Goal: Transaction & Acquisition: Obtain resource

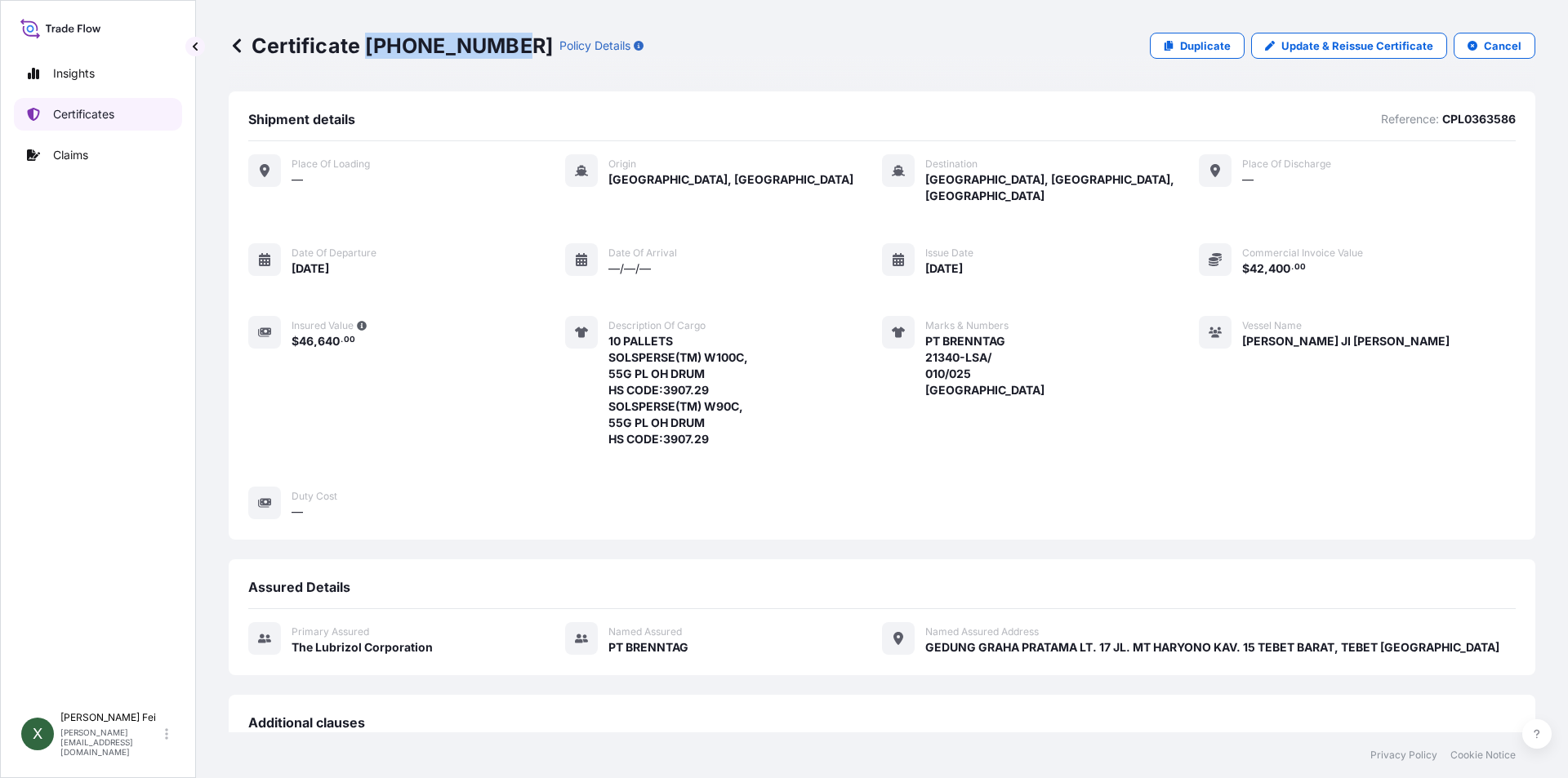
scroll to position [352, 0]
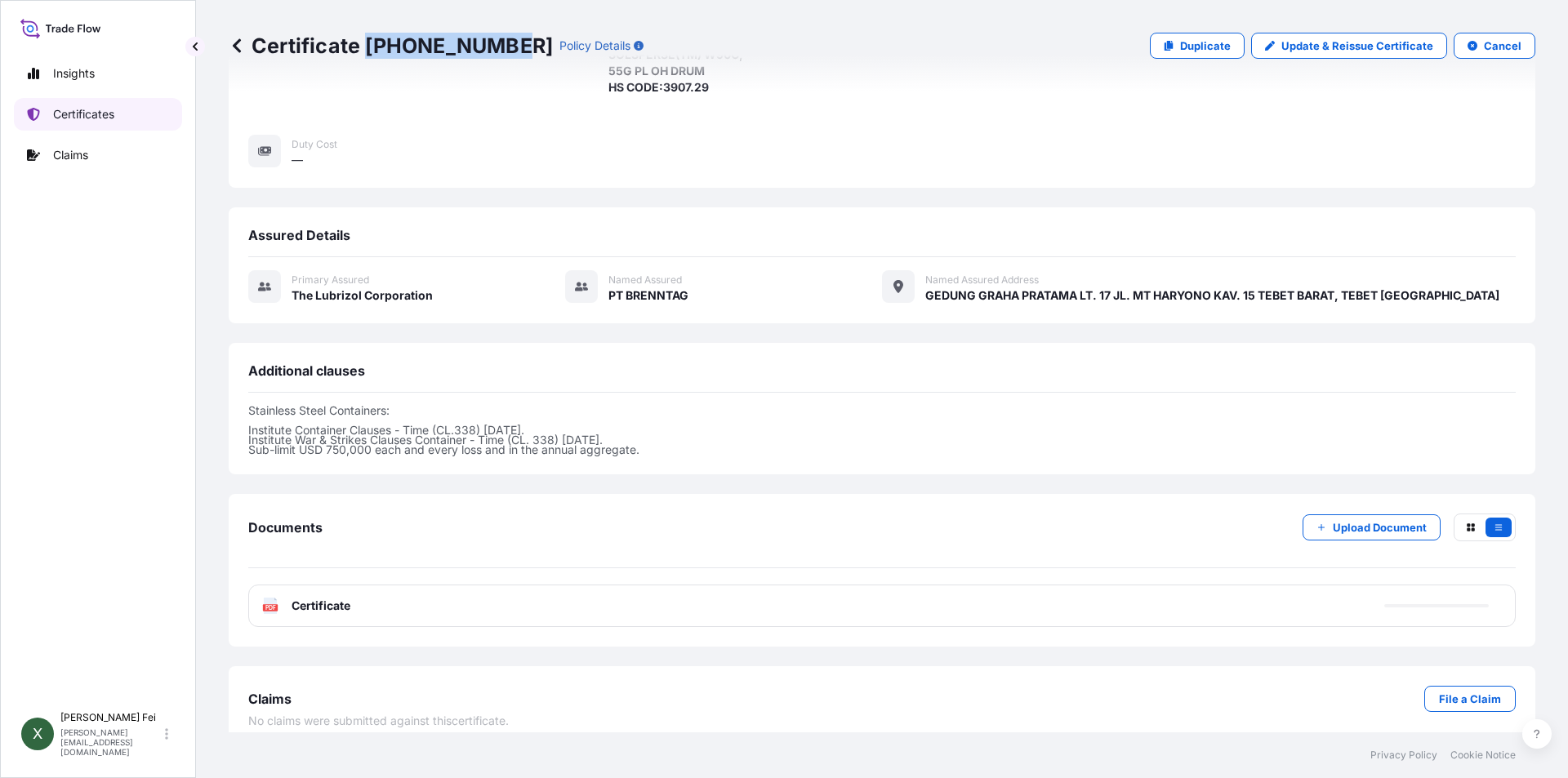
click at [100, 108] on p "Certificates" at bounding box center [83, 115] width 61 height 17
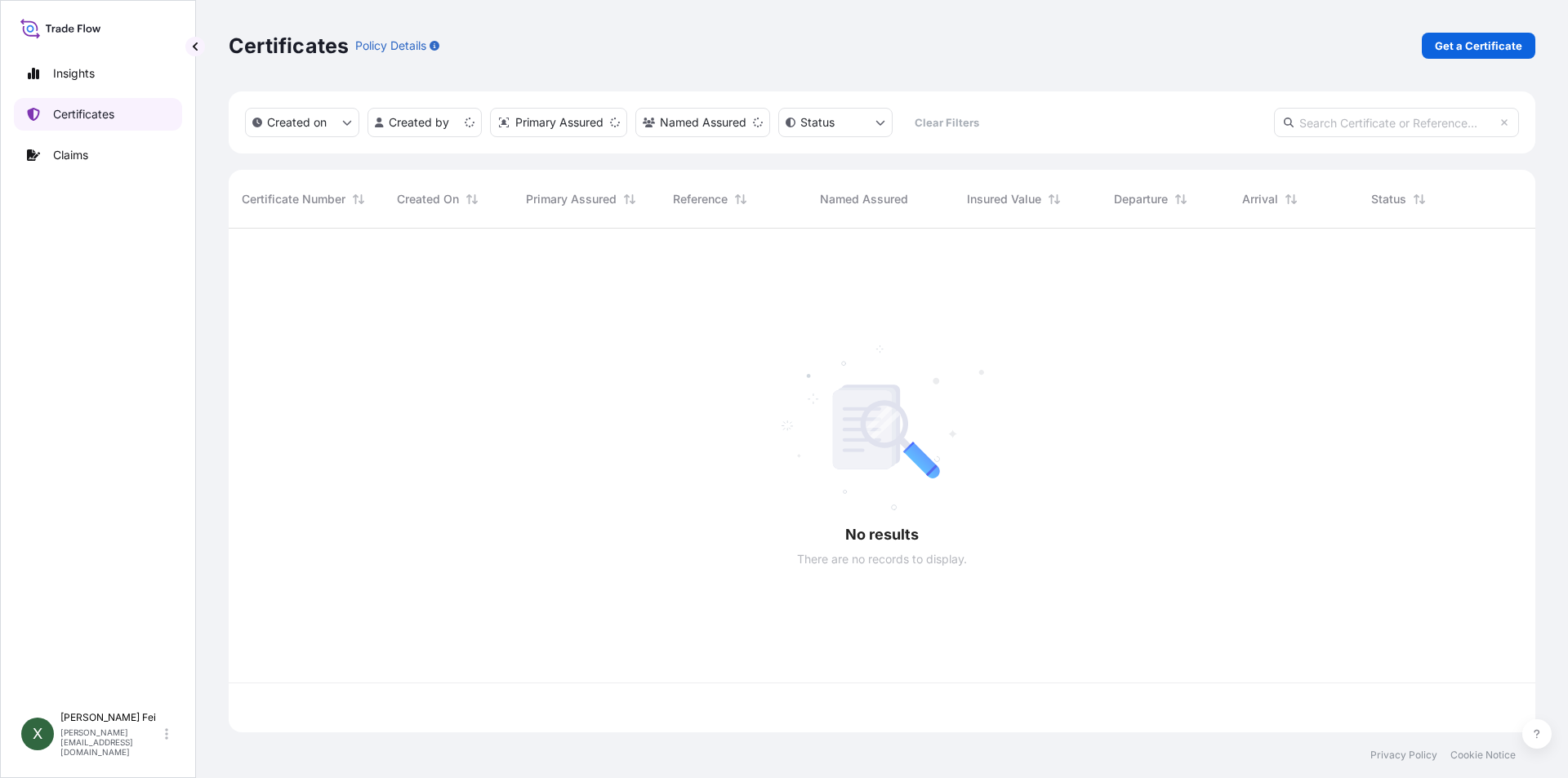
scroll to position [501, 1295]
click at [1467, 50] on p "Get a Certificate" at bounding box center [1478, 46] width 87 height 17
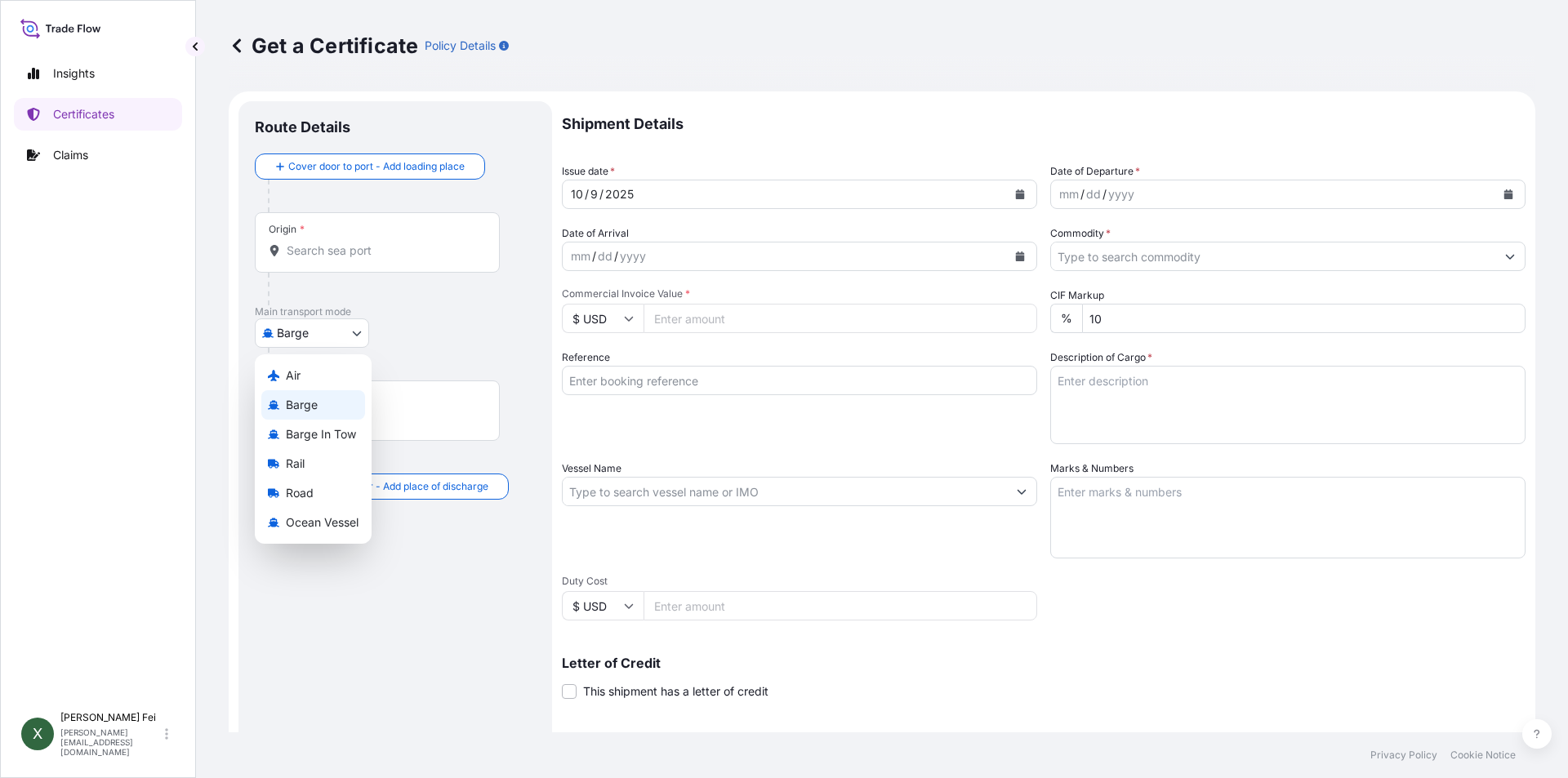
click at [318, 327] on body "Insights Certificates Claims X [PERSON_NAME] [PERSON_NAME][EMAIL_ADDRESS][DOMAI…" at bounding box center [784, 389] width 1568 height 778
click at [345, 521] on span "Ocean Vessel" at bounding box center [322, 523] width 72 height 17
select select "Ocean Vessel"
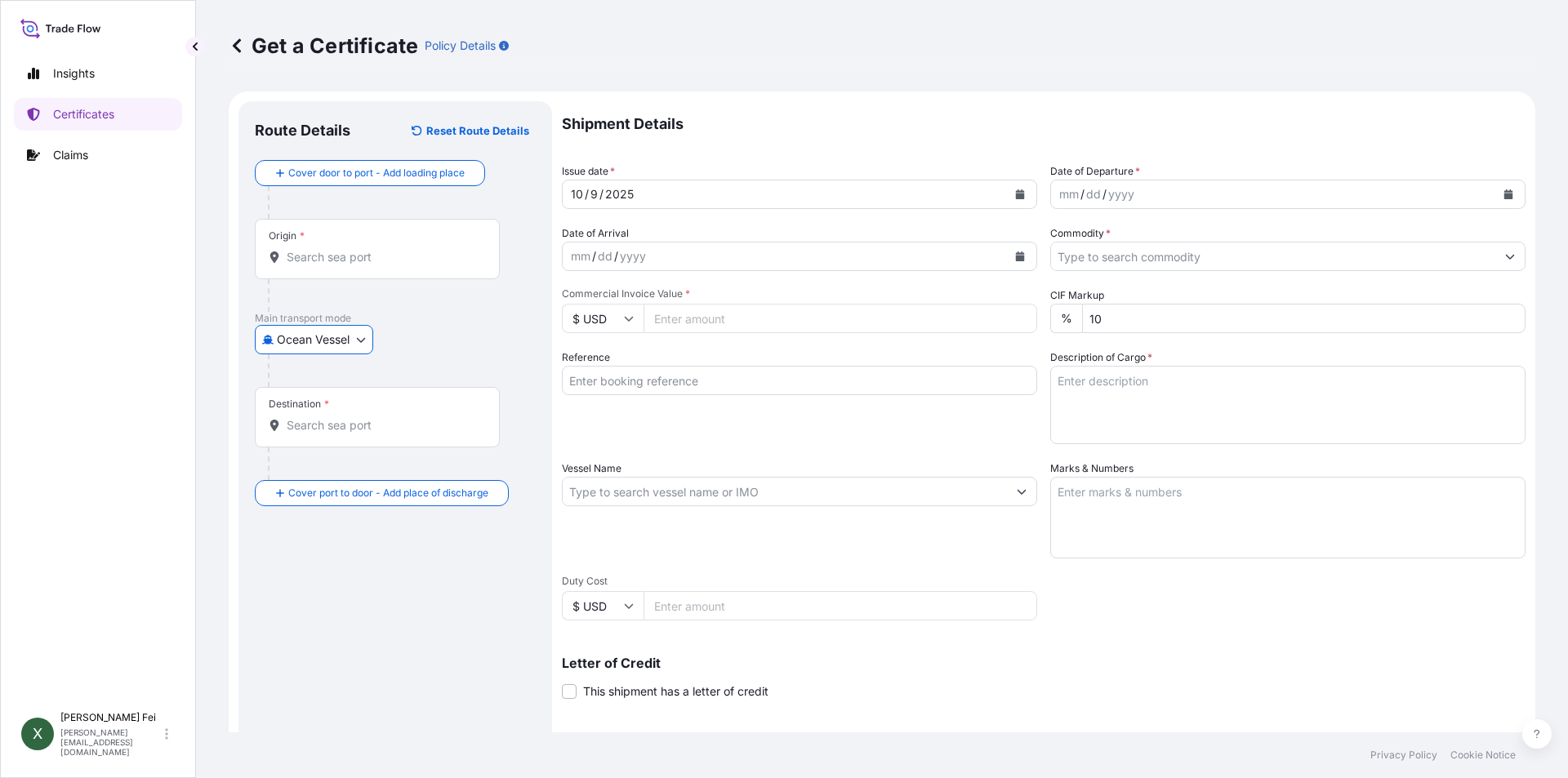
click at [463, 318] on p "Main transport mode" at bounding box center [395, 318] width 281 height 13
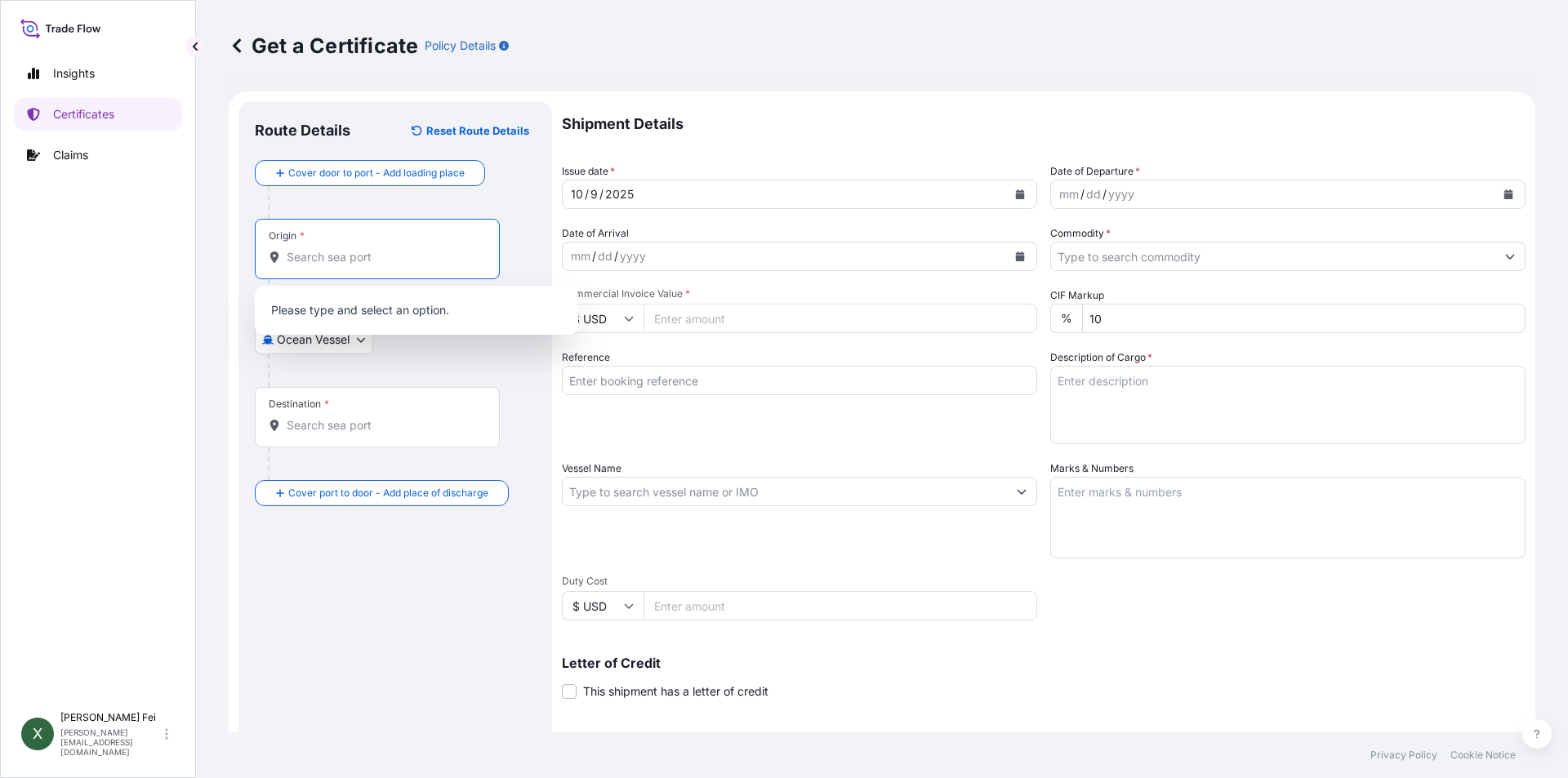
click at [330, 257] on input "Origin *" at bounding box center [383, 258] width 193 height 17
paste input "[GEOGRAPHIC_DATA]"
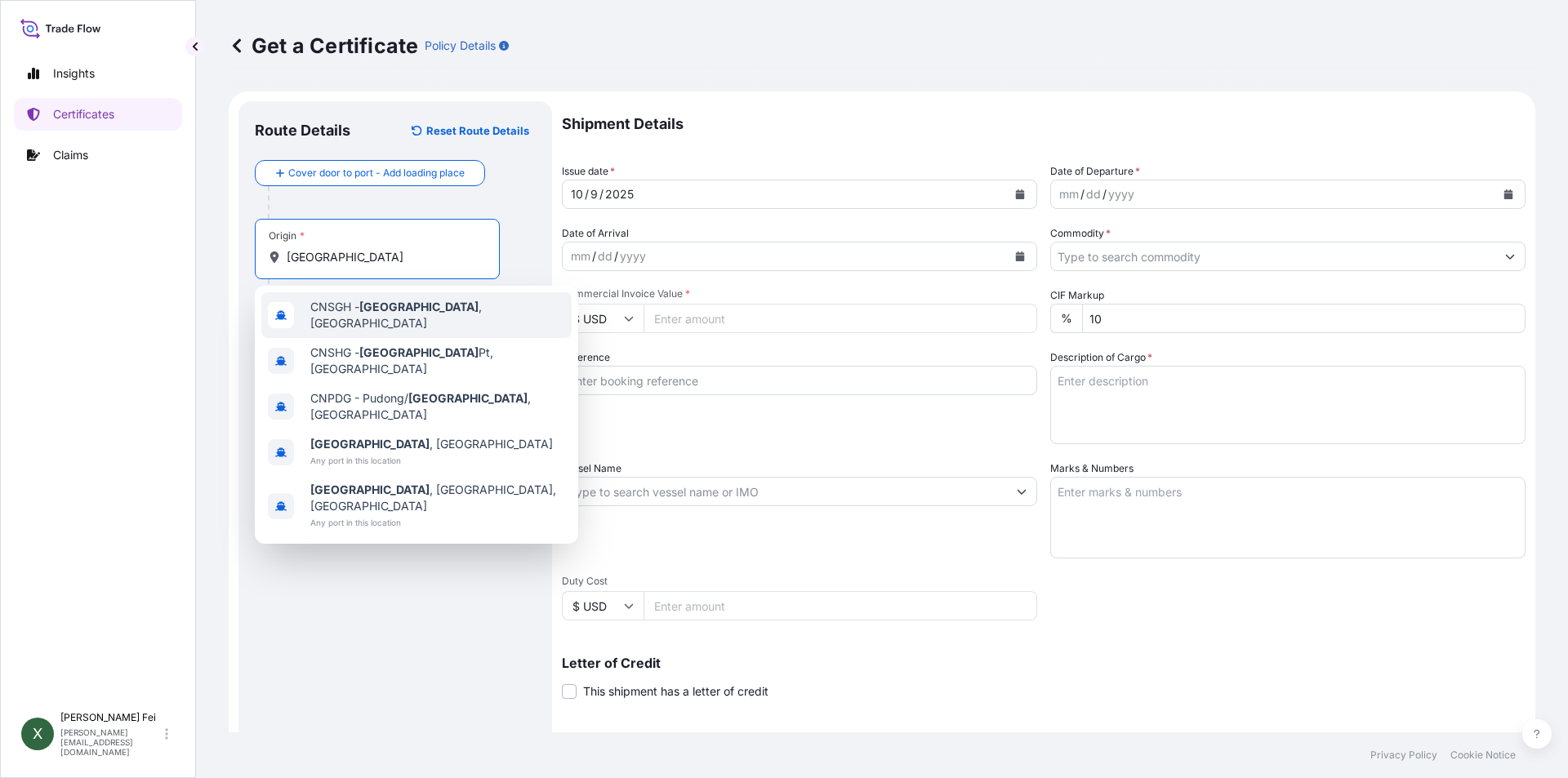
click at [401, 320] on div "CNSGH - [GEOGRAPHIC_DATA] , [GEOGRAPHIC_DATA]" at bounding box center [417, 316] width 310 height 46
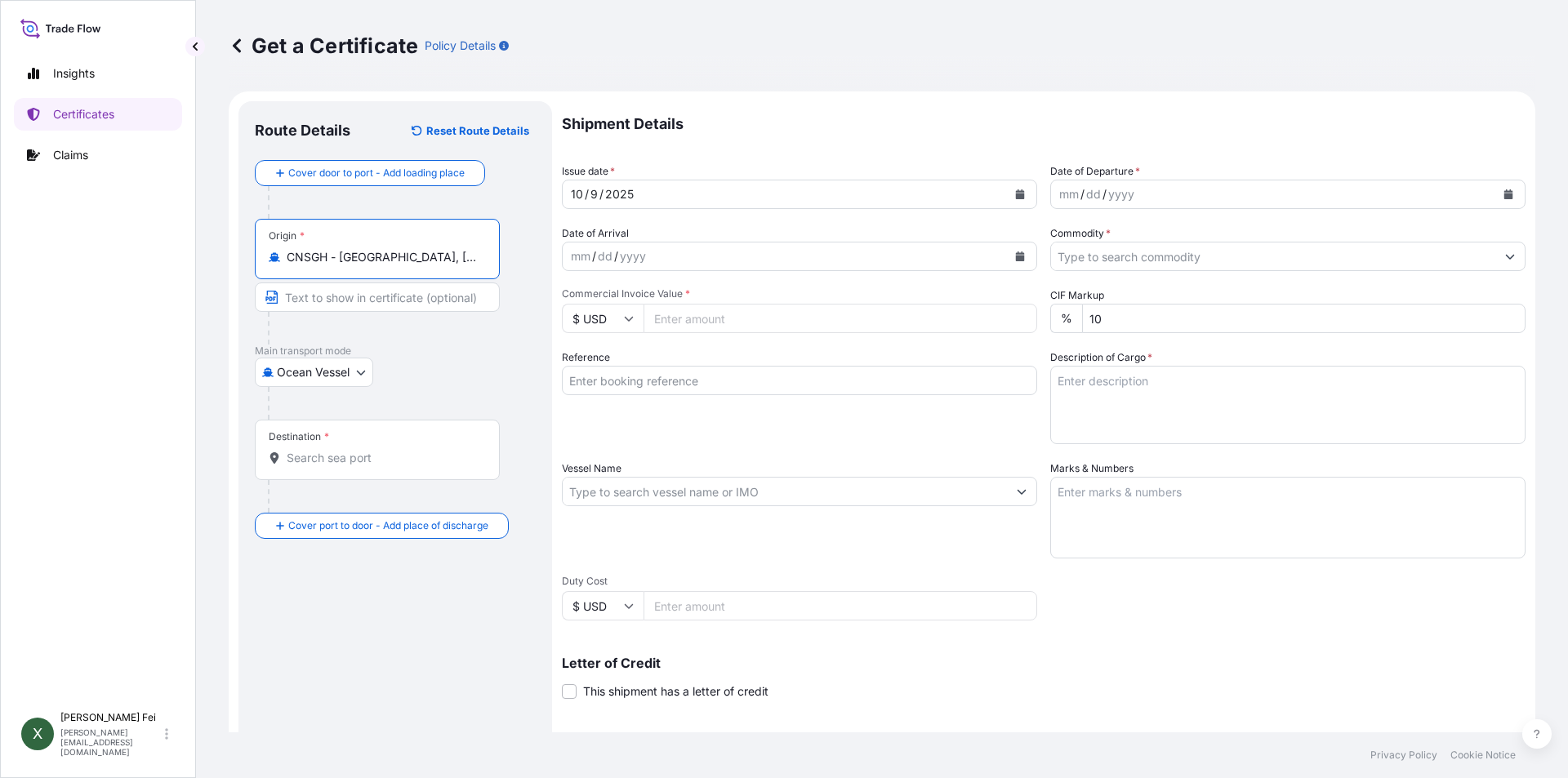
type input "CNSGH - [GEOGRAPHIC_DATA], [GEOGRAPHIC_DATA]"
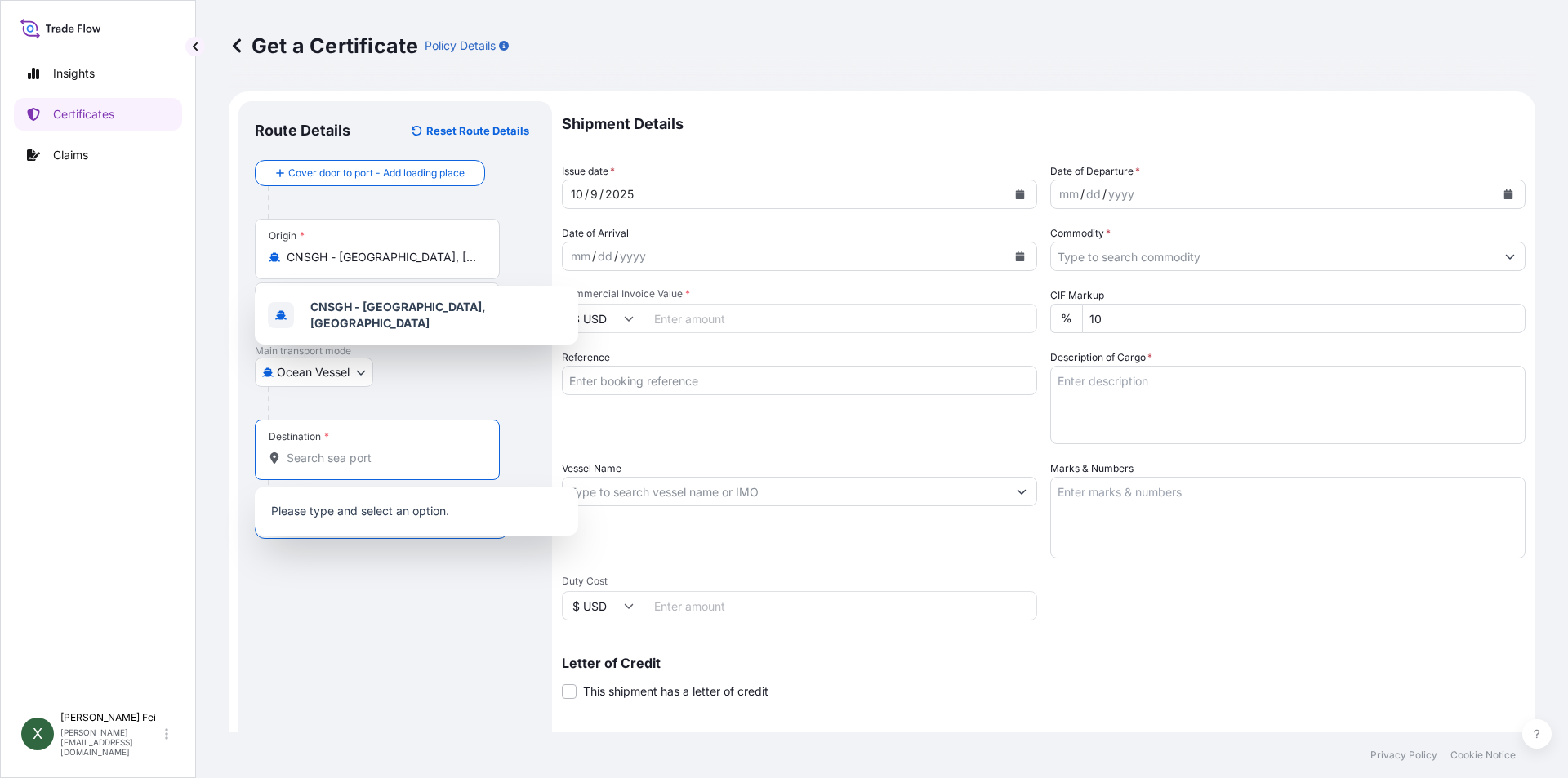
click at [330, 456] on input "Destination *" at bounding box center [383, 459] width 193 height 17
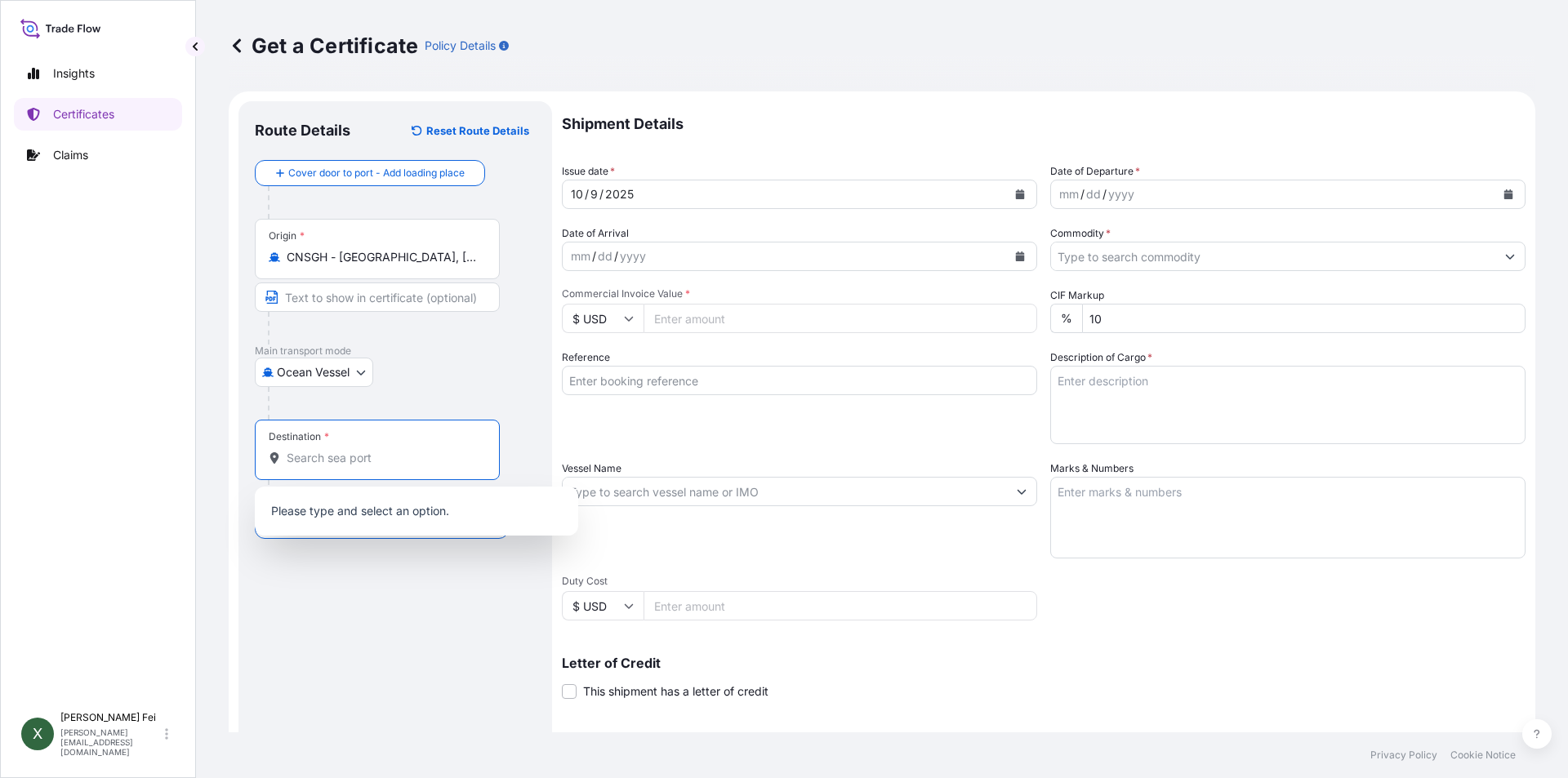
paste input "[GEOGRAPHIC_DATA]"
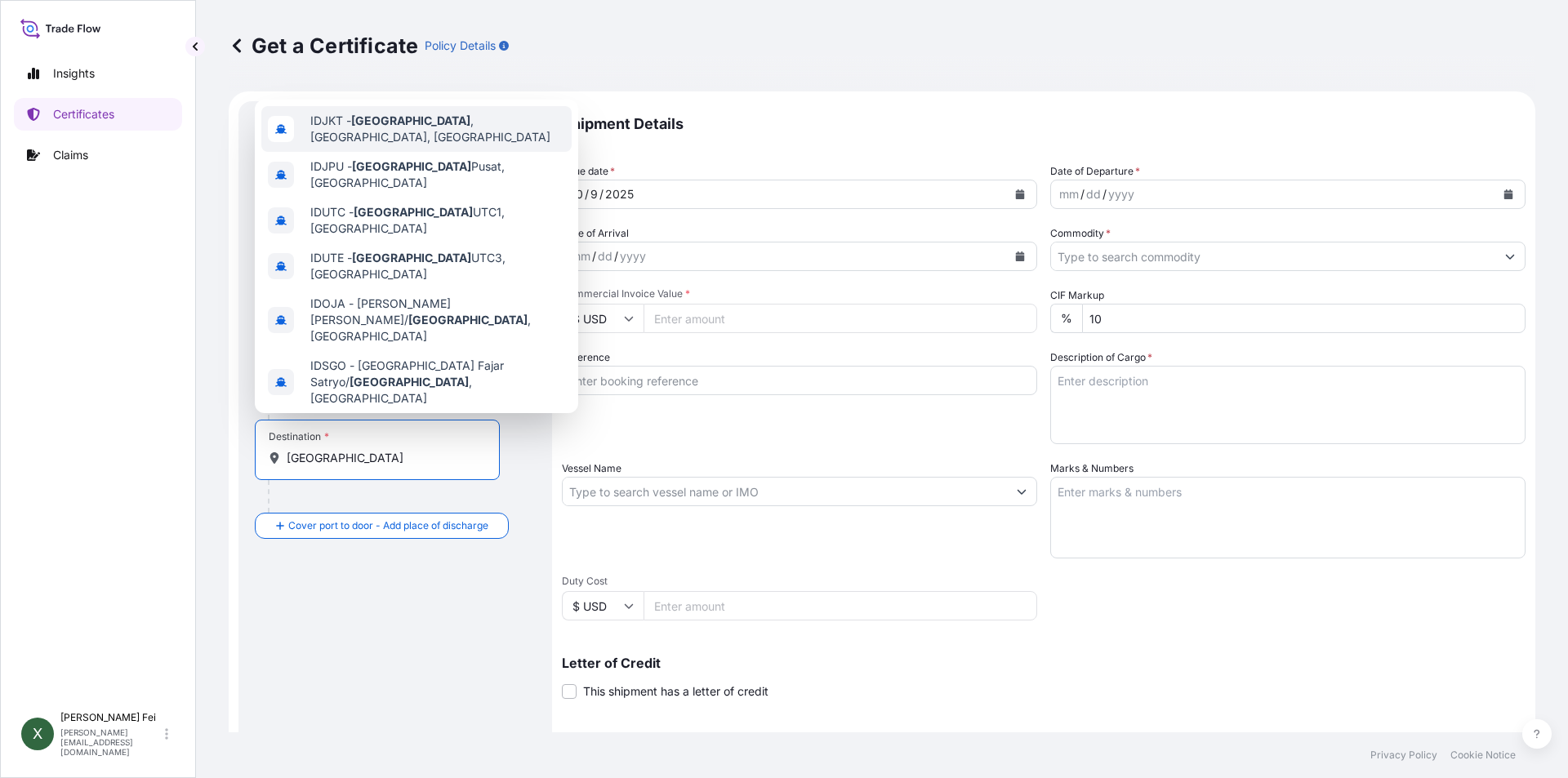
click at [421, 122] on span "IDJKT - [GEOGRAPHIC_DATA] , [GEOGRAPHIC_DATA], [GEOGRAPHIC_DATA]" at bounding box center [438, 129] width 255 height 33
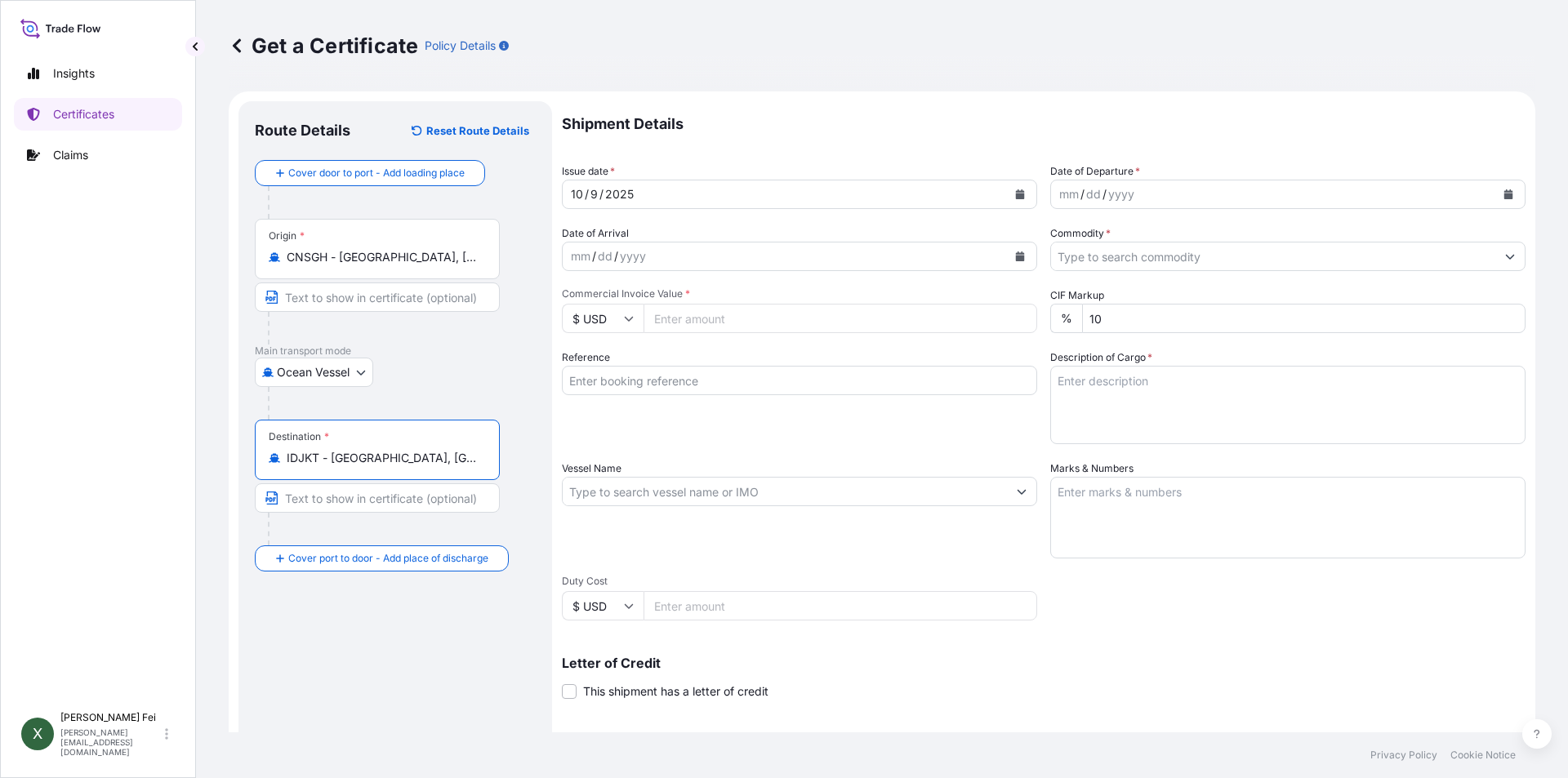
type input "IDJKT - [GEOGRAPHIC_DATA], [GEOGRAPHIC_DATA], [GEOGRAPHIC_DATA]"
click at [1017, 198] on icon "Calendar" at bounding box center [1020, 194] width 9 height 10
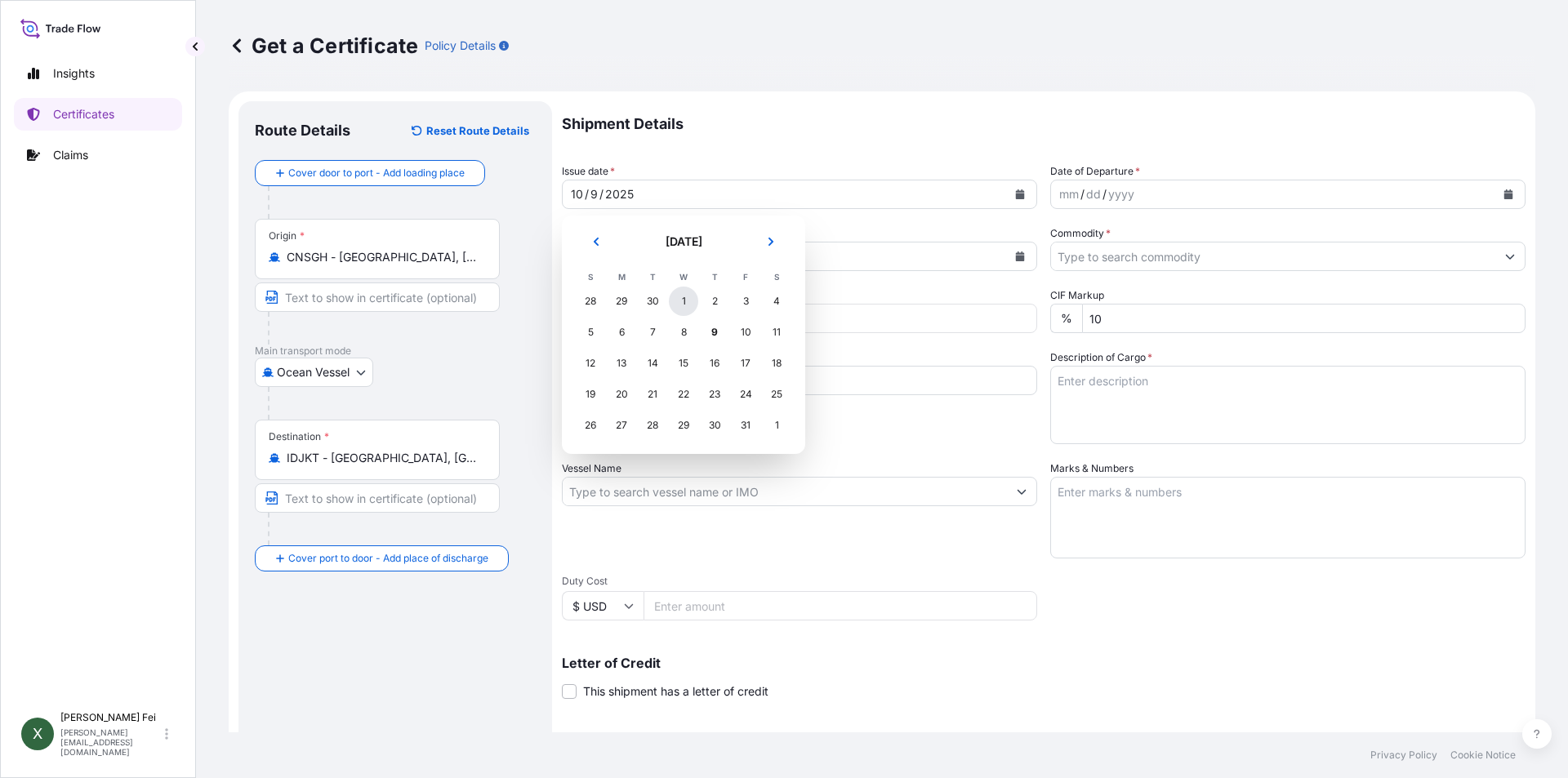
click at [680, 309] on div "1" at bounding box center [684, 301] width 29 height 29
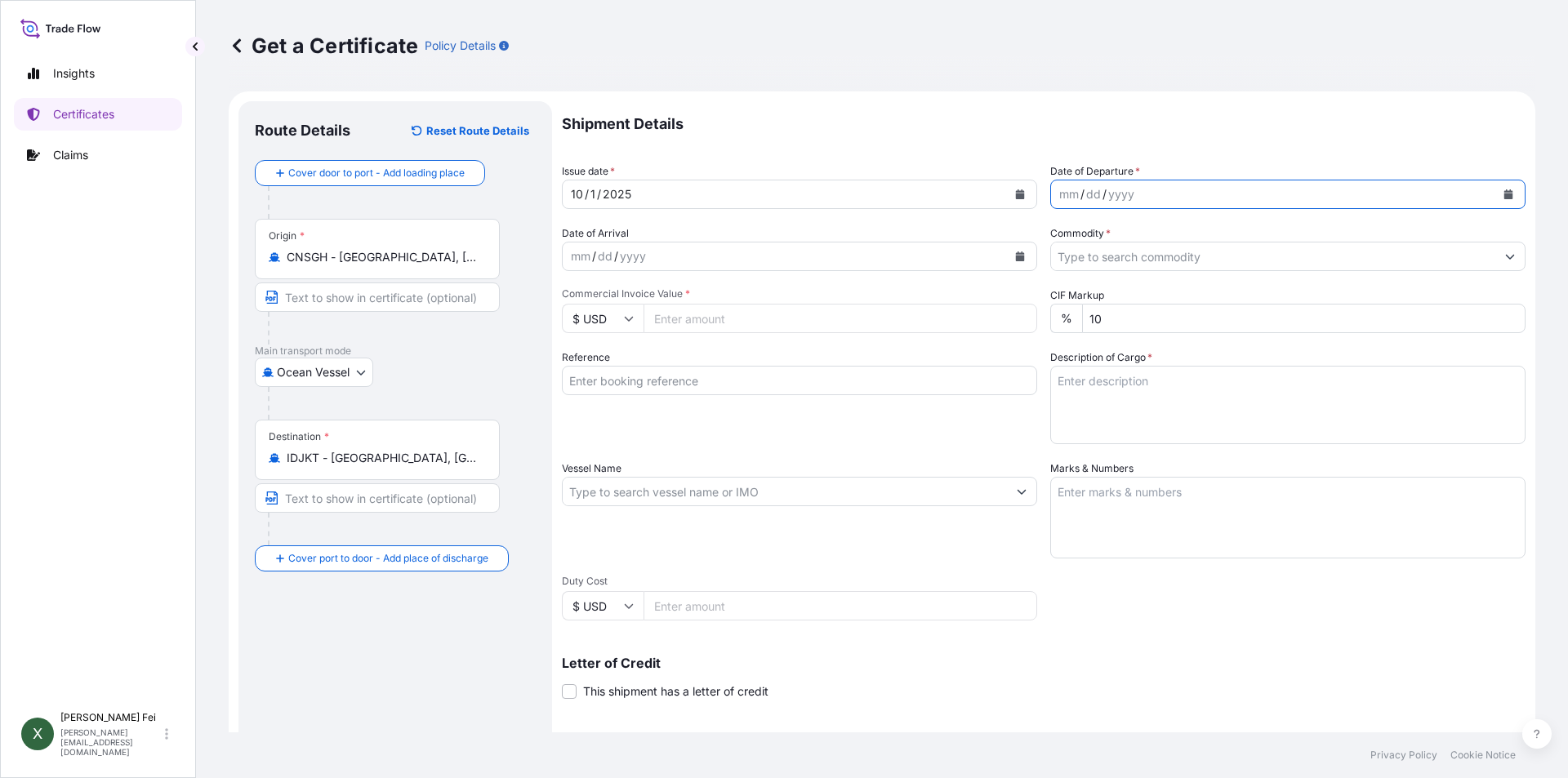
click at [1504, 193] on icon "Calendar" at bounding box center [1508, 194] width 10 height 10
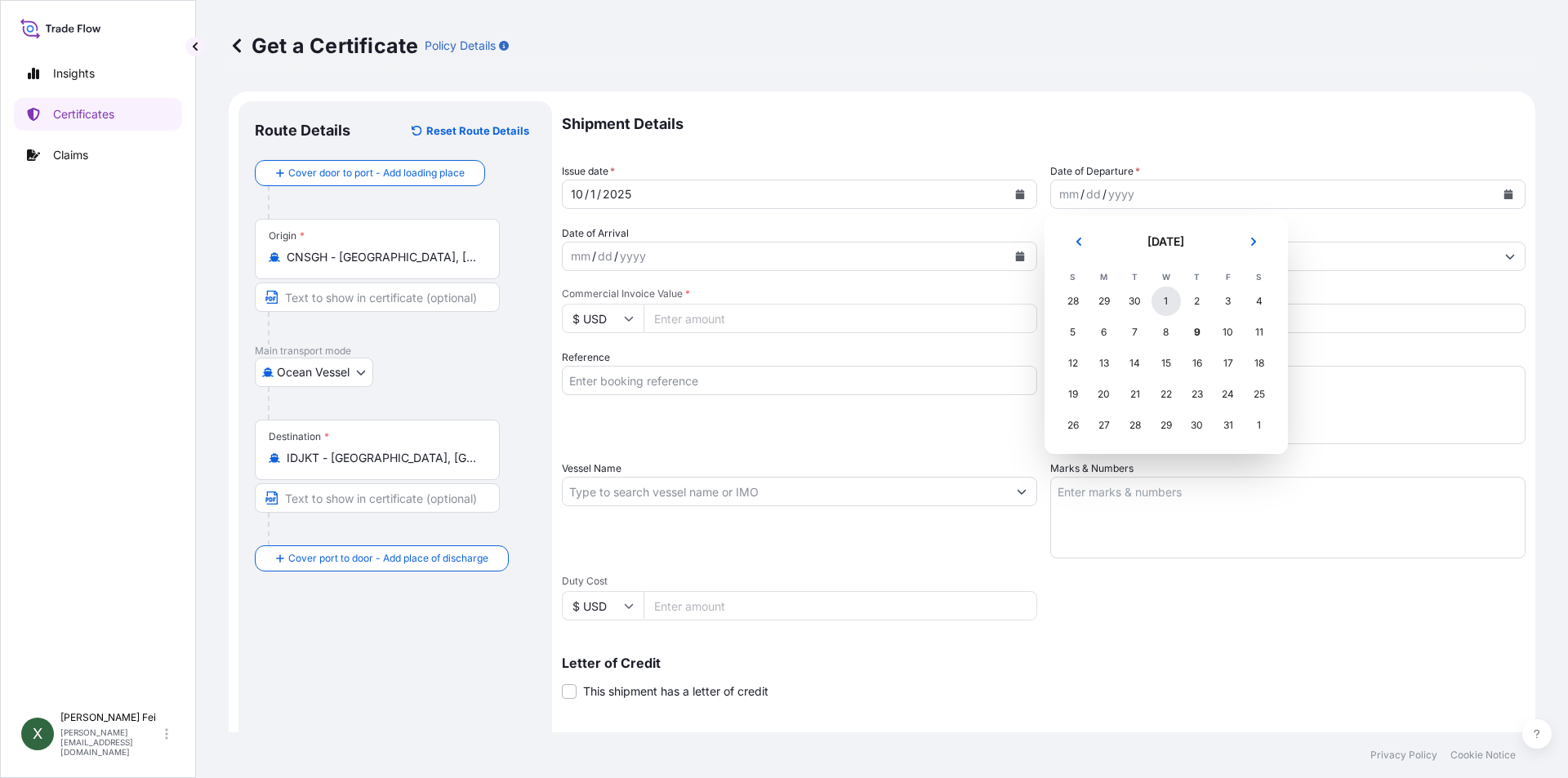
click at [1169, 304] on div "1" at bounding box center [1166, 301] width 29 height 29
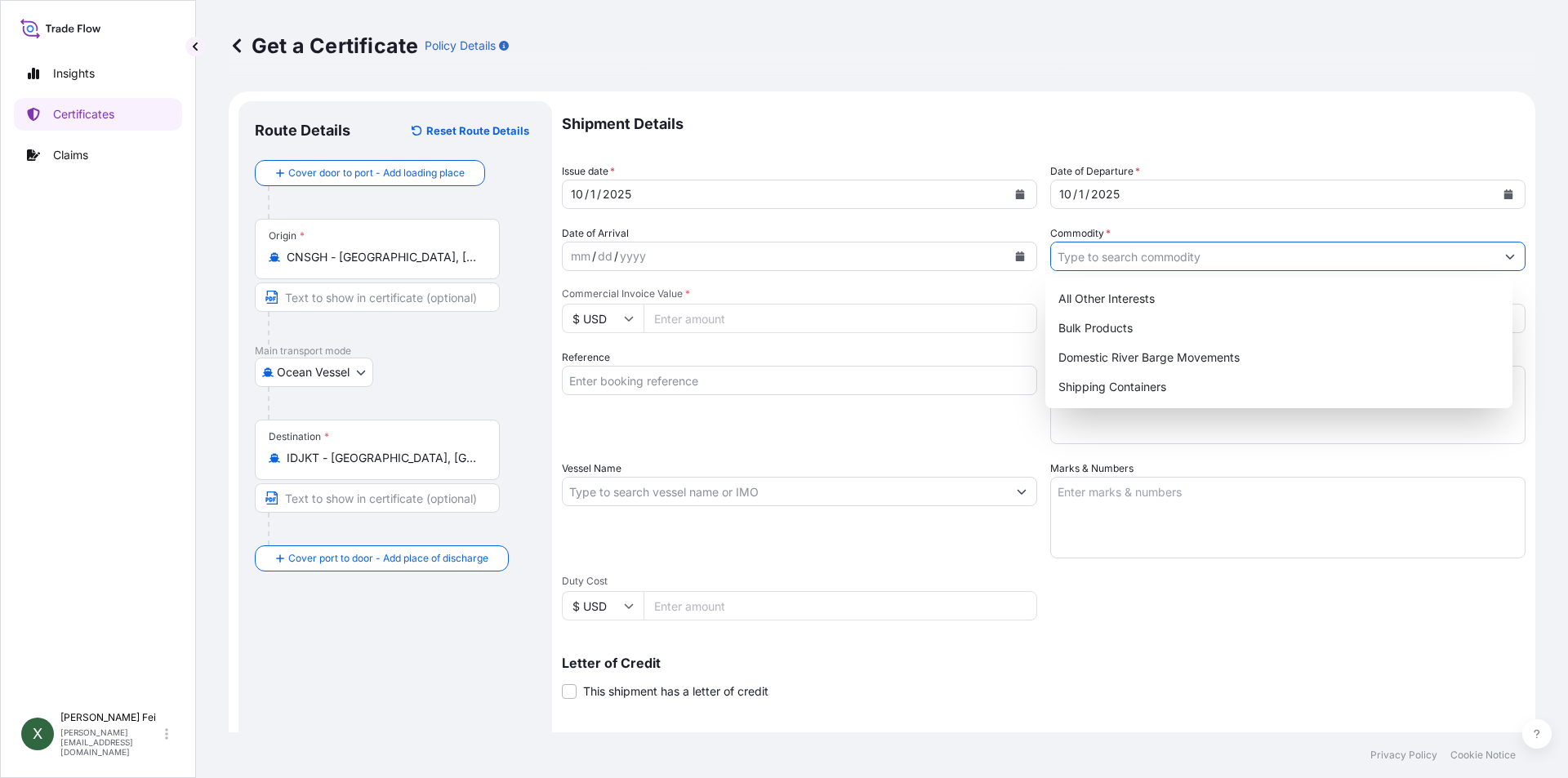
click at [1210, 264] on input "Commodity *" at bounding box center [1273, 257] width 444 height 29
click at [1104, 389] on div "Shipping Containers" at bounding box center [1280, 387] width 455 height 29
type input "Shipping Containers"
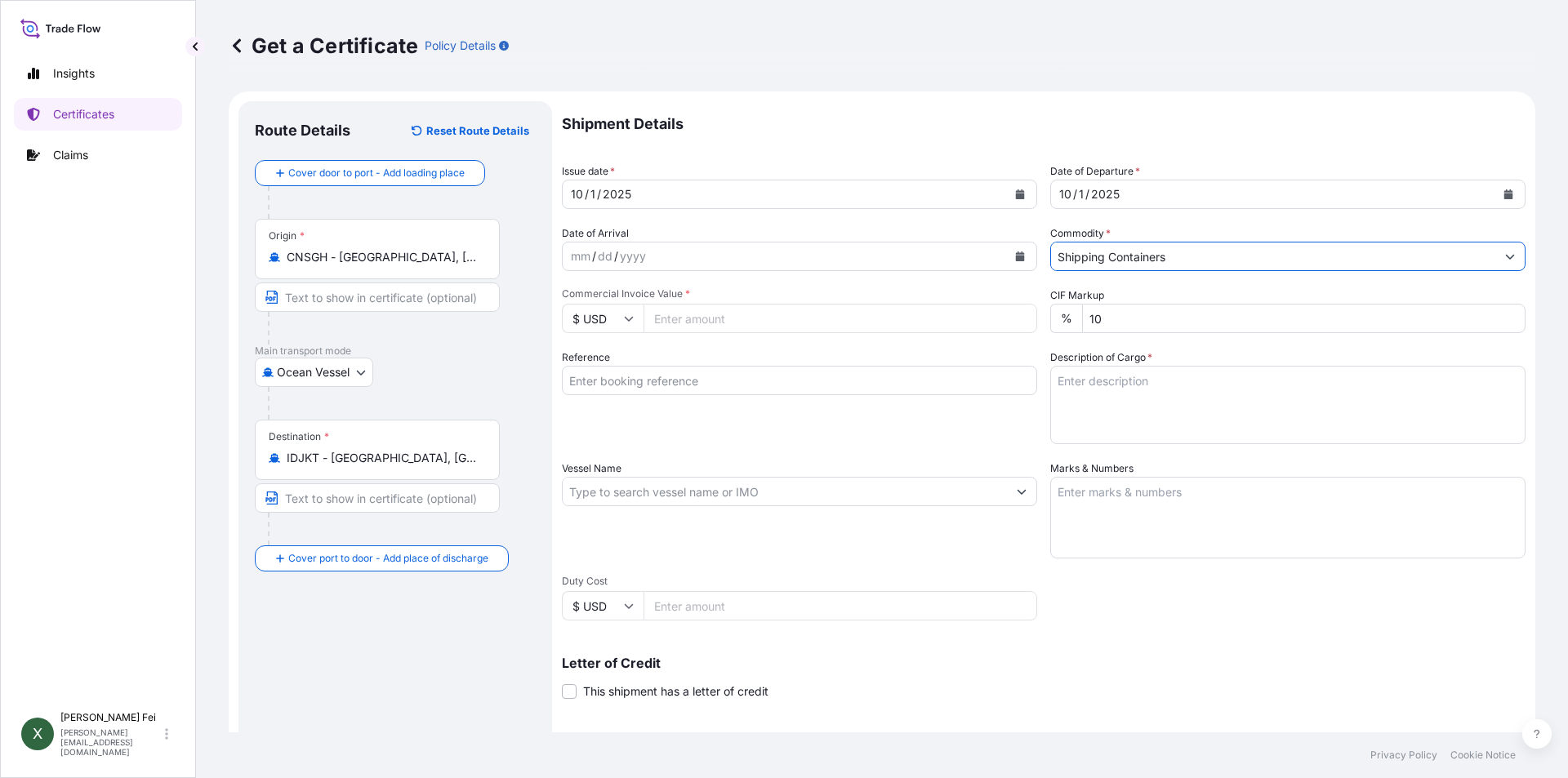
click at [655, 322] on input "Commercial Invoice Value *" at bounding box center [840, 318] width 394 height 29
type input "43967.74"
click at [784, 346] on div "Shipment Details Issue date * [DATE] Date of Departure * [DATE] Date of Arrival…" at bounding box center [1043, 490] width 963 height 778
click at [687, 382] on input "Reference" at bounding box center [799, 381] width 475 height 29
paste input "CPL0364421"
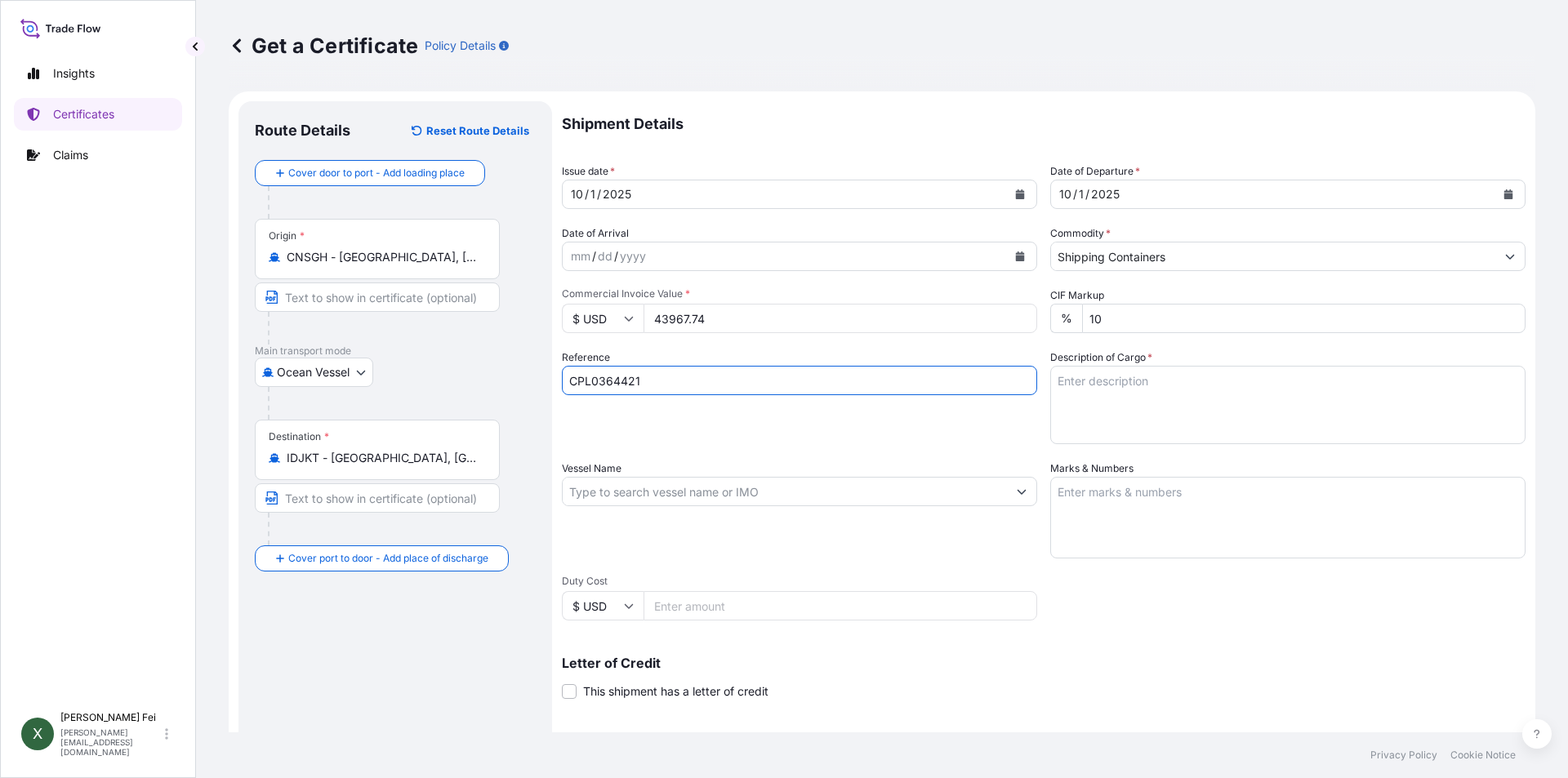
type input "CPL0364421"
click at [847, 461] on div "Vessel Name" at bounding box center [799, 509] width 475 height 98
click at [1081, 390] on textarea "Description of Cargo *" at bounding box center [1288, 405] width 475 height 78
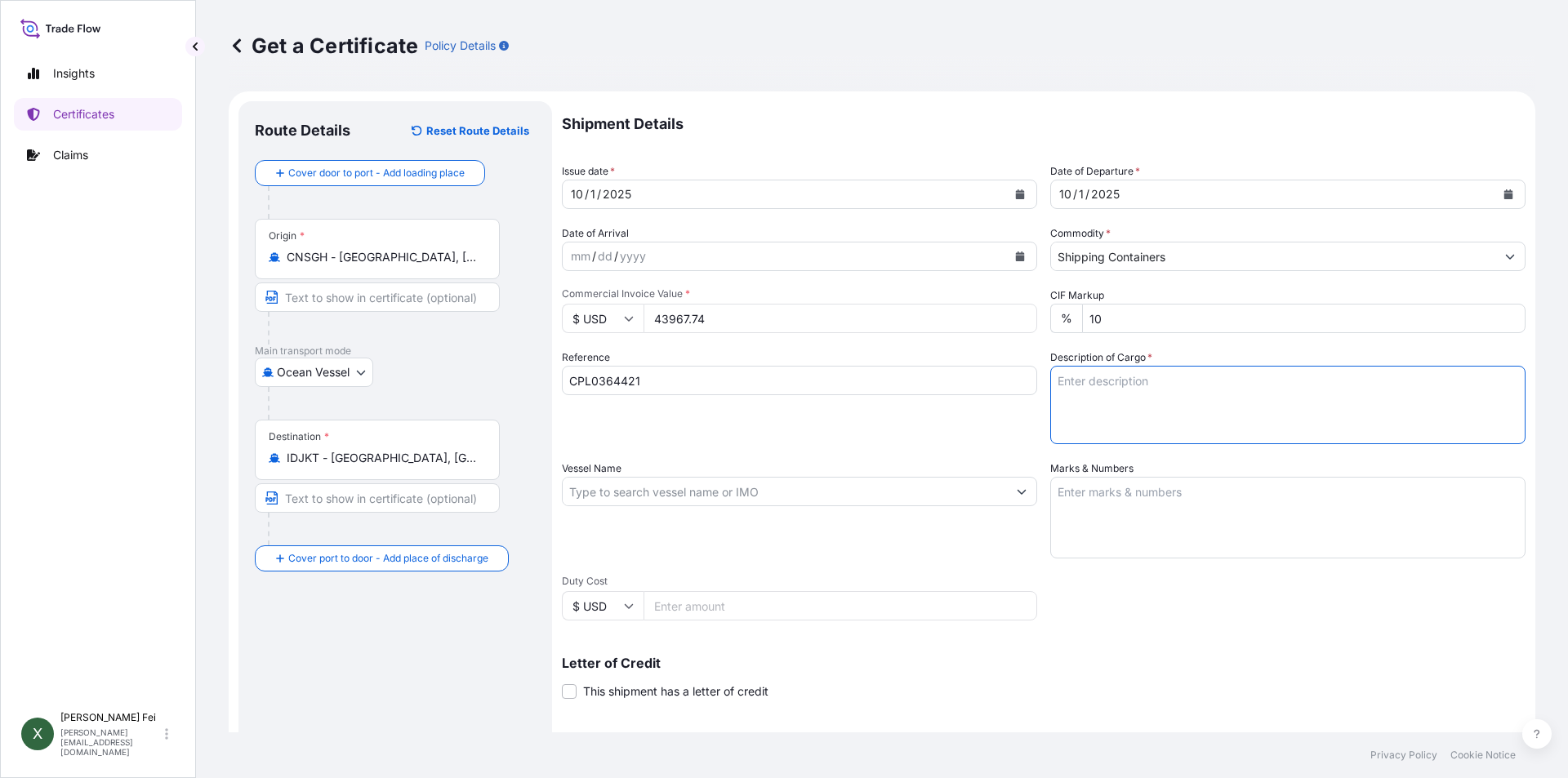
paste textarea "20 PALLETS"
paste textarea "CARBOPOL(R) AQUA SF-1"
paste textarea "POLYMER, 55G PL OH D"
paste textarea "HS CODE:3906.90"
paste textarea "MERQUAT(TM) 3330PR"
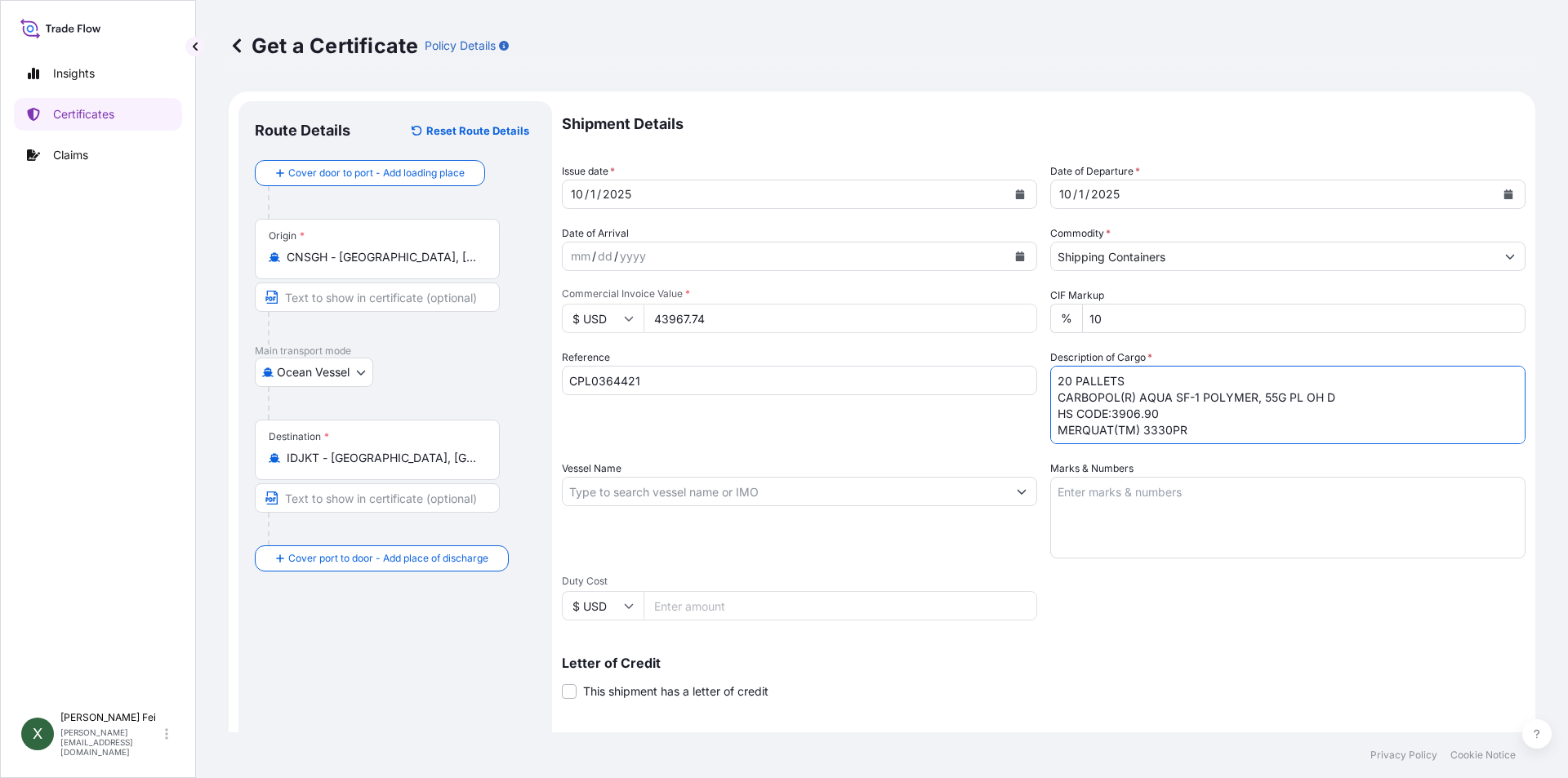
paste textarea "POLYMER, 1H1 PLASTIC DRU"
paste textarea "HS CODE:3911.90"
click at [1239, 439] on textarea "20 PALLETS CARBOPOL(R) AQUA SF-1 POLYMER, 55G PL OH D HS CODE:3906.90 MERQUAT(T…" at bounding box center [1288, 405] width 475 height 78
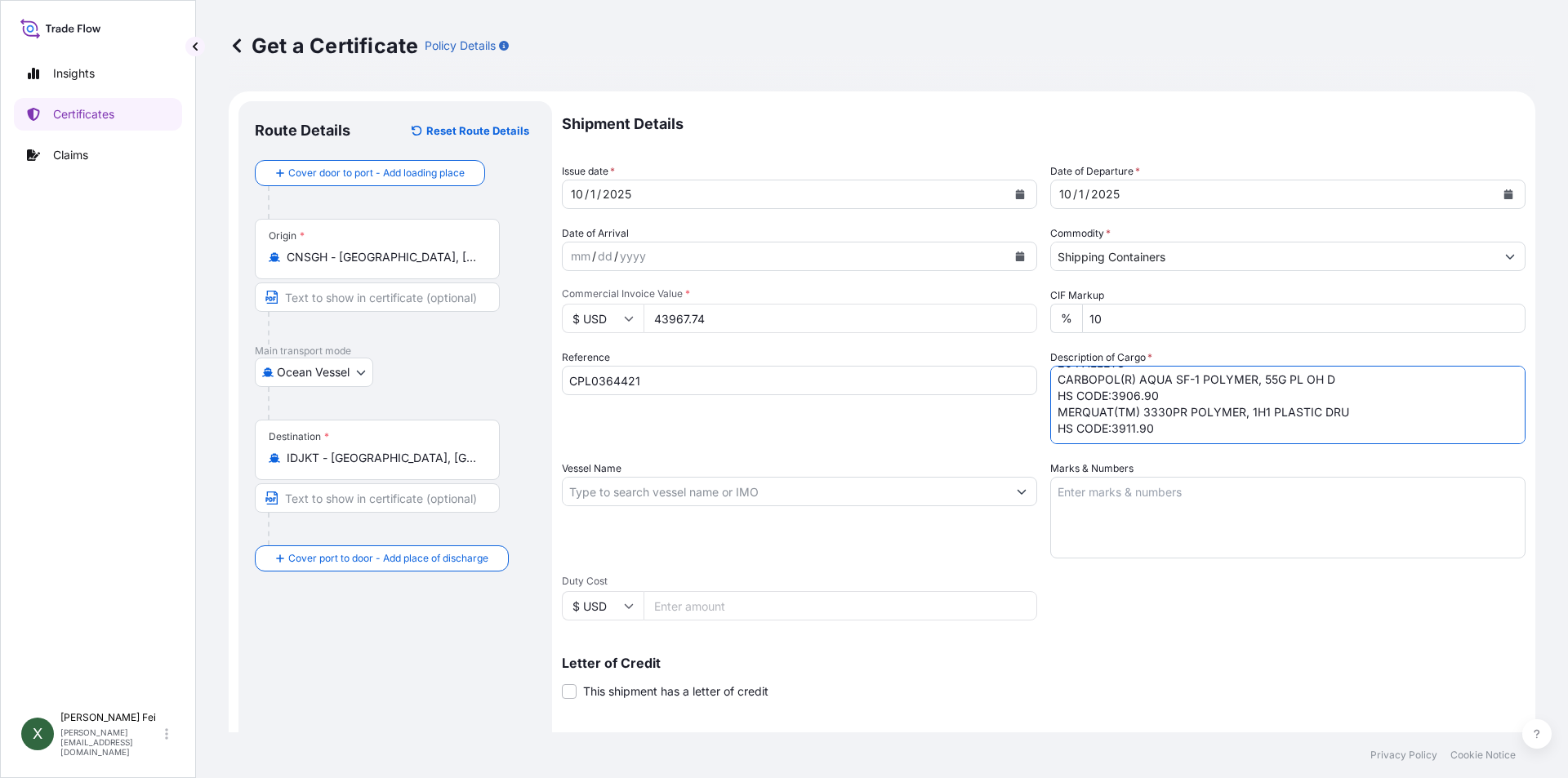
paste textarea "MERQUAT(TM) 280NP"
paste textarea "POLYMER, 1H1 PLASTIC DRUM"
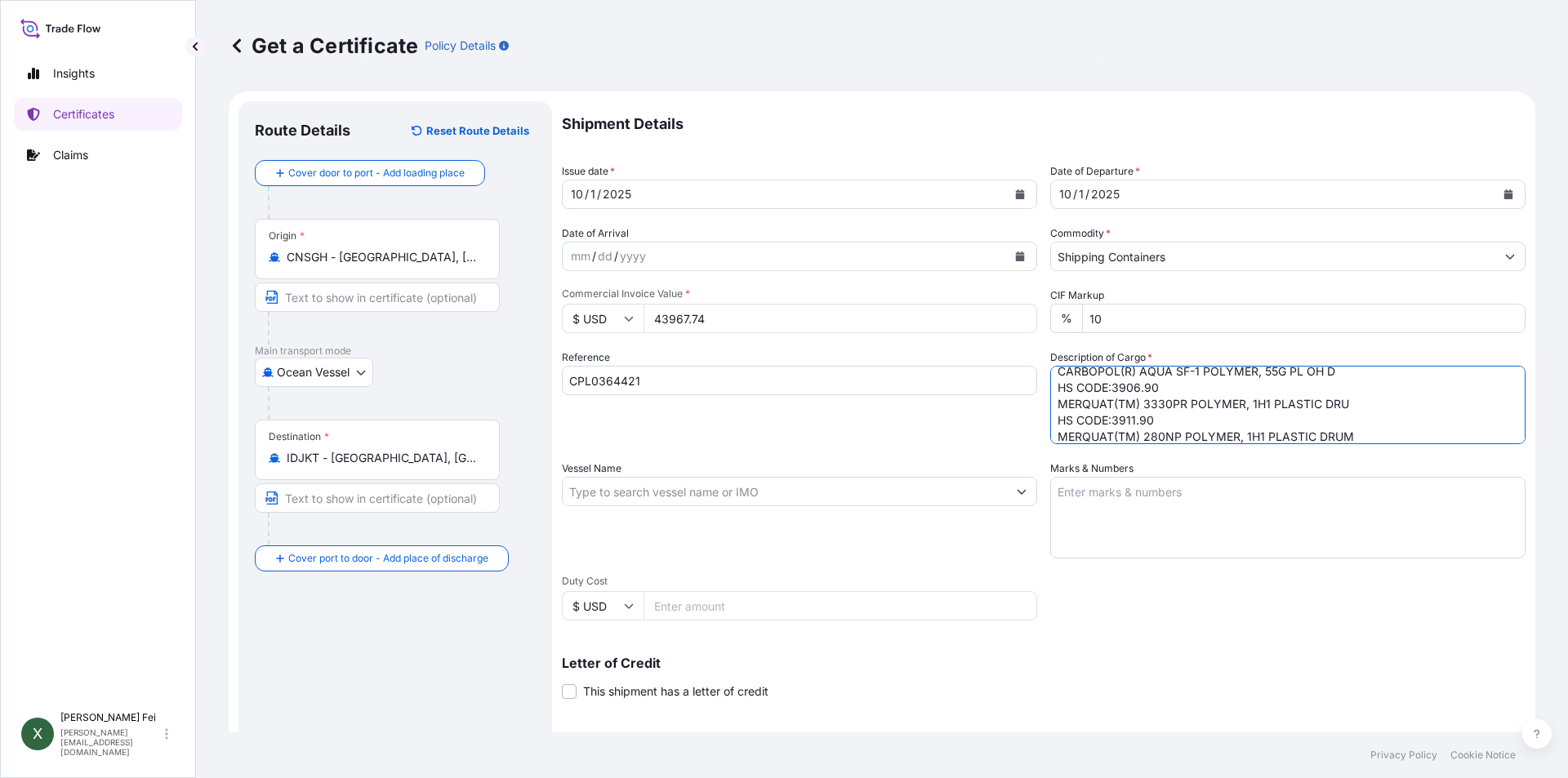
scroll to position [42, 0]
paste textarea "HS CODE:3911.90"
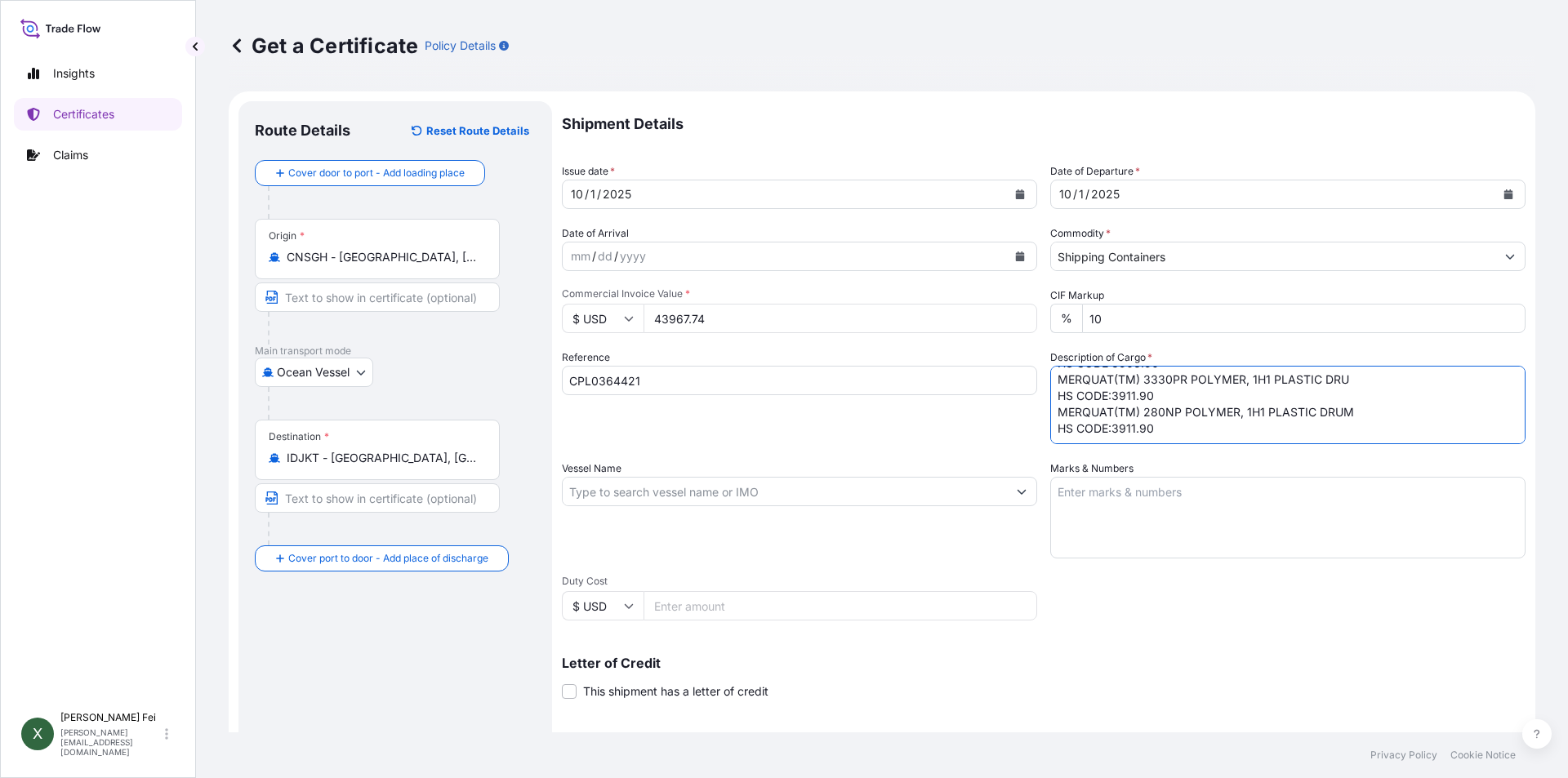
paste textarea "MERQUAT(TM) 3331PR"
paste textarea "POLYMER, 1H1 PLASTIC DRU"
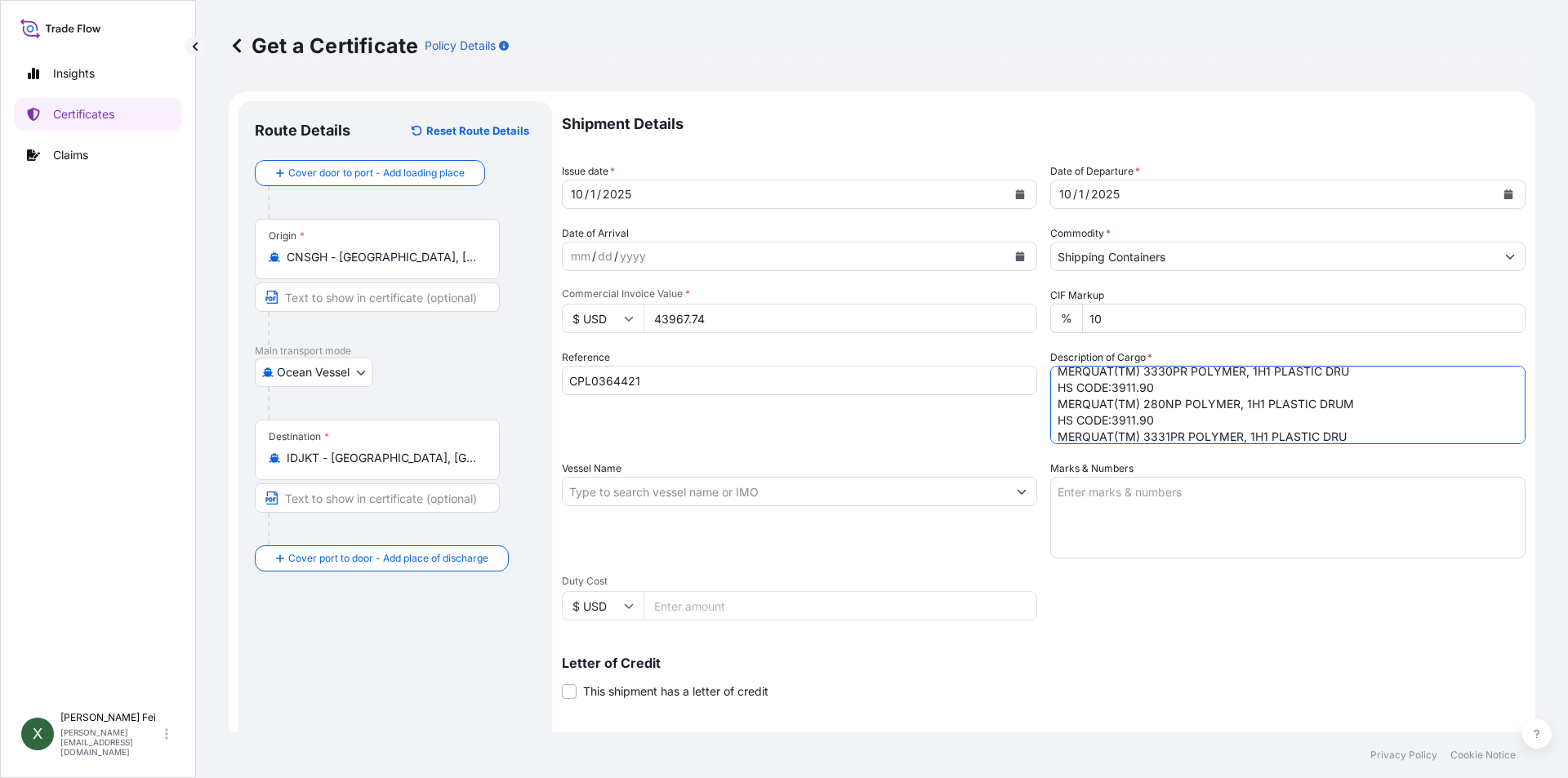
scroll to position [75, 0]
paste textarea "HS CODE:3906.90"
type textarea "20 PALLETS CARBOPOL(R) AQUA SF-1 POLYMER, 55G PL OH D HS CODE:3906.90 MERQUAT(T…"
click at [678, 495] on input "Vessel Name" at bounding box center [784, 492] width 444 height 29
paste input "[PERSON_NAME] JI [PERSON_NAME]"
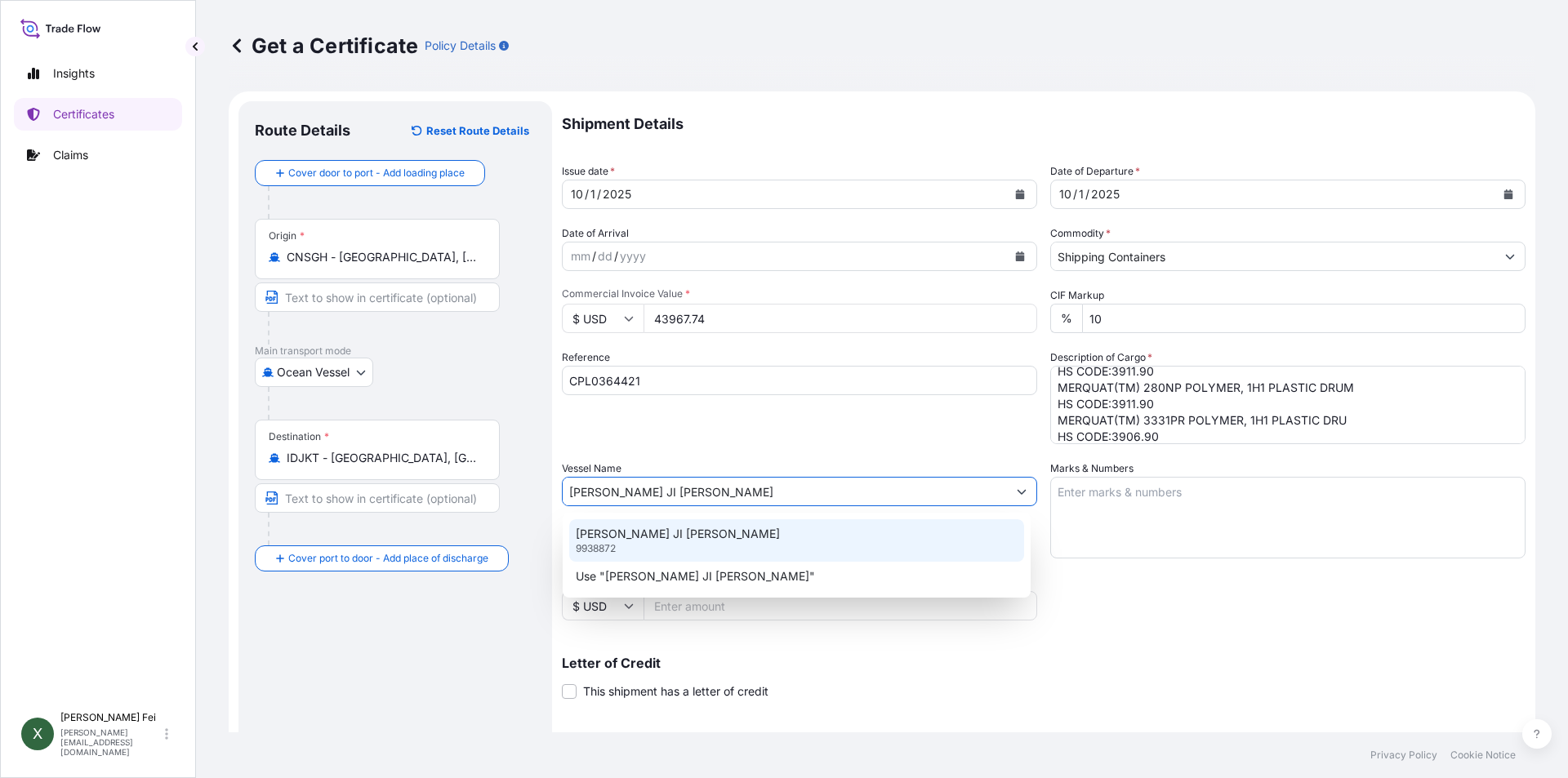
click at [681, 540] on div "ZHONG GU JI NAN 9938872" at bounding box center [796, 540] width 455 height 42
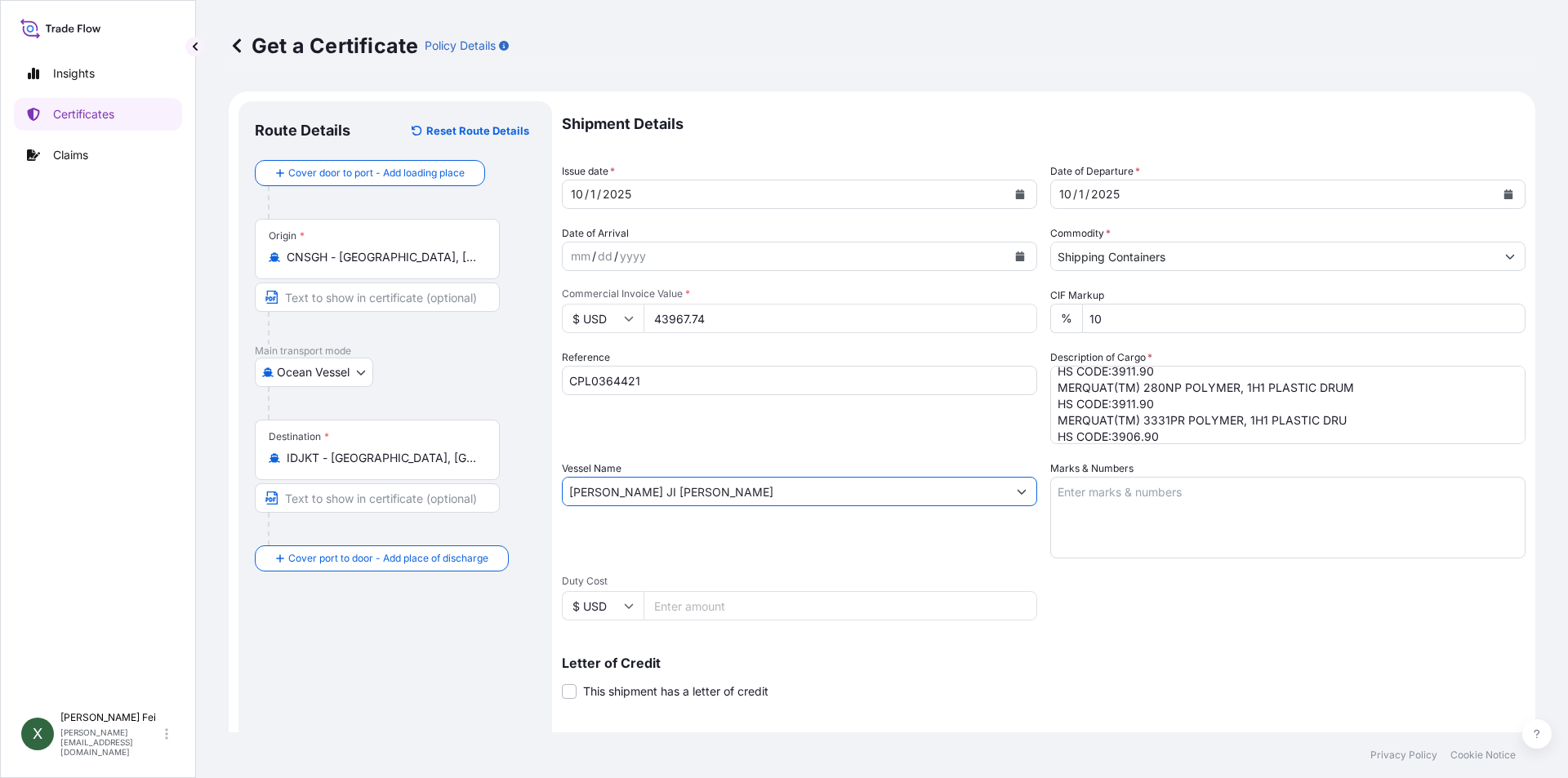
type input "[PERSON_NAME] JI [PERSON_NAME]"
click at [1109, 497] on textarea "Marks & Numbers" at bounding box center [1288, 517] width 475 height 82
paste textarea "PO NO. 460/25"
paste textarea "PT TRITUNGGAL"
paste textarea "ARTHAMAKMUR"
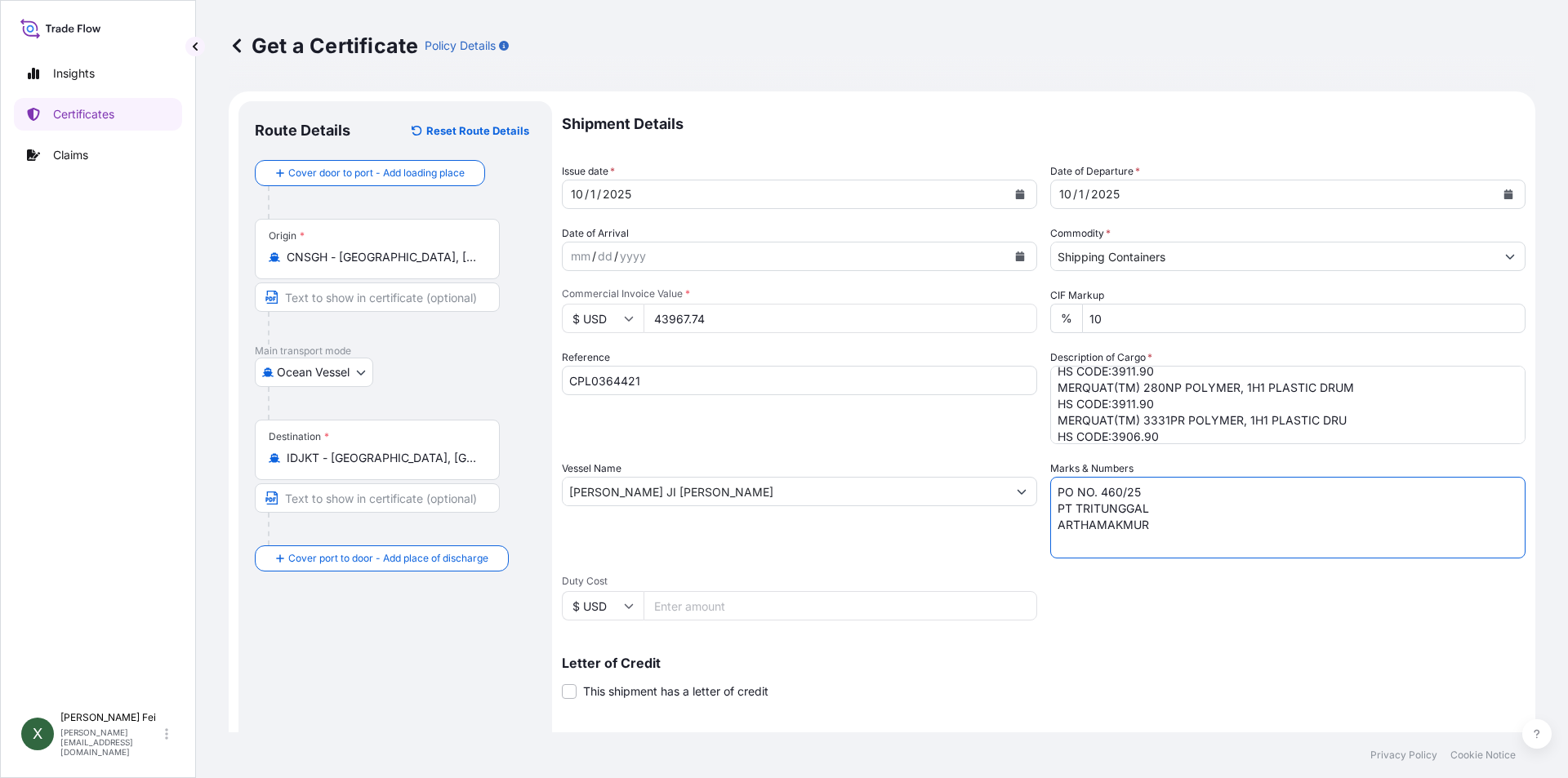
paste textarea "[GEOGRAPHIC_DATA]"
paste textarea "NO. 1 - UP"
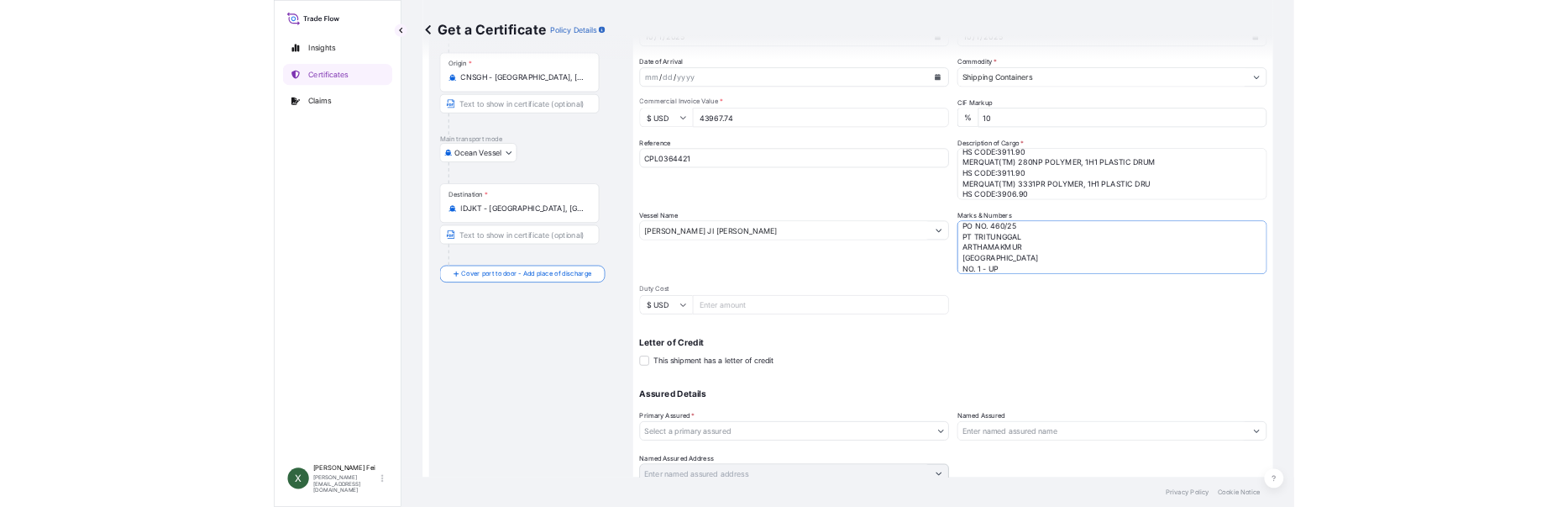
scroll to position [194, 0]
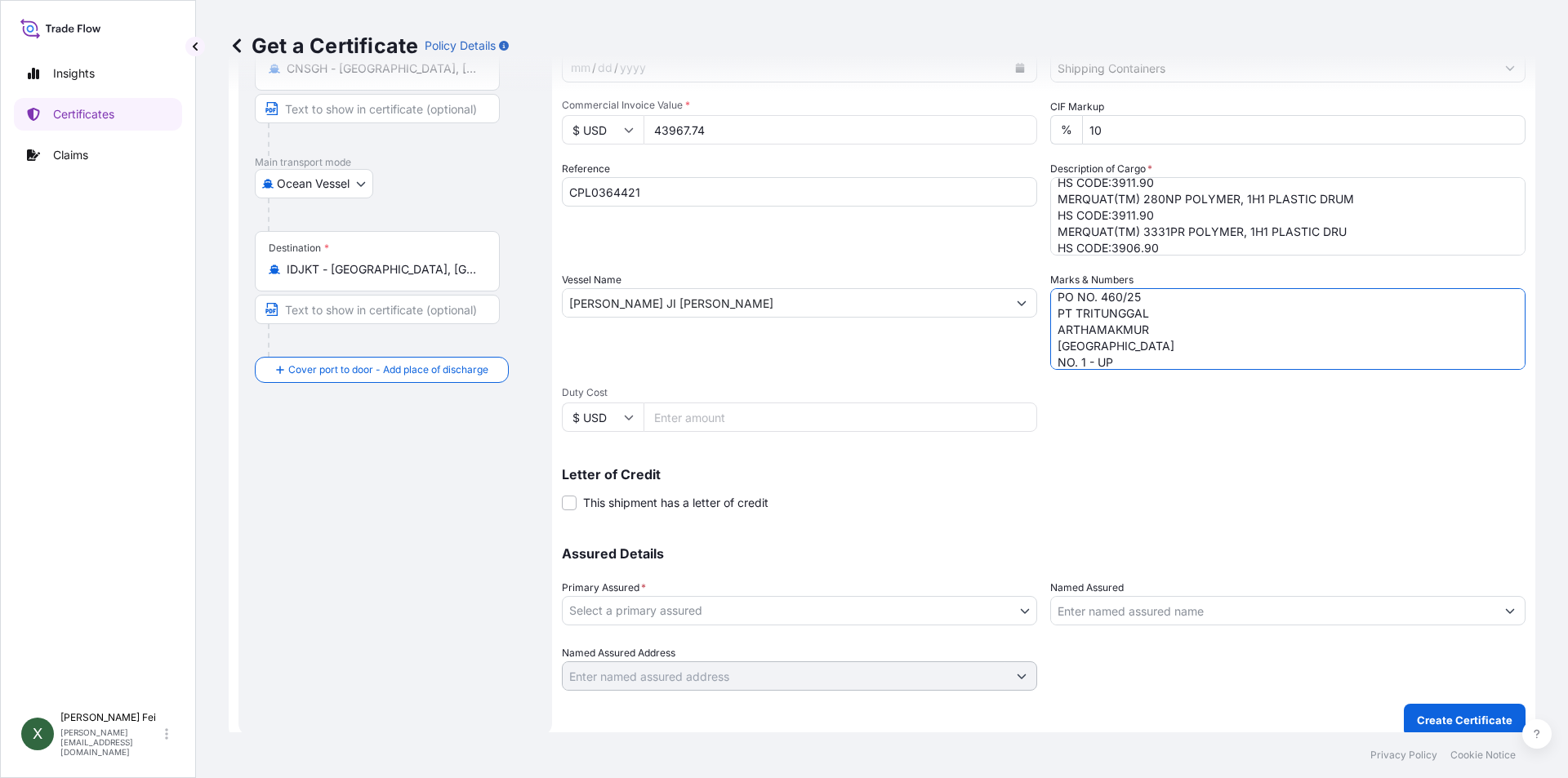
type textarea "PO NO. 460/25 PT TRITUNGGAL ARTHAMAKMUR [GEOGRAPHIC_DATA] NO. 1 - UP"
click at [673, 595] on div "Primary Assured * Select a primary assured" at bounding box center [799, 603] width 475 height 46
click at [657, 608] on body "Insights Certificates Claims X [PERSON_NAME] [PERSON_NAME][EMAIL_ADDRESS][DOMAI…" at bounding box center [784, 389] width 1568 height 778
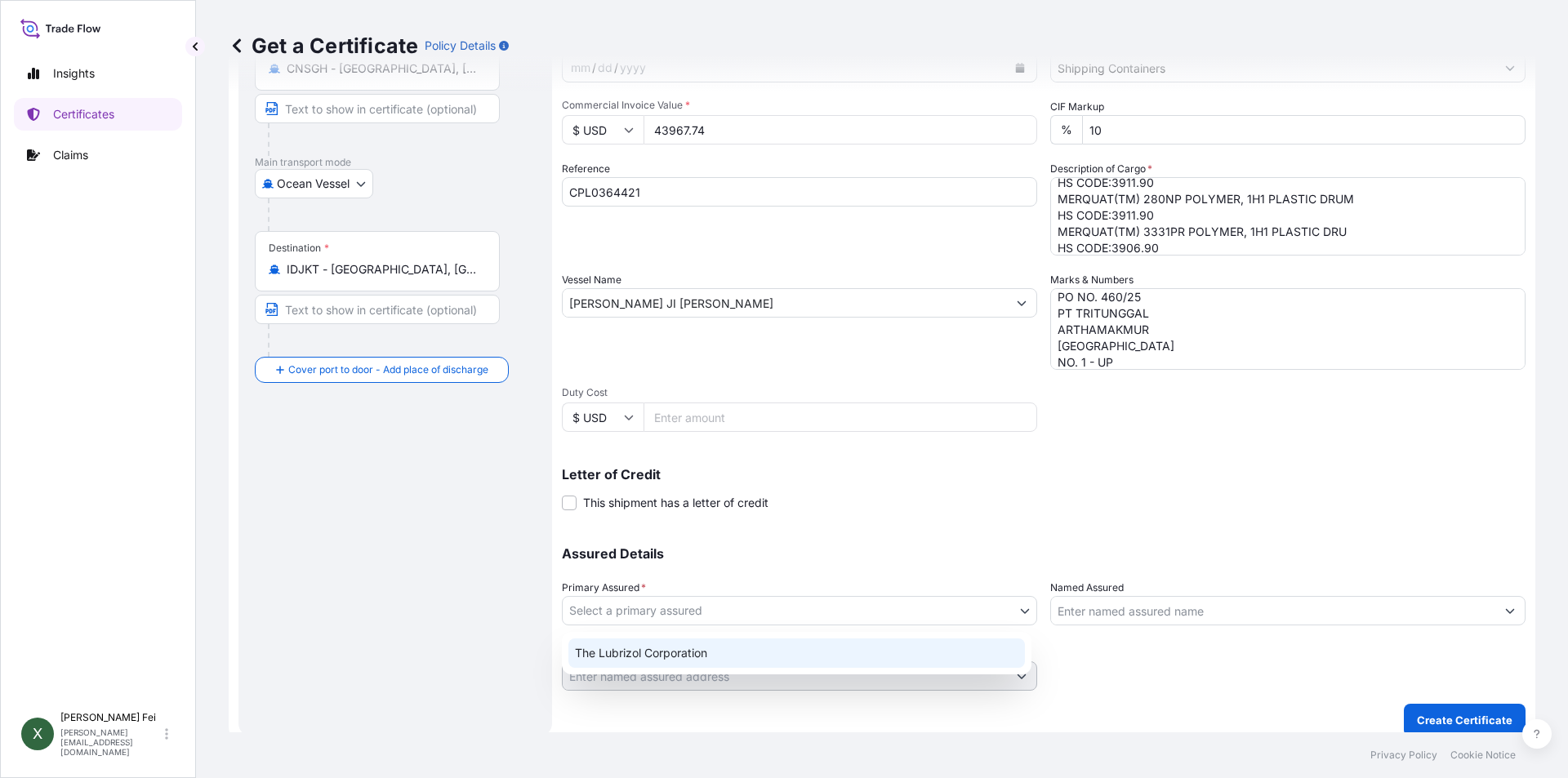
click at [634, 653] on div "The Lubrizol Corporation" at bounding box center [797, 653] width 457 height 29
select select "31566"
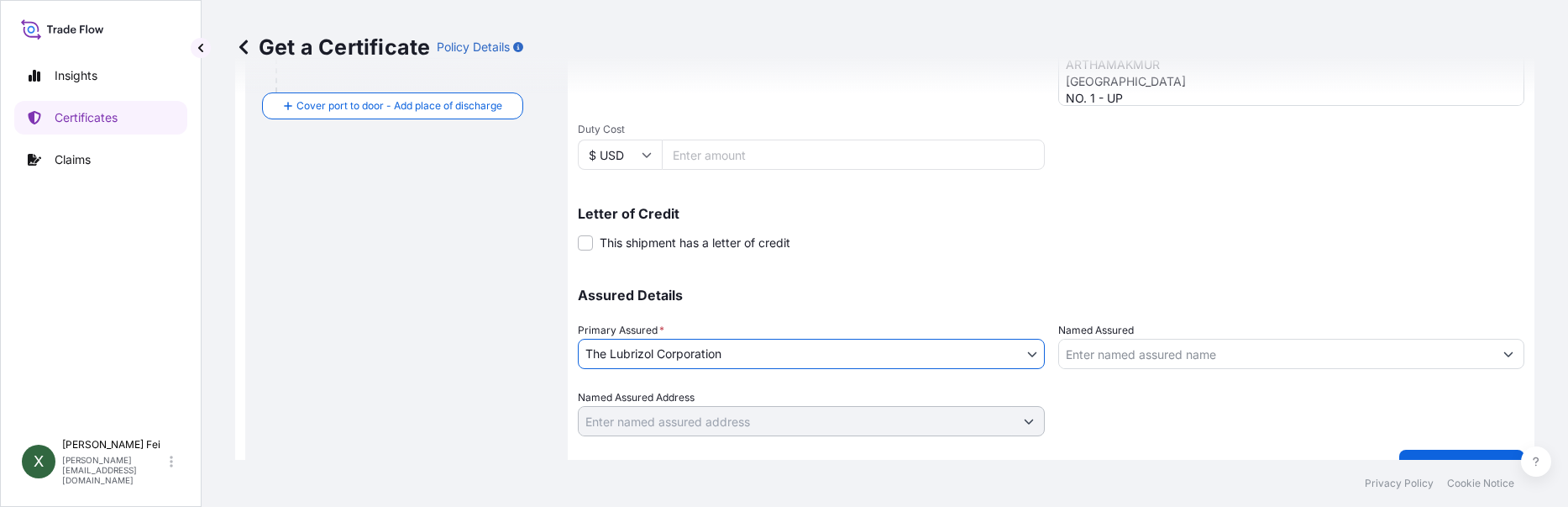
scroll to position [502, 0]
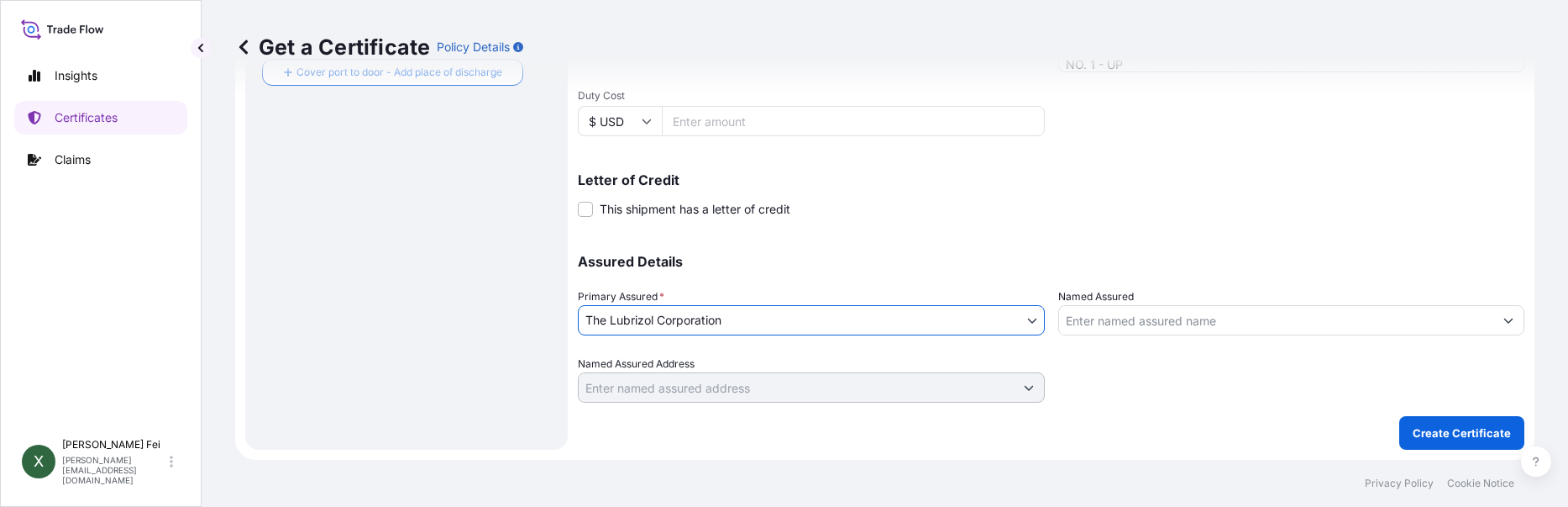
click at [1096, 319] on input "Named Assured" at bounding box center [1276, 320] width 435 height 30
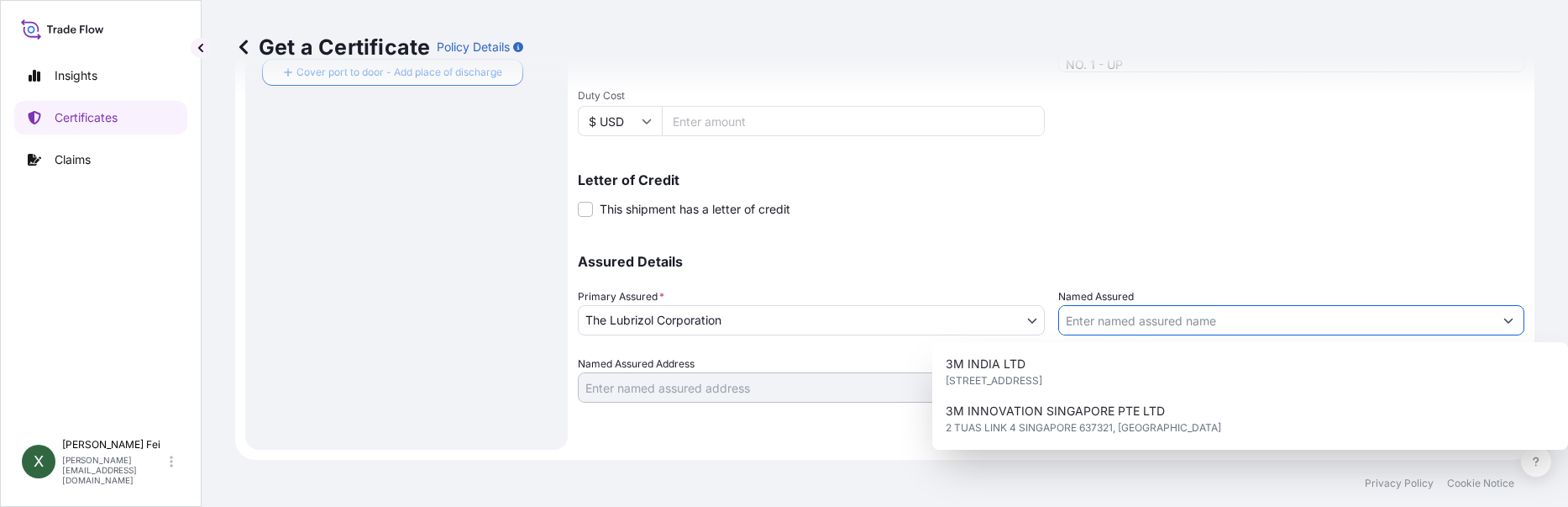
paste input "PT TRITUNGGAL ARTHAMAKMUR"
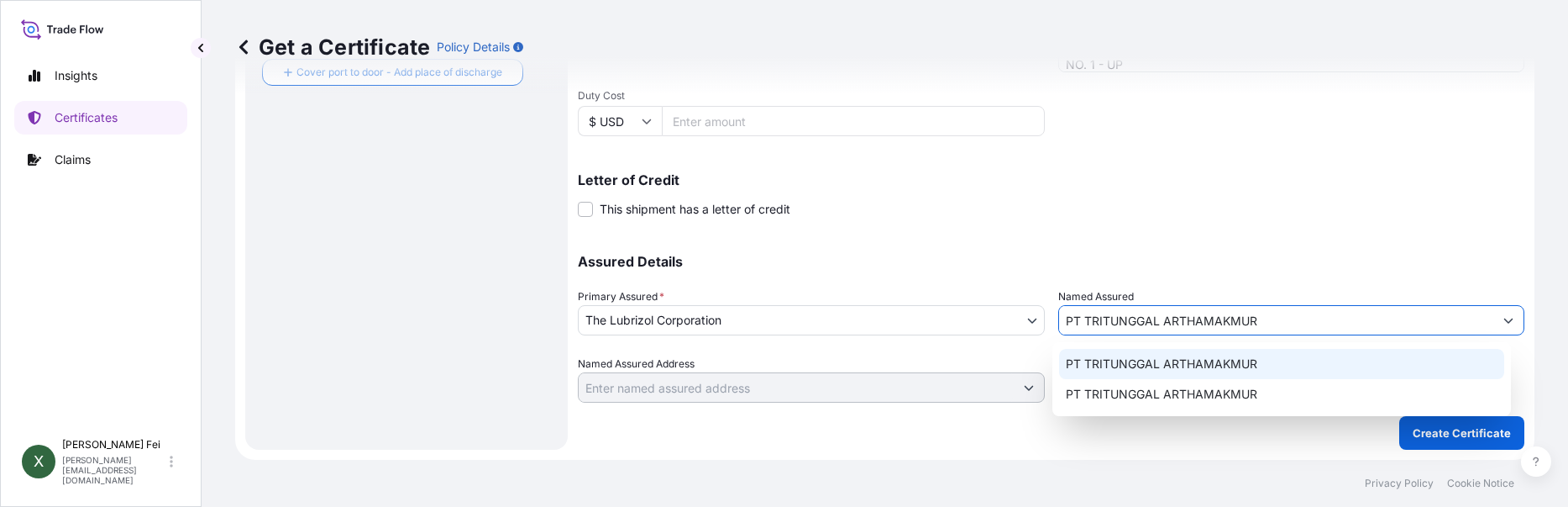
click at [1265, 367] on div "PT TRITUNGGAL ARTHAMAKMUR" at bounding box center [1282, 363] width 445 height 30
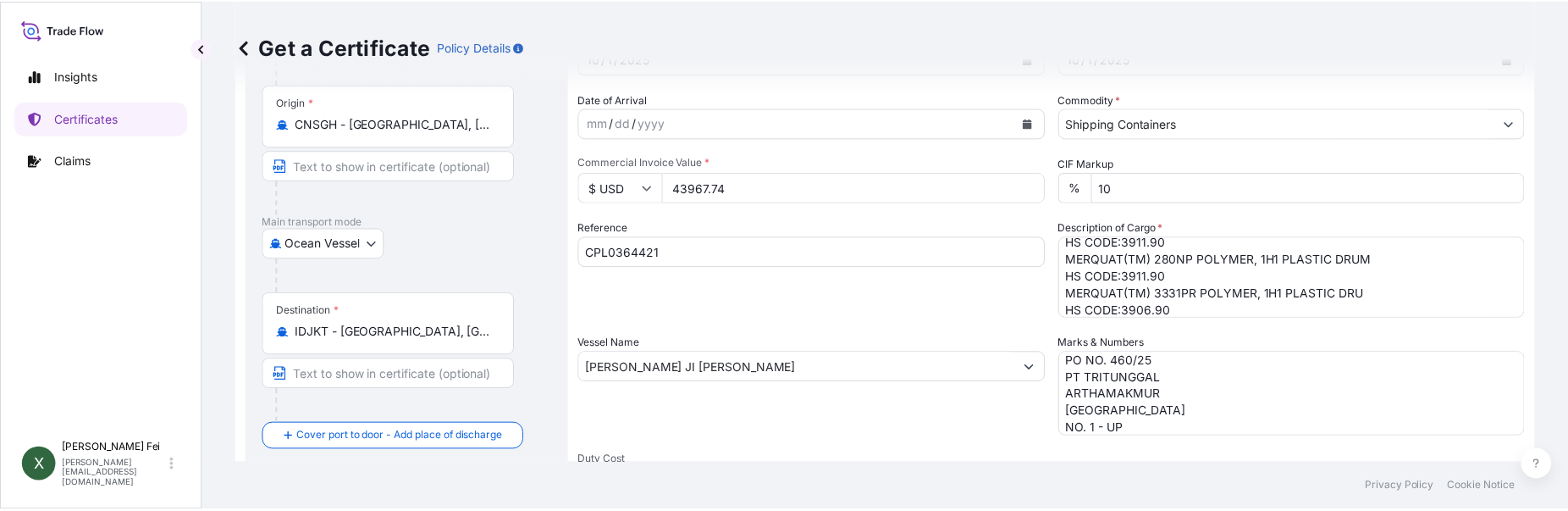
scroll to position [224, 0]
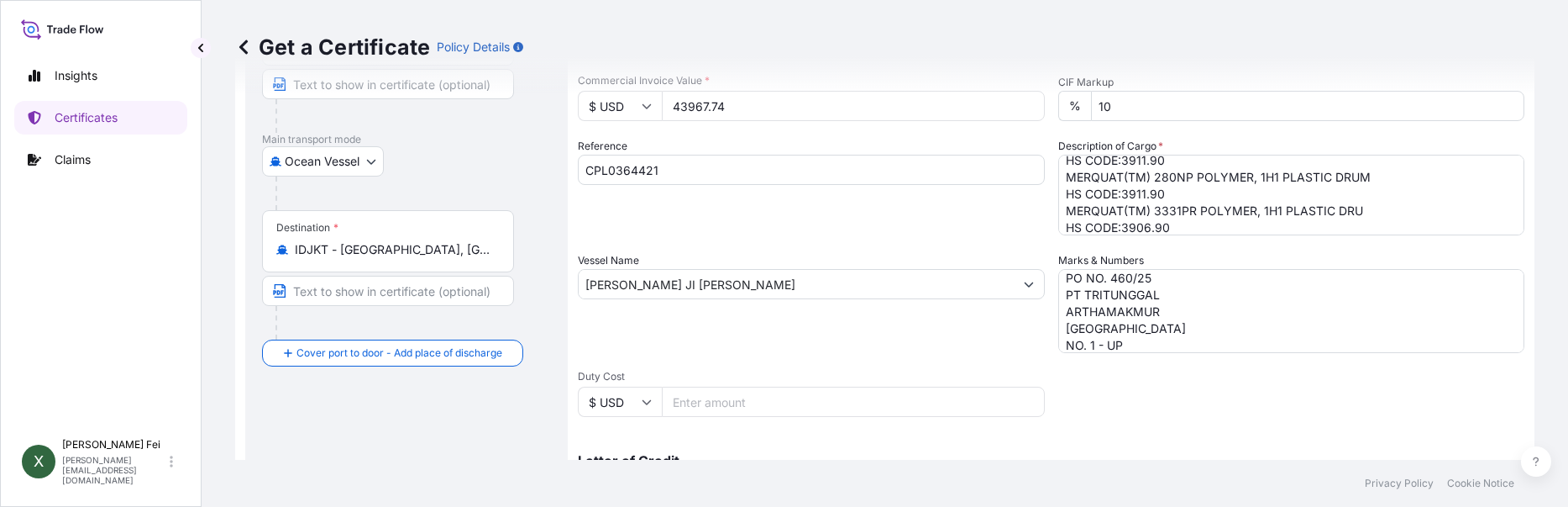
type input "PT TRITUNGGAL ARTHAMAKMUR"
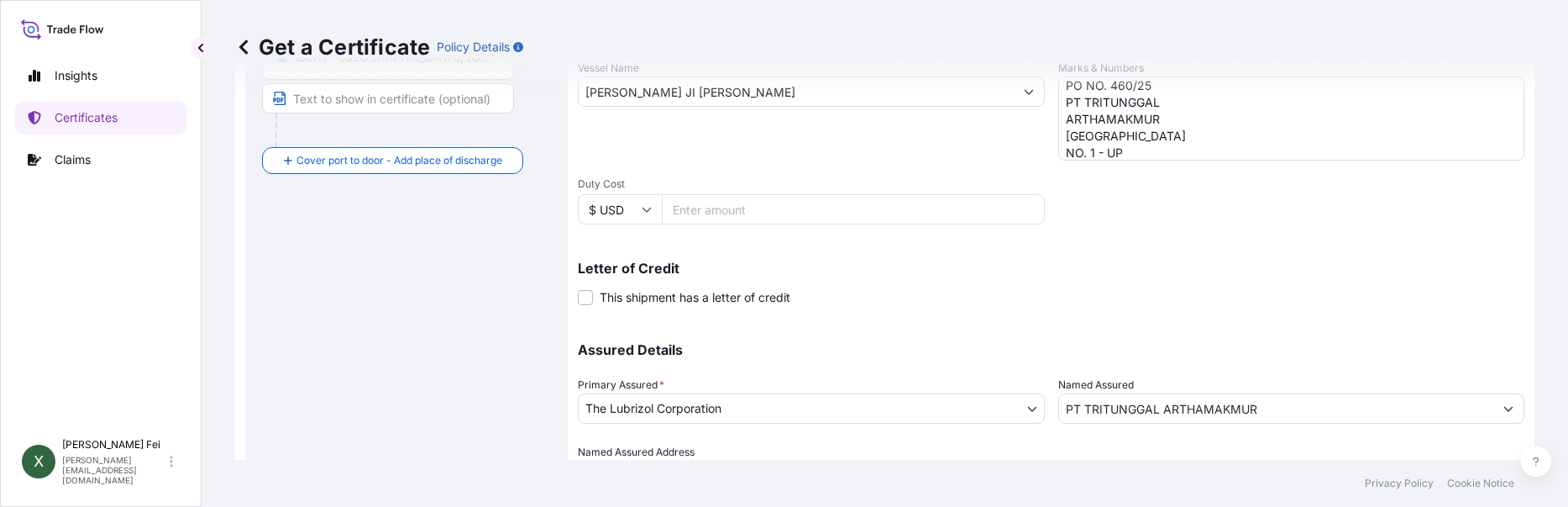
scroll to position [502, 0]
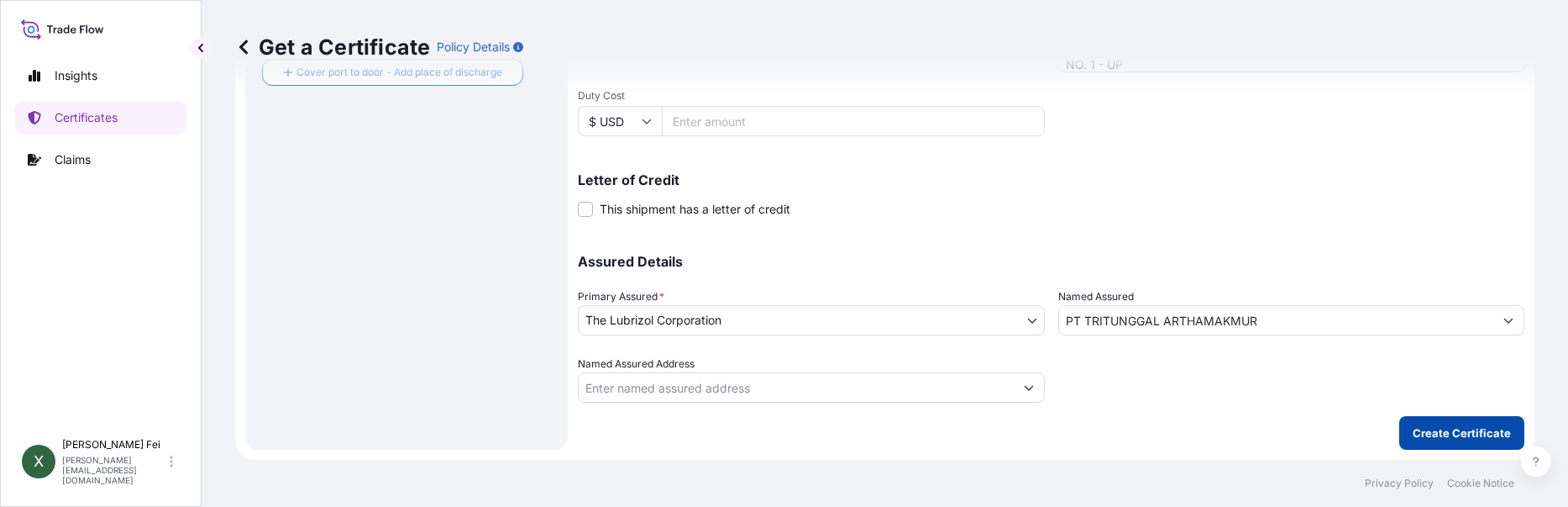
click at [1431, 437] on p "Create Certificate" at bounding box center [1461, 433] width 98 height 17
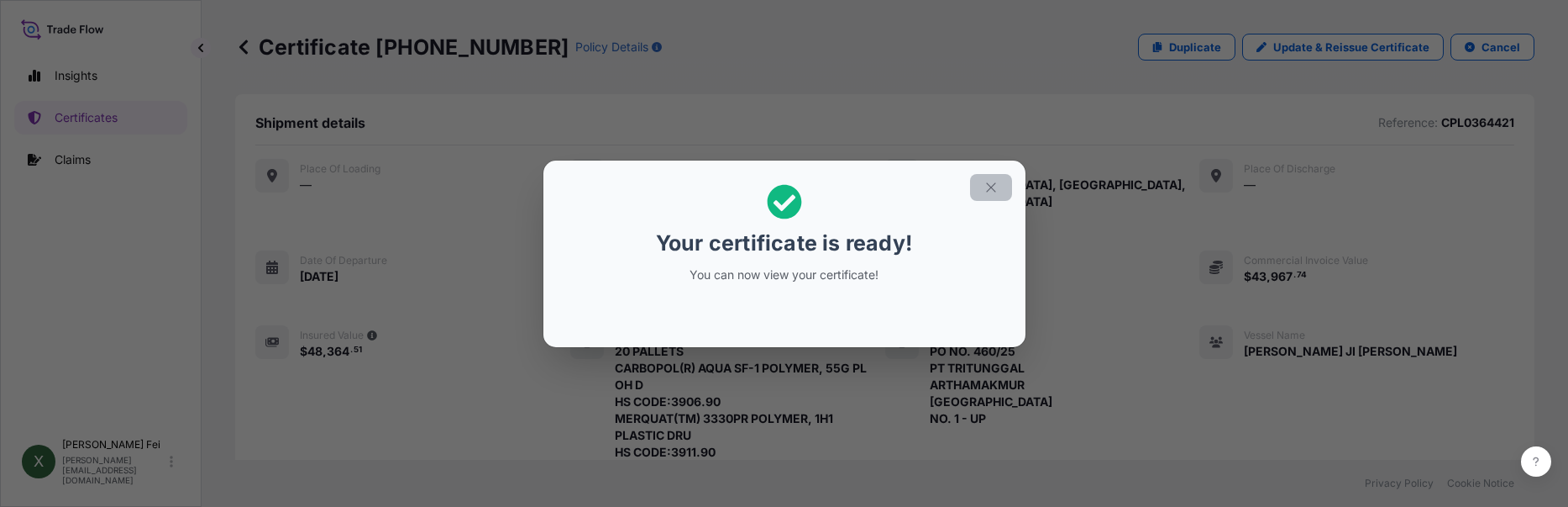
click at [992, 200] on button "button" at bounding box center [991, 187] width 42 height 26
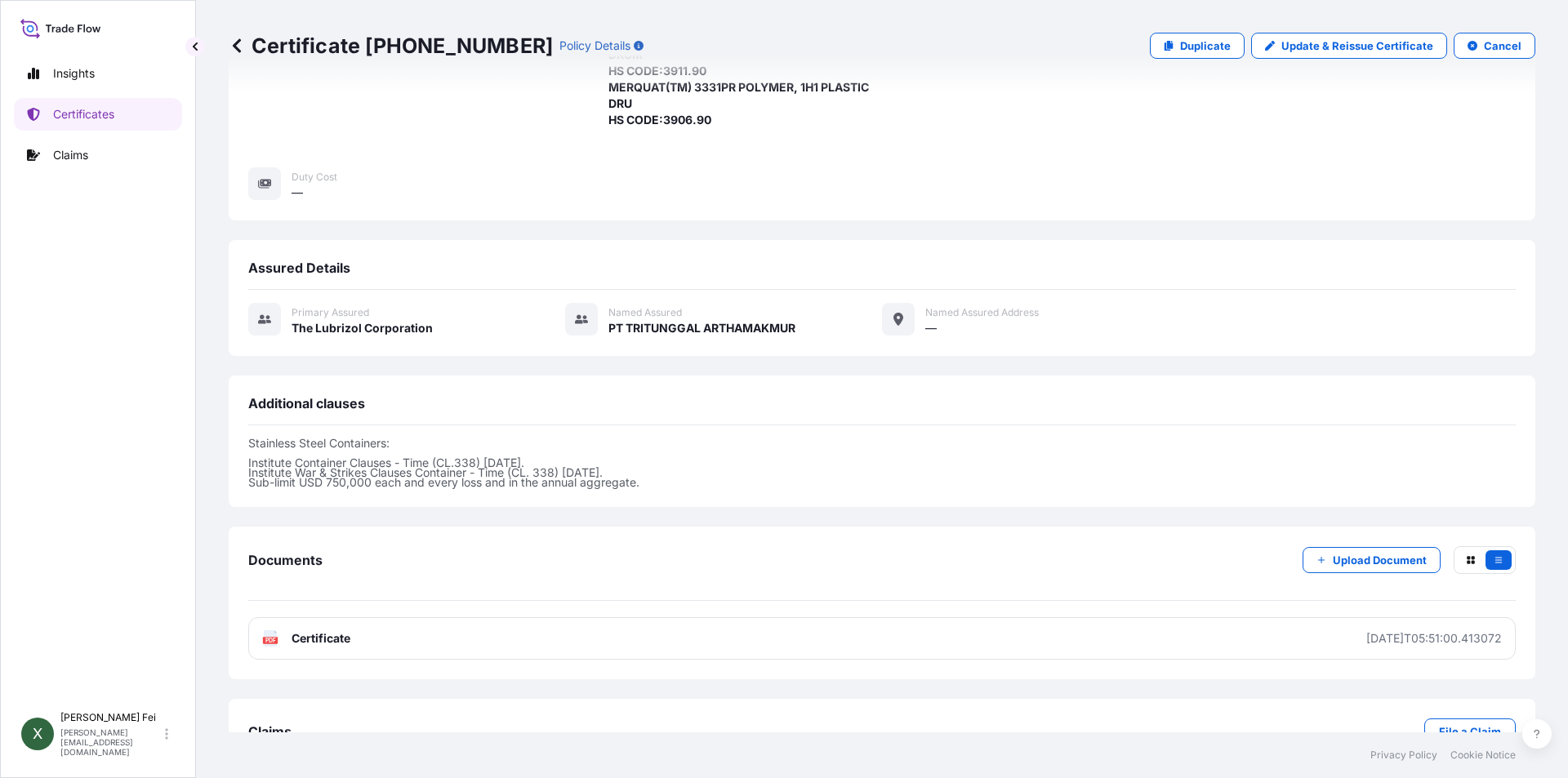
scroll to position [450, 0]
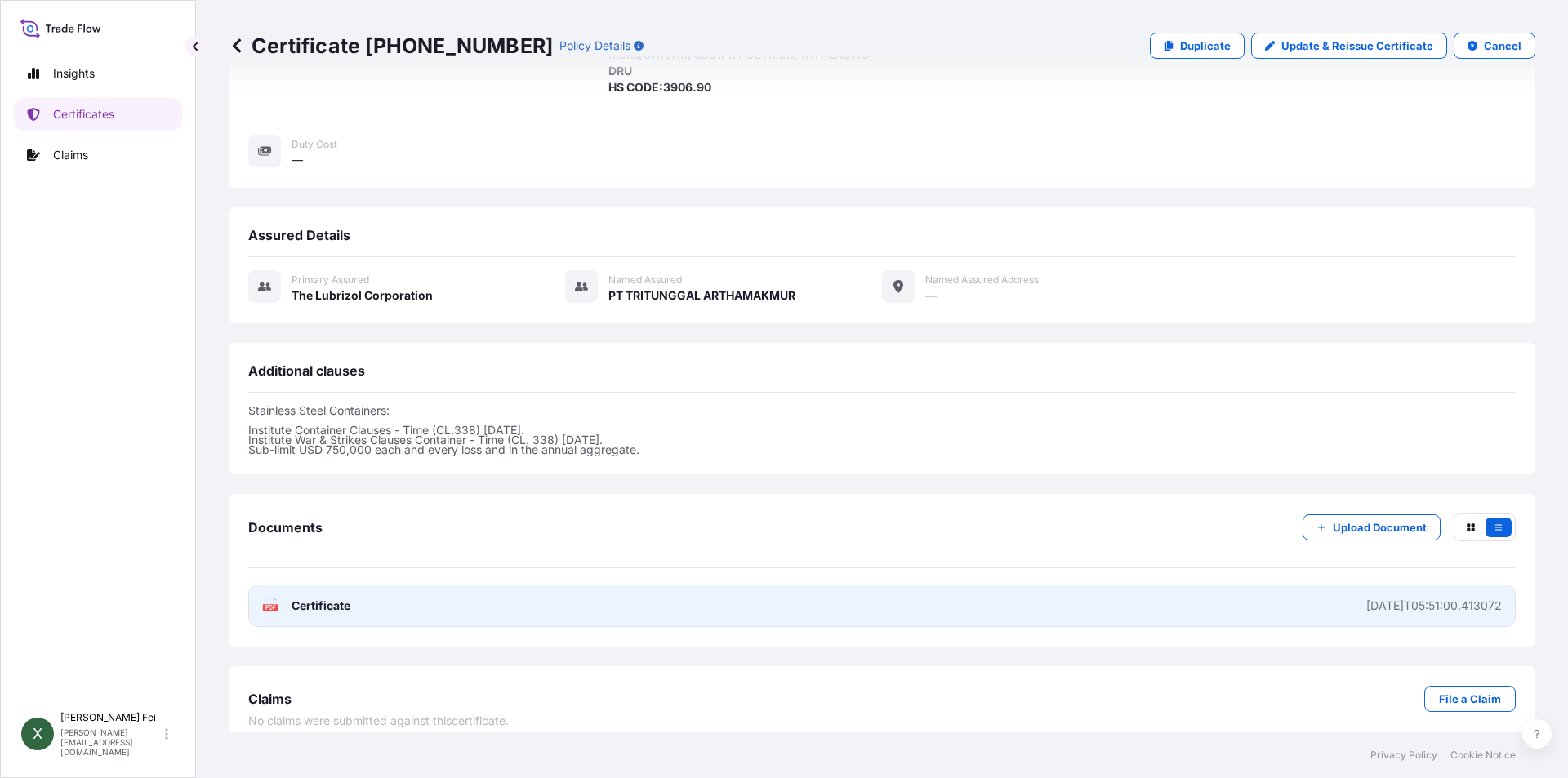
click at [530, 595] on link "PDF Certificate [DATE]T05:51:00.413072" at bounding box center [883, 606] width 1268 height 42
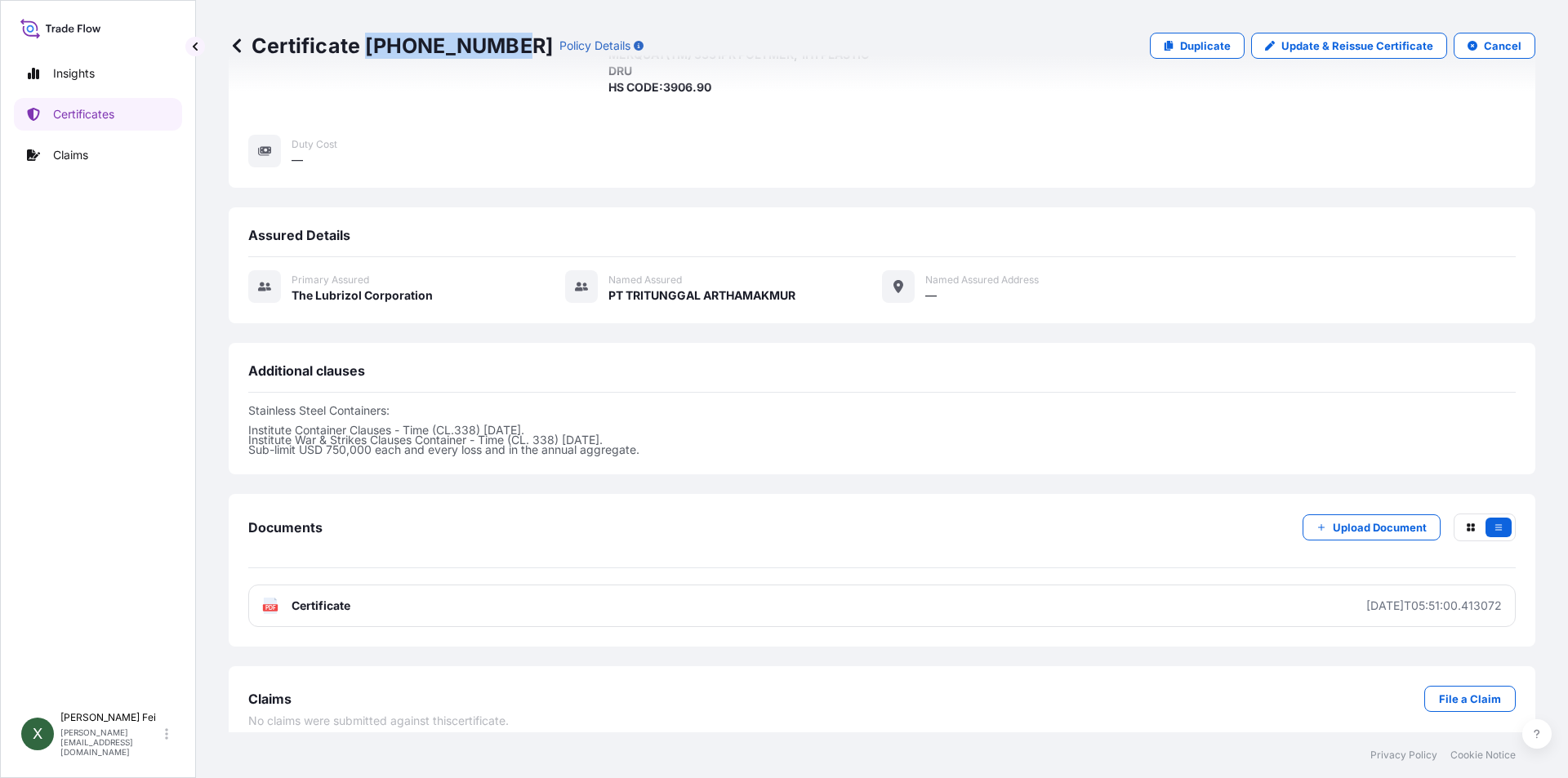
drag, startPoint x: 364, startPoint y: 47, endPoint x: 502, endPoint y: 46, distance: 138.0
click at [502, 46] on p "Certificate [PHONE_NUMBER]" at bounding box center [390, 46] width 324 height 26
copy p "[PHONE_NUMBER]"
click at [85, 123] on link "Certificates" at bounding box center [97, 115] width 168 height 33
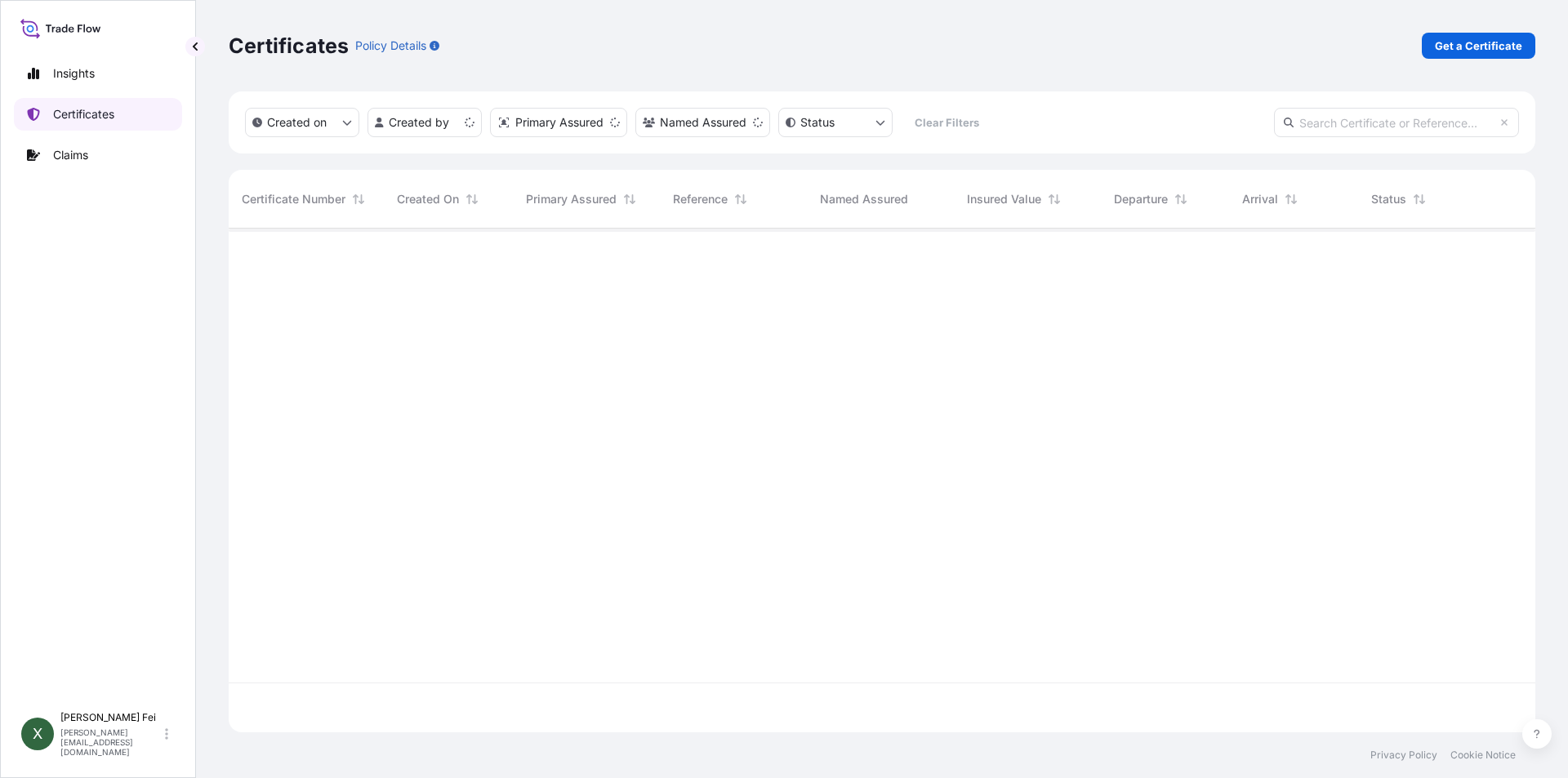
scroll to position [501, 1295]
click at [1474, 55] on link "Get a Certificate" at bounding box center [1479, 46] width 114 height 26
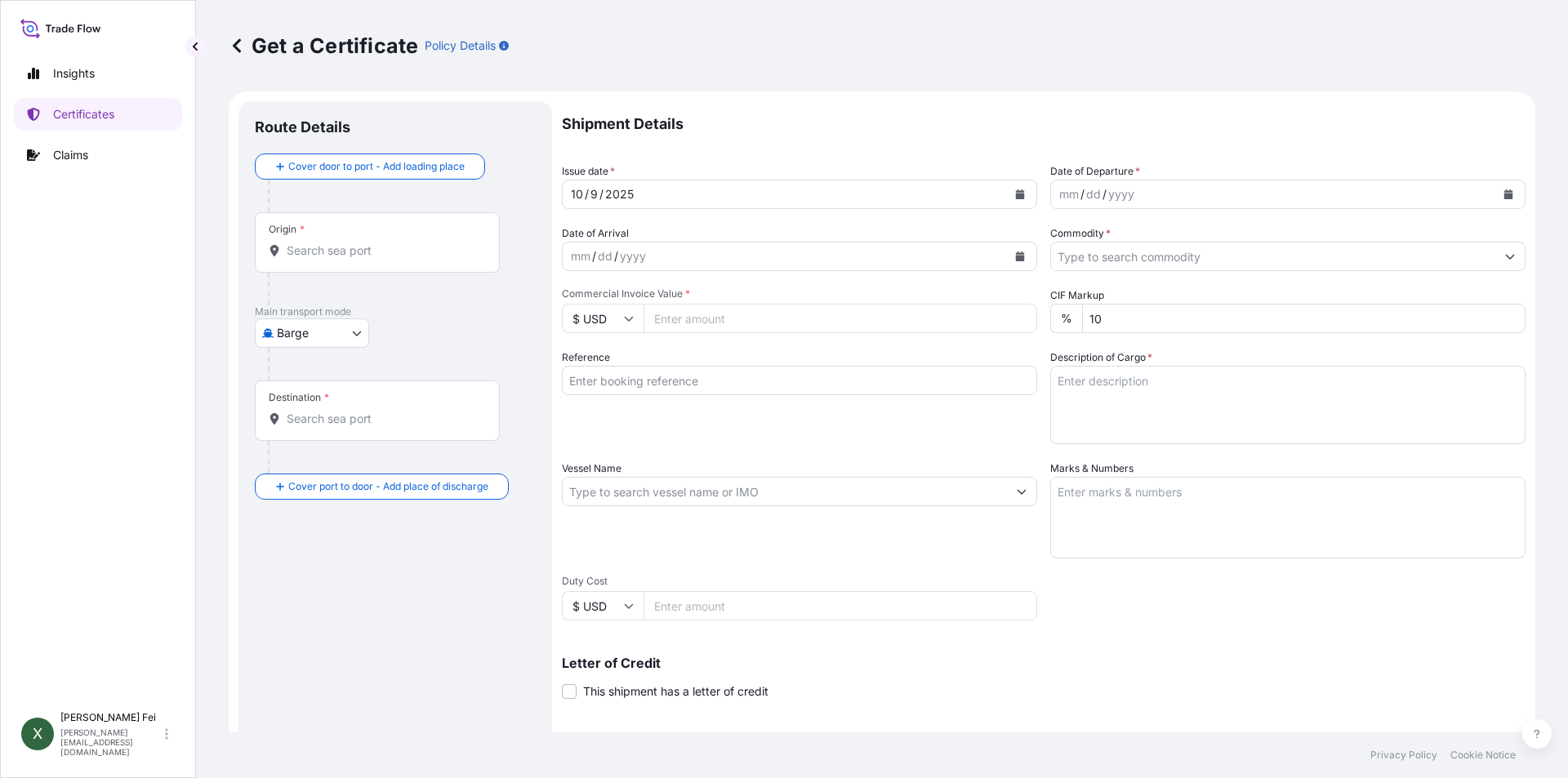
click at [333, 335] on body "Insights Certificates Claims X [PERSON_NAME] [PERSON_NAME][EMAIL_ADDRESS][DOMAI…" at bounding box center [784, 389] width 1568 height 778
click at [317, 518] on span "Ocean Vessel" at bounding box center [322, 523] width 72 height 17
select select "Ocean Vessel"
click at [335, 261] on input "Origin *" at bounding box center [383, 258] width 193 height 17
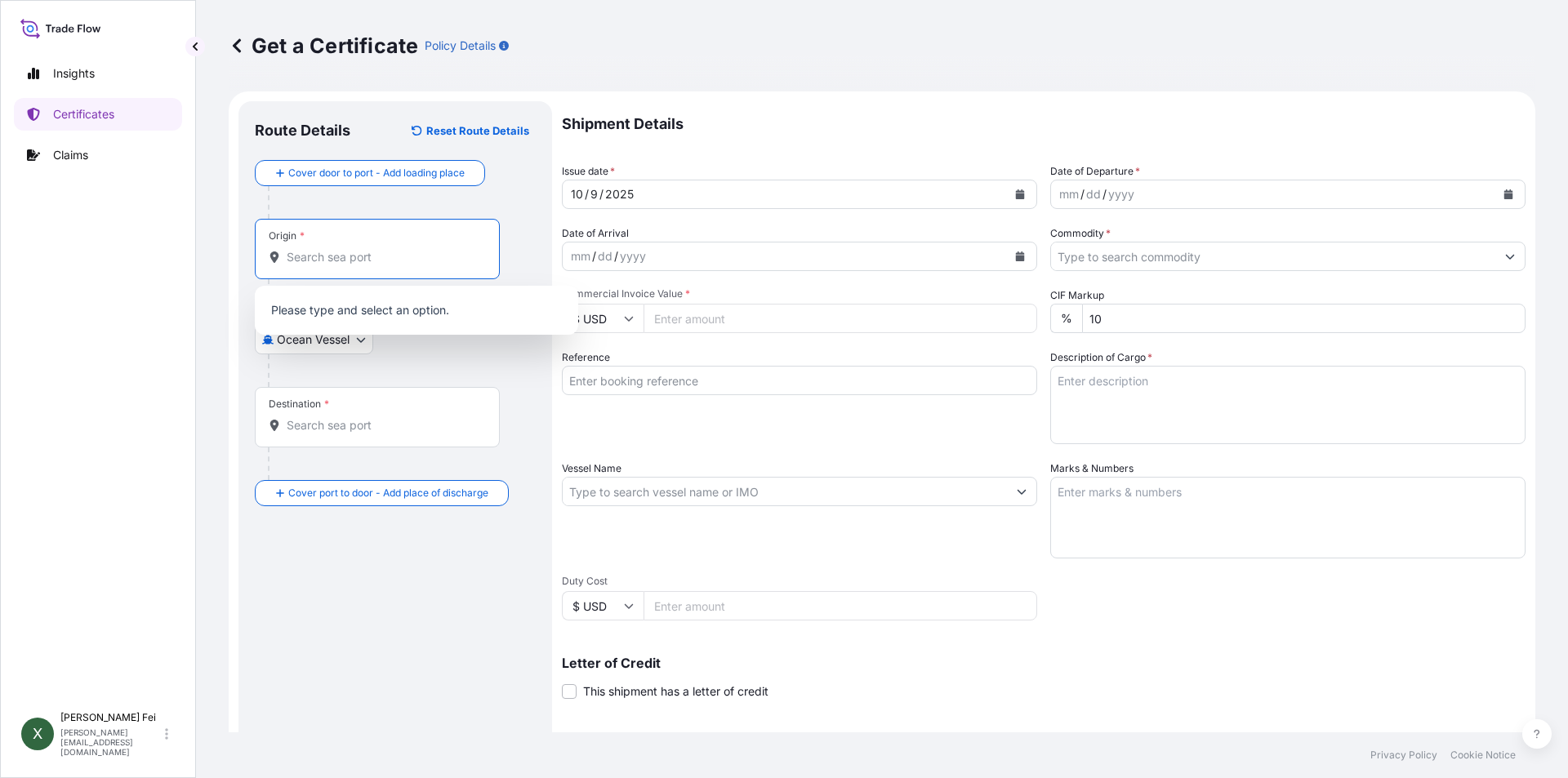
paste input "CPL0362765"
type input "CPL0362765"
drag, startPoint x: 373, startPoint y: 254, endPoint x: 206, endPoint y: 259, distance: 167.1
click at [206, 259] on div "Get a Certificate Policy Details Route Details Reset Route Details Cover door t…" at bounding box center [883, 366] width 1373 height 733
click at [346, 257] on input "Origin * Please select an origin" at bounding box center [383, 258] width 193 height 17
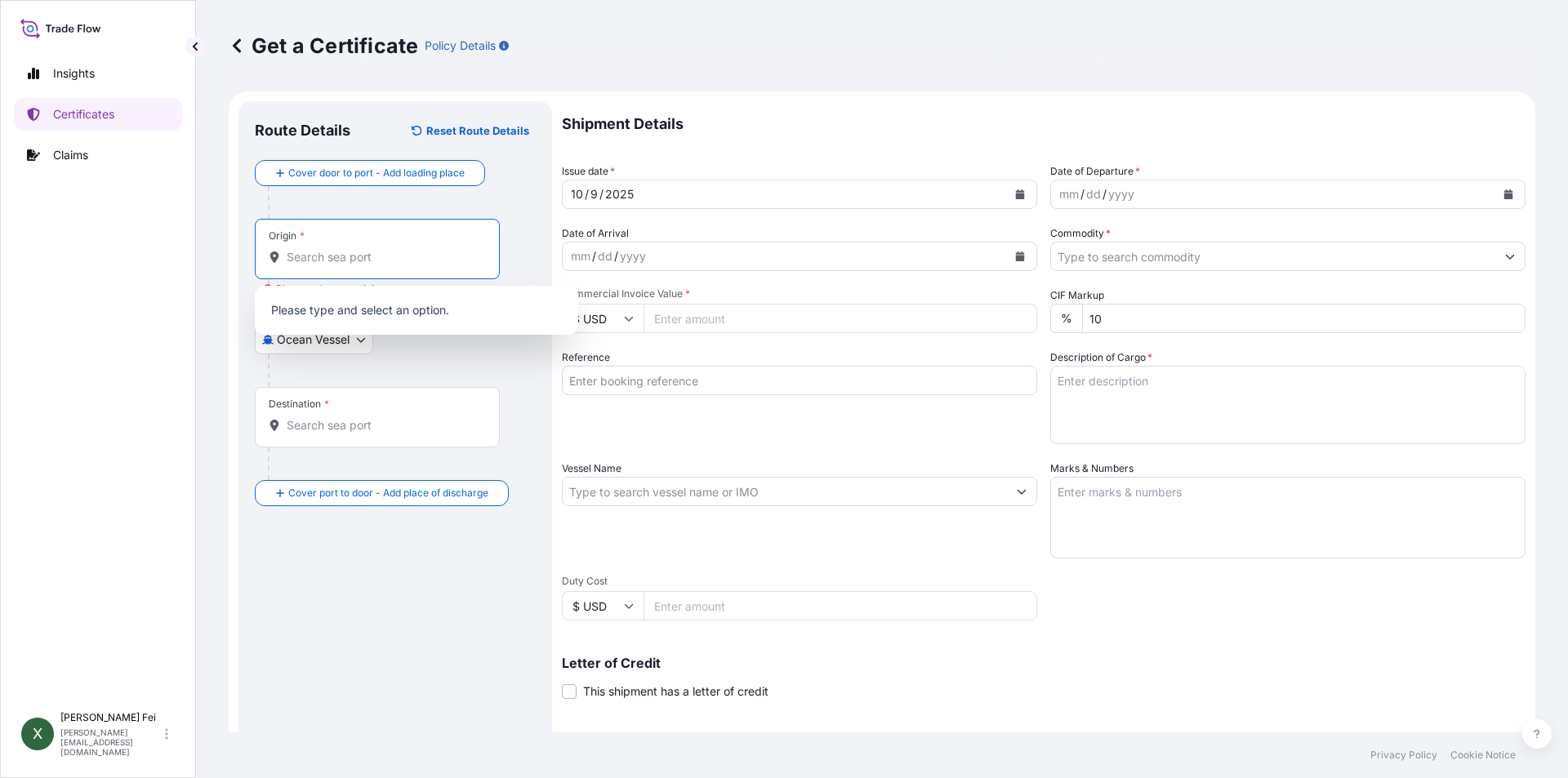
paste input "CPL0362765"
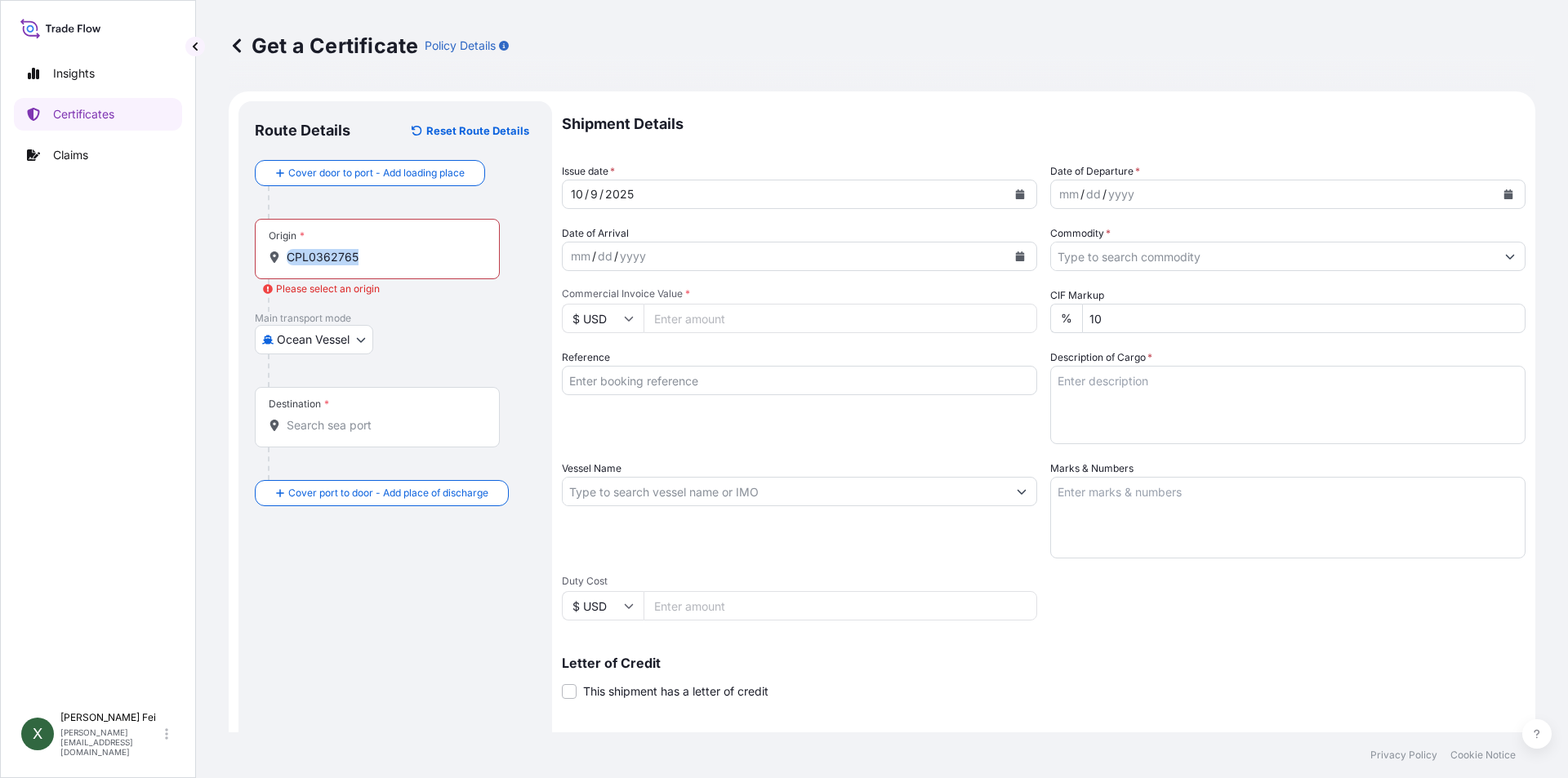
drag, startPoint x: 417, startPoint y: 267, endPoint x: 286, endPoint y: 255, distance: 131.5
click at [286, 255] on div "Origin * CPL0362765" at bounding box center [377, 250] width 245 height 61
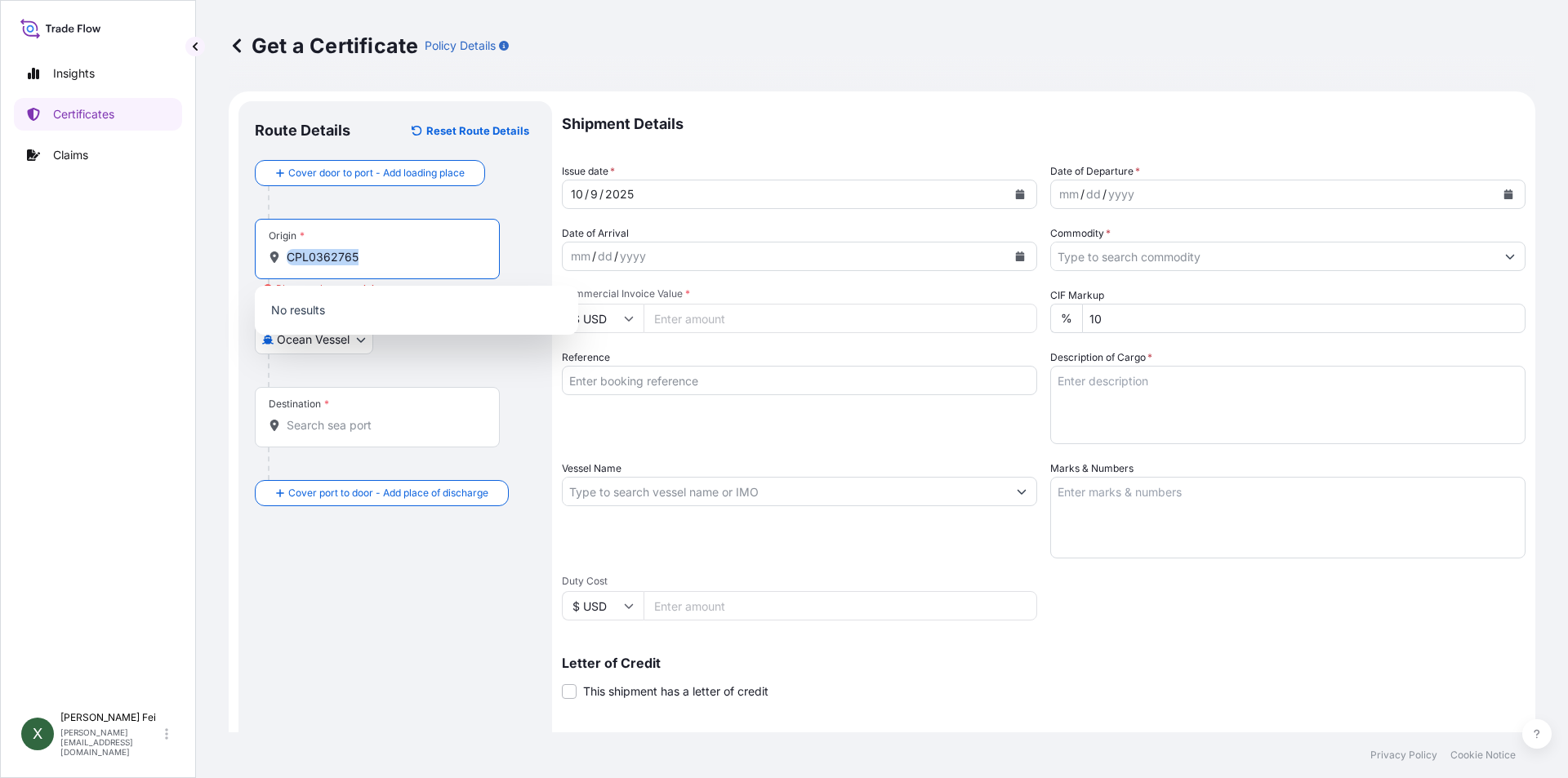
click at [419, 257] on input "CPL0362765" at bounding box center [383, 258] width 193 height 17
type input "C"
click at [318, 262] on input "Origin * Please select an origin" at bounding box center [383, 258] width 193 height 17
paste input "[GEOGRAPHIC_DATA]"
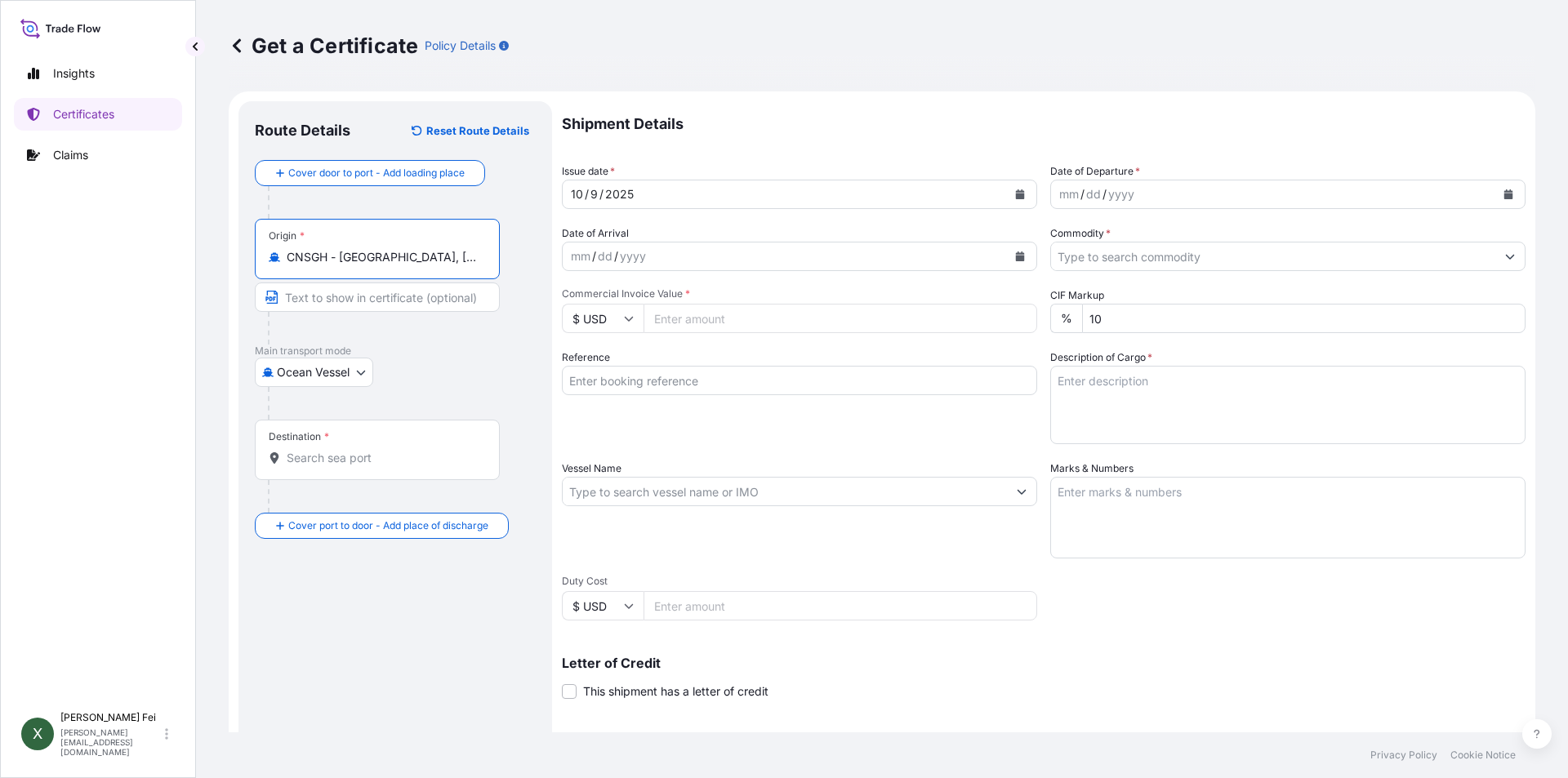
type input "CNSGH - [GEOGRAPHIC_DATA], [GEOGRAPHIC_DATA]"
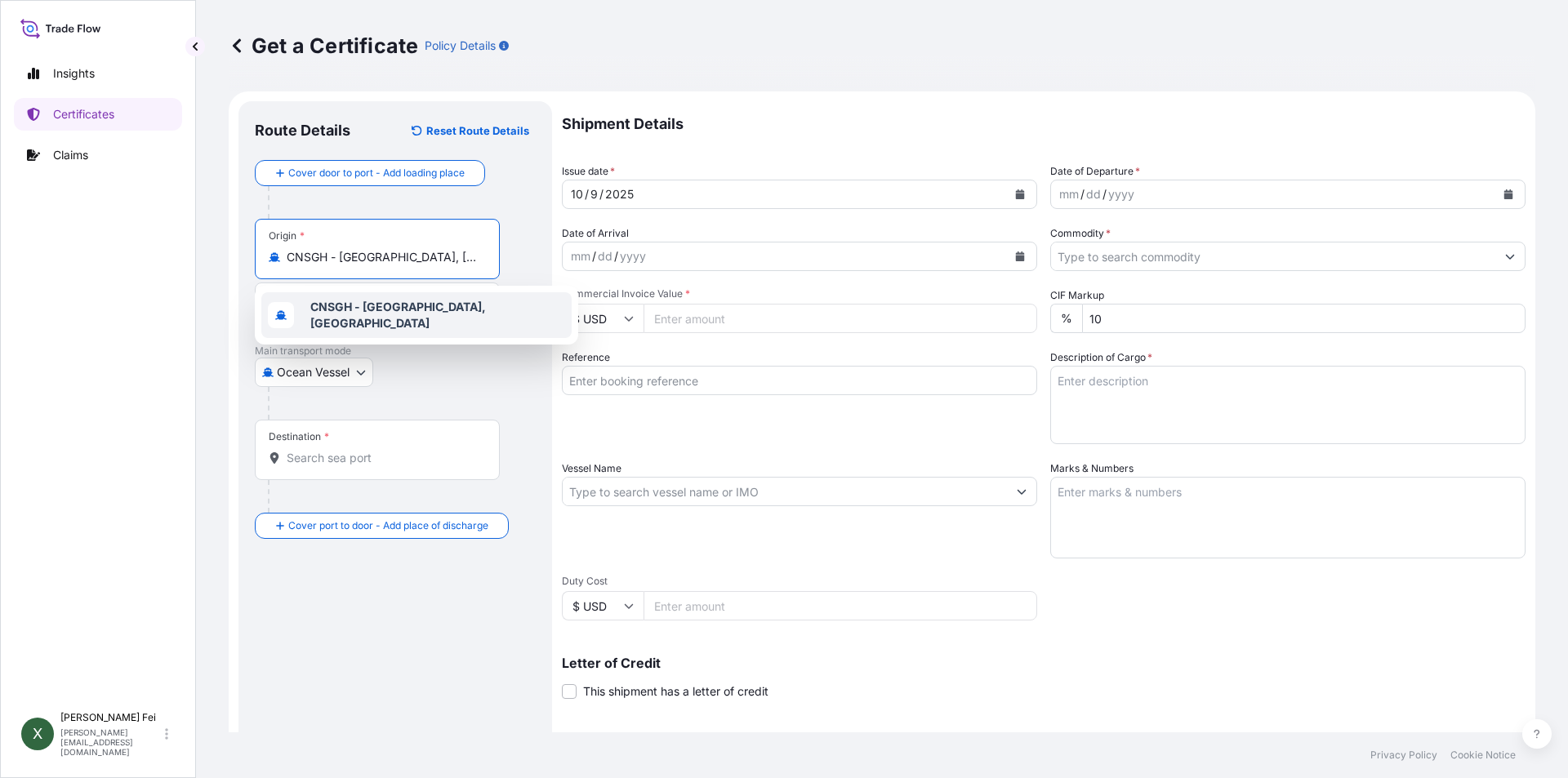
click at [379, 296] on div "CNSGH - [GEOGRAPHIC_DATA], [GEOGRAPHIC_DATA]" at bounding box center [417, 316] width 310 height 46
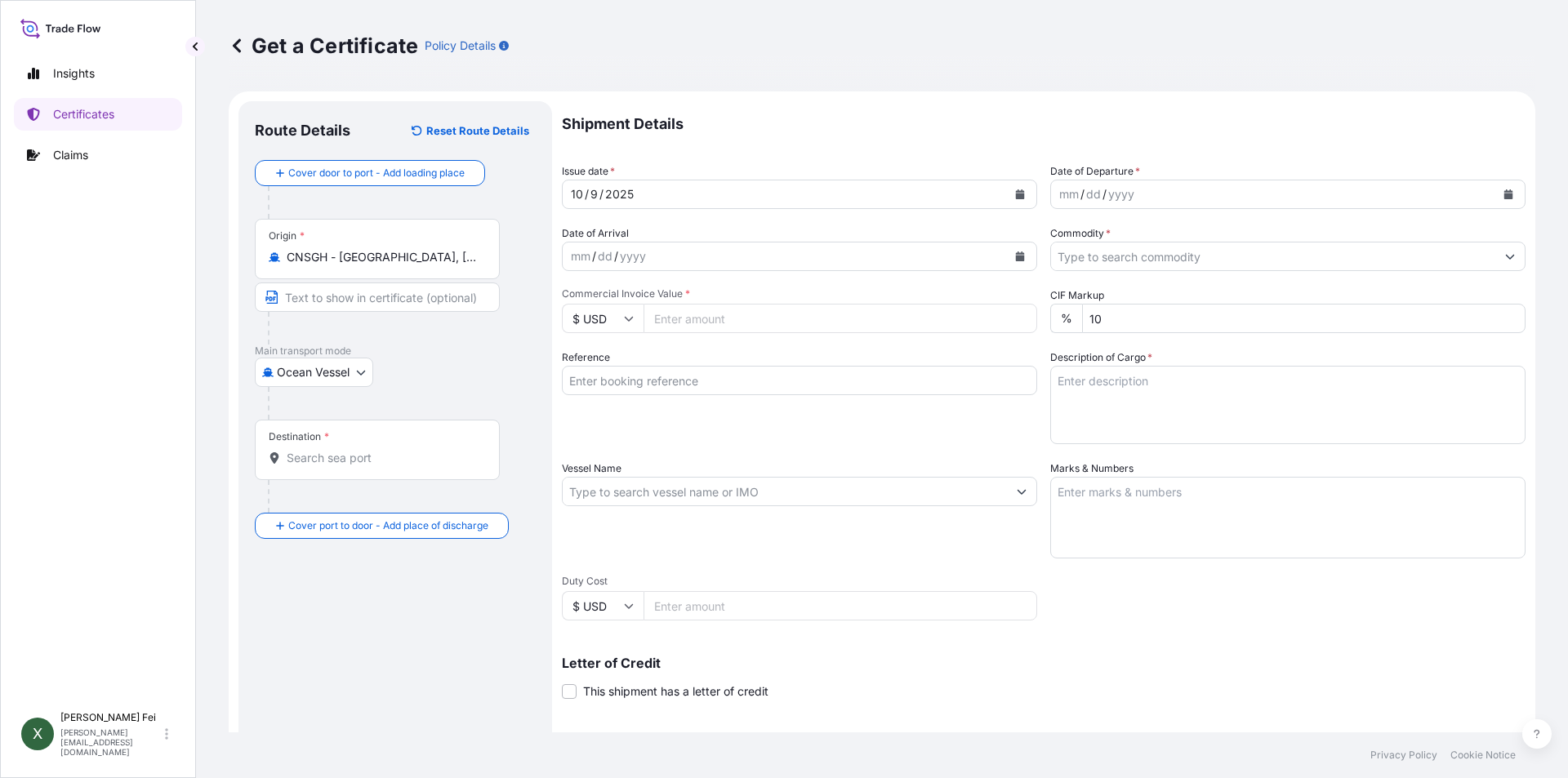
click at [341, 443] on div "Destination *" at bounding box center [377, 450] width 245 height 61
click at [341, 450] on input "Destination *" at bounding box center [383, 459] width 193 height 17
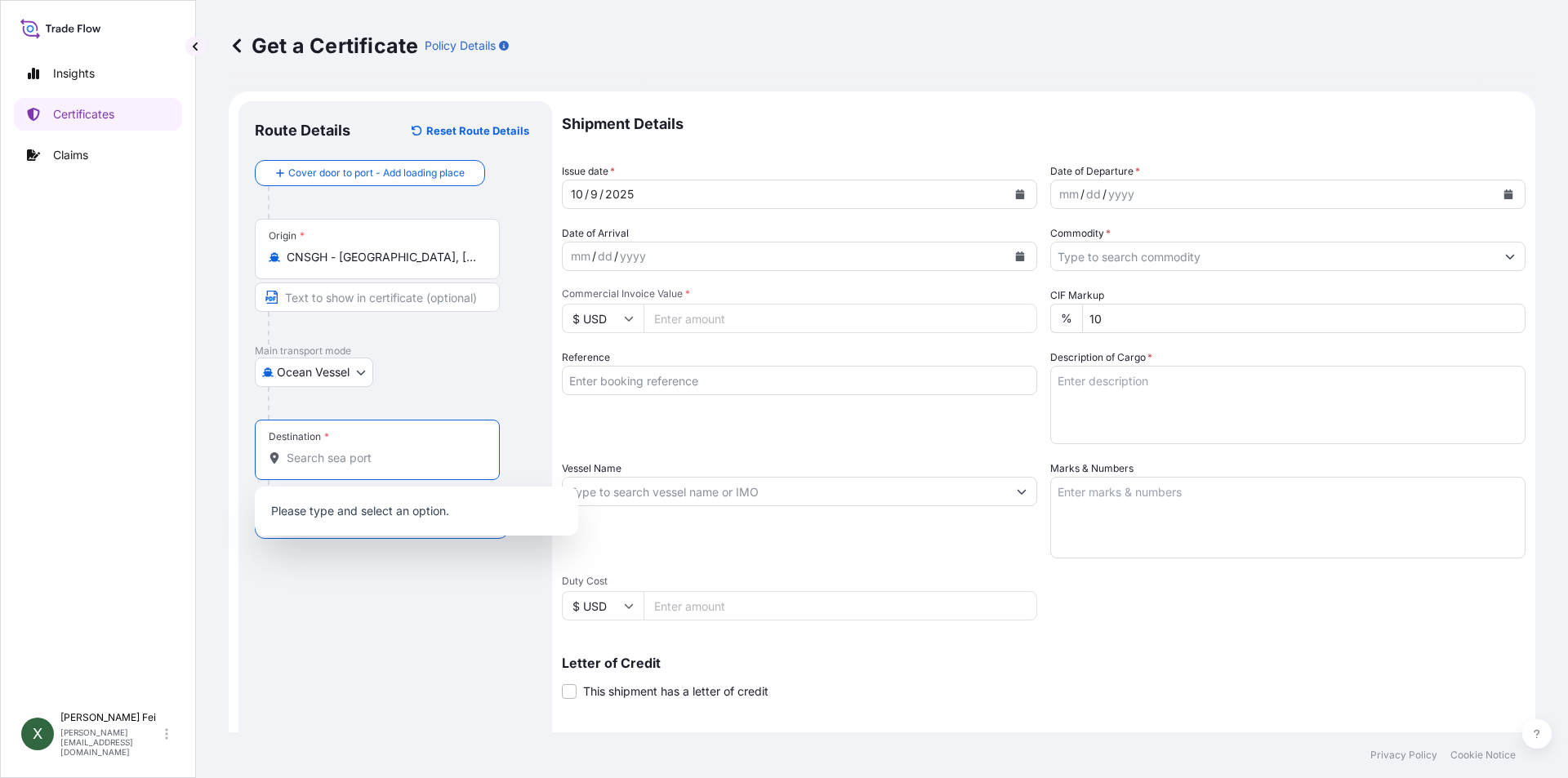
paste input "[GEOGRAPHIC_DATA]"
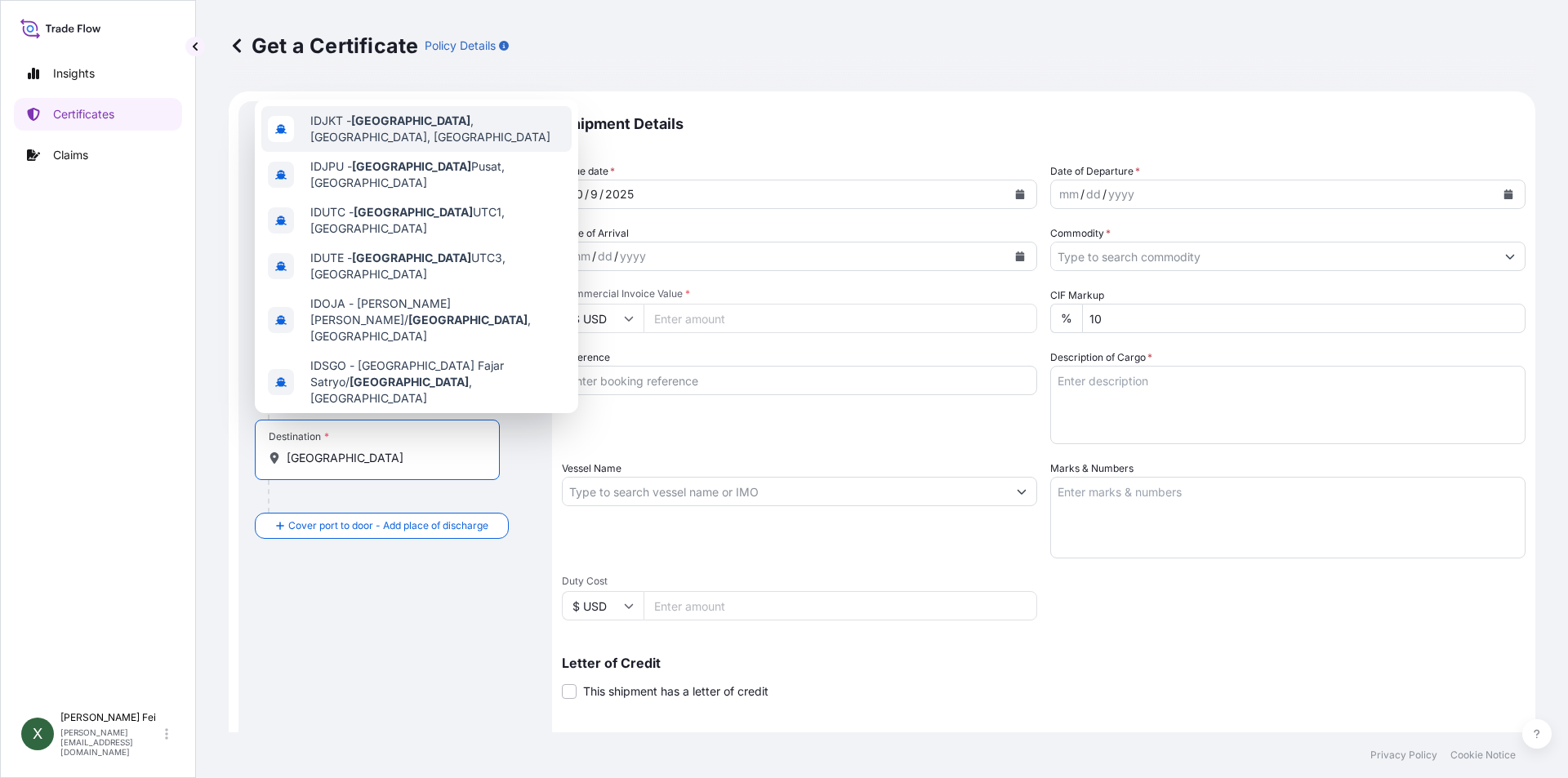
click at [415, 129] on span "IDJKT - [GEOGRAPHIC_DATA] , [GEOGRAPHIC_DATA], [GEOGRAPHIC_DATA]" at bounding box center [438, 129] width 255 height 33
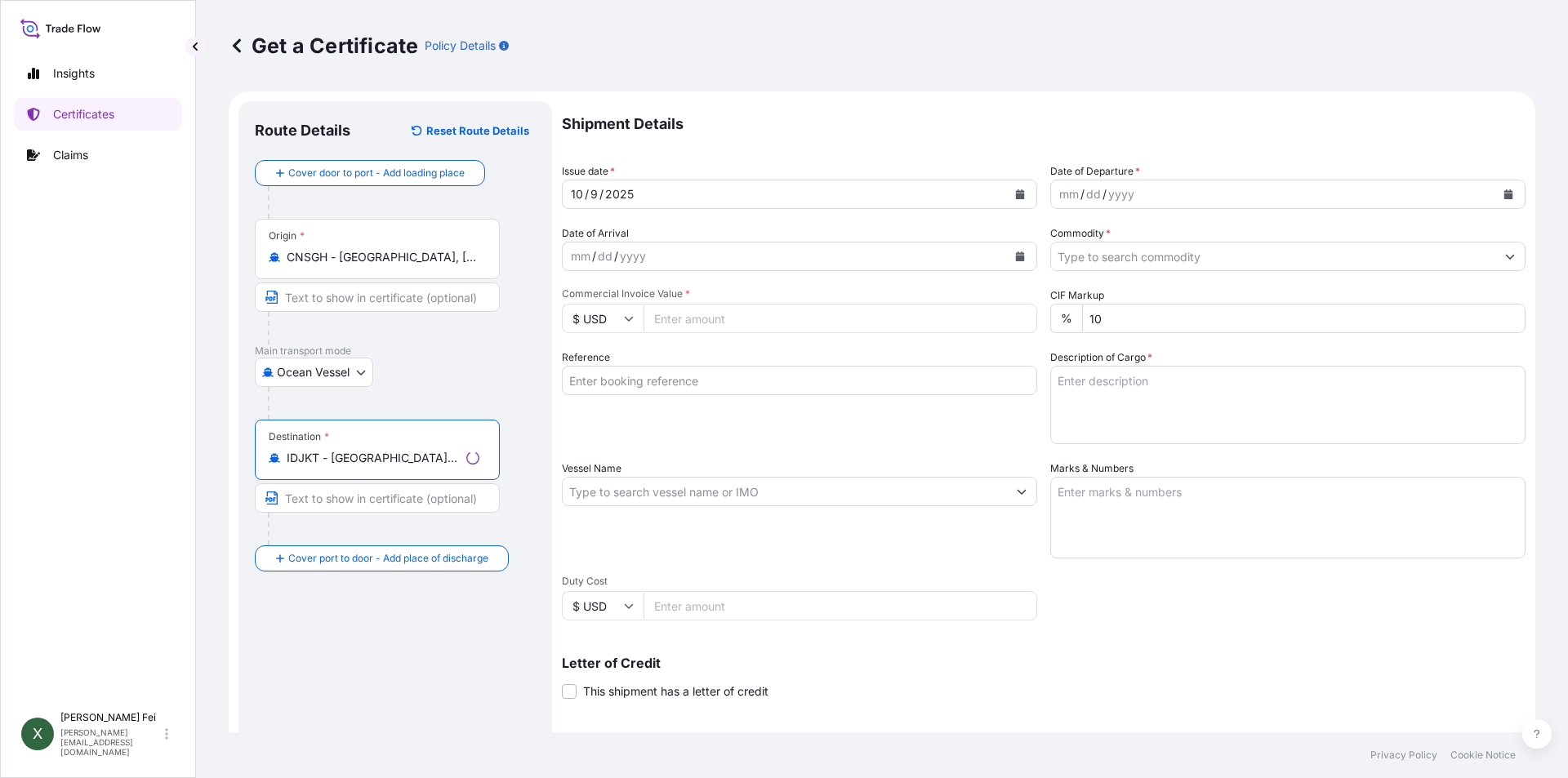
type input "IDJKT - [GEOGRAPHIC_DATA], [GEOGRAPHIC_DATA], [GEOGRAPHIC_DATA]"
click at [1018, 203] on button "Calendar" at bounding box center [1020, 194] width 26 height 26
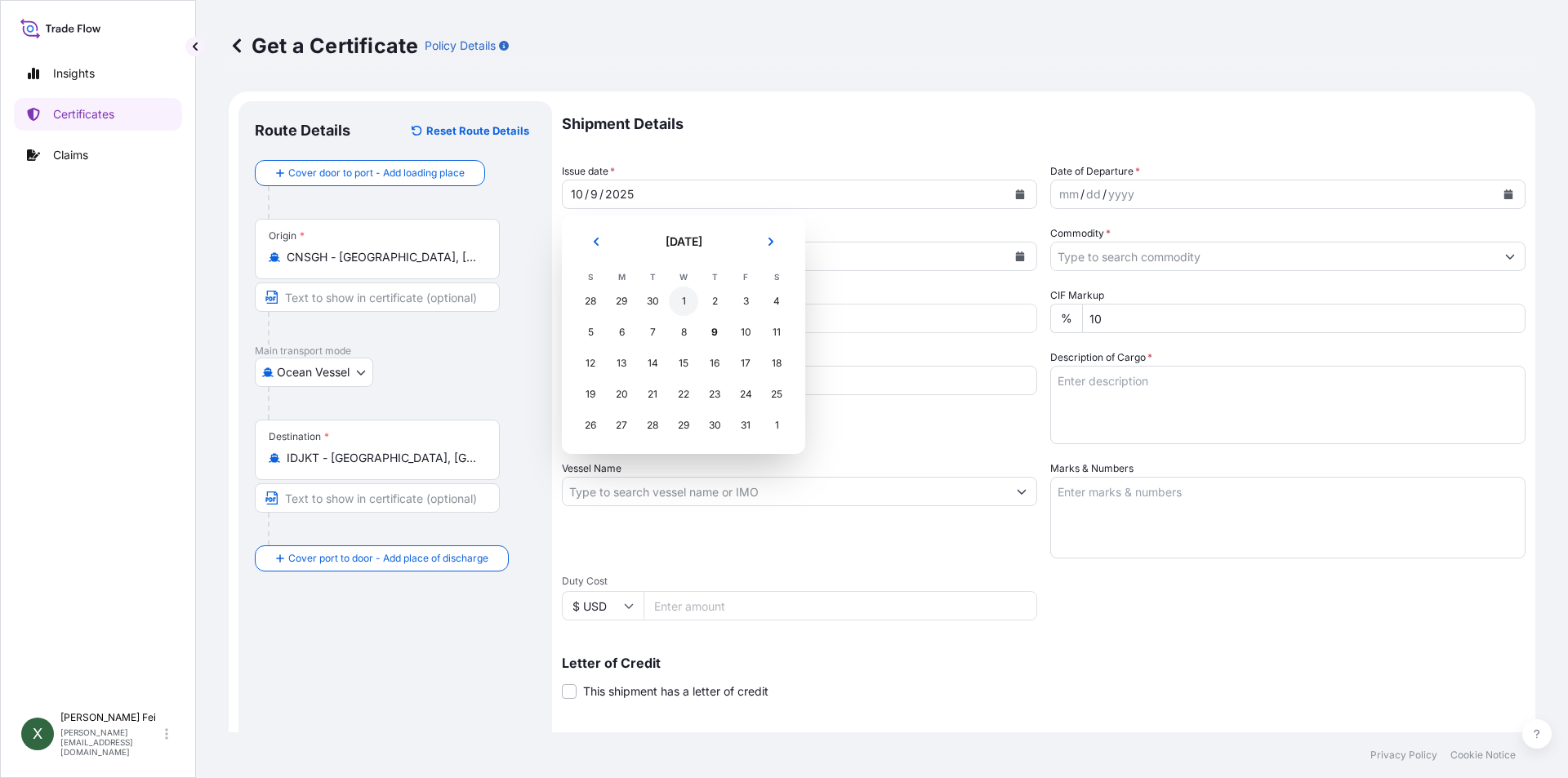
click at [688, 304] on div "1" at bounding box center [684, 301] width 29 height 29
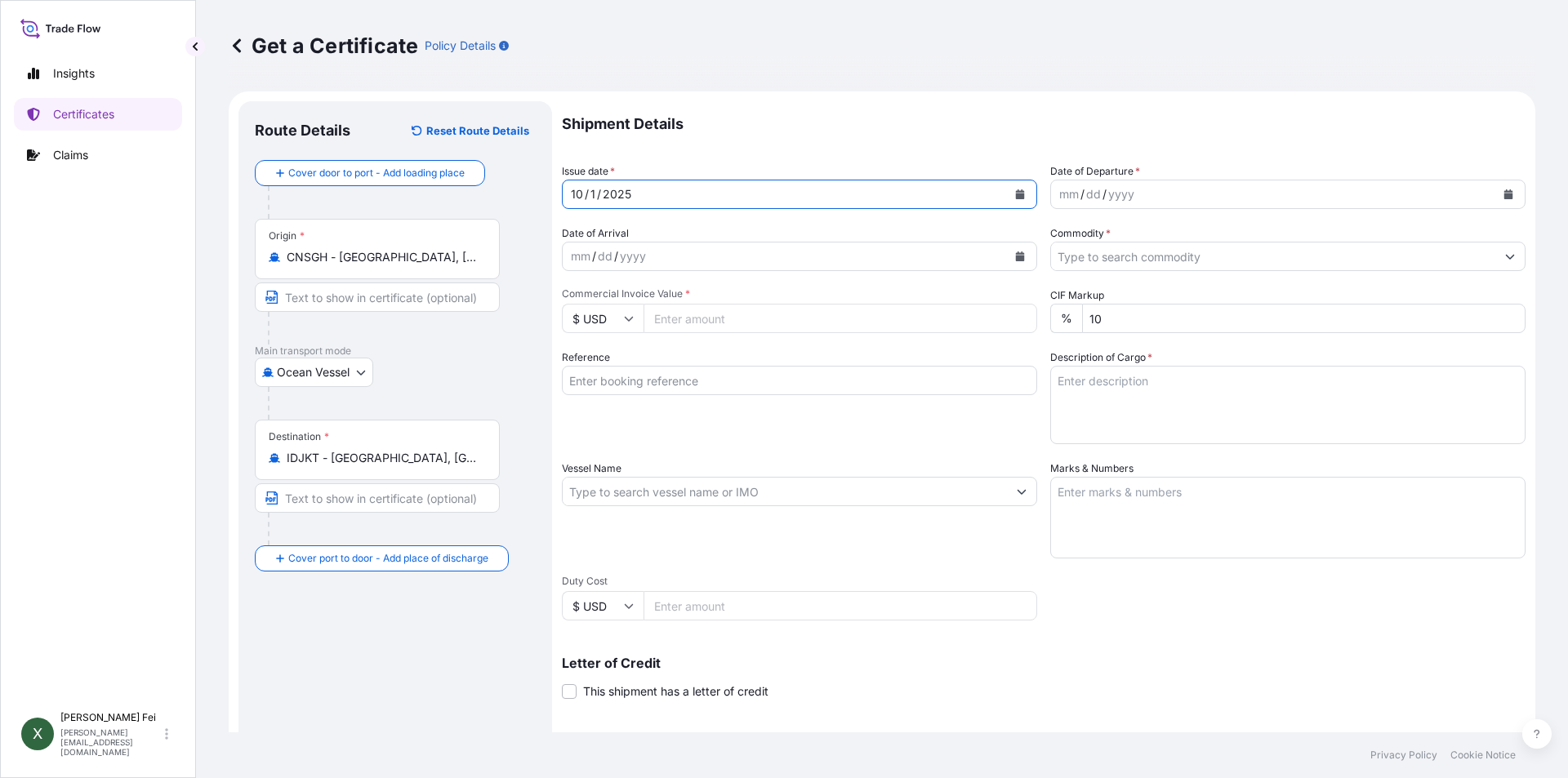
click at [1505, 197] on icon "Calendar" at bounding box center [1509, 194] width 9 height 10
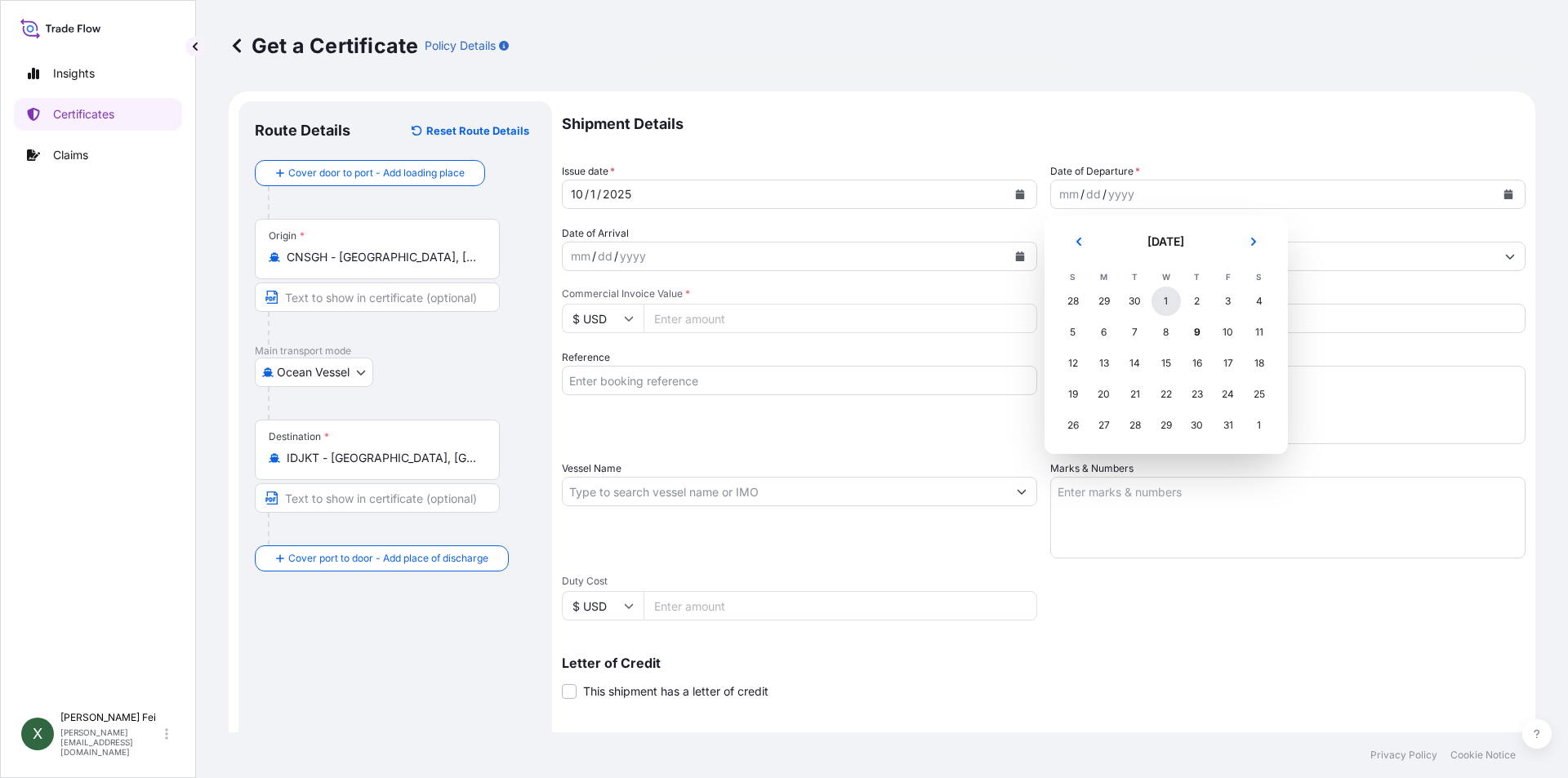
click at [1168, 306] on div "1" at bounding box center [1166, 301] width 29 height 29
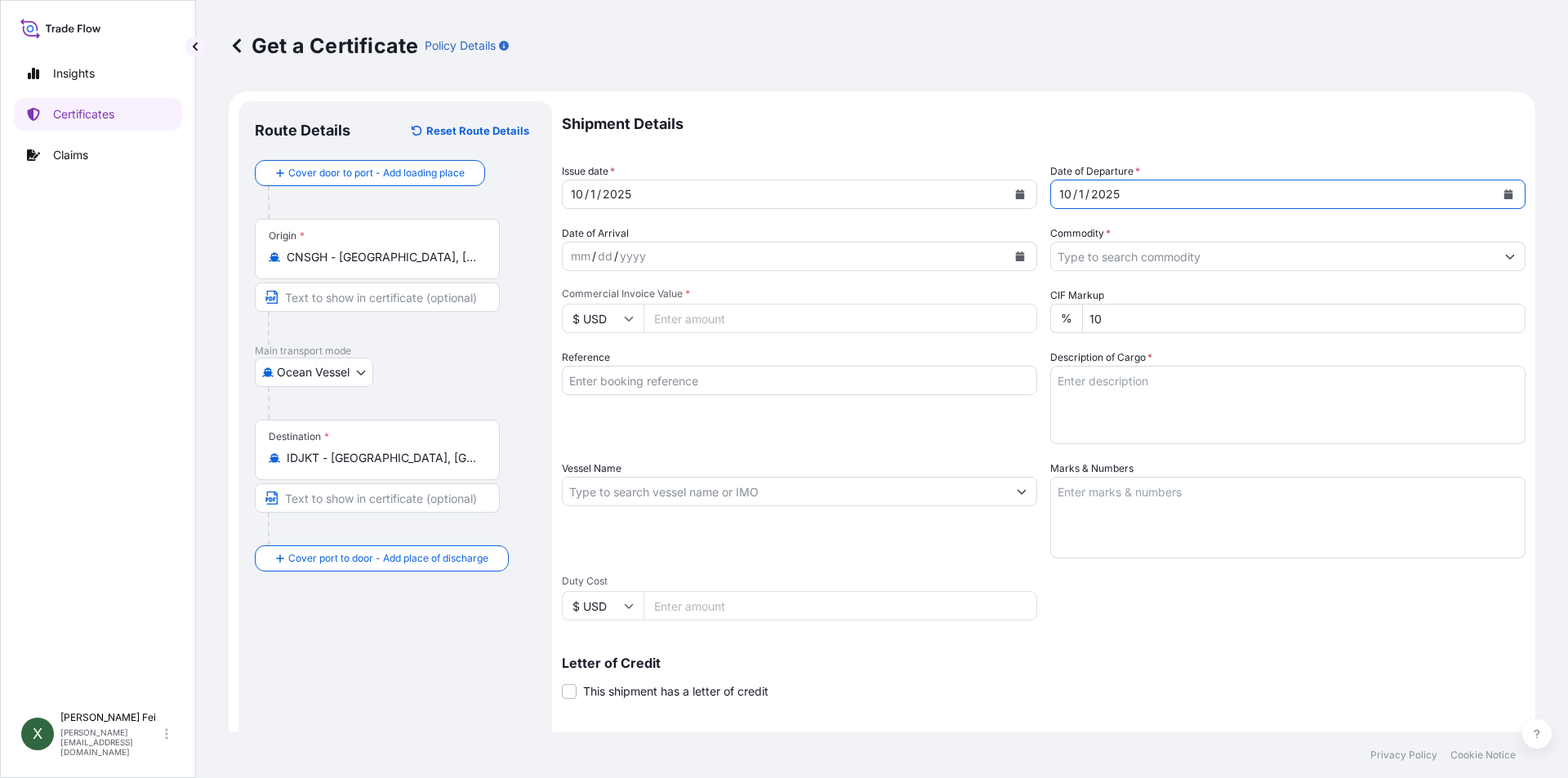
click at [1135, 258] on input "Commodity *" at bounding box center [1273, 257] width 444 height 29
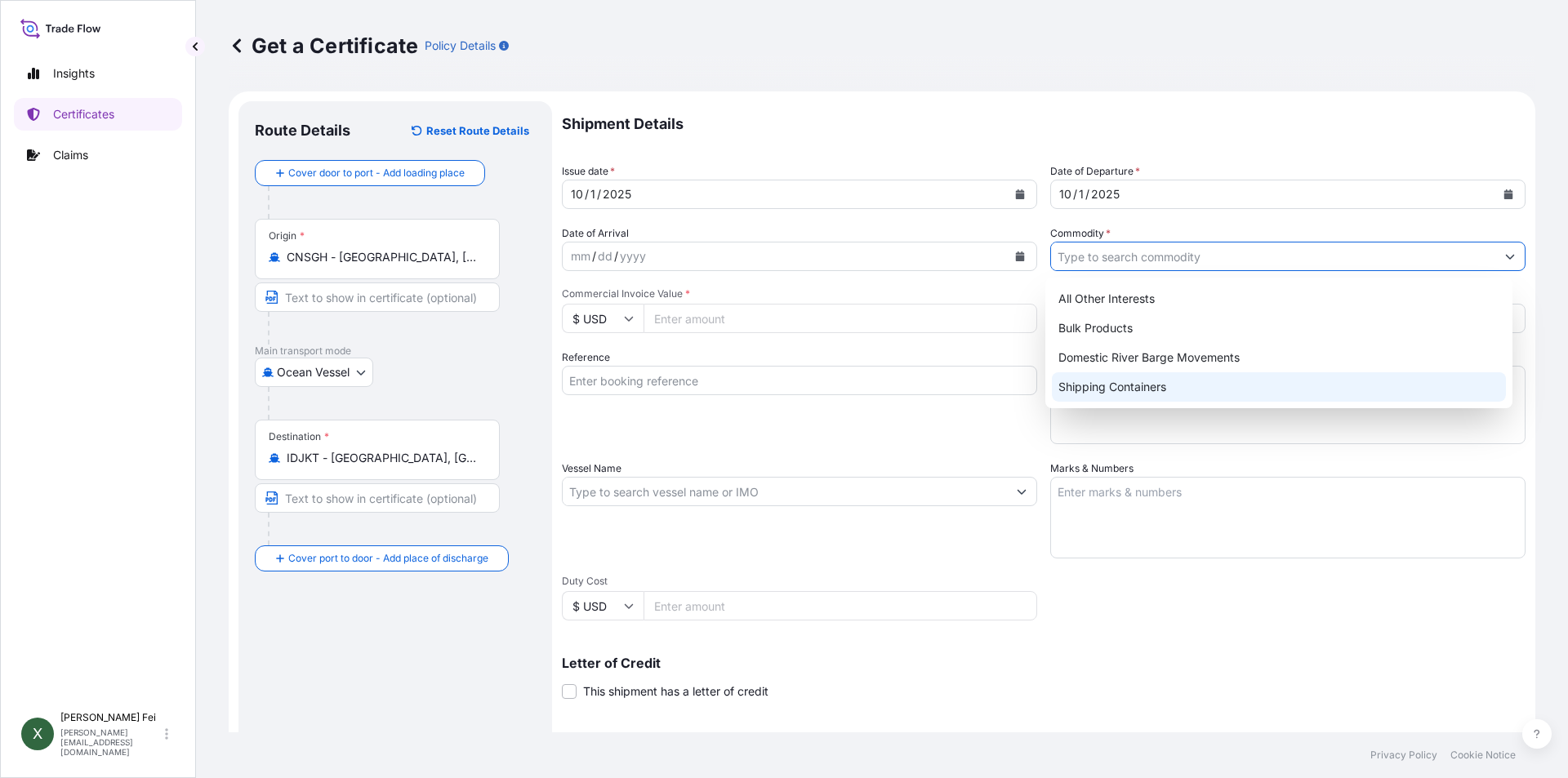
click at [1111, 391] on div "Shipping Containers" at bounding box center [1280, 387] width 455 height 29
type input "Shipping Containers"
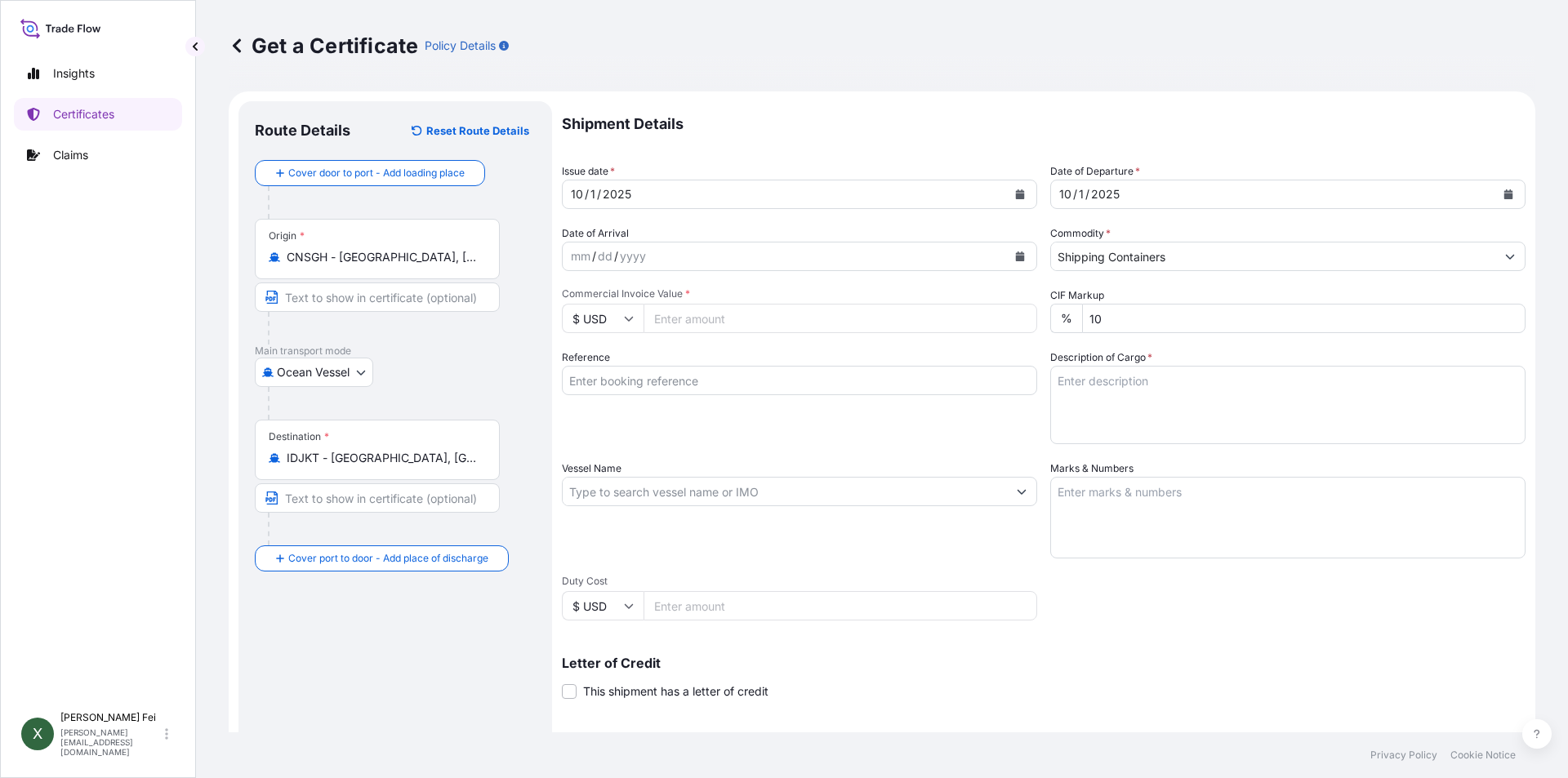
click at [797, 331] on input "Commercial Invoice Value *" at bounding box center [840, 318] width 394 height 29
click at [702, 325] on input "Commercial Invoice Value *" at bounding box center [840, 318] width 394 height 29
type input "35702.80"
click at [659, 388] on input "Reference" at bounding box center [799, 381] width 475 height 29
paste input "CPL0362765"
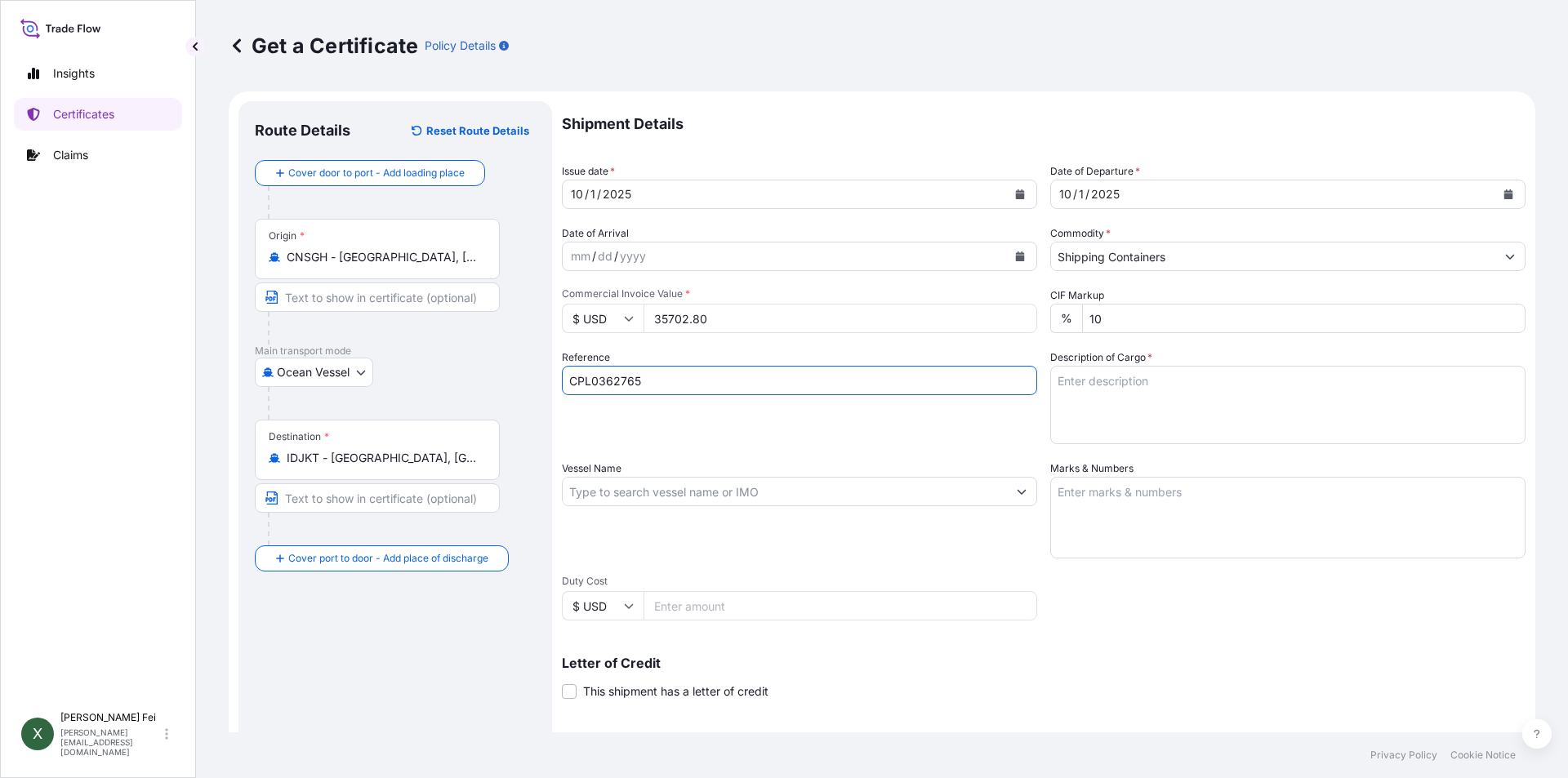
type input "CPL0362765"
click at [813, 443] on div "Reference CPL0362765" at bounding box center [799, 396] width 475 height 94
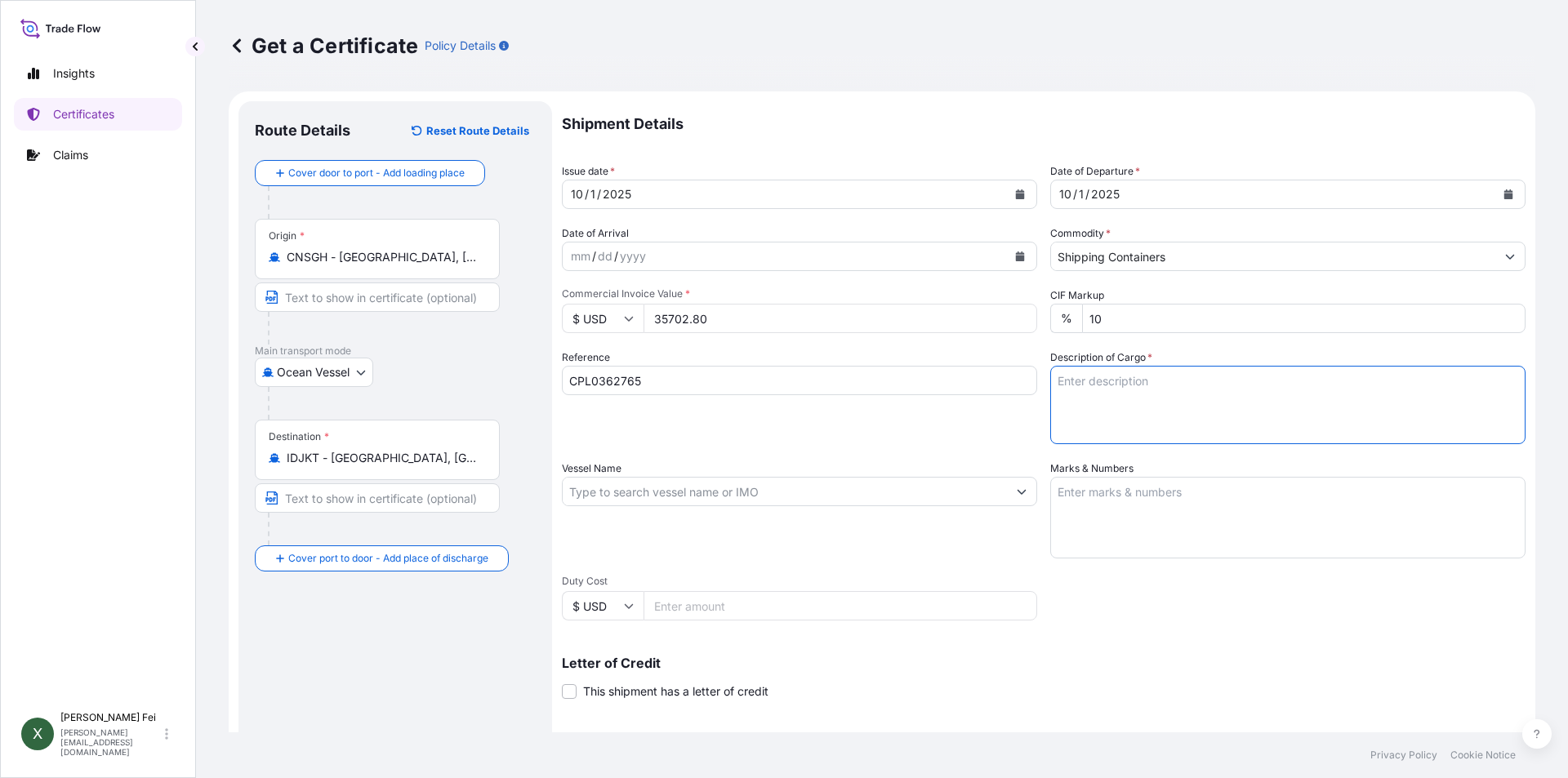
click at [1140, 427] on textarea "Description of Cargo *" at bounding box center [1288, 405] width 475 height 78
paste textarea "20 PALLETS"
click at [1224, 405] on textarea "20 PALLETS" at bounding box center [1288, 405] width 475 height 78
paste textarea "CARBOPOL(R) AQUA SF-1"
paste textarea "POLYMER, 55G PL OH D"
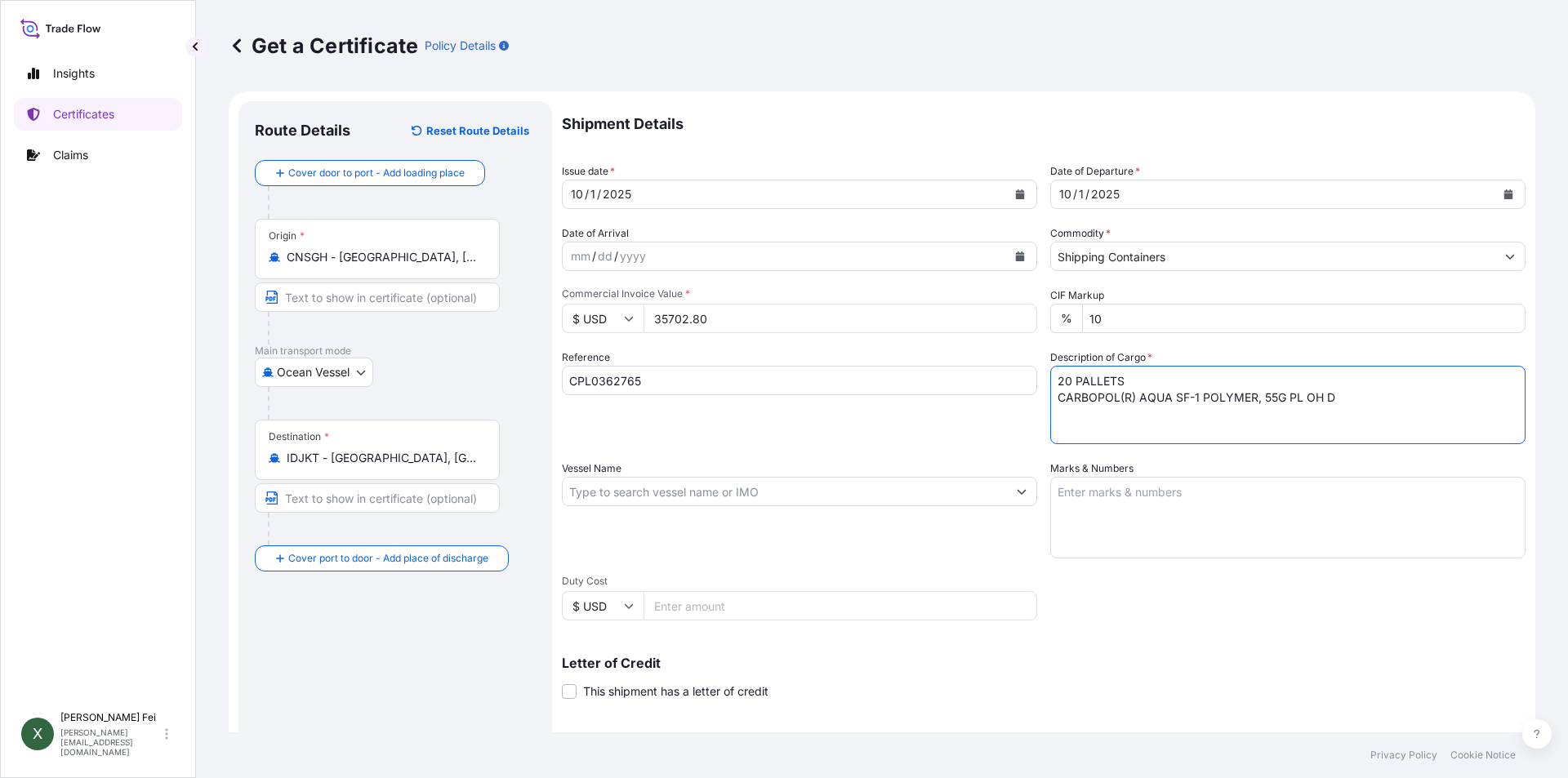
paste textarea "HS CODE:3906.90"
type textarea "20 PALLETS CARBOPOL(R) AQUA SF-1 POLYMER, 55G PL OH D HS CODE:3906.90"
click at [659, 491] on input "Vessel Name" at bounding box center [784, 492] width 444 height 29
paste input "[PERSON_NAME] JI [PERSON_NAME]"
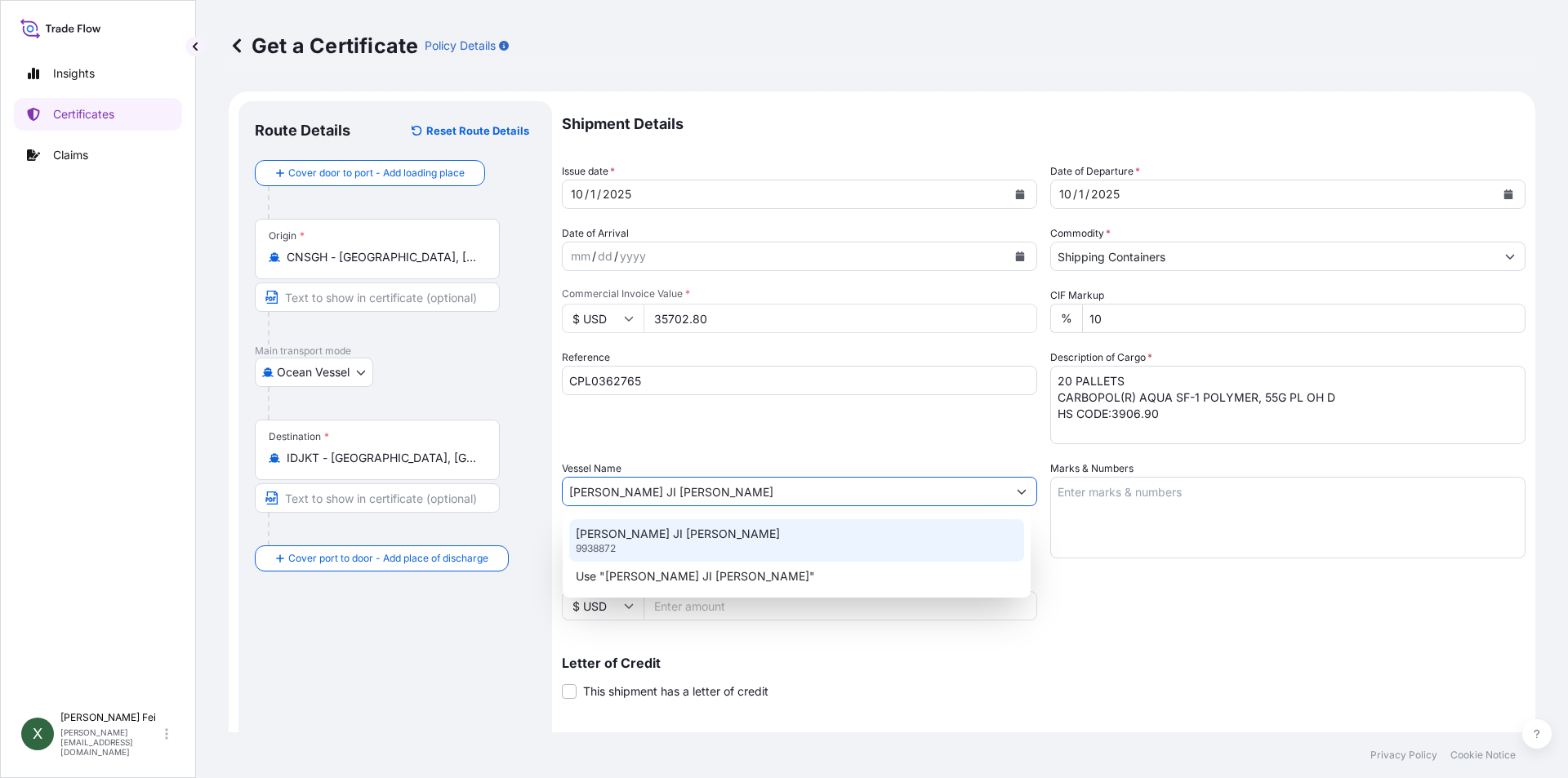
click at [695, 539] on div "ZHONG GU JI NAN 9938872" at bounding box center [796, 540] width 455 height 42
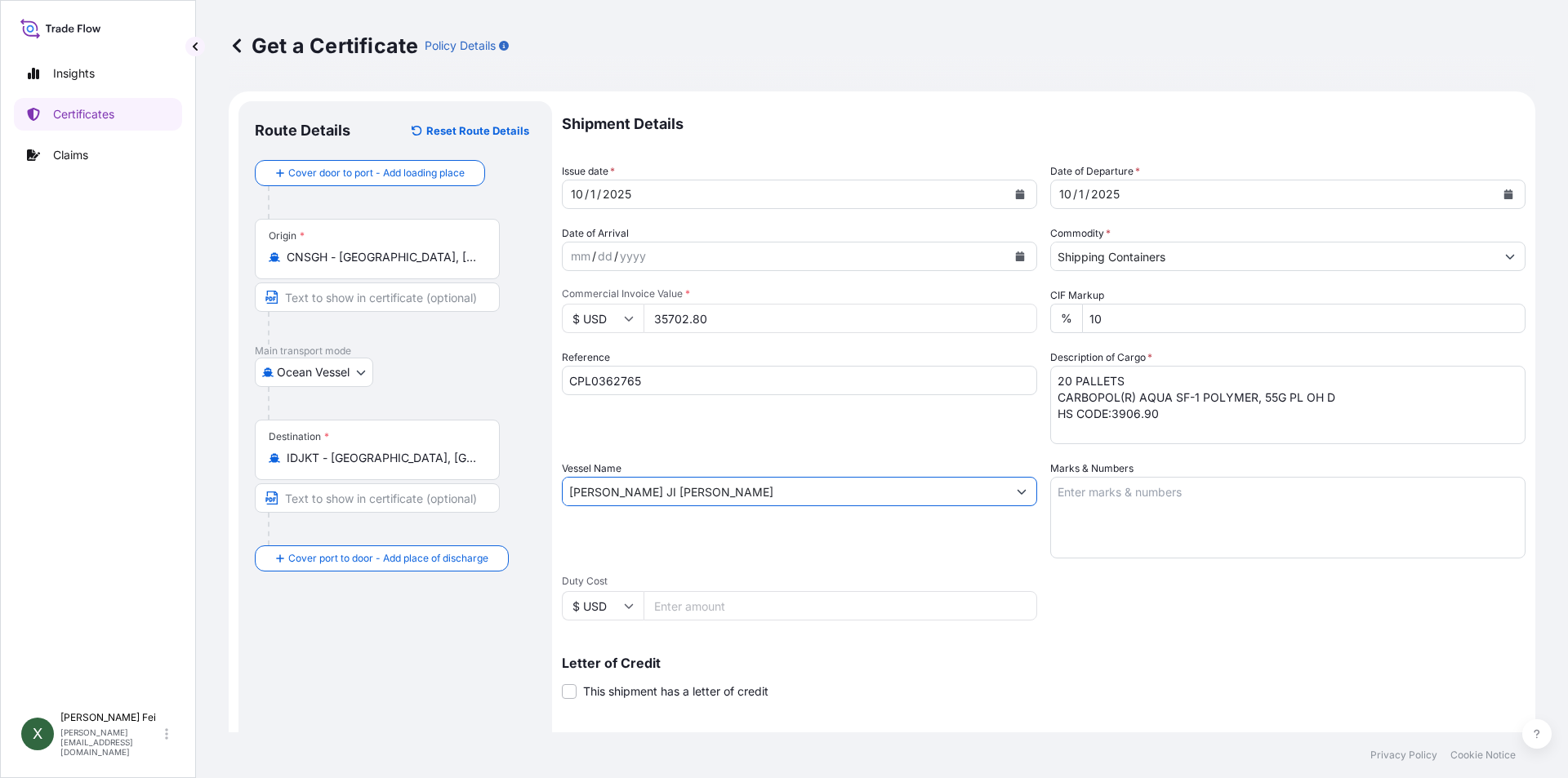
type input "[PERSON_NAME] JI [PERSON_NAME]"
click at [1120, 511] on textarea "Marks & Numbers" at bounding box center [1288, 517] width 475 height 82
paste textarea "PO NO."
paste textarea "3530003940"
paste textarea "PT. MULTI"
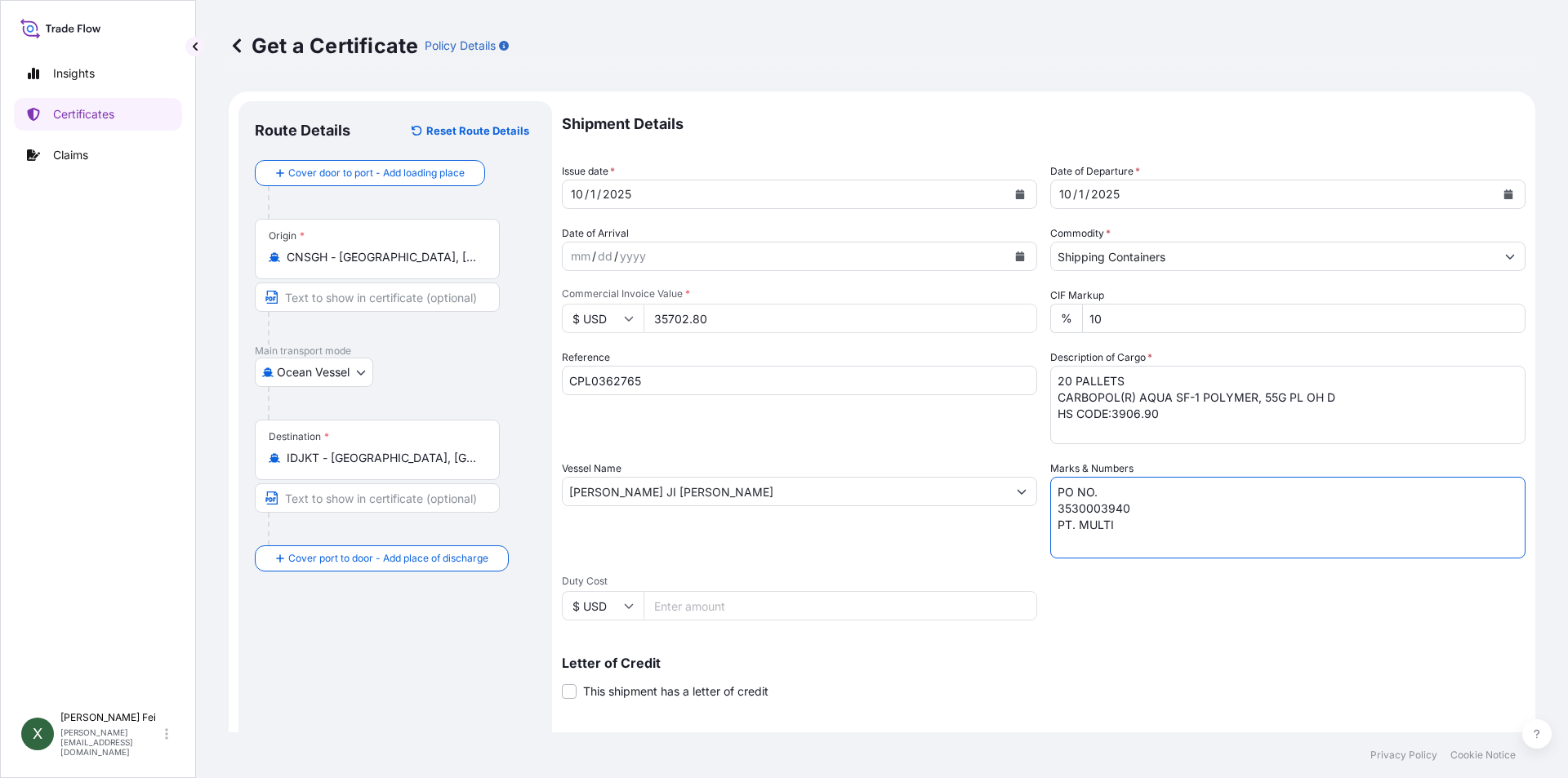
paste textarea "INDOMANDIRI"
paste textarea "[GEOGRAPHIC_DATA]-"
paste textarea "[GEOGRAPHIC_DATA]"
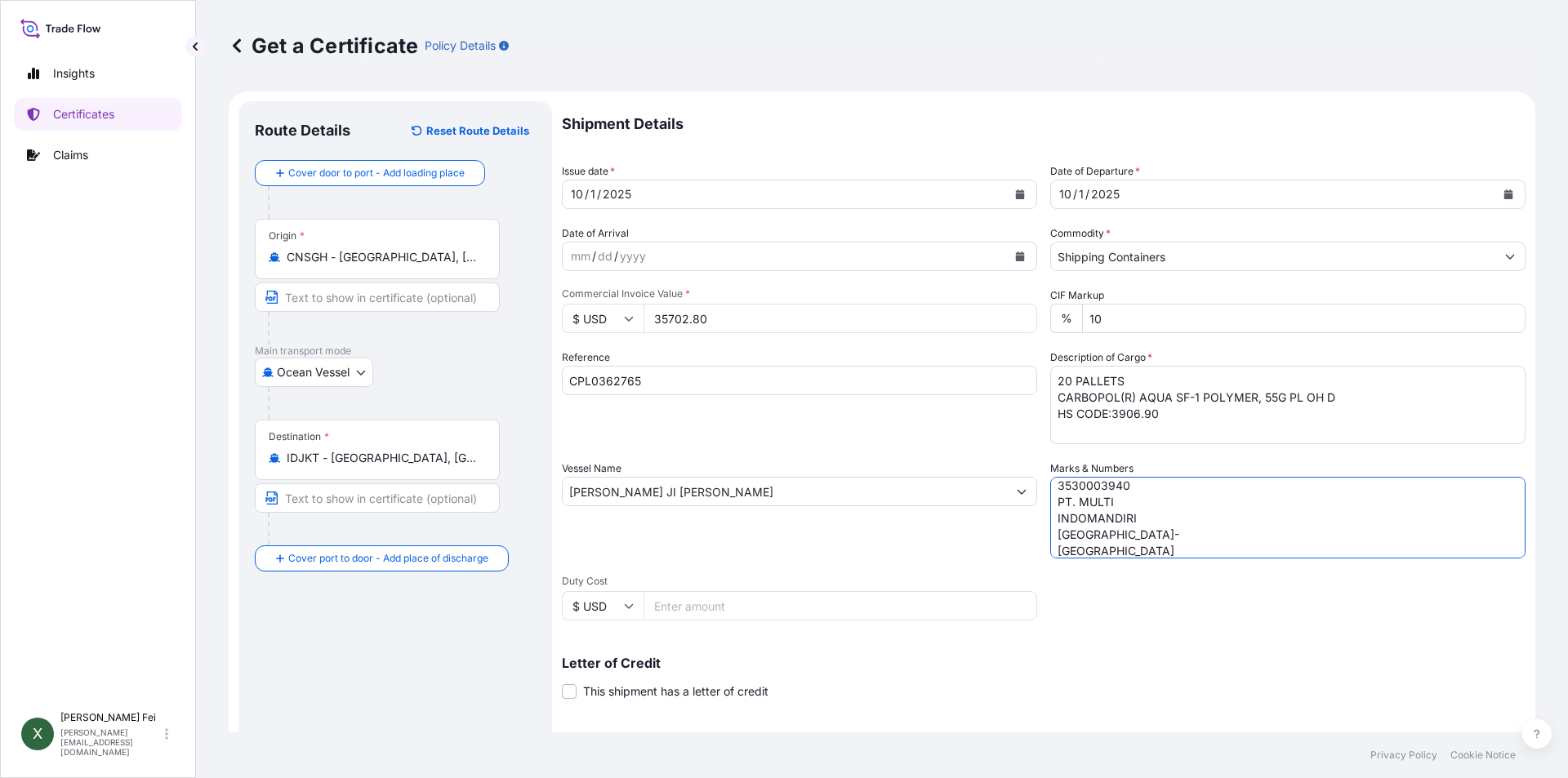
scroll to position [39, 0]
paste textarea "(THI010L)"
paste textarea "NO. 1 - UP"
type textarea "PO NO. 3530003940 PT. MULTI INDOMANDIRI JAKARTA- [GEOGRAPHIC_DATA] (THI010L) NO…"
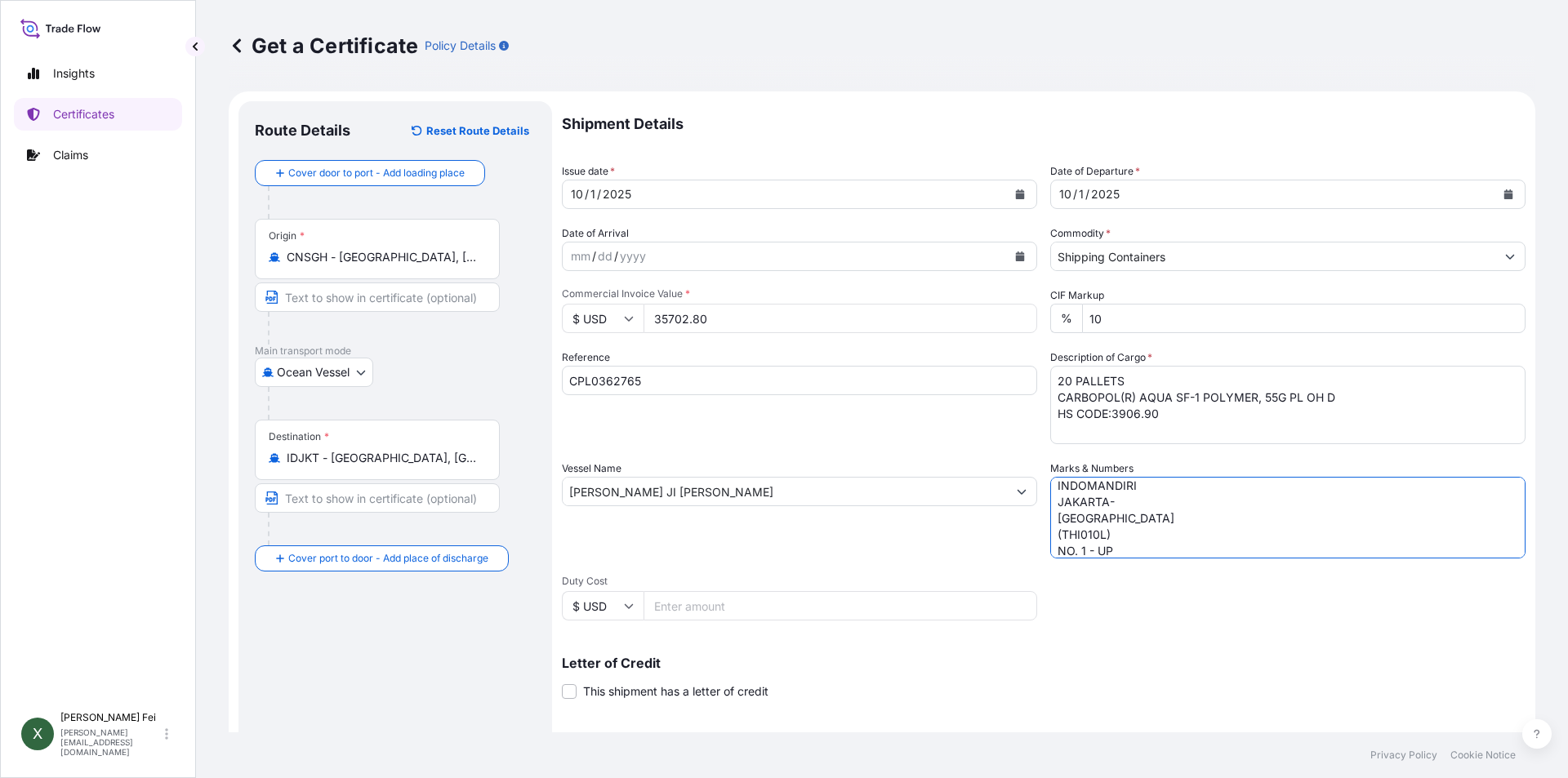
click at [861, 539] on div "Vessel Name [PERSON_NAME] JI [PERSON_NAME]" at bounding box center [799, 509] width 475 height 98
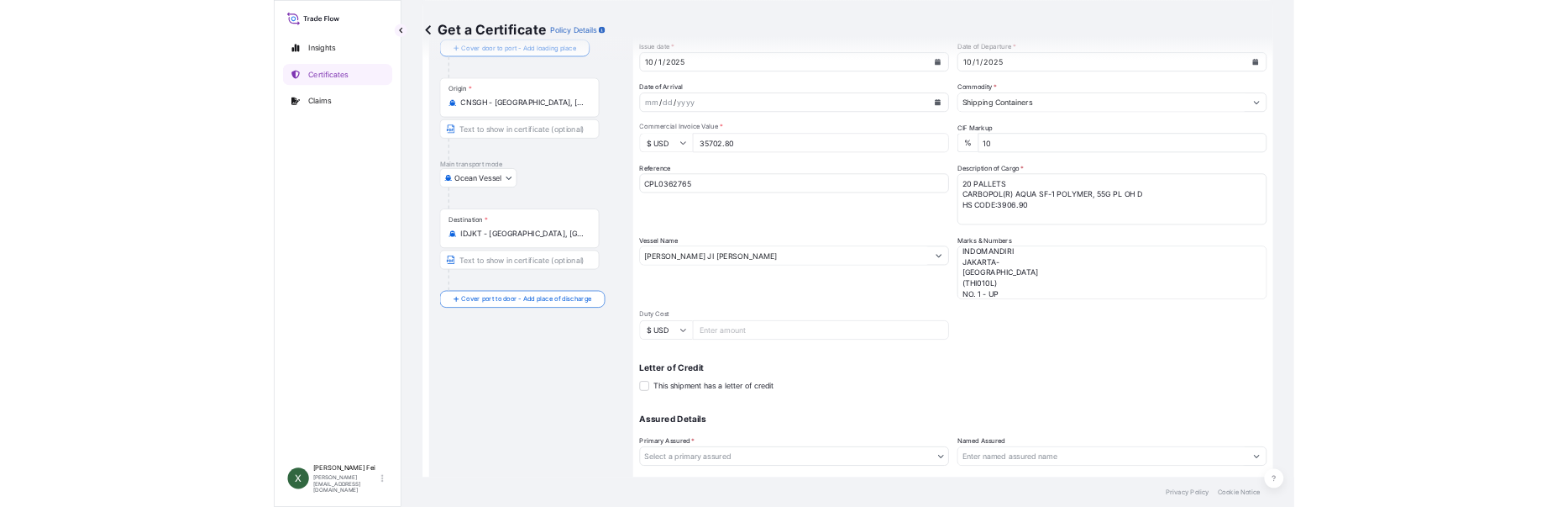
scroll to position [161, 0]
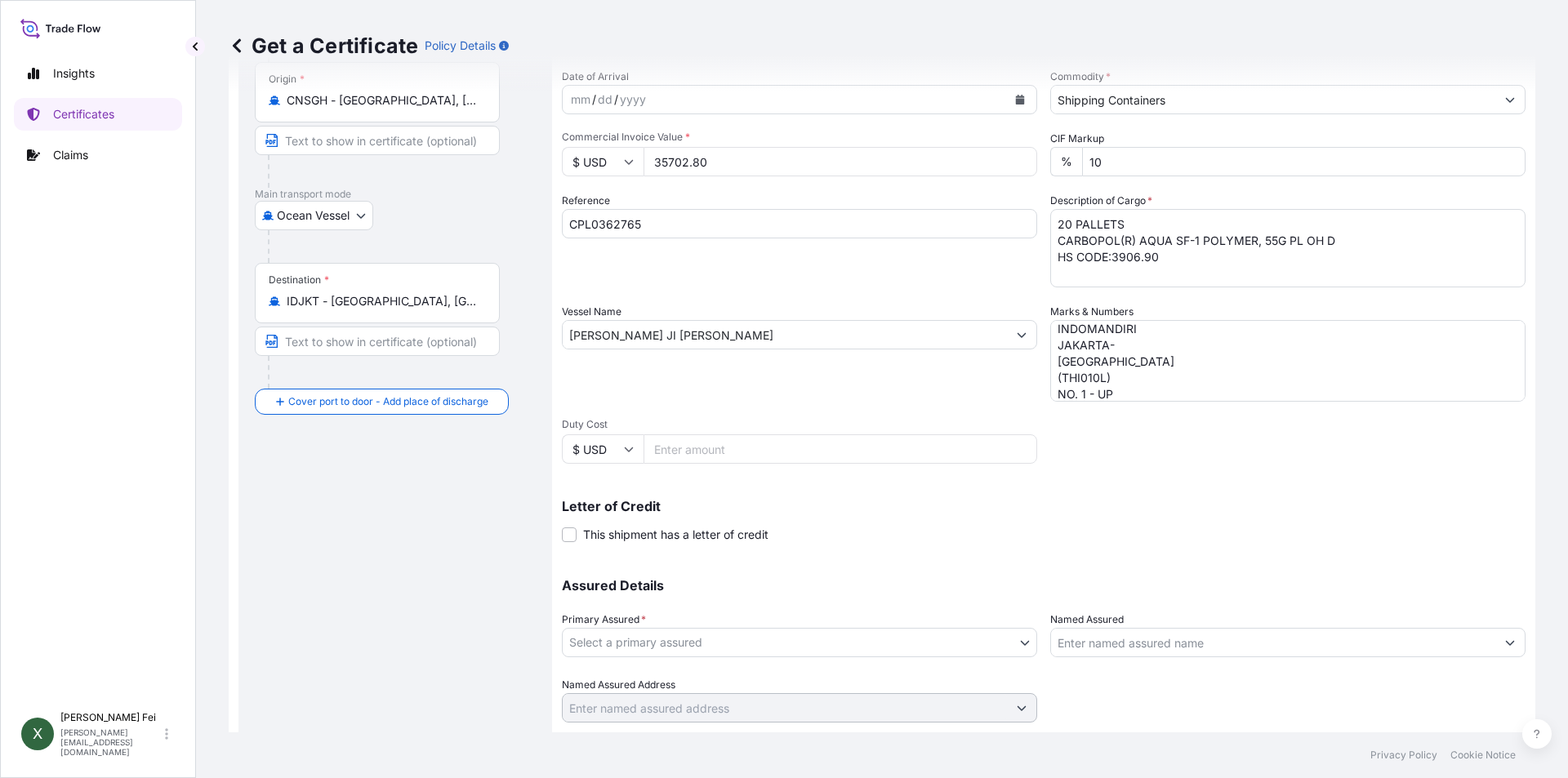
click at [755, 639] on body "Insights Certificates Claims X [PERSON_NAME] [PERSON_NAME][EMAIL_ADDRESS][DOMAI…" at bounding box center [784, 389] width 1568 height 778
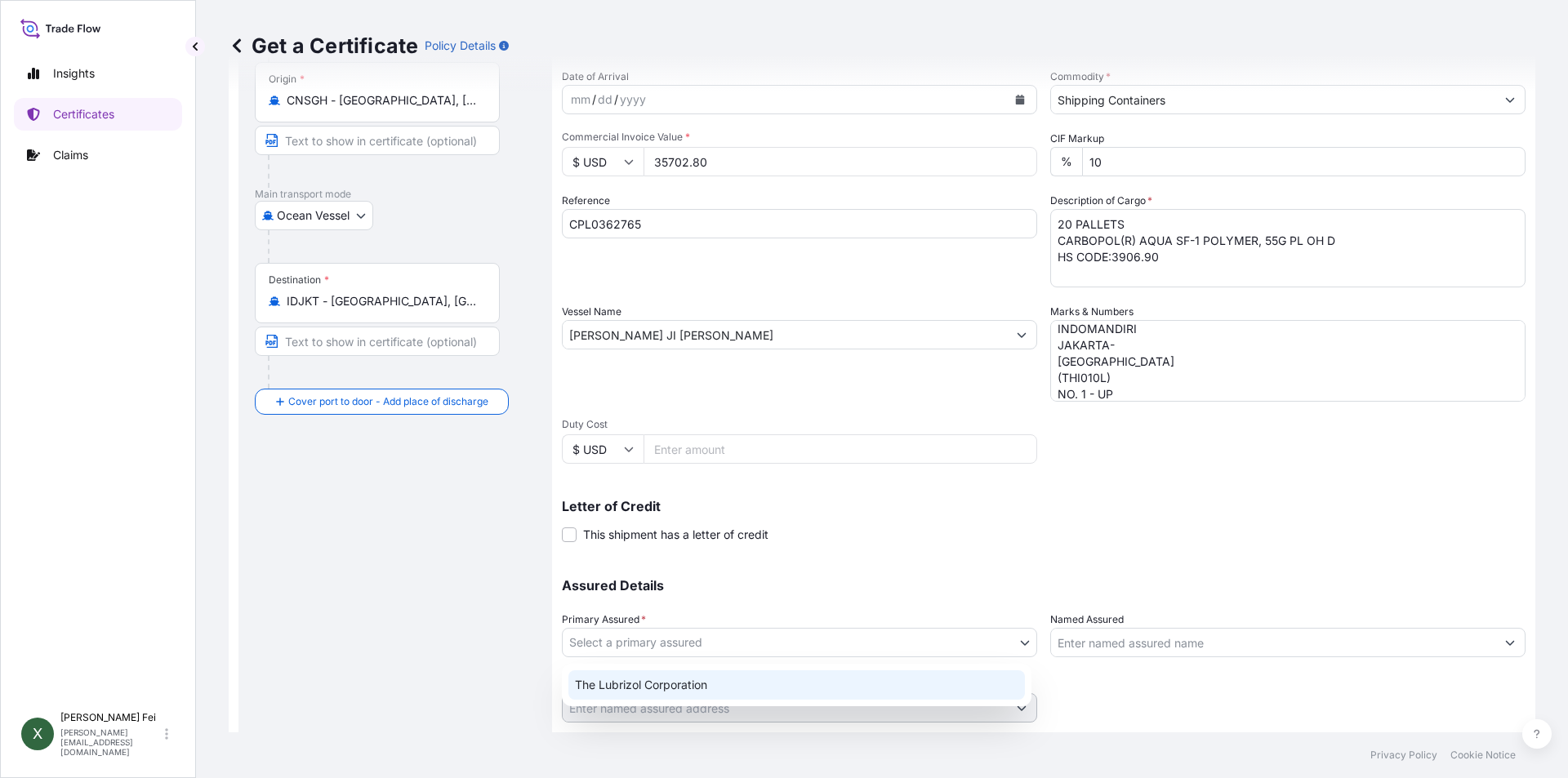
click at [690, 692] on div "The Lubrizol Corporation" at bounding box center [797, 685] width 457 height 29
select select "31566"
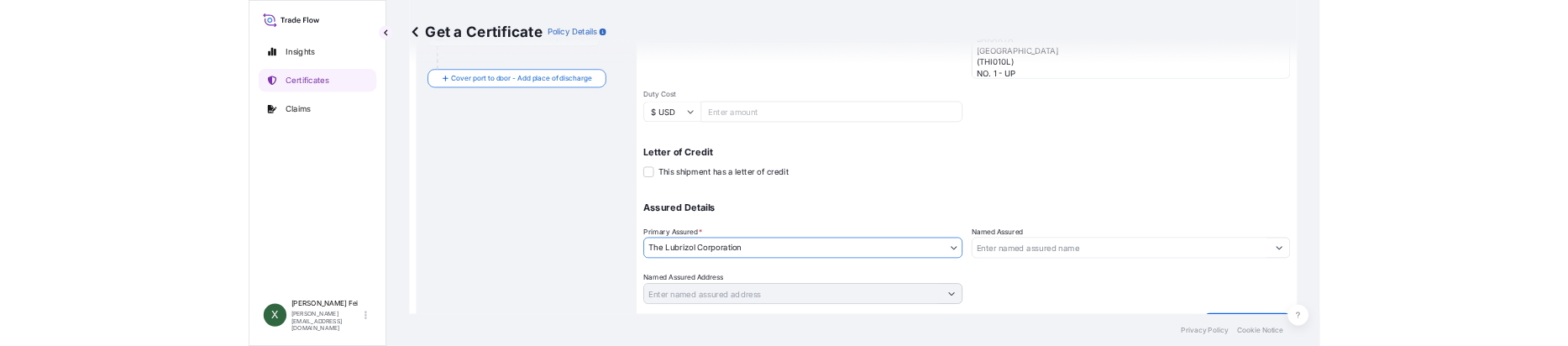
scroll to position [502, 0]
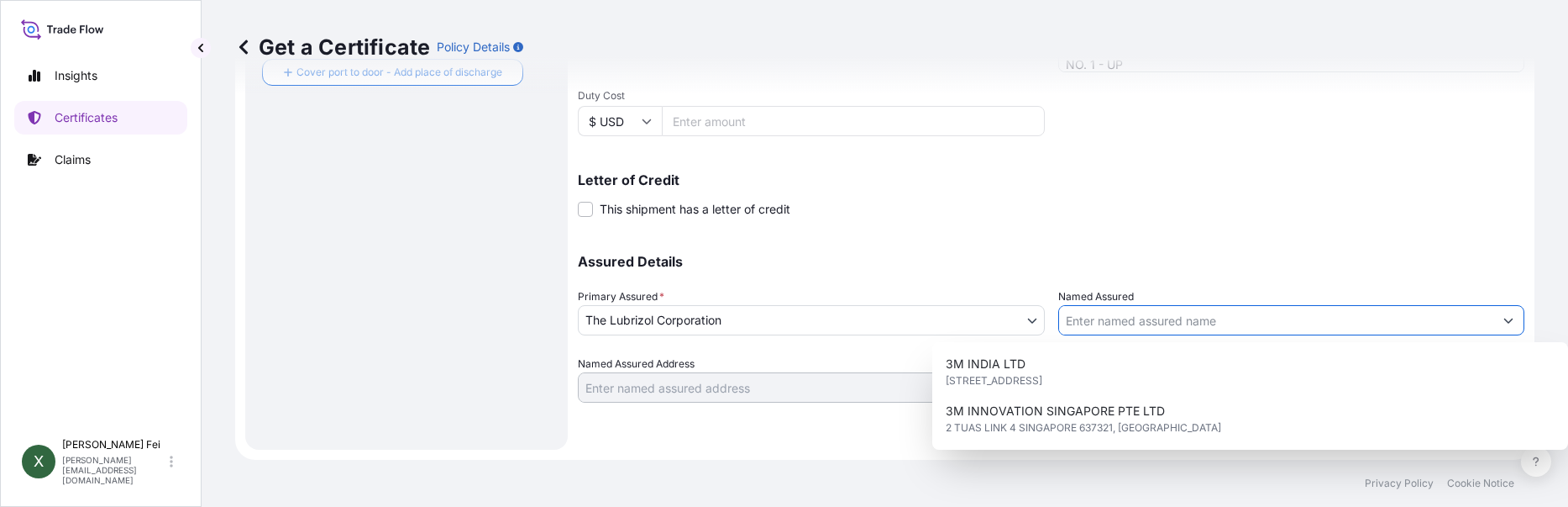
click at [1128, 308] on input "Named Assured" at bounding box center [1276, 320] width 435 height 30
paste input "PT. MULTI [GEOGRAPHIC_DATA]"
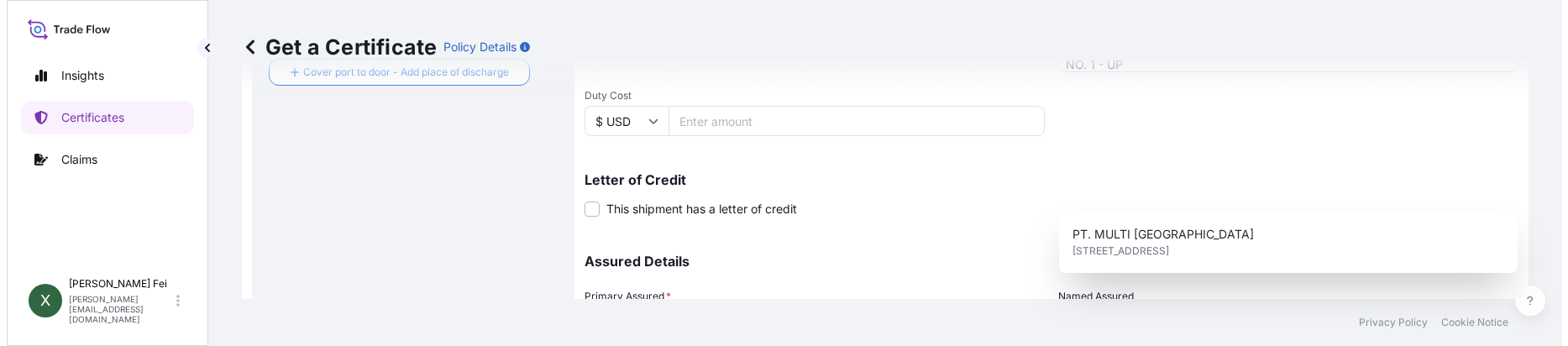
scroll to position [662, 0]
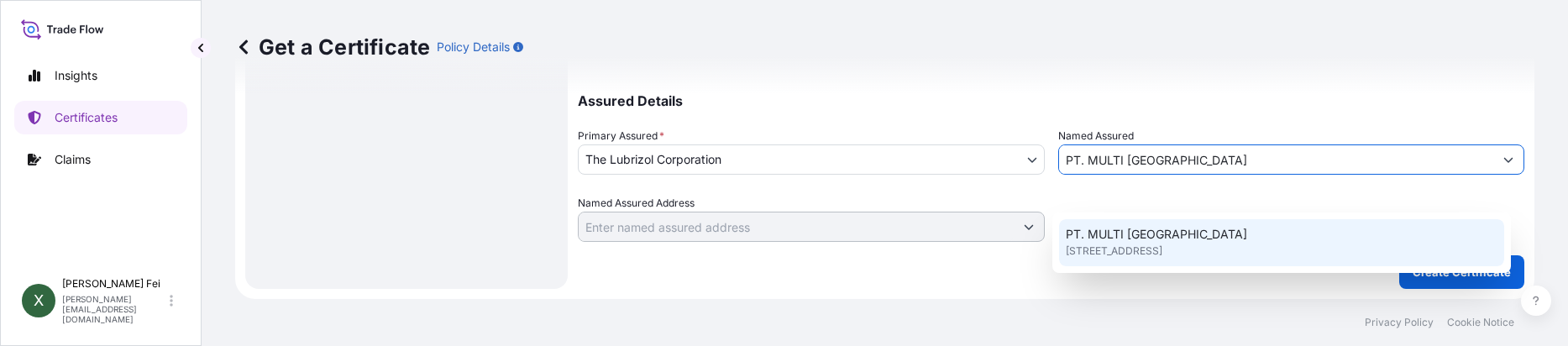
click at [1133, 258] on span "[STREET_ADDRESS]" at bounding box center [1114, 251] width 96 height 17
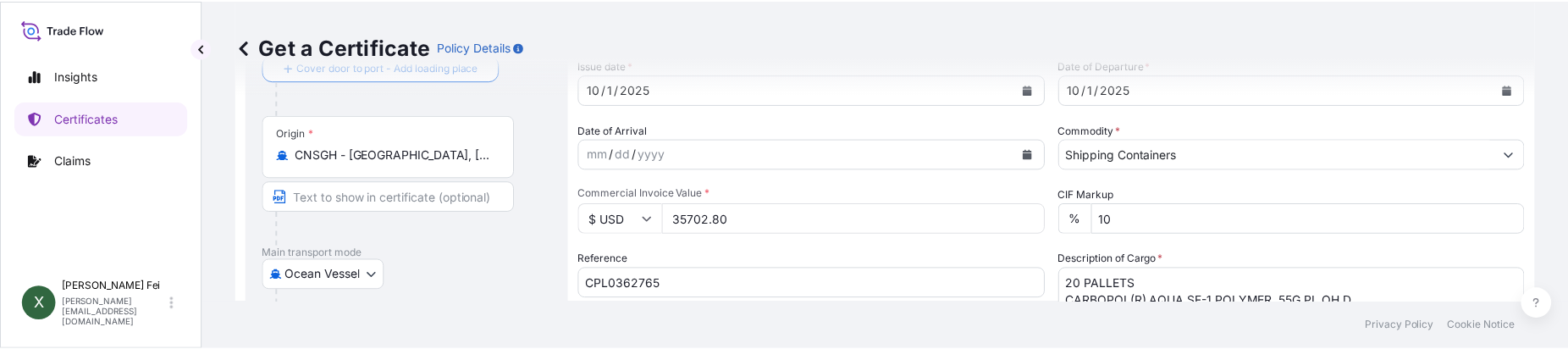
scroll to position [175, 0]
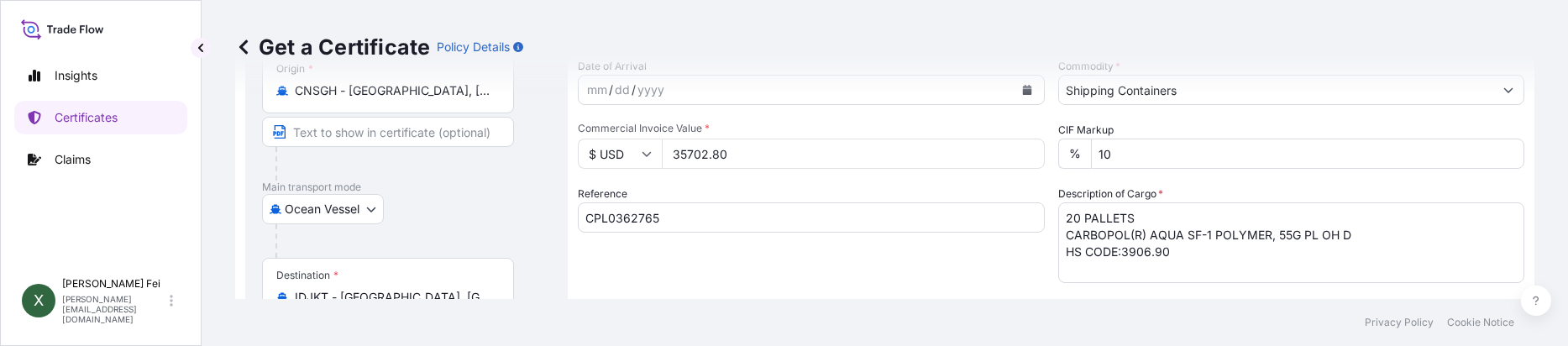
type input "PT. MULTI [GEOGRAPHIC_DATA]"
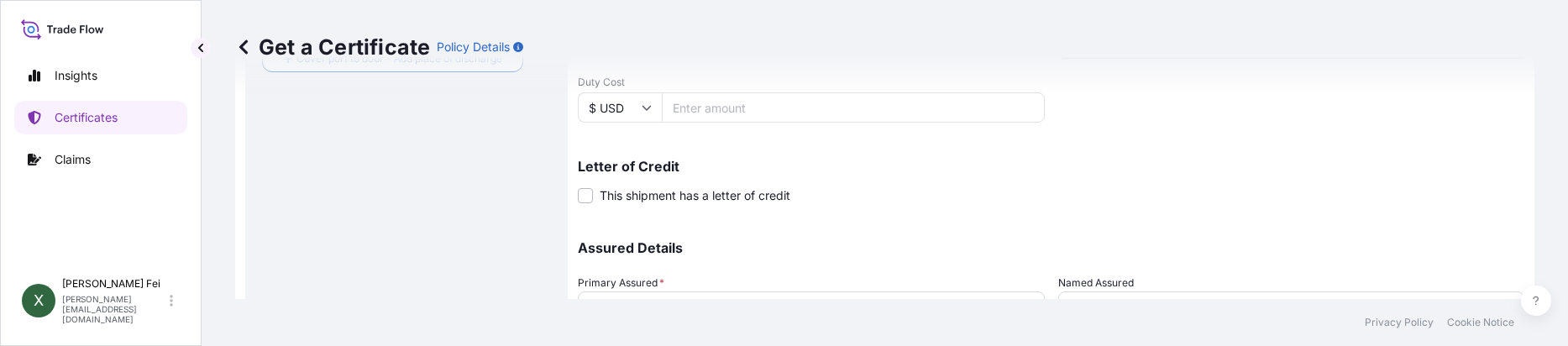
scroll to position [656, 0]
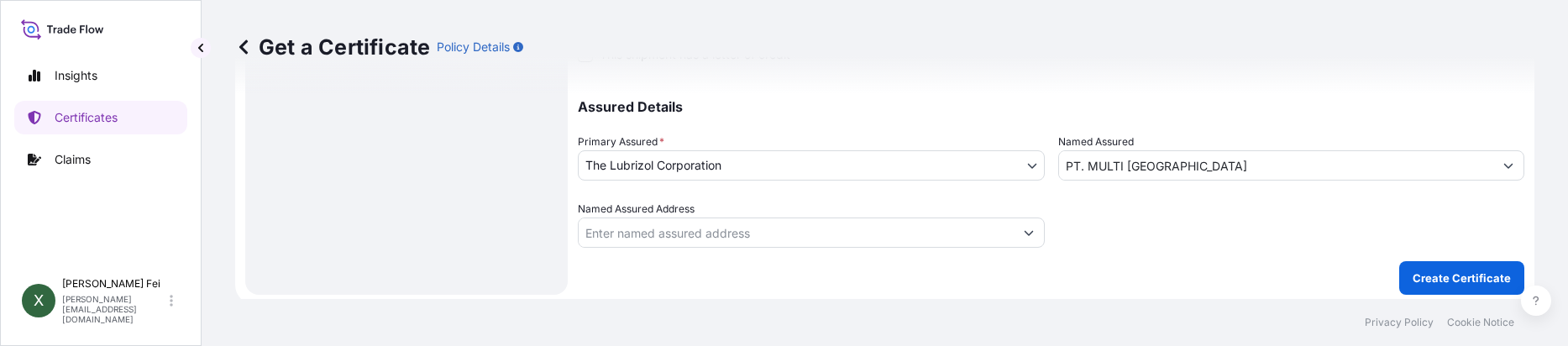
click at [1449, 285] on p "Create Certificate" at bounding box center [1461, 278] width 98 height 17
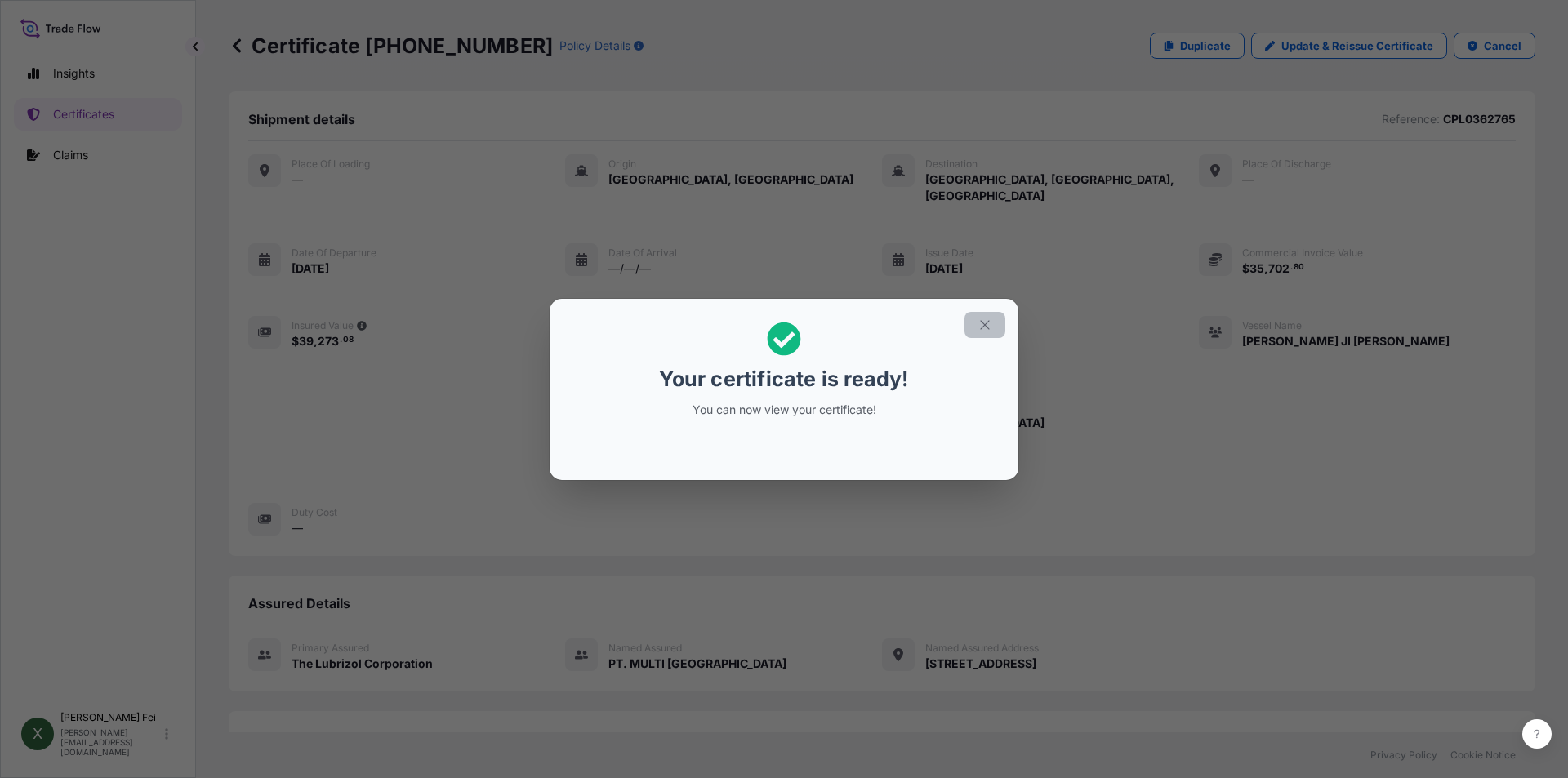
click at [985, 325] on icon "button" at bounding box center [984, 325] width 9 height 9
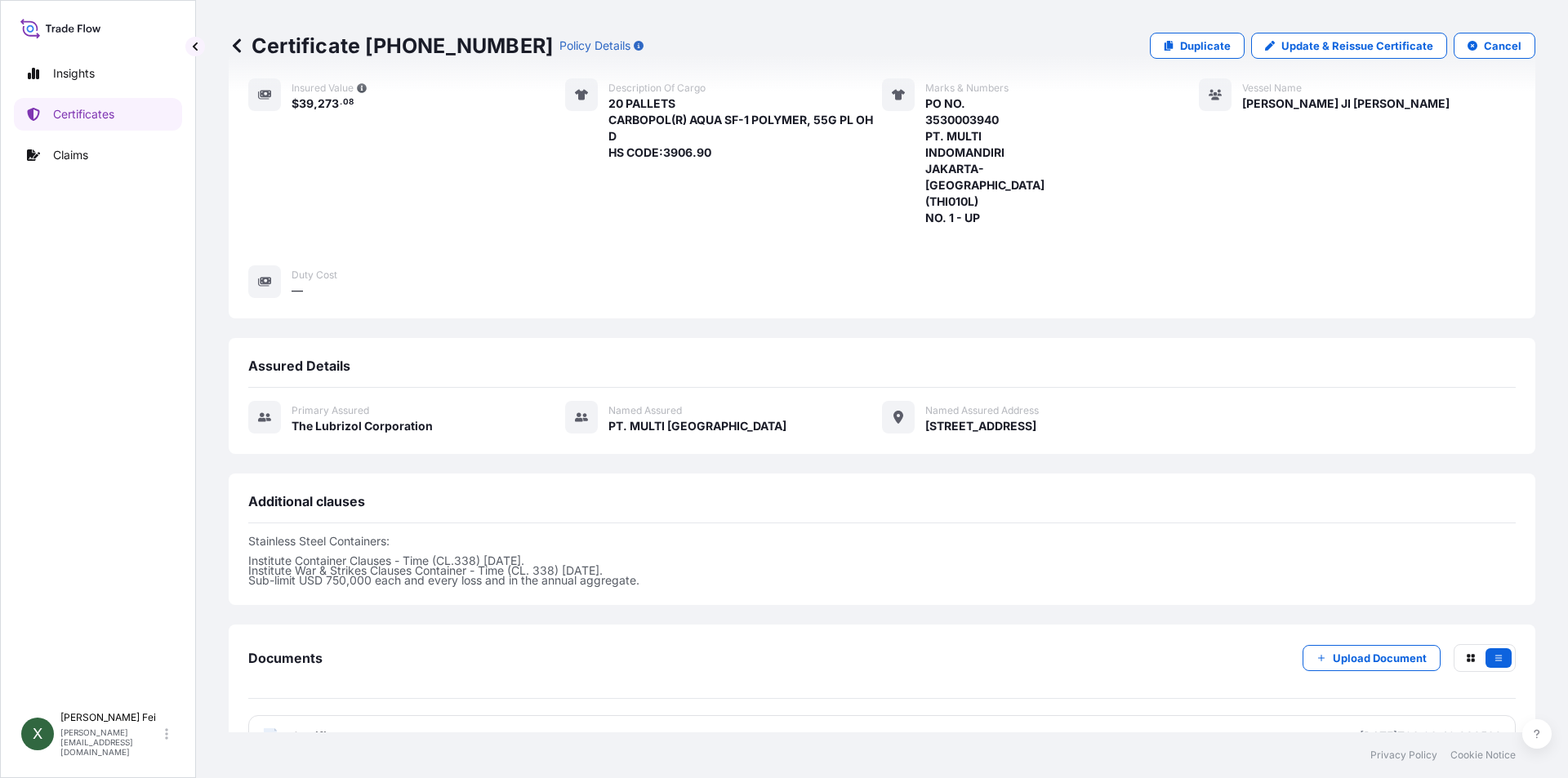
scroll to position [246, 0]
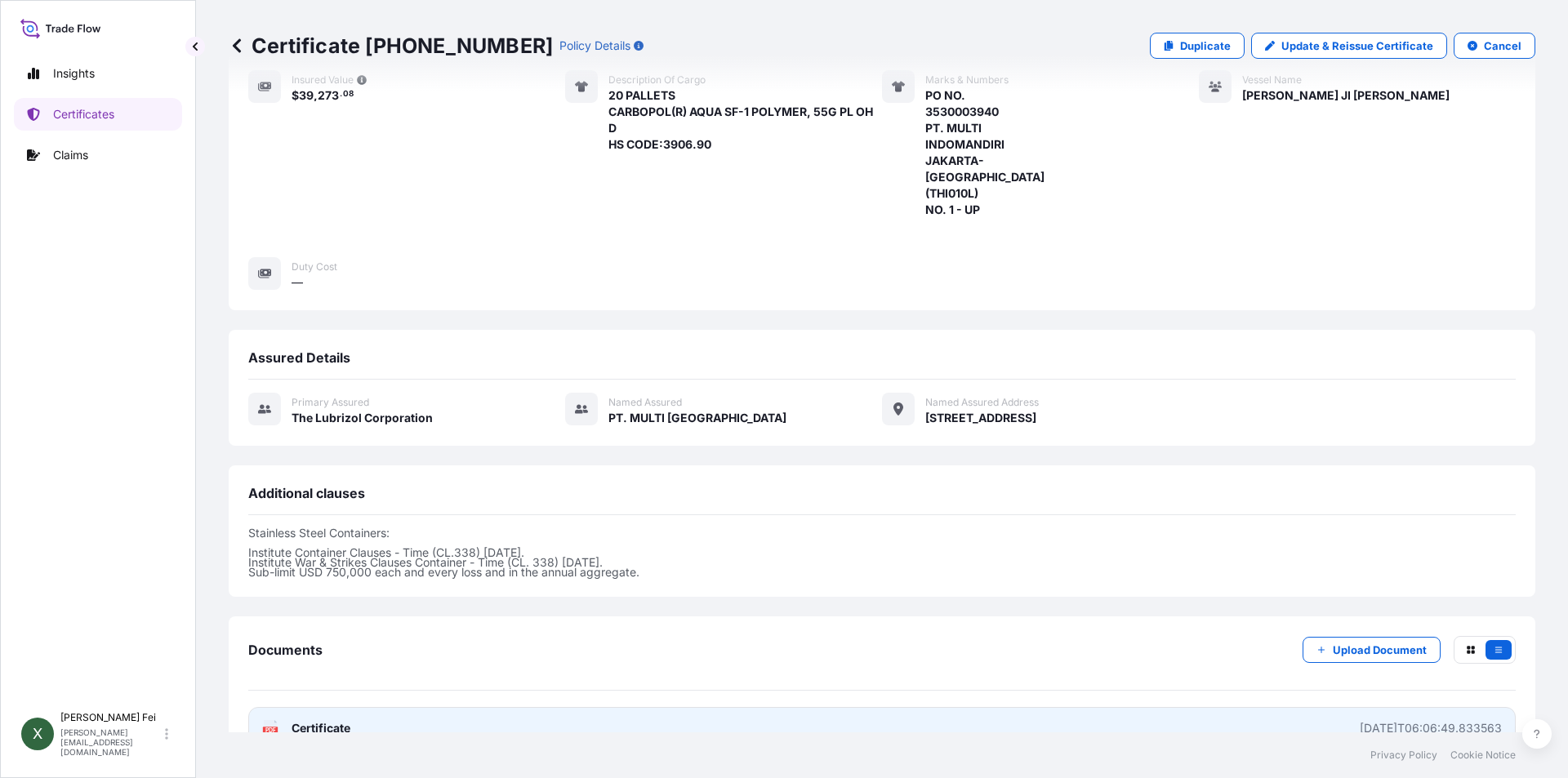
click at [695, 718] on link "PDF Certificate [DATE]T06:06:49.833563" at bounding box center [883, 728] width 1268 height 42
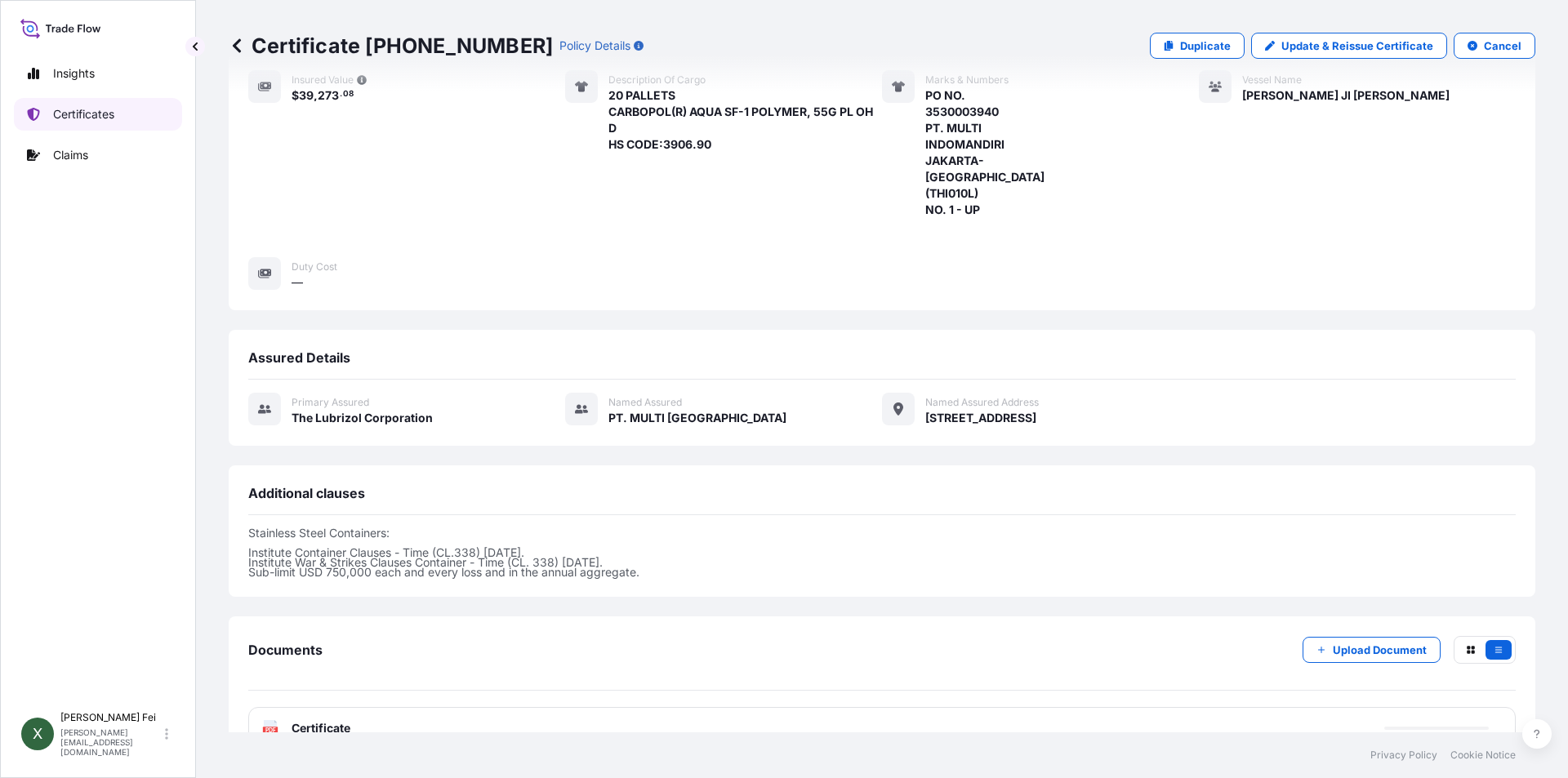
click at [74, 120] on p "Certificates" at bounding box center [83, 115] width 61 height 17
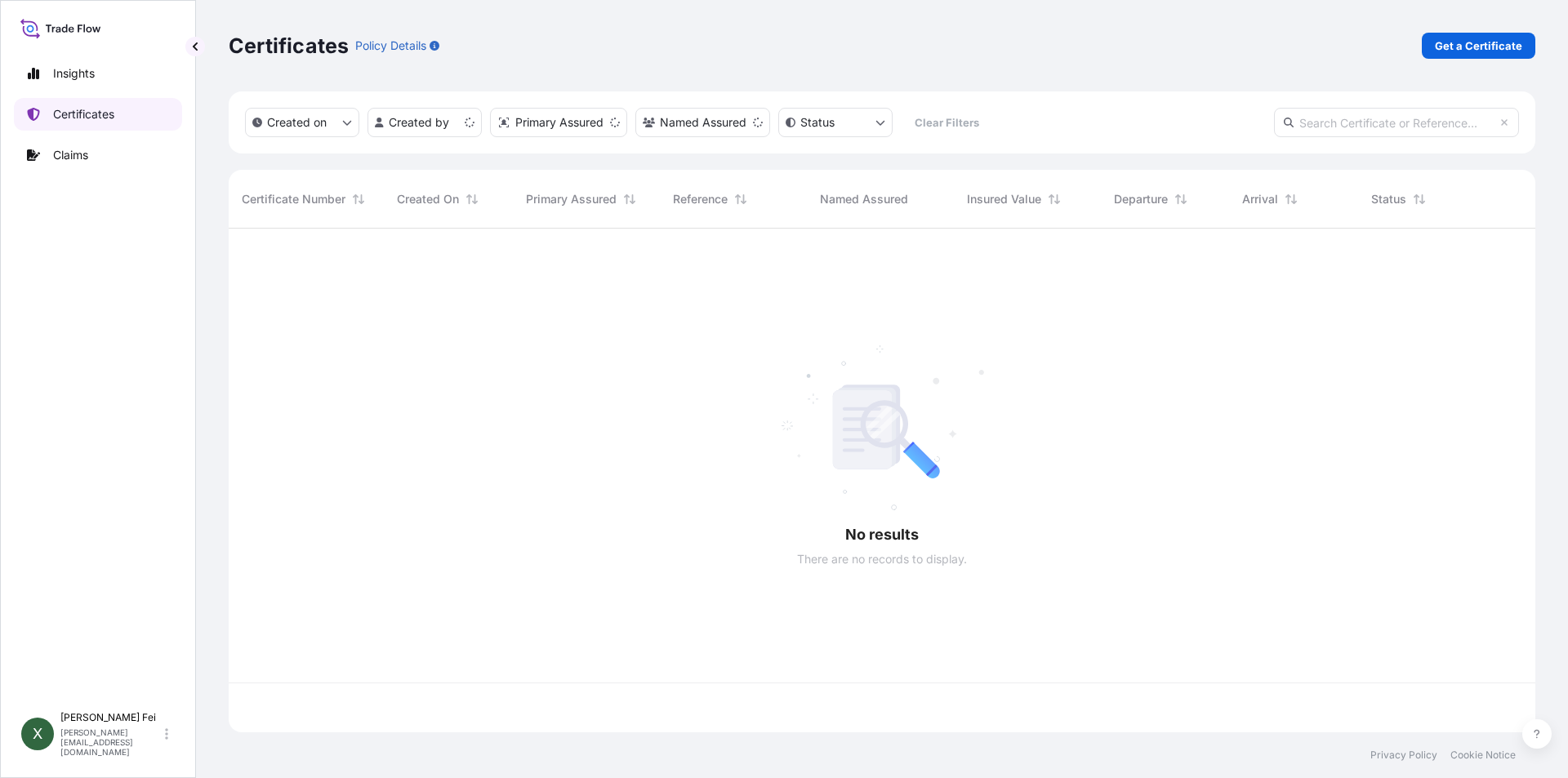
scroll to position [501, 1295]
click at [1491, 49] on p "Get a Certificate" at bounding box center [1478, 46] width 87 height 17
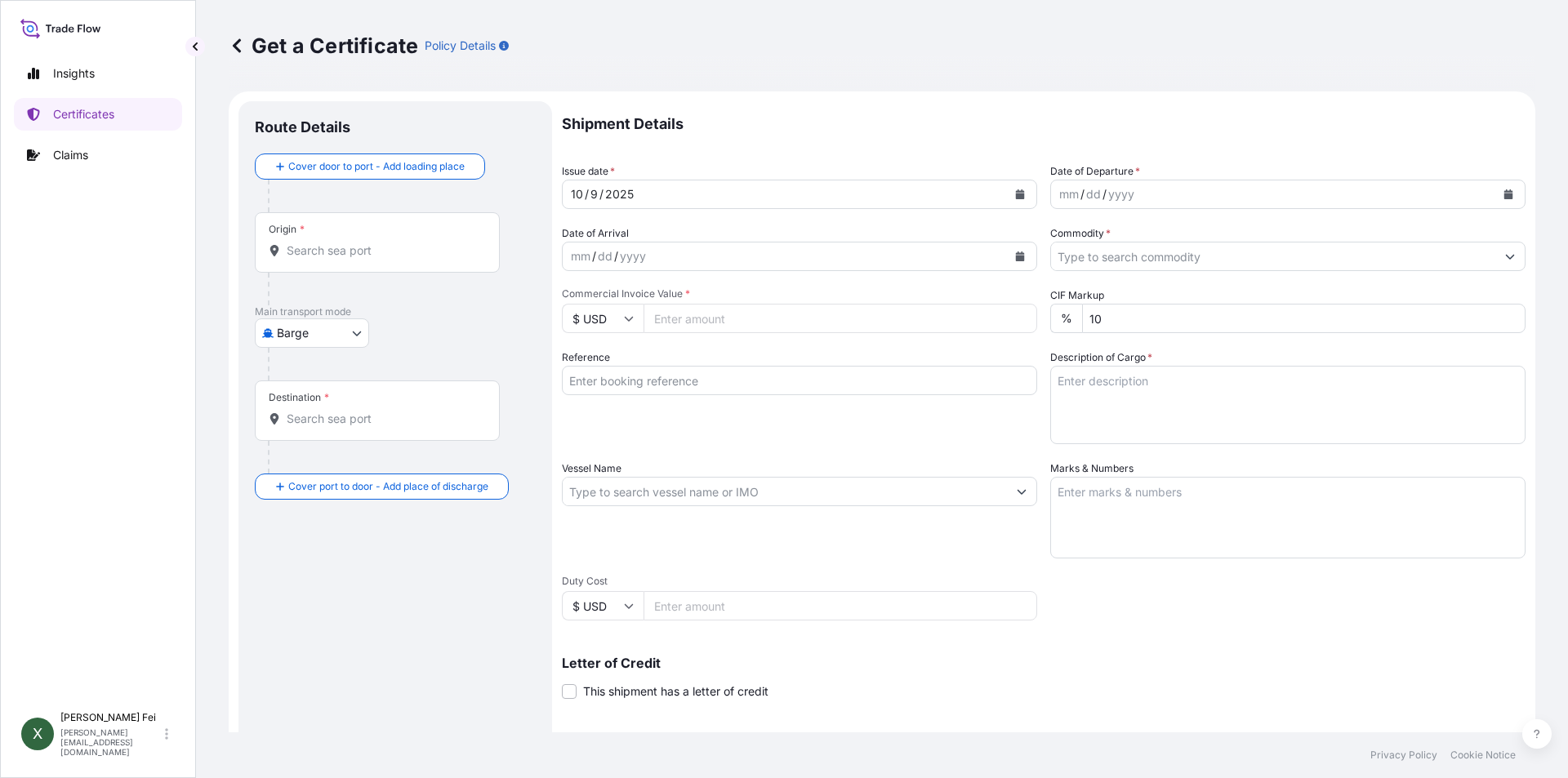
click at [314, 336] on body "Insights Certificates Claims X [PERSON_NAME] [PERSON_NAME][EMAIL_ADDRESS][DOMAI…" at bounding box center [784, 389] width 1568 height 778
click at [317, 525] on span "Ocean Vessel" at bounding box center [322, 523] width 72 height 17
select select "Ocean Vessel"
click at [423, 333] on div "Ocean Vessel Air Barge Barge in Tow Rail Road [GEOGRAPHIC_DATA]" at bounding box center [395, 339] width 281 height 29
click at [397, 247] on div "Origin *" at bounding box center [377, 250] width 245 height 61
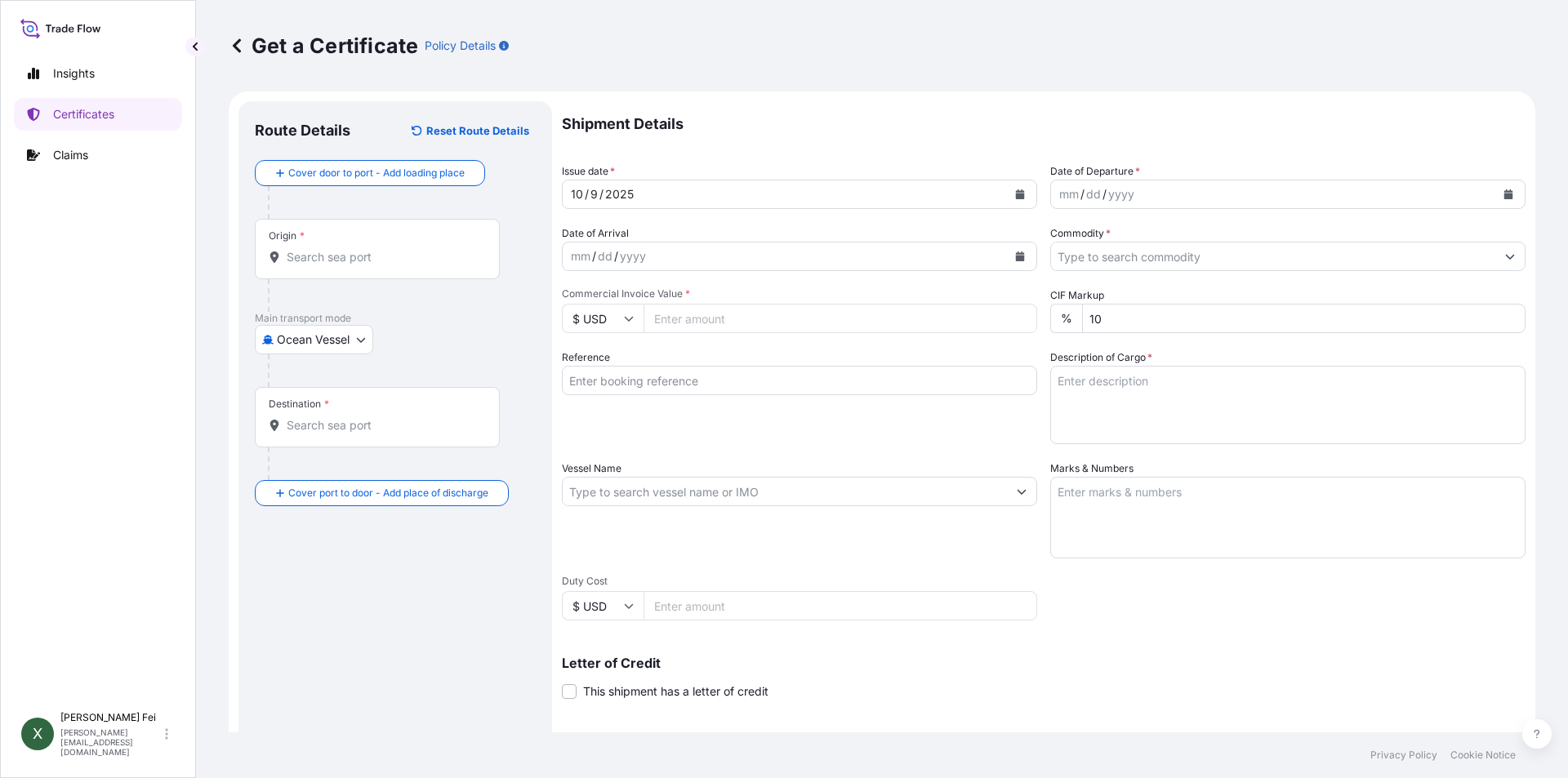
click at [397, 250] on input "Origin *" at bounding box center [383, 258] width 193 height 17
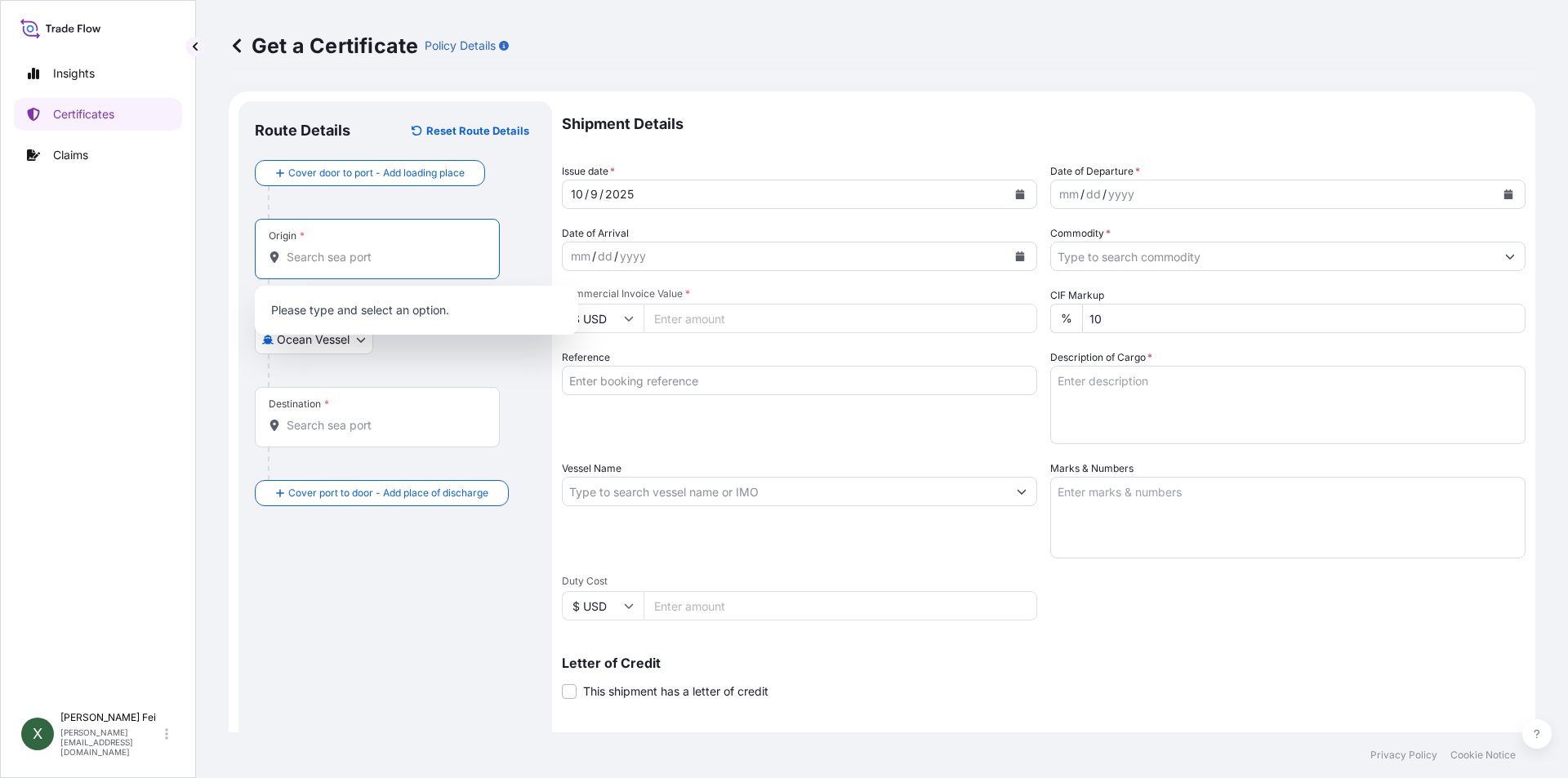
paste input "[GEOGRAPHIC_DATA]"
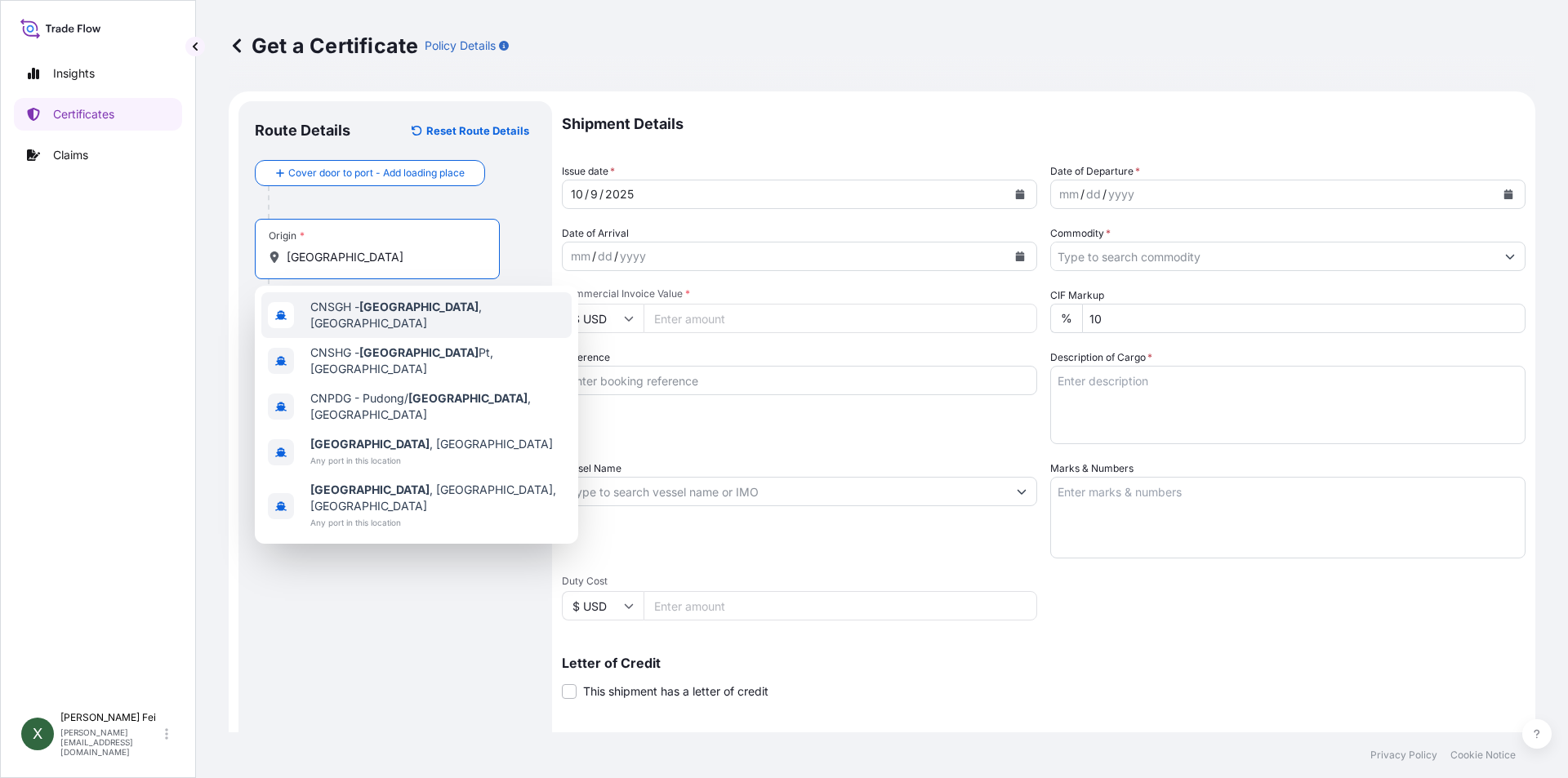
click at [457, 324] on div "CNSGH - [GEOGRAPHIC_DATA] , [GEOGRAPHIC_DATA]" at bounding box center [417, 316] width 310 height 46
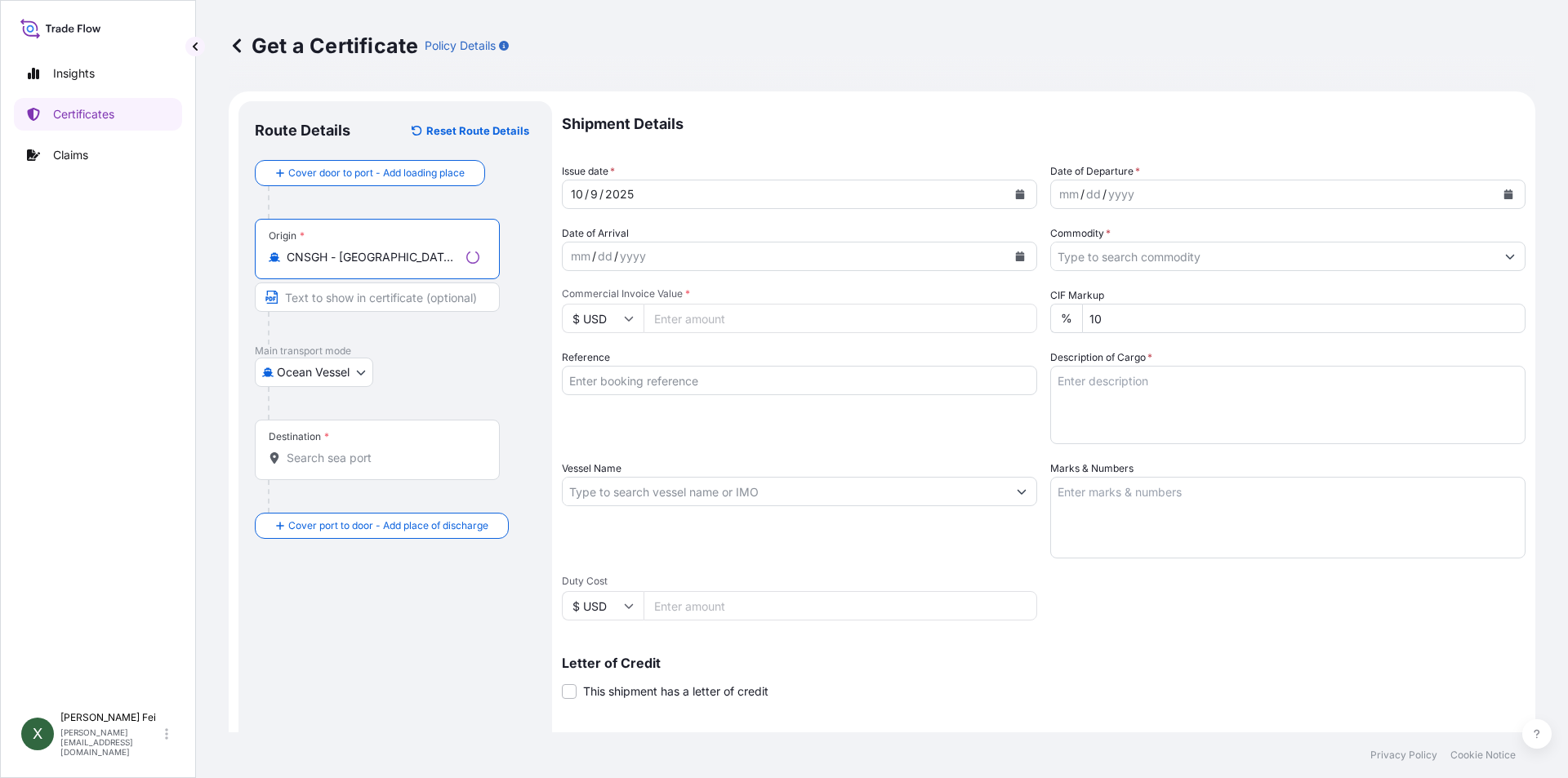
type input "CNSGH - [GEOGRAPHIC_DATA], [GEOGRAPHIC_DATA]"
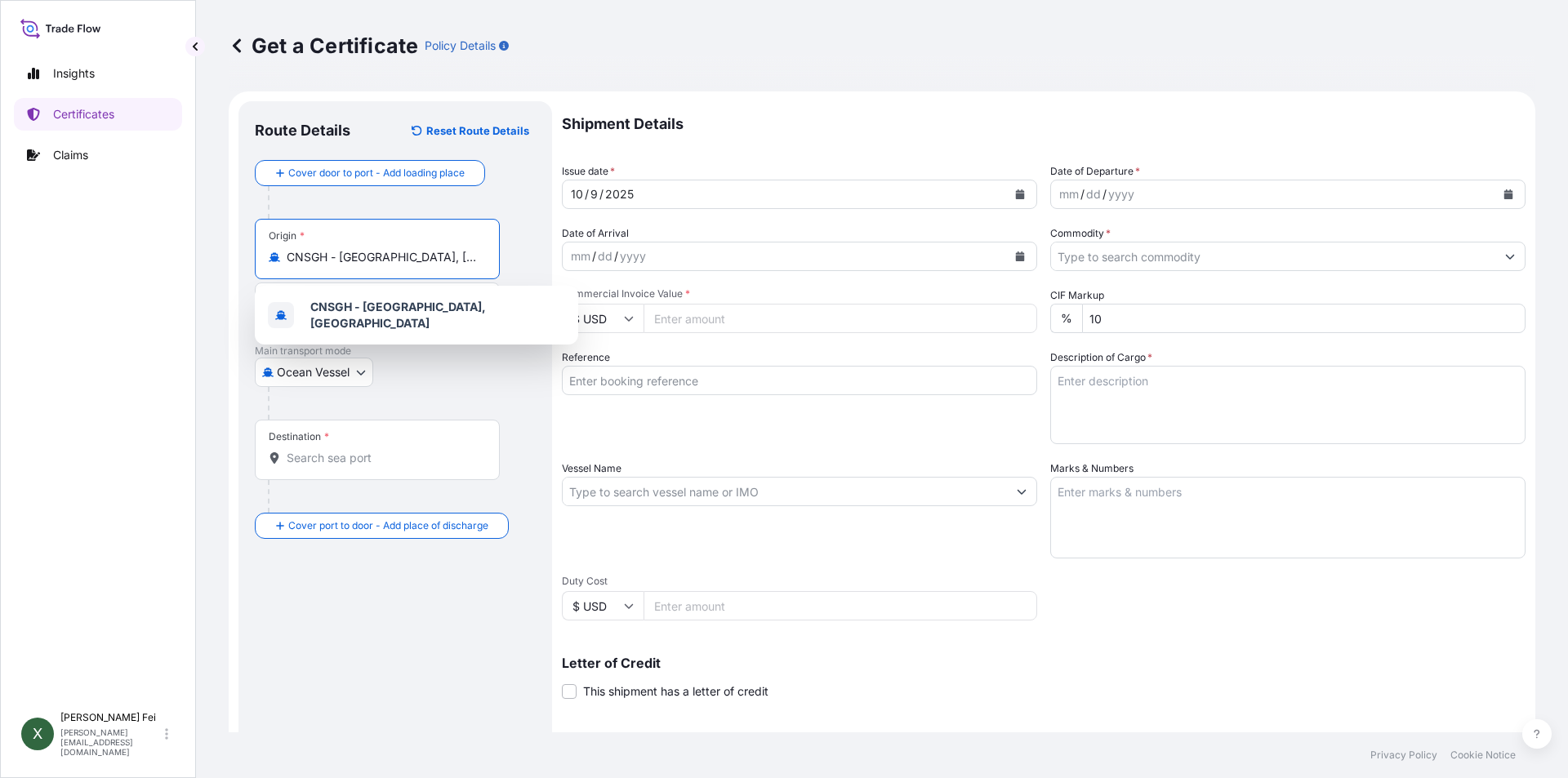
click at [313, 453] on input "Destination *" at bounding box center [383, 459] width 193 height 17
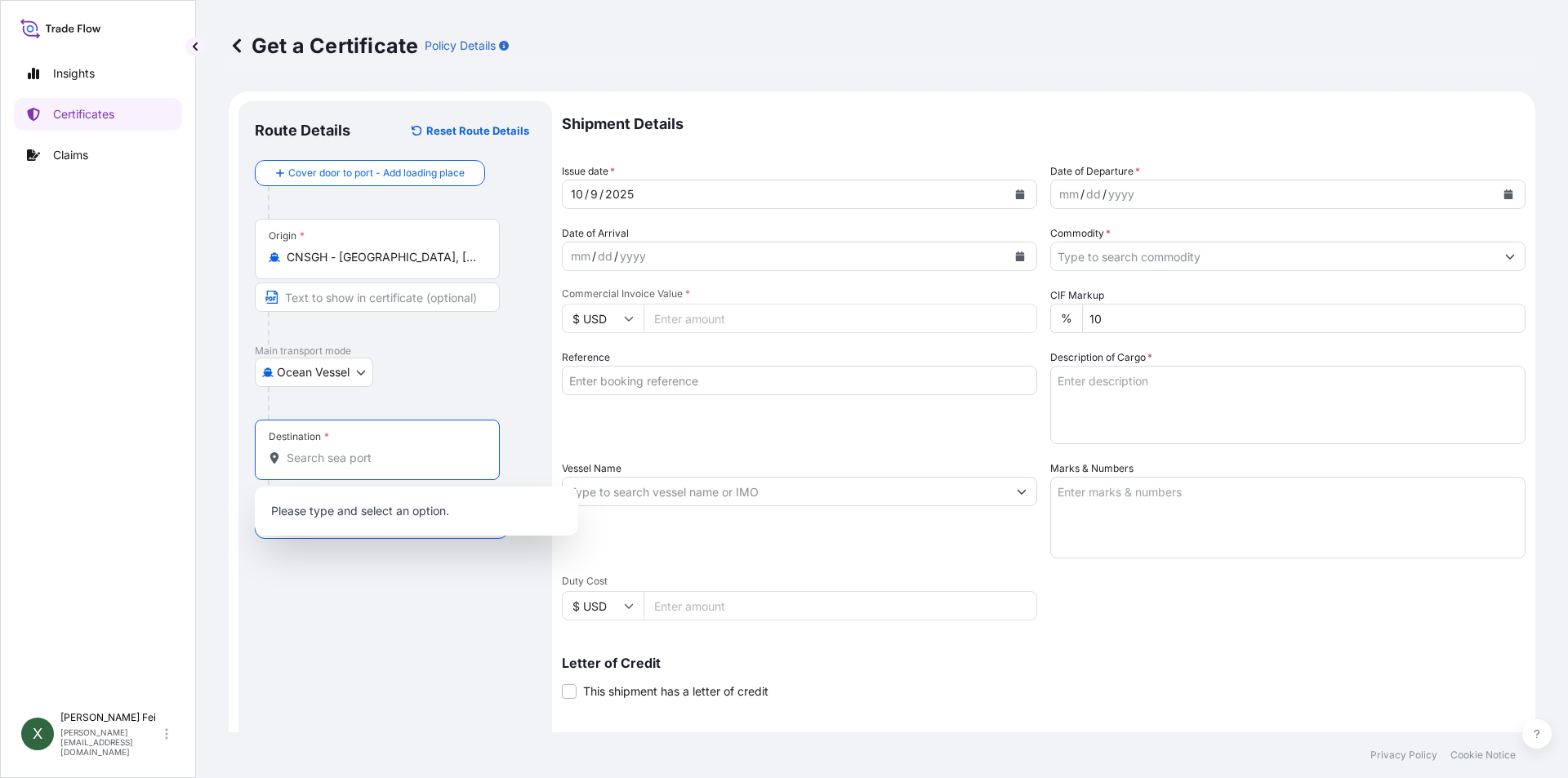
paste input "[GEOGRAPHIC_DATA]"
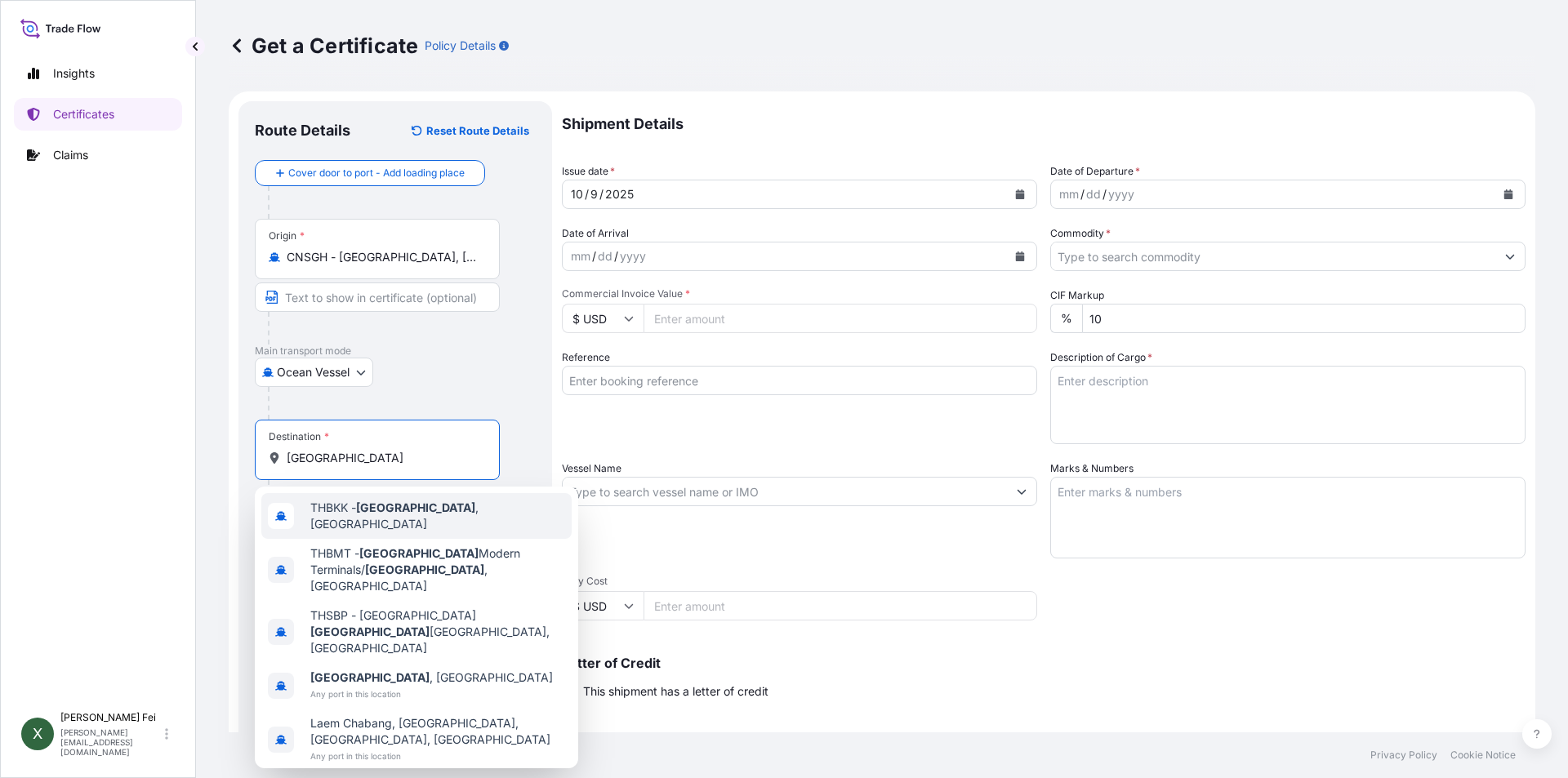
click at [415, 510] on span "THBKK - [GEOGRAPHIC_DATA] , [GEOGRAPHIC_DATA]" at bounding box center [438, 517] width 255 height 33
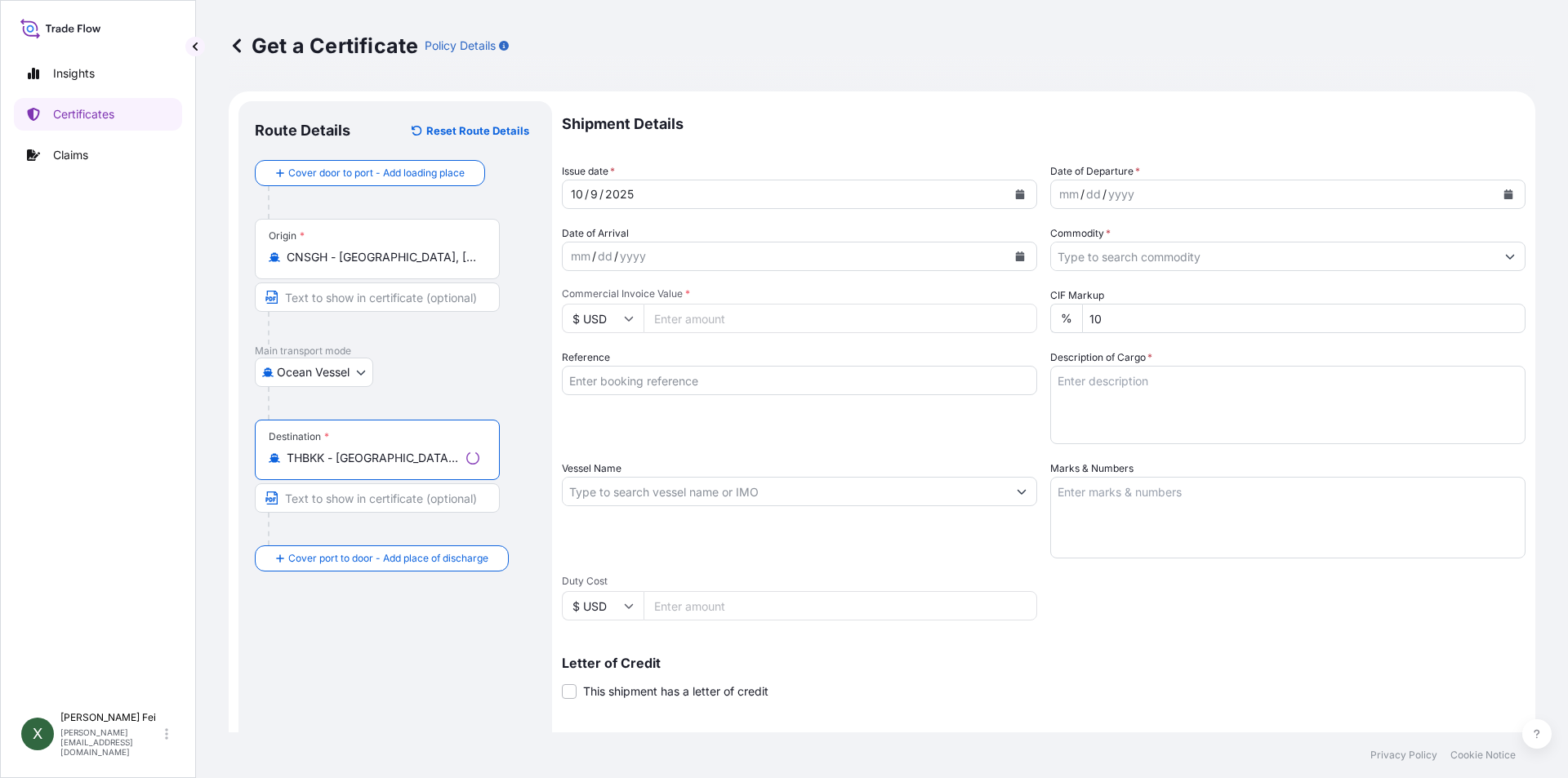
type input "THBKK - [GEOGRAPHIC_DATA], [GEOGRAPHIC_DATA]"
click at [1013, 189] on button "Calendar" at bounding box center [1020, 194] width 26 height 26
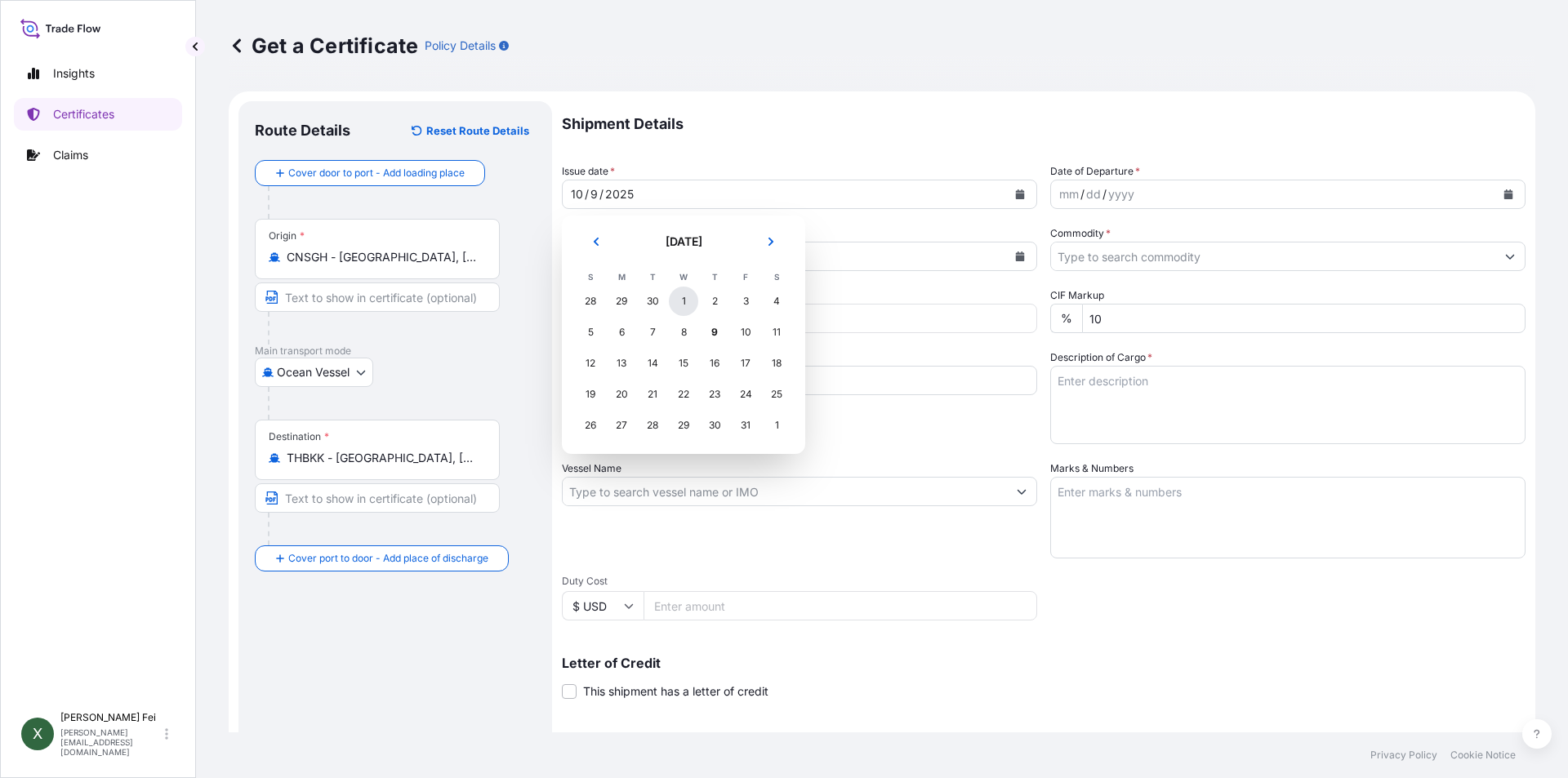
click at [683, 294] on div "1" at bounding box center [684, 301] width 29 height 29
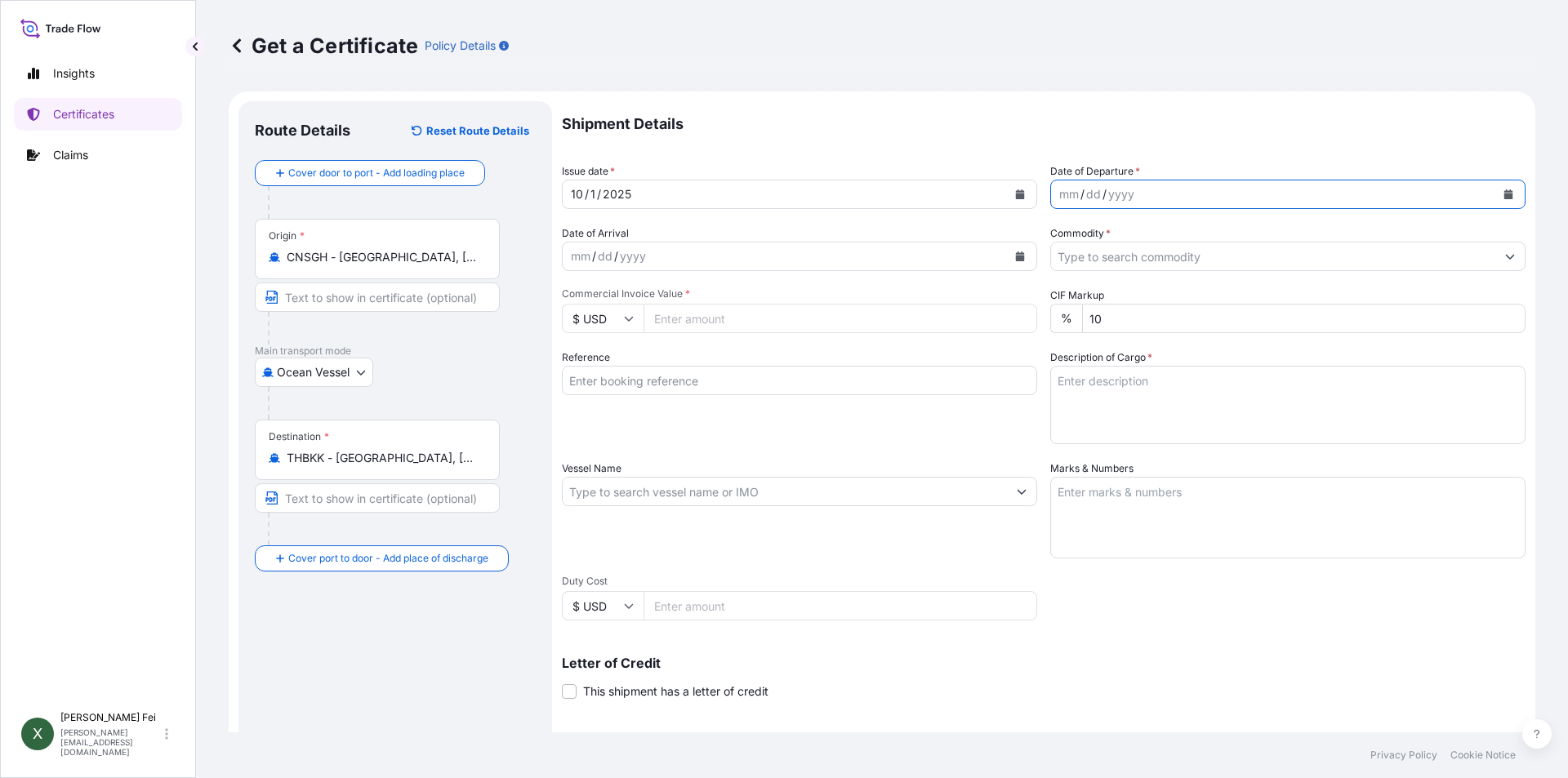
click at [1505, 191] on icon "Calendar" at bounding box center [1509, 194] width 9 height 10
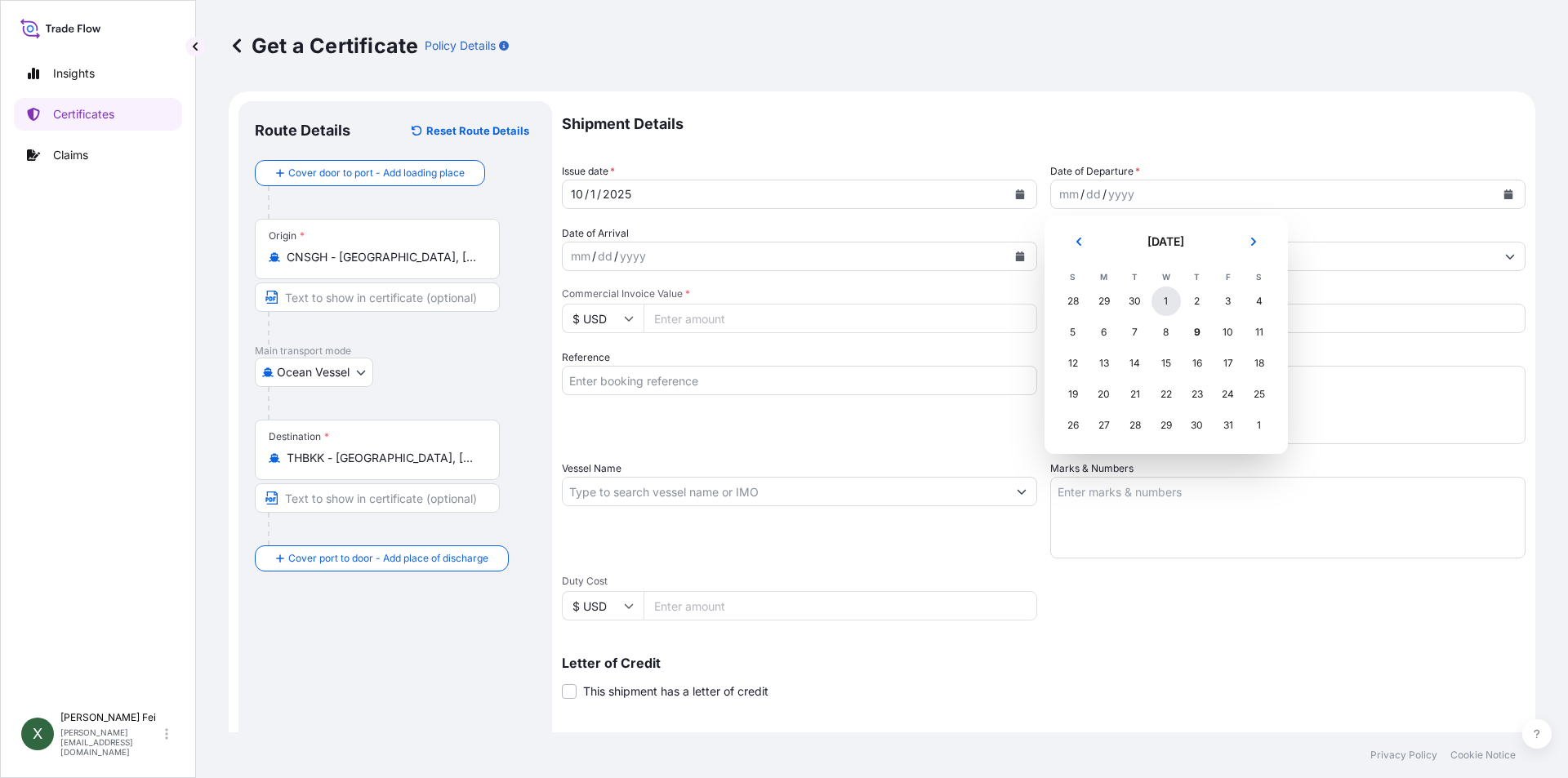
click at [1163, 298] on div "1" at bounding box center [1166, 301] width 29 height 29
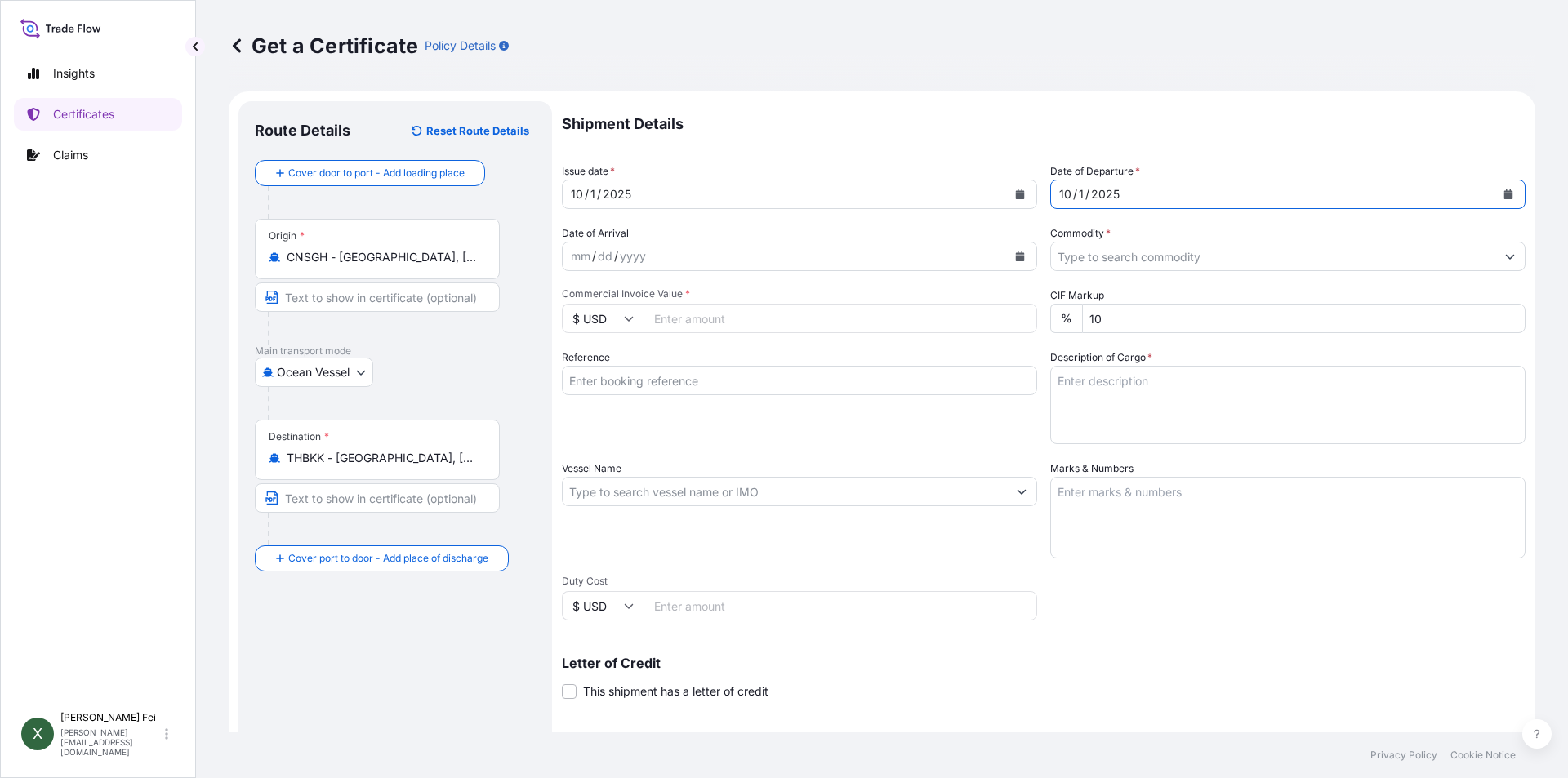
click at [1142, 252] on input "Commodity *" at bounding box center [1273, 257] width 444 height 29
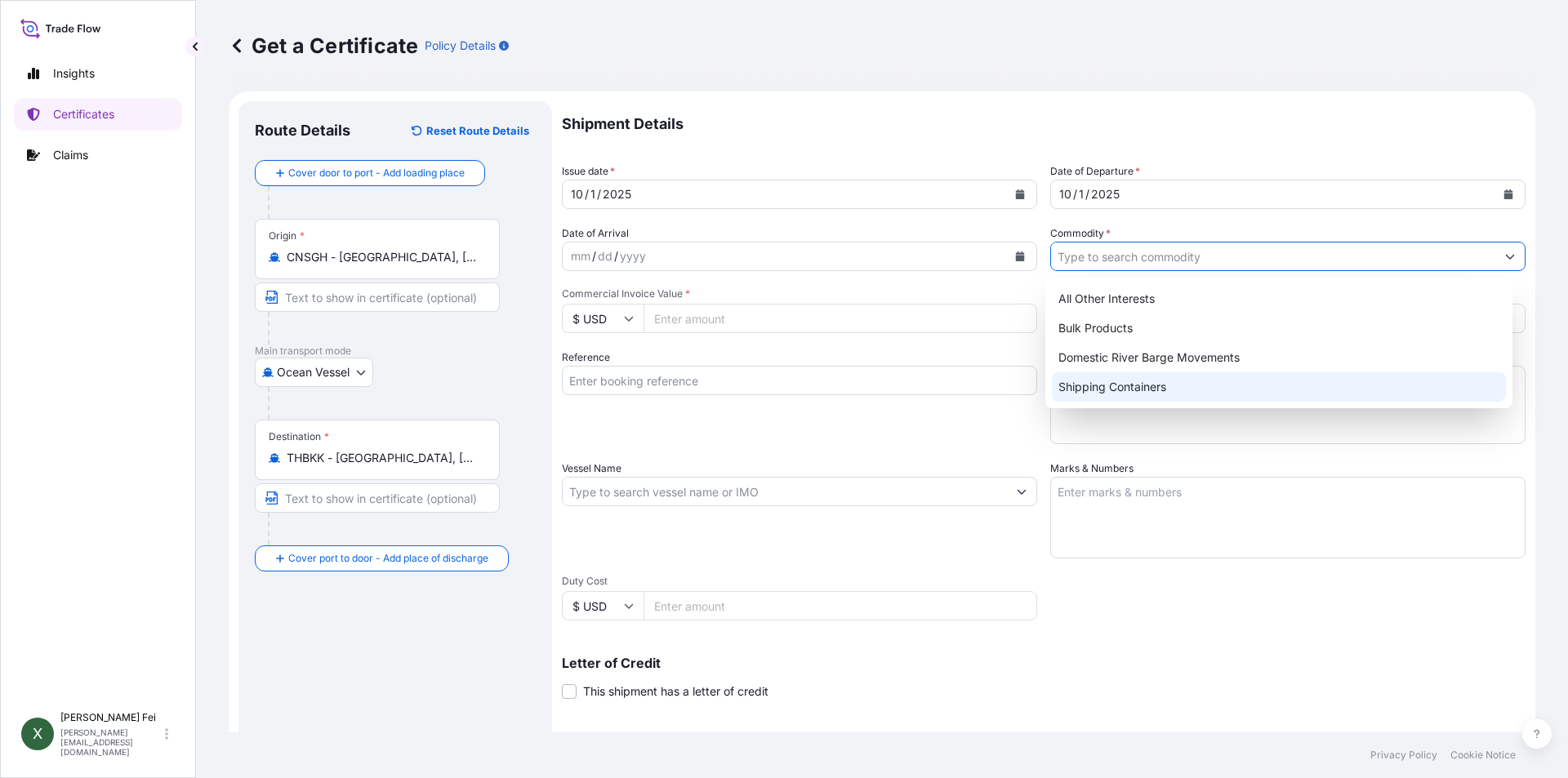
click at [1134, 384] on div "Shipping Containers" at bounding box center [1280, 387] width 455 height 29
type input "Shipping Containers"
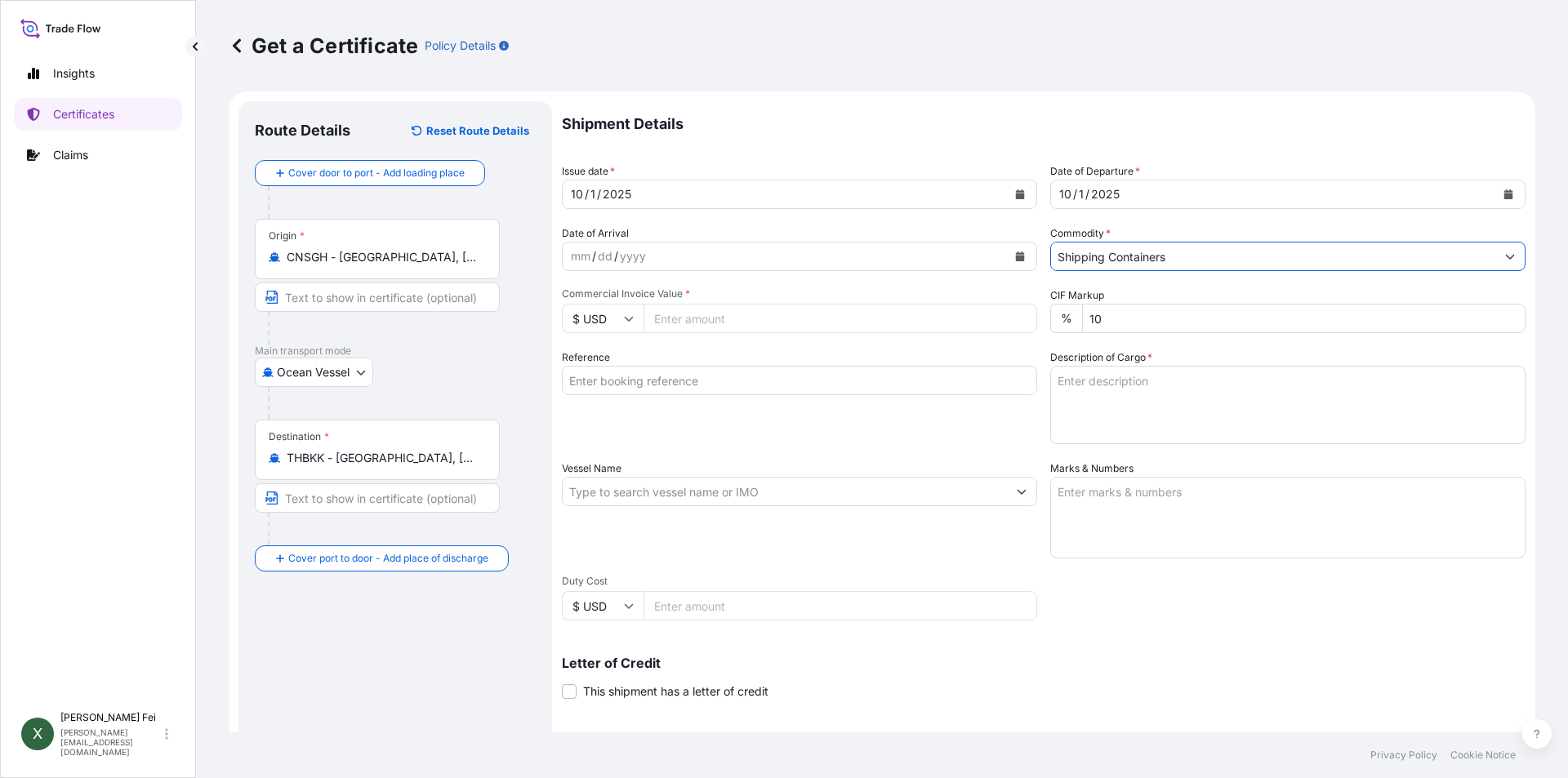
click at [710, 322] on input "Commercial Invoice Value *" at bounding box center [840, 318] width 394 height 29
type input "47327.98"
click at [680, 379] on input "Reference" at bounding box center [799, 381] width 475 height 29
paste input "CPL0365131"
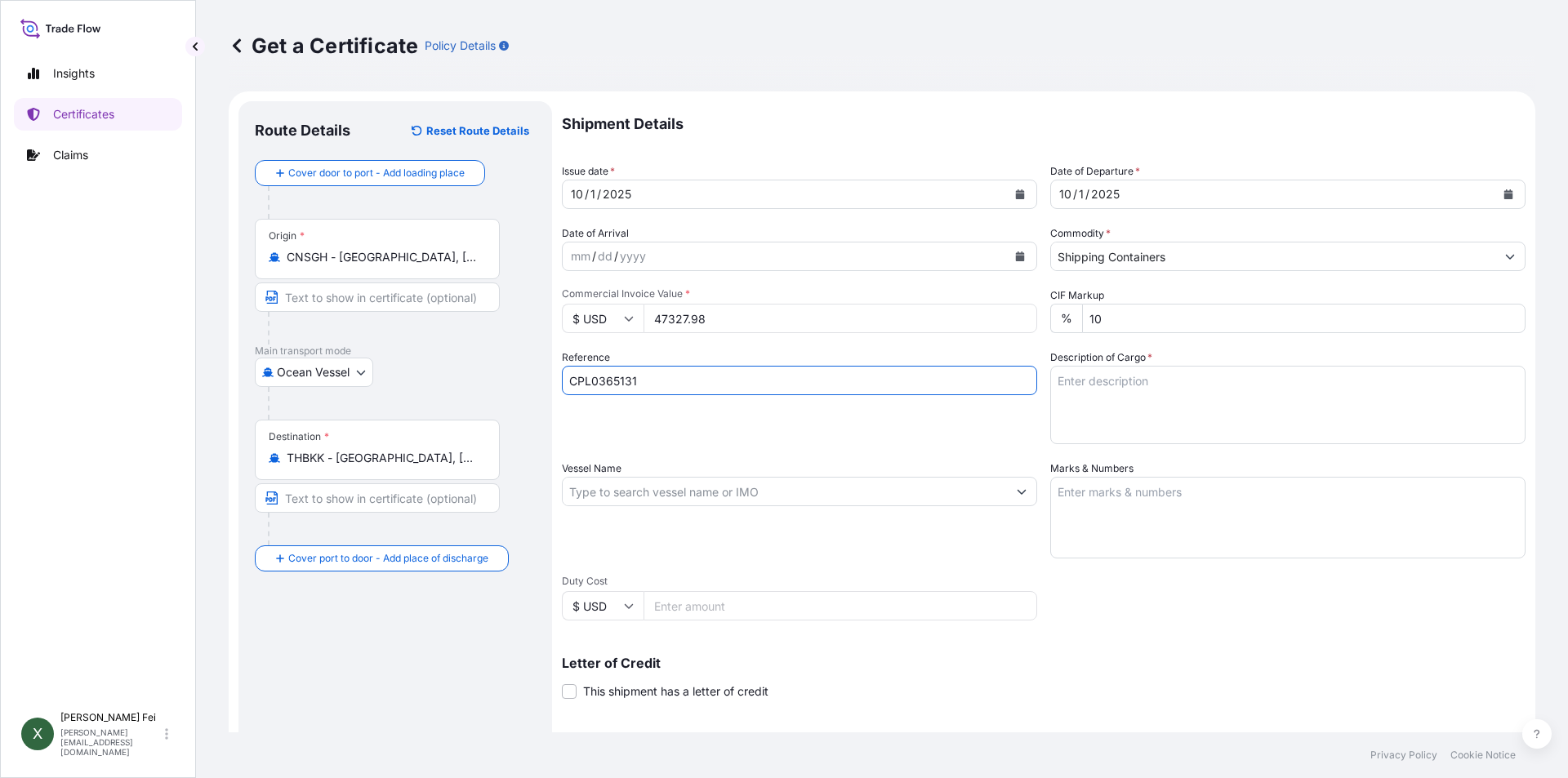
type input "CPL0365131"
click at [737, 441] on div "Reference CPL0365131" at bounding box center [799, 396] width 475 height 94
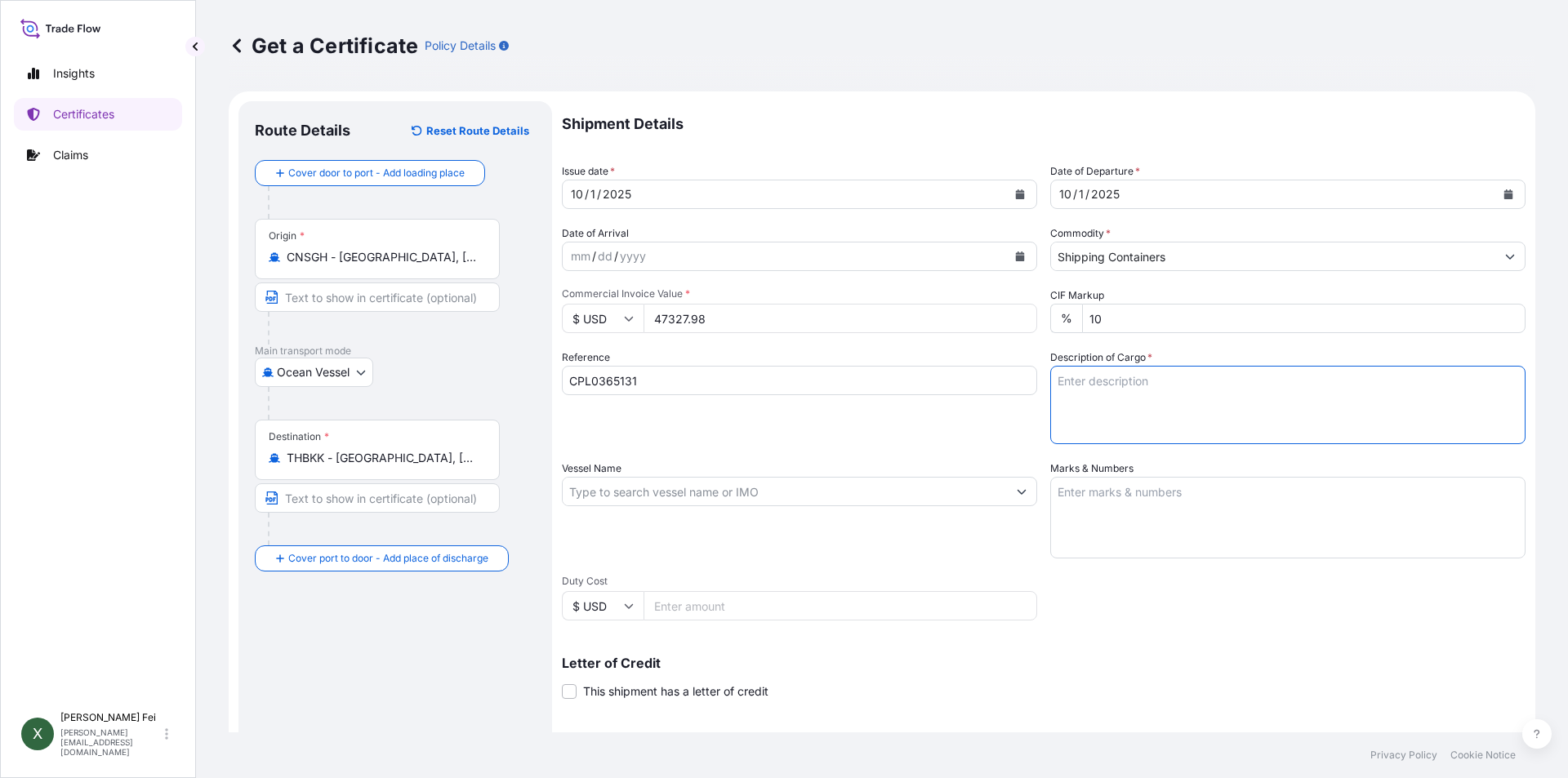
click at [1113, 393] on textarea "Description of Cargo *" at bounding box center [1288, 405] width 475 height 78
paste textarea "20 PALLETS"
paste textarea "CARBOPOL(R) AQUA SF-1 POLYMER,"
click at [1279, 406] on textarea "20 PALLETS CARBOPOL(R) AQUA SF-1 POLYMER," at bounding box center [1288, 405] width 475 height 78
paste textarea "55G PL OH D/ACRYLATE COPOLYMER"
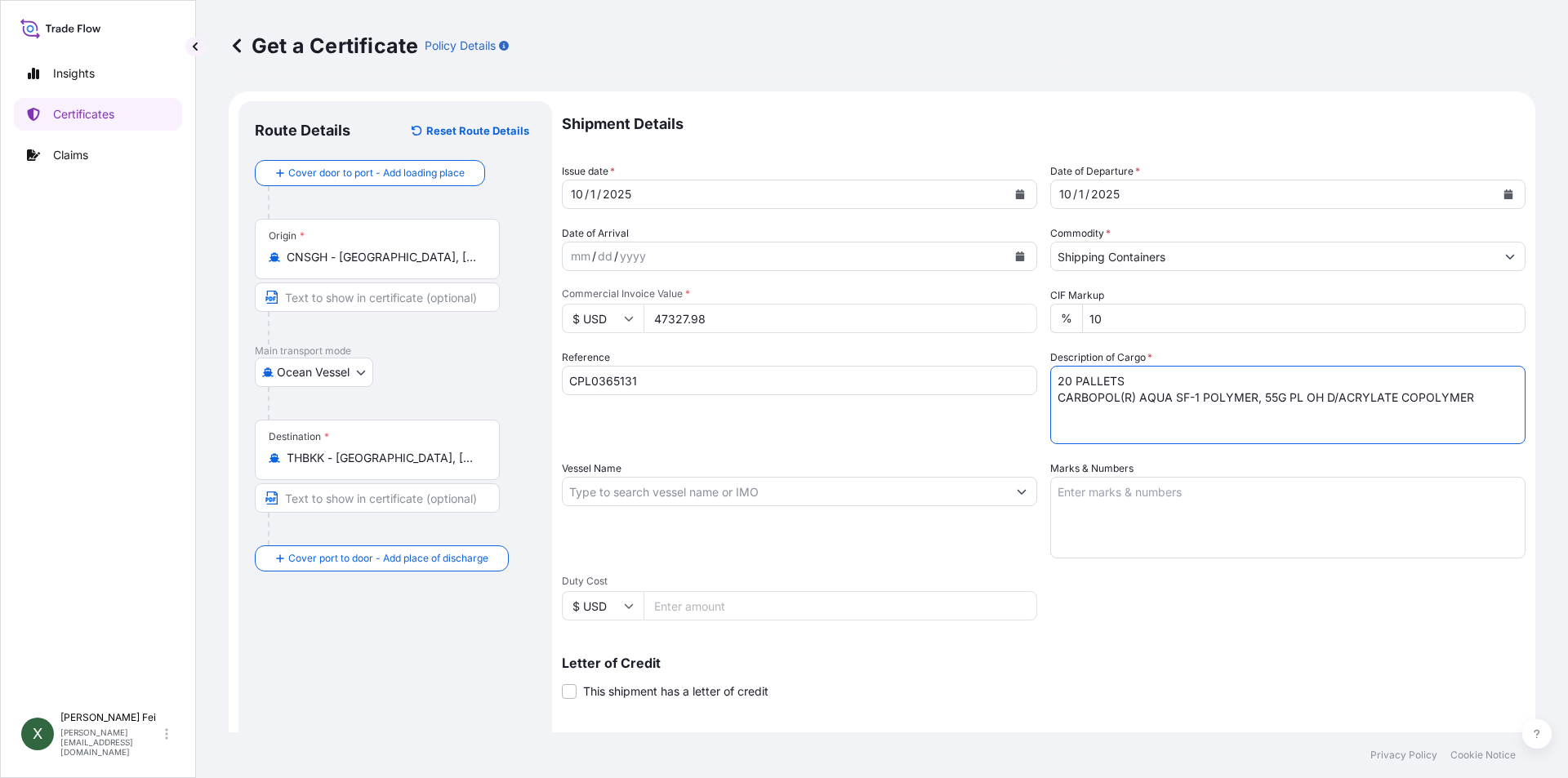
click at [1059, 414] on textarea "20 PALLETS CARBOPOL(R) AQUA SF-1 POLYMER, 55G PL OH D/ACRYLATE COPOLYMER" at bounding box center [1288, 405] width 475 height 78
paste textarea "HS CODE:3906.90"
type textarea "20 PALLETS CARBOPOL(R) AQUA SF-1 POLYMER, 55G PL OH D/ACRYLATE COPOLYMER HS COD…"
click at [651, 495] on input "Vessel Name" at bounding box center [784, 492] width 444 height 29
paste input "CNC PLUTO"
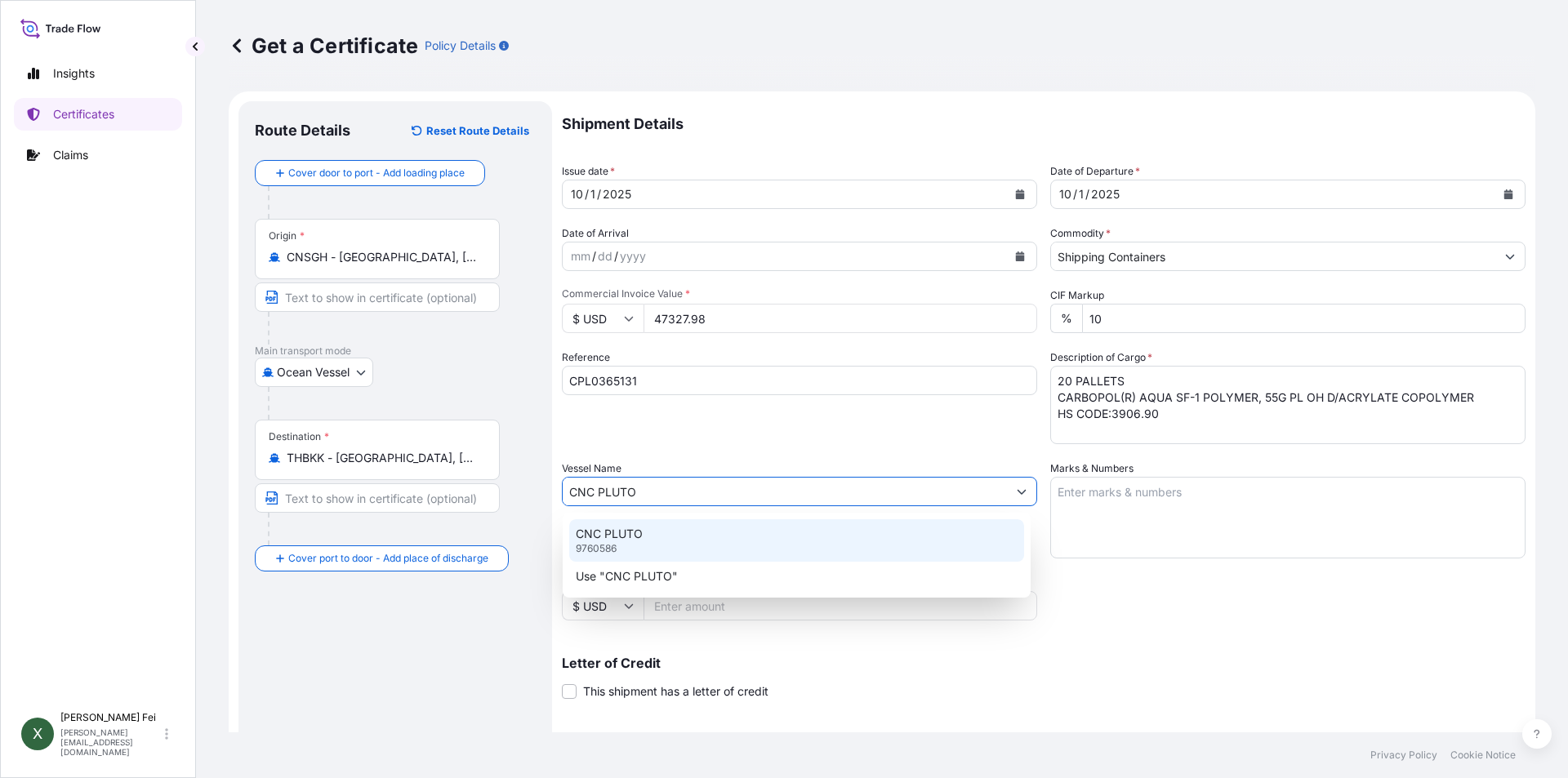
click at [618, 547] on div "CNC PLUTO 9760586" at bounding box center [796, 540] width 455 height 42
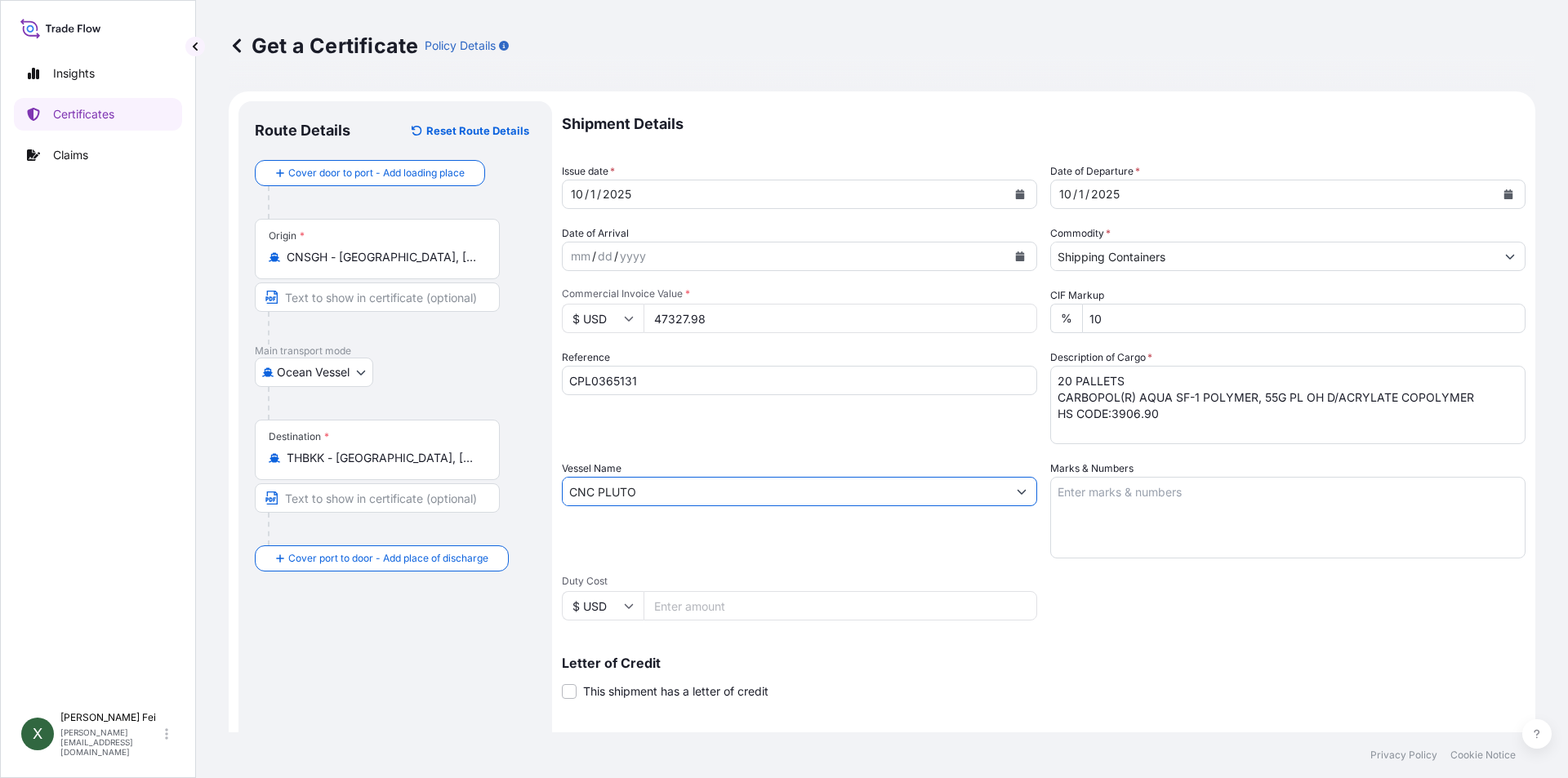
type input "CNC PLUTO"
click at [1085, 506] on textarea "Marks & Numbers" at bounding box center [1288, 517] width 475 height 82
paste textarea "NAMSIANG"
paste textarea "2000007932"
paste textarea "[GEOGRAPHIC_DATA]"
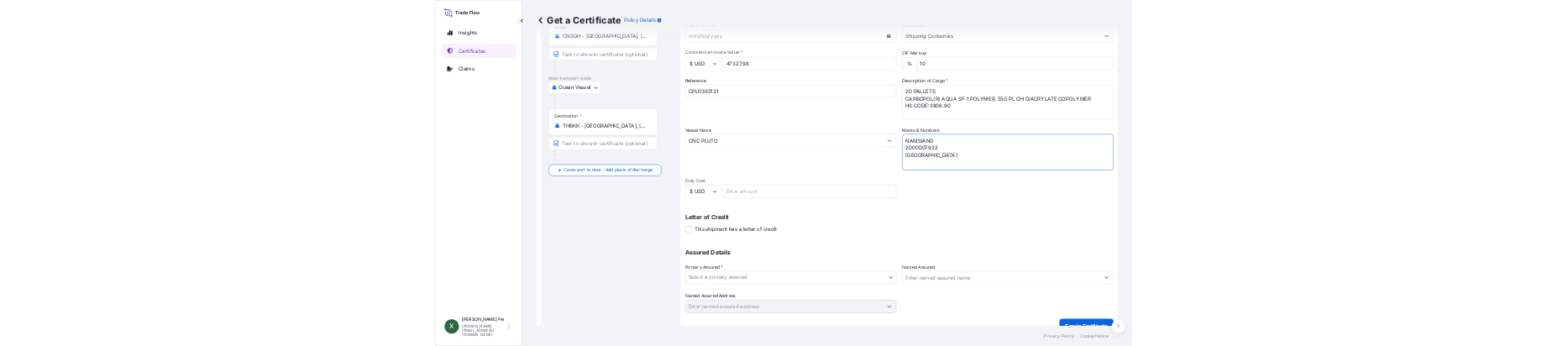
scroll to position [208, 0]
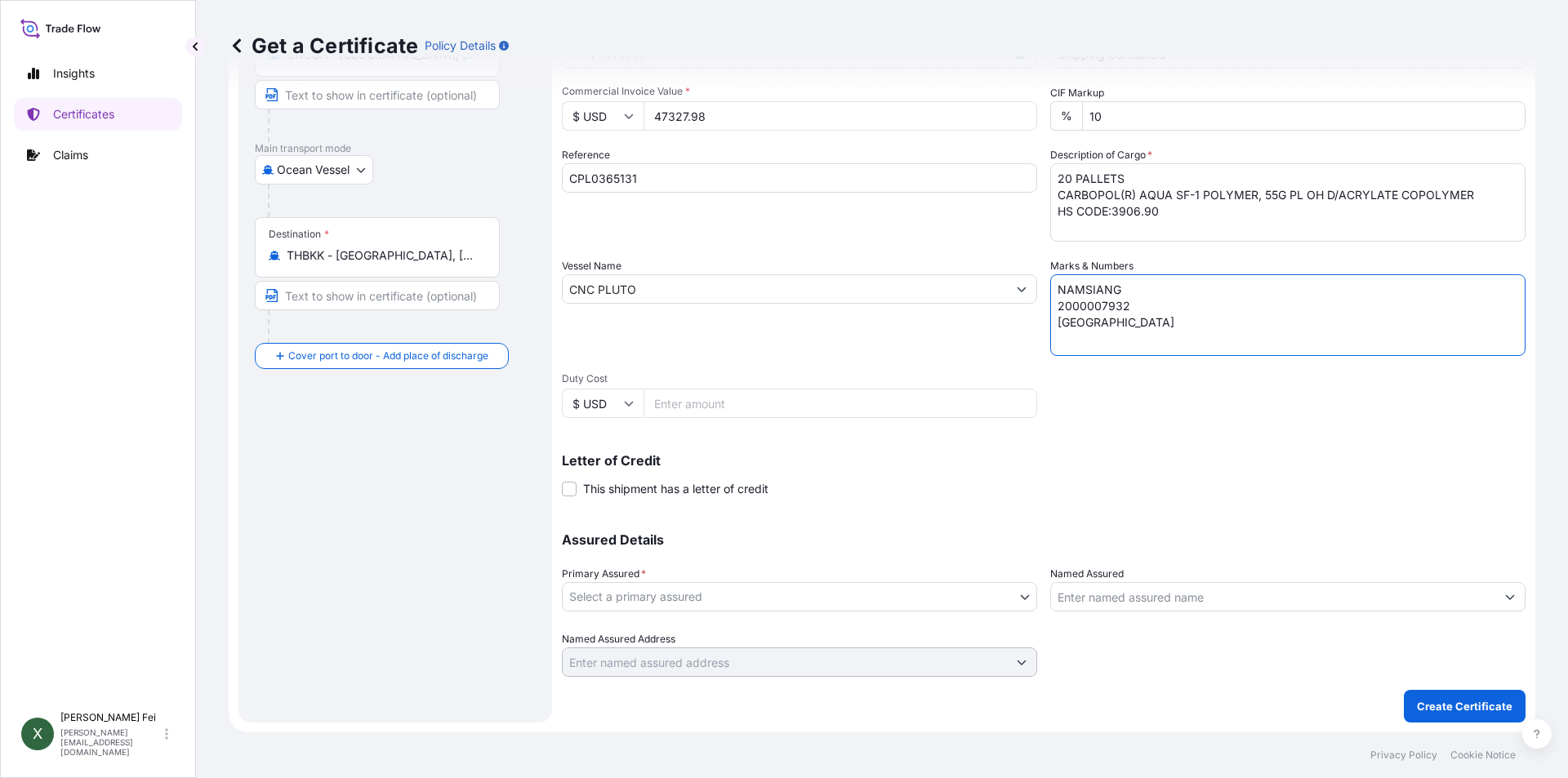
type textarea "NAMSIANG 2000007932 [GEOGRAPHIC_DATA]"
click at [740, 595] on body "Insights Certificates Claims X [PERSON_NAME] [PERSON_NAME][EMAIL_ADDRESS][DOMAI…" at bounding box center [784, 389] width 1568 height 778
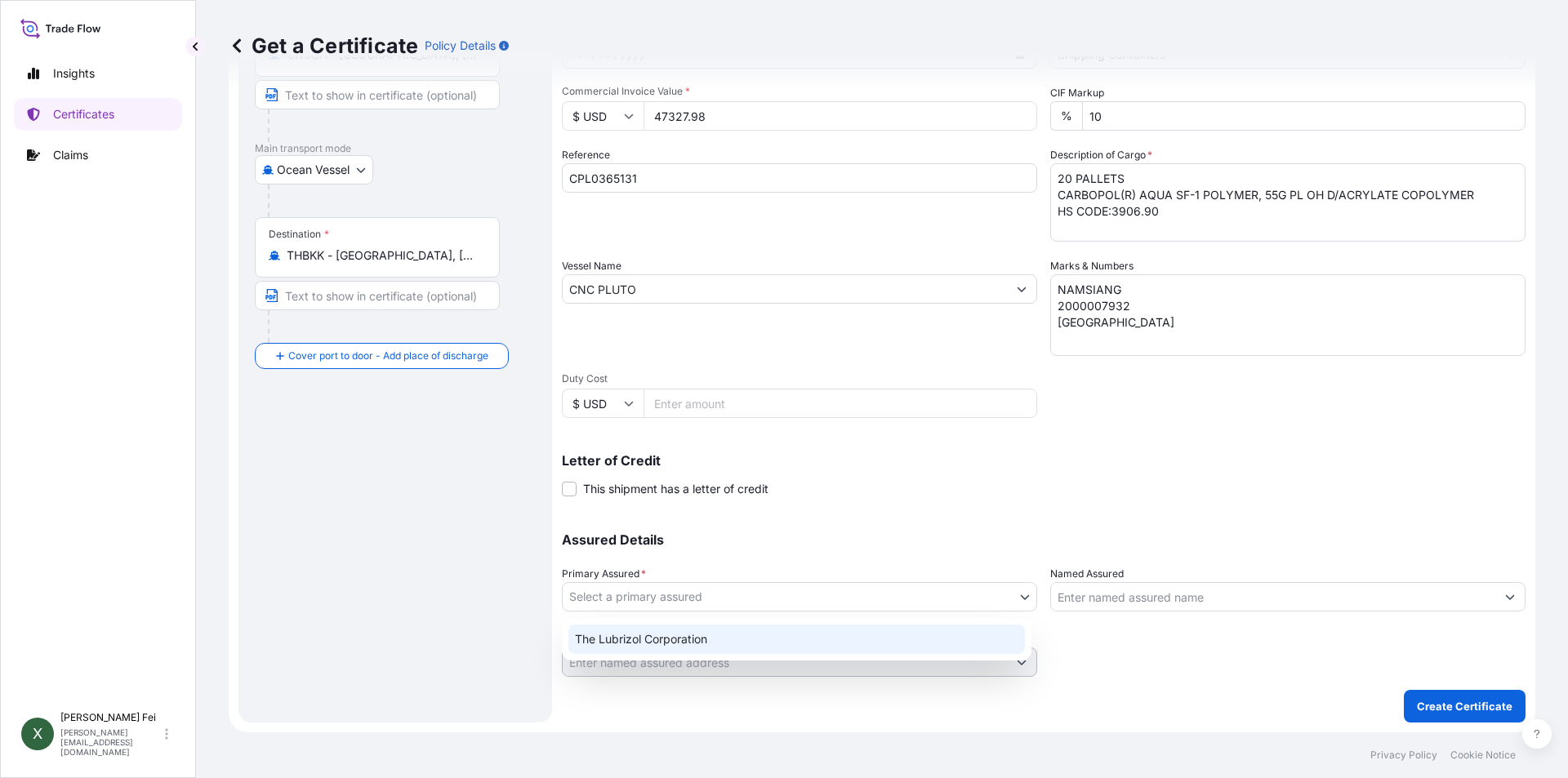
click at [705, 638] on div "The Lubrizol Corporation" at bounding box center [797, 639] width 457 height 29
select select "31566"
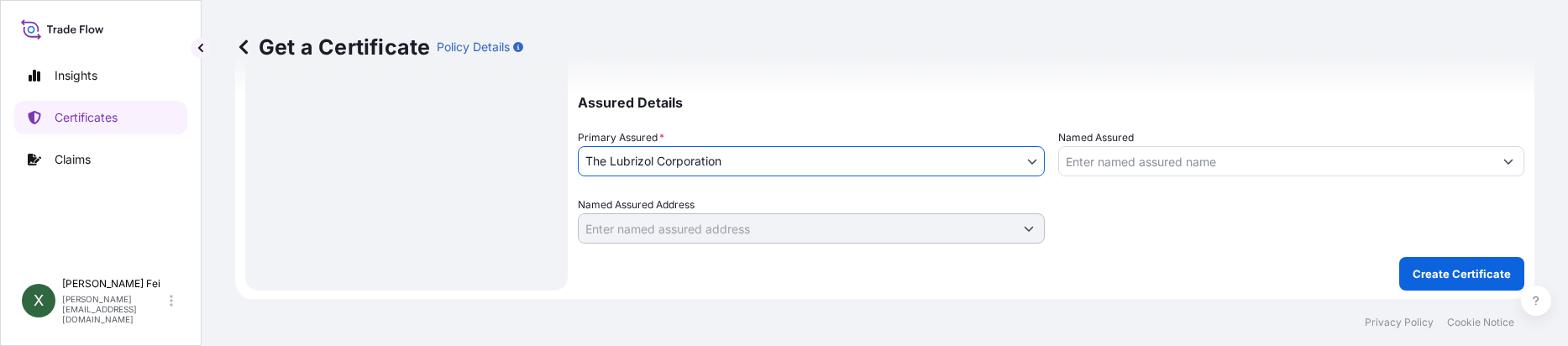
scroll to position [662, 0]
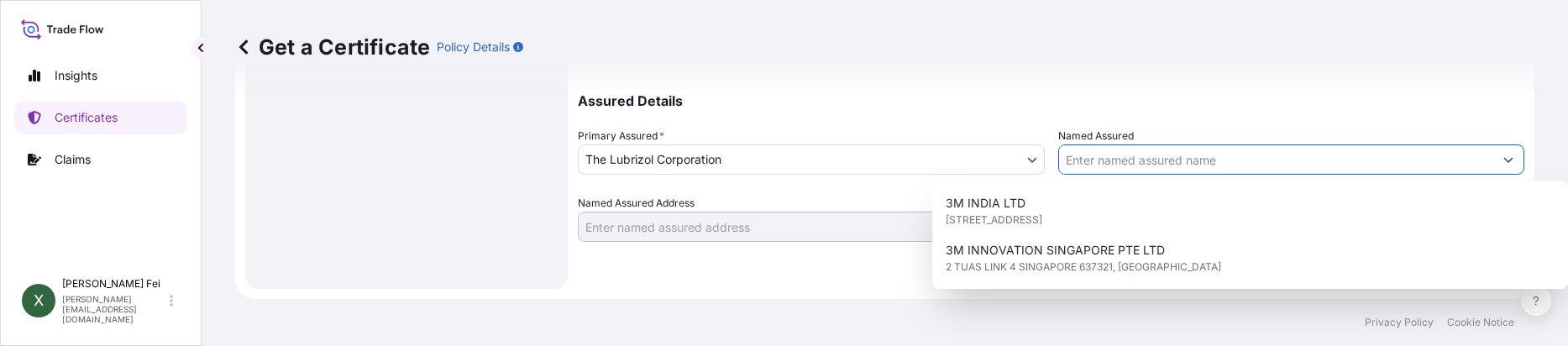
click at [1183, 154] on input "Named Assured" at bounding box center [1276, 159] width 435 height 30
paste input "NAMSIANG CO.,LTD"
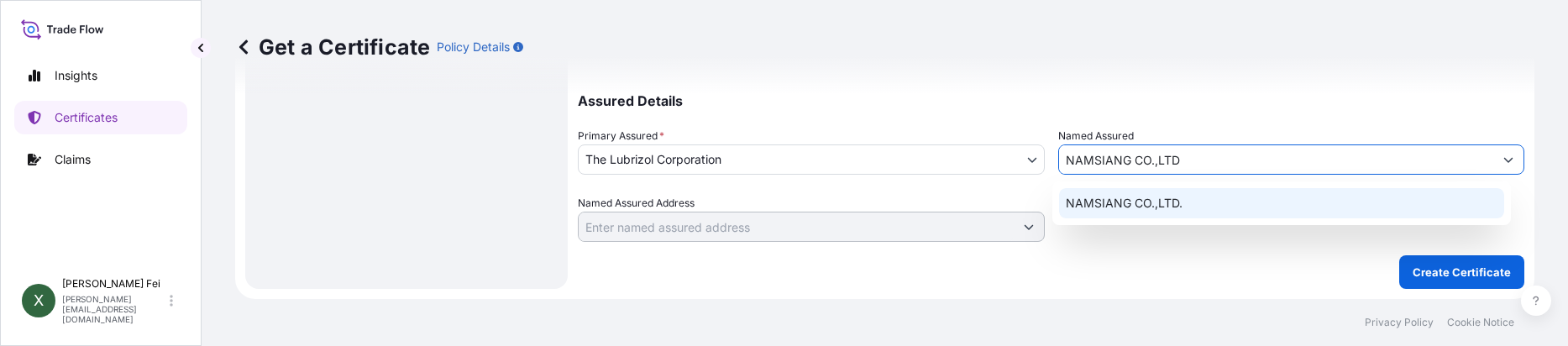
click at [1198, 190] on div "NAMSIANG CO.,LTD." at bounding box center [1282, 203] width 445 height 30
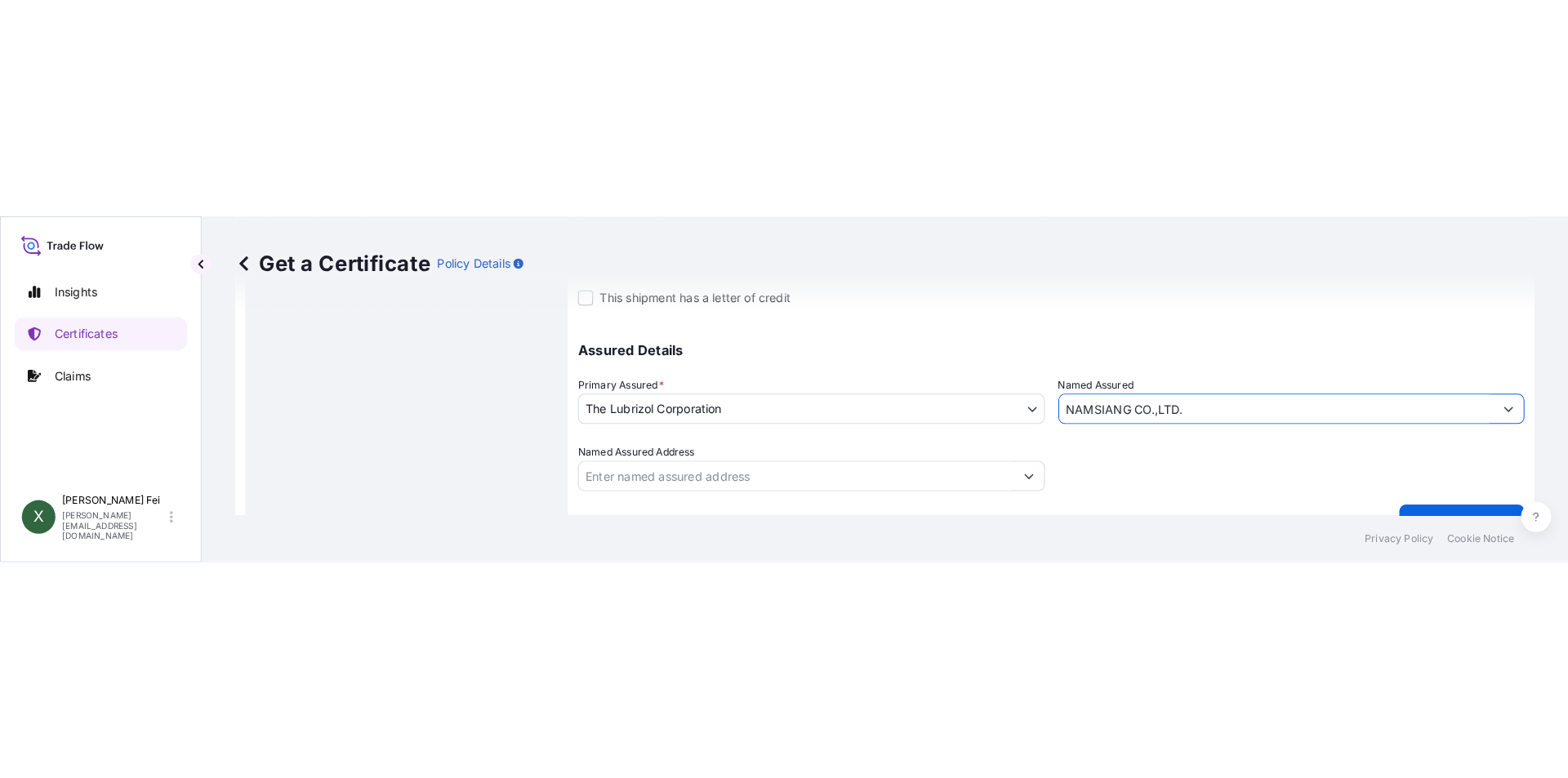
scroll to position [203, 0]
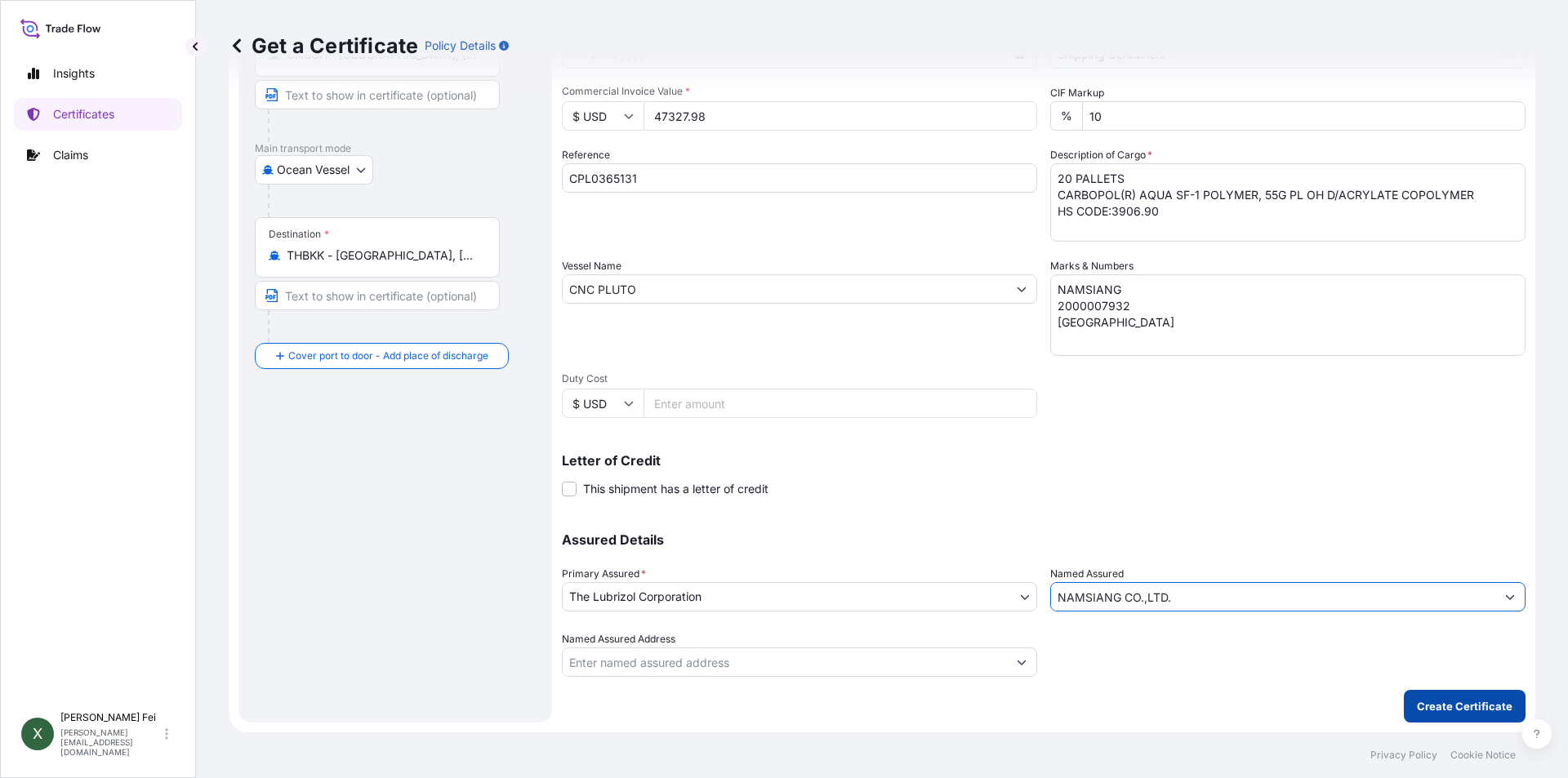
type input "NAMSIANG CO.,LTD."
click at [1466, 709] on p "Create Certificate" at bounding box center [1465, 706] width 95 height 17
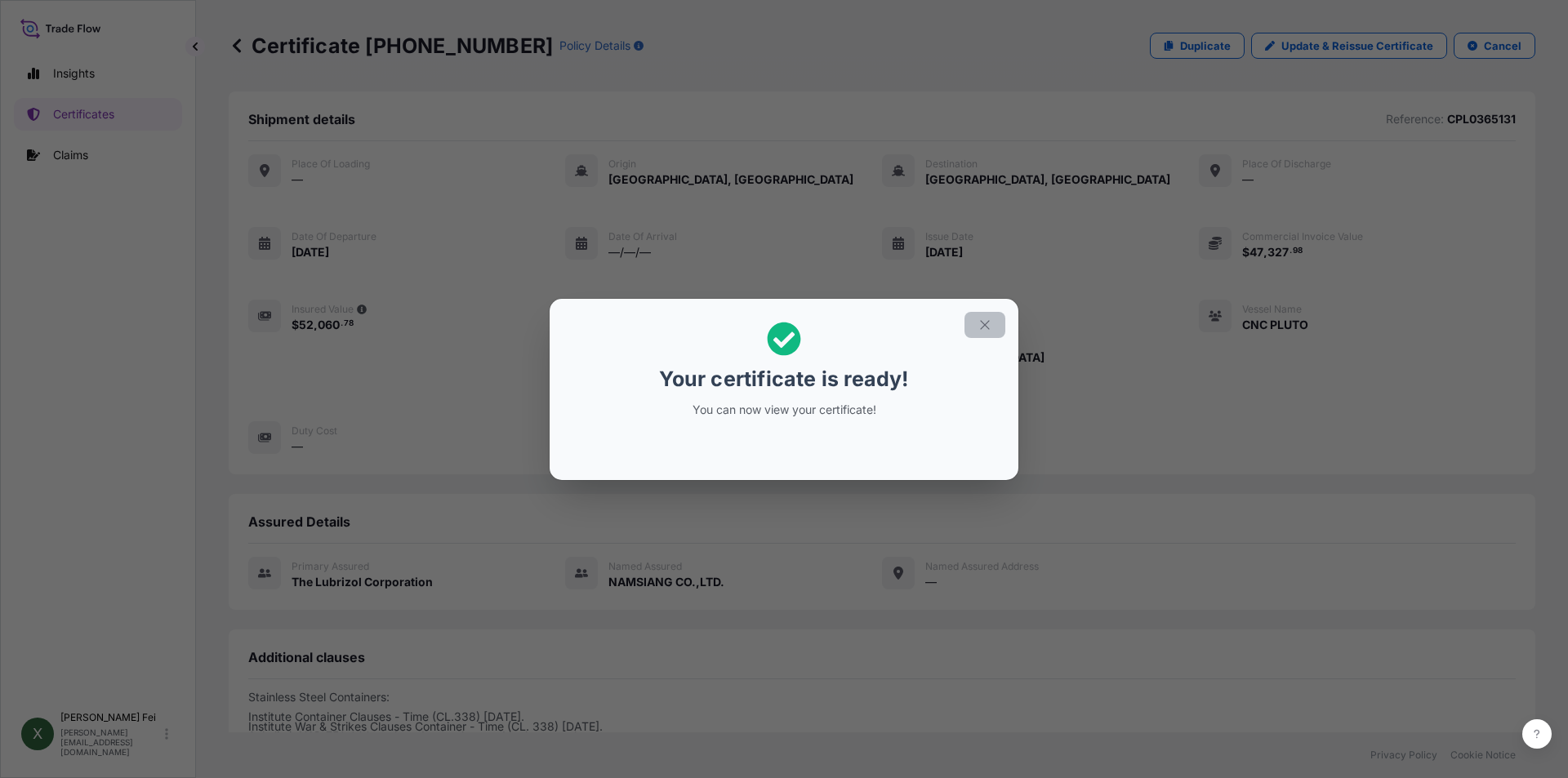
click at [983, 321] on icon "button" at bounding box center [985, 325] width 15 height 15
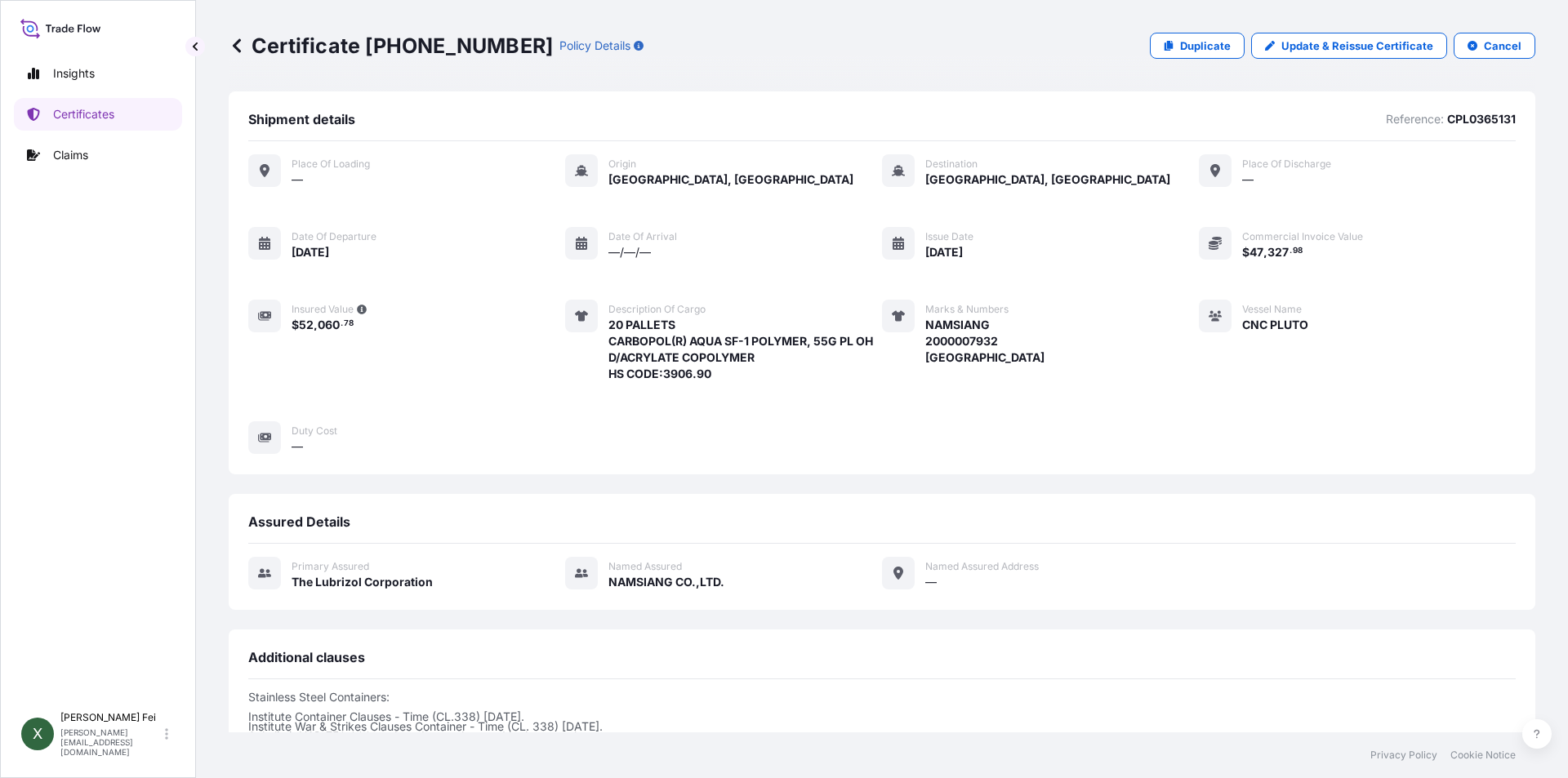
scroll to position [303, 0]
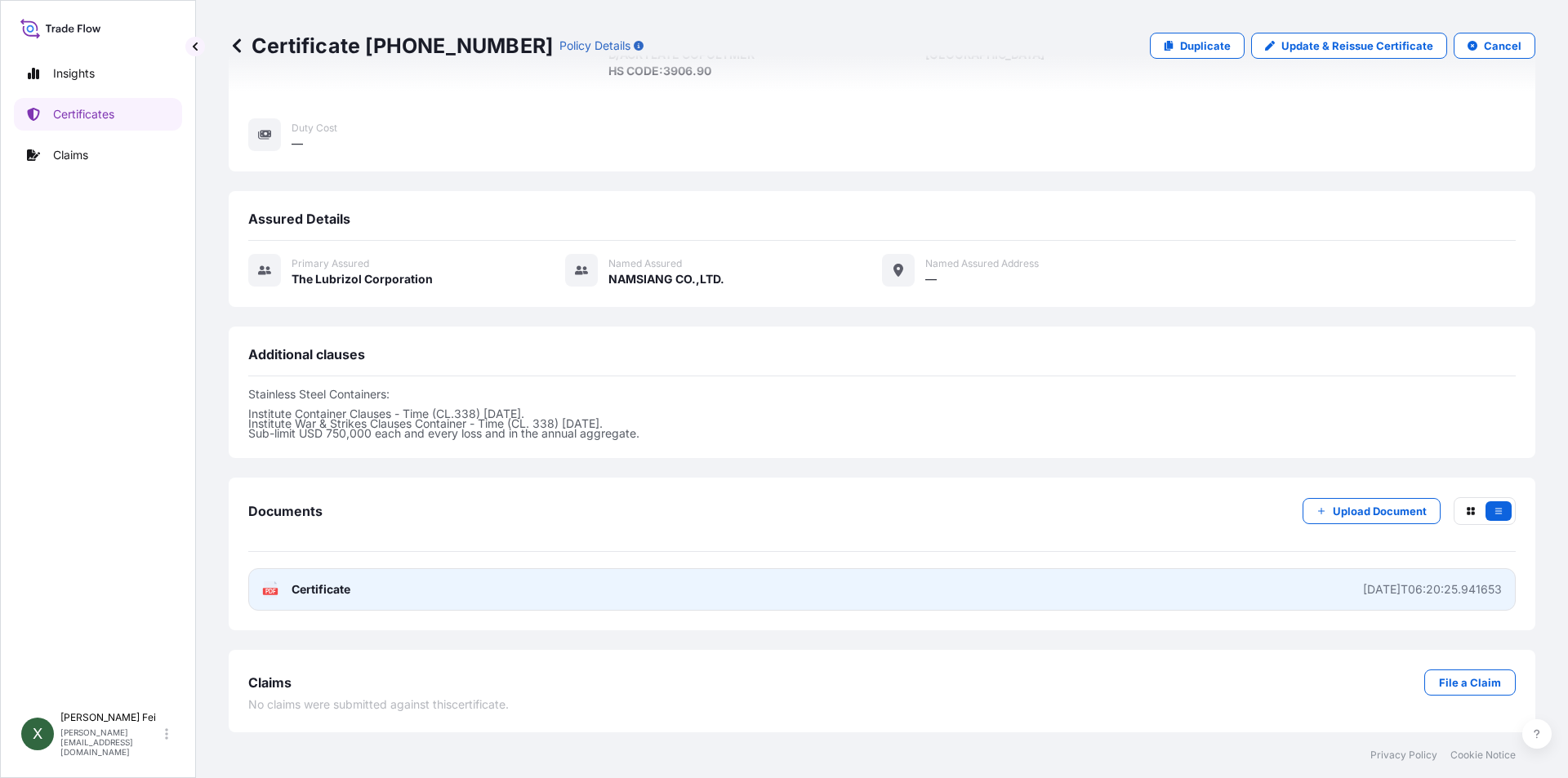
click at [355, 602] on link "PDF Certificate [DATE]T06:20:25.941653" at bounding box center [883, 590] width 1268 height 42
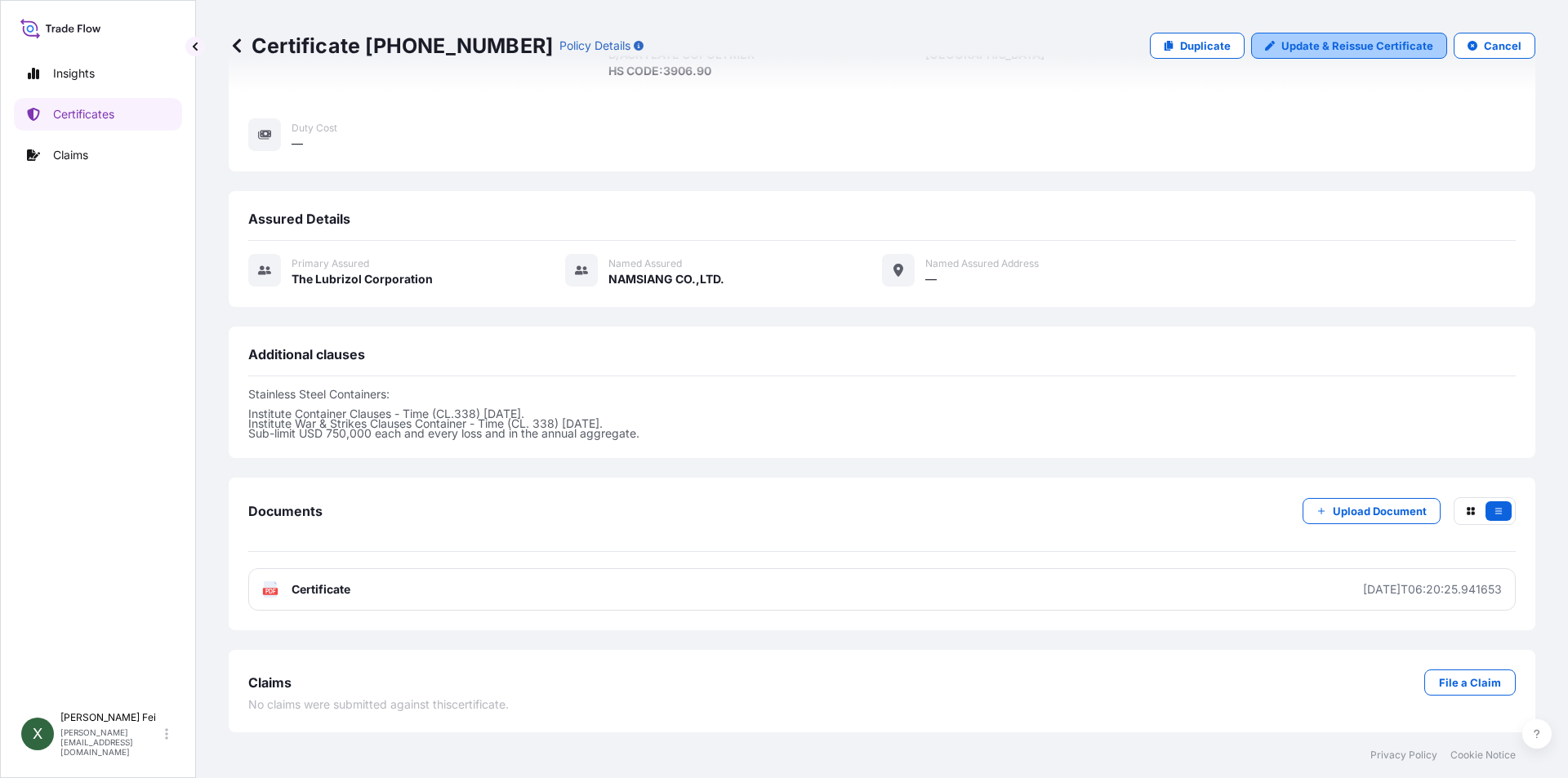
click at [1321, 43] on p "Update & Reissue Certificate" at bounding box center [1358, 46] width 152 height 17
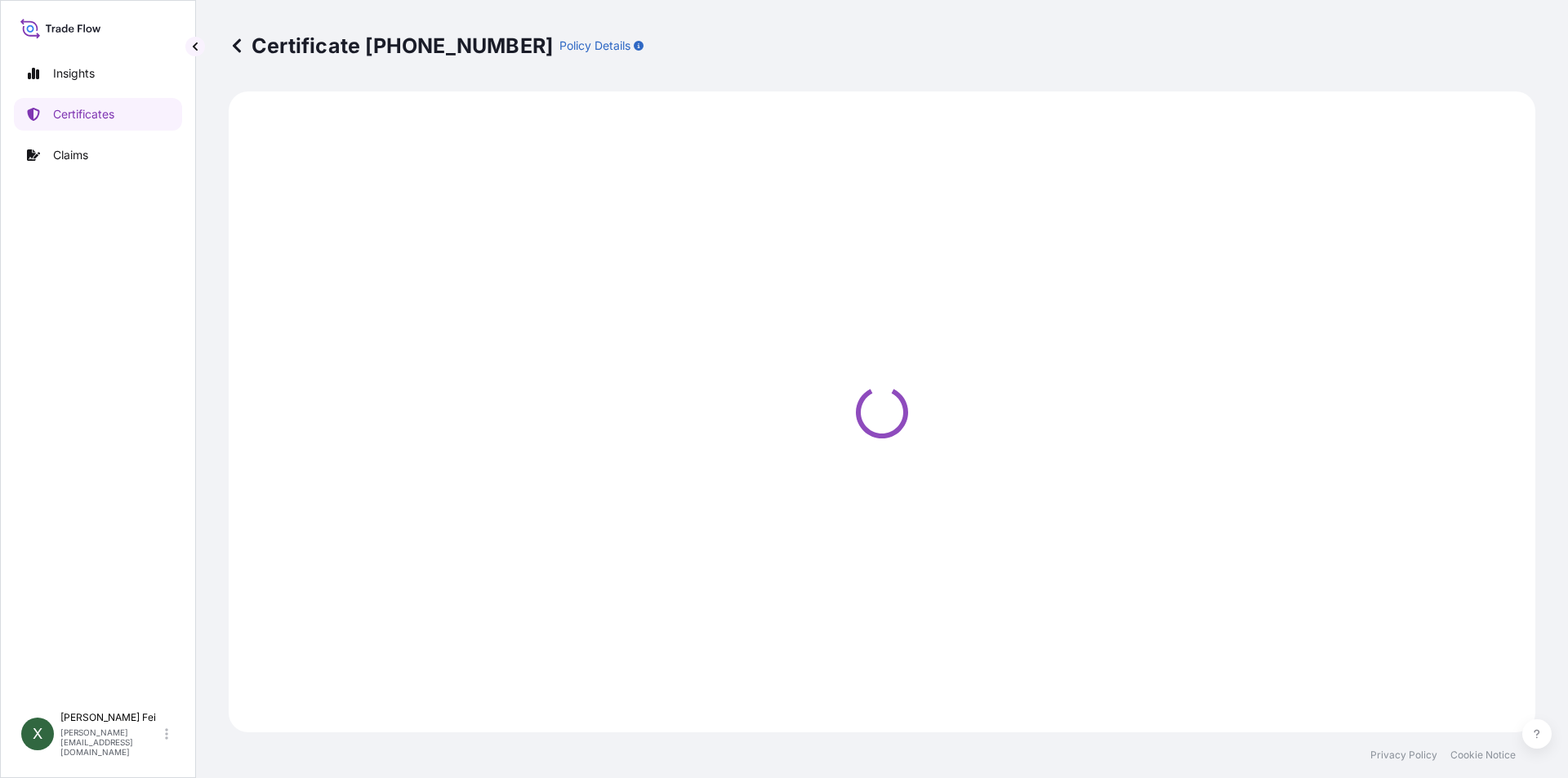
select select "Ocean Vessel"
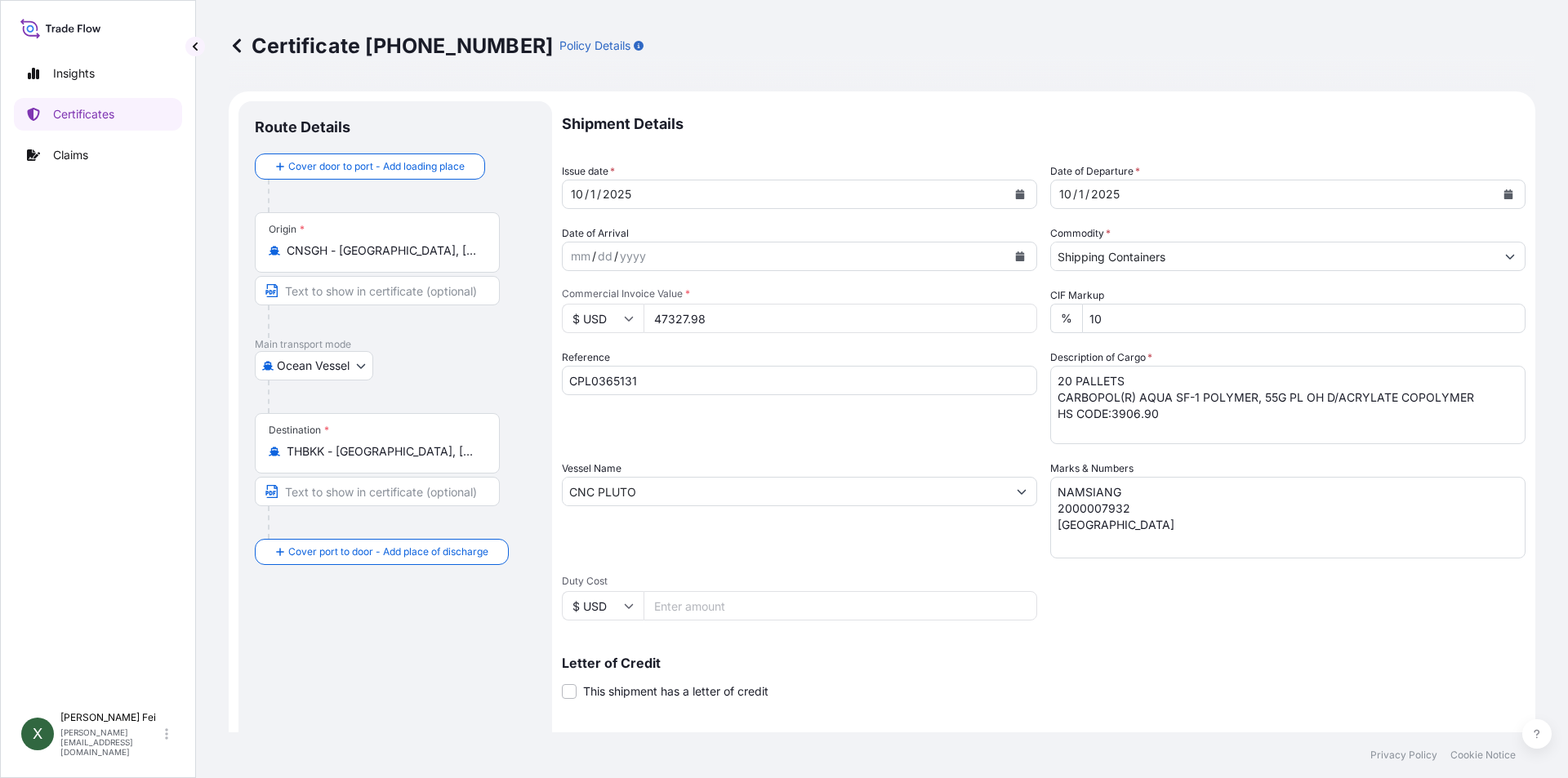
select select "31566"
click at [1016, 191] on icon "Calendar" at bounding box center [1020, 194] width 9 height 10
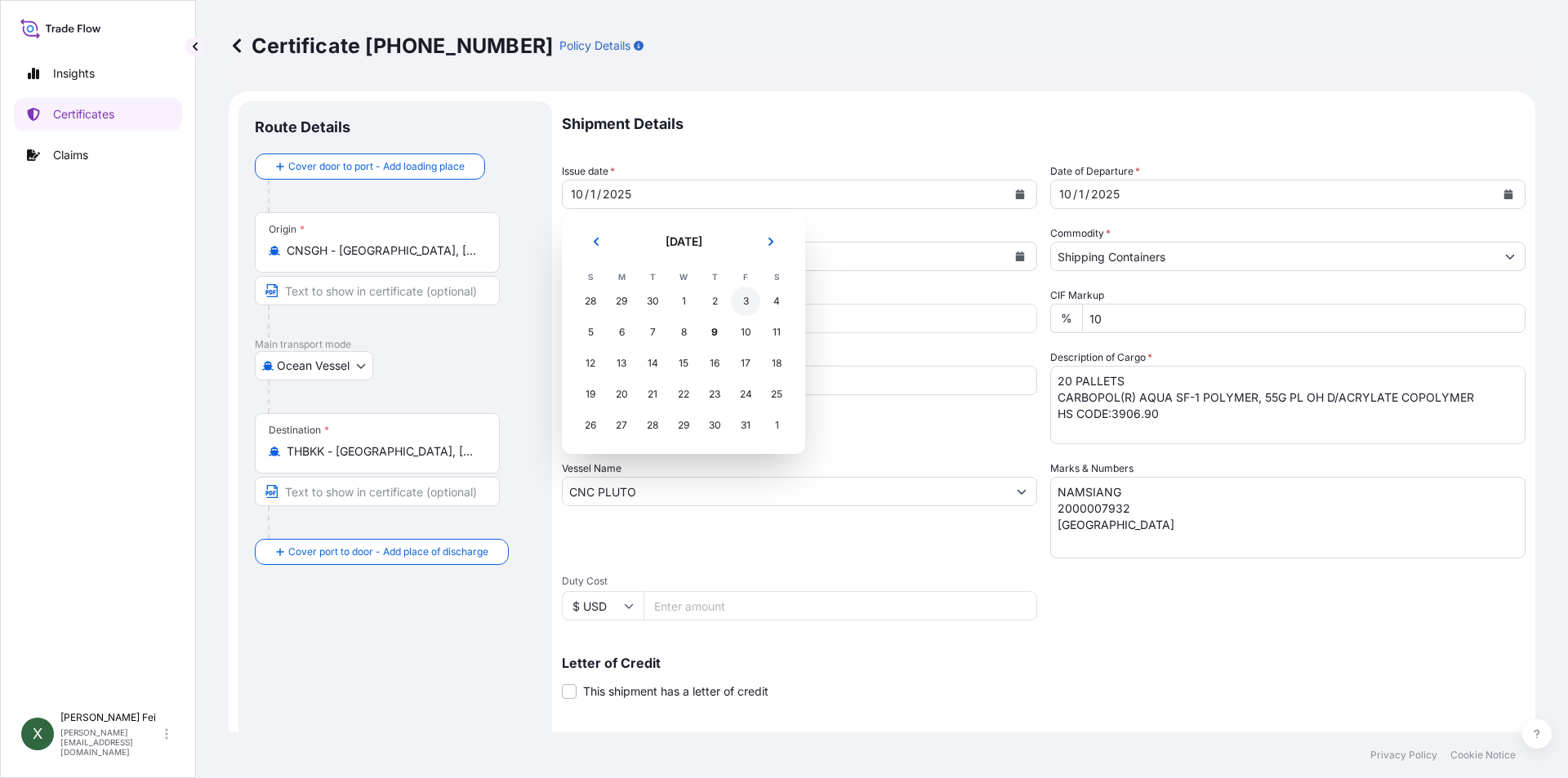
click at [742, 298] on div "3" at bounding box center [746, 301] width 29 height 29
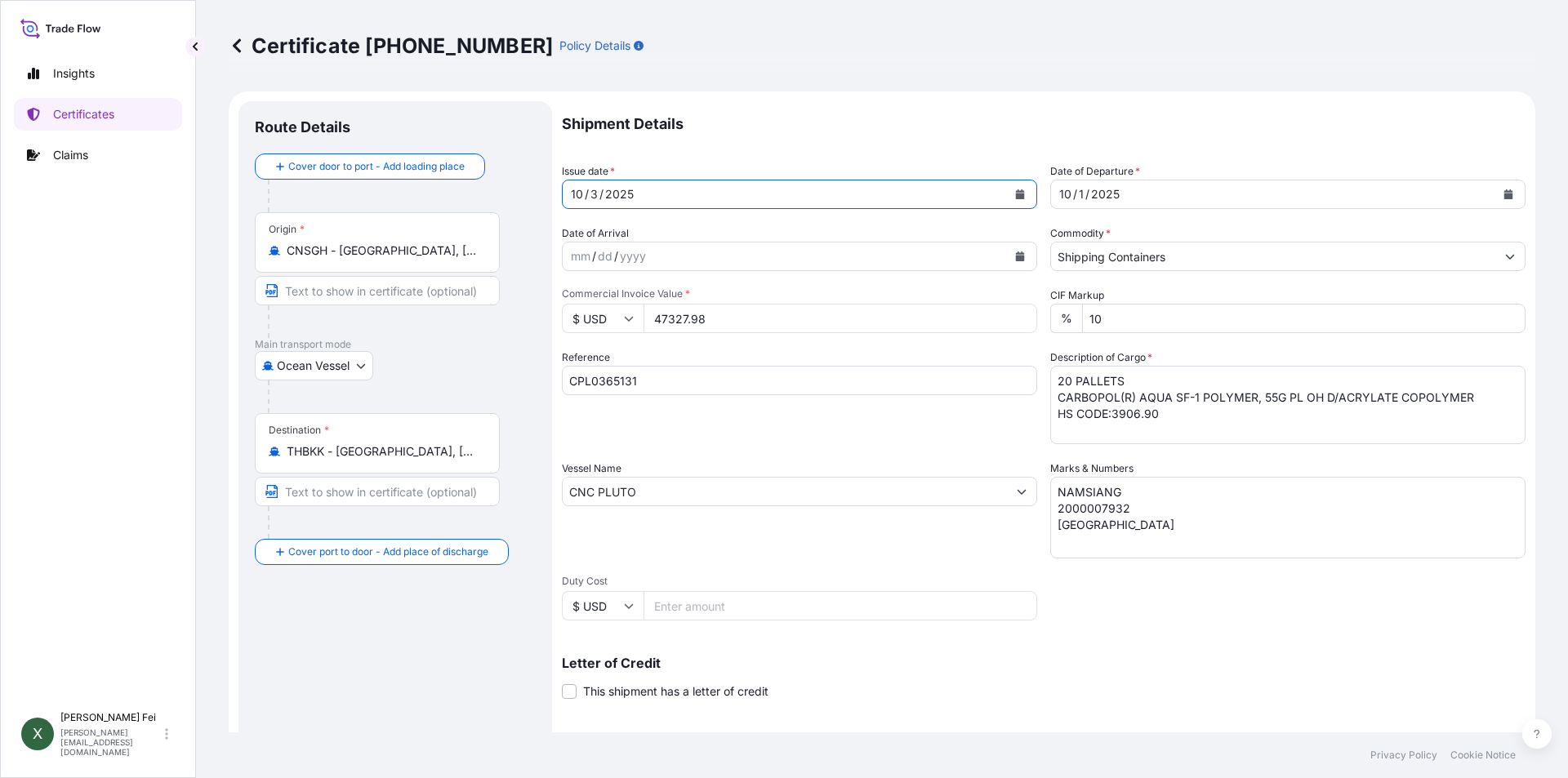
click at [1505, 194] on icon "Calendar" at bounding box center [1509, 194] width 9 height 10
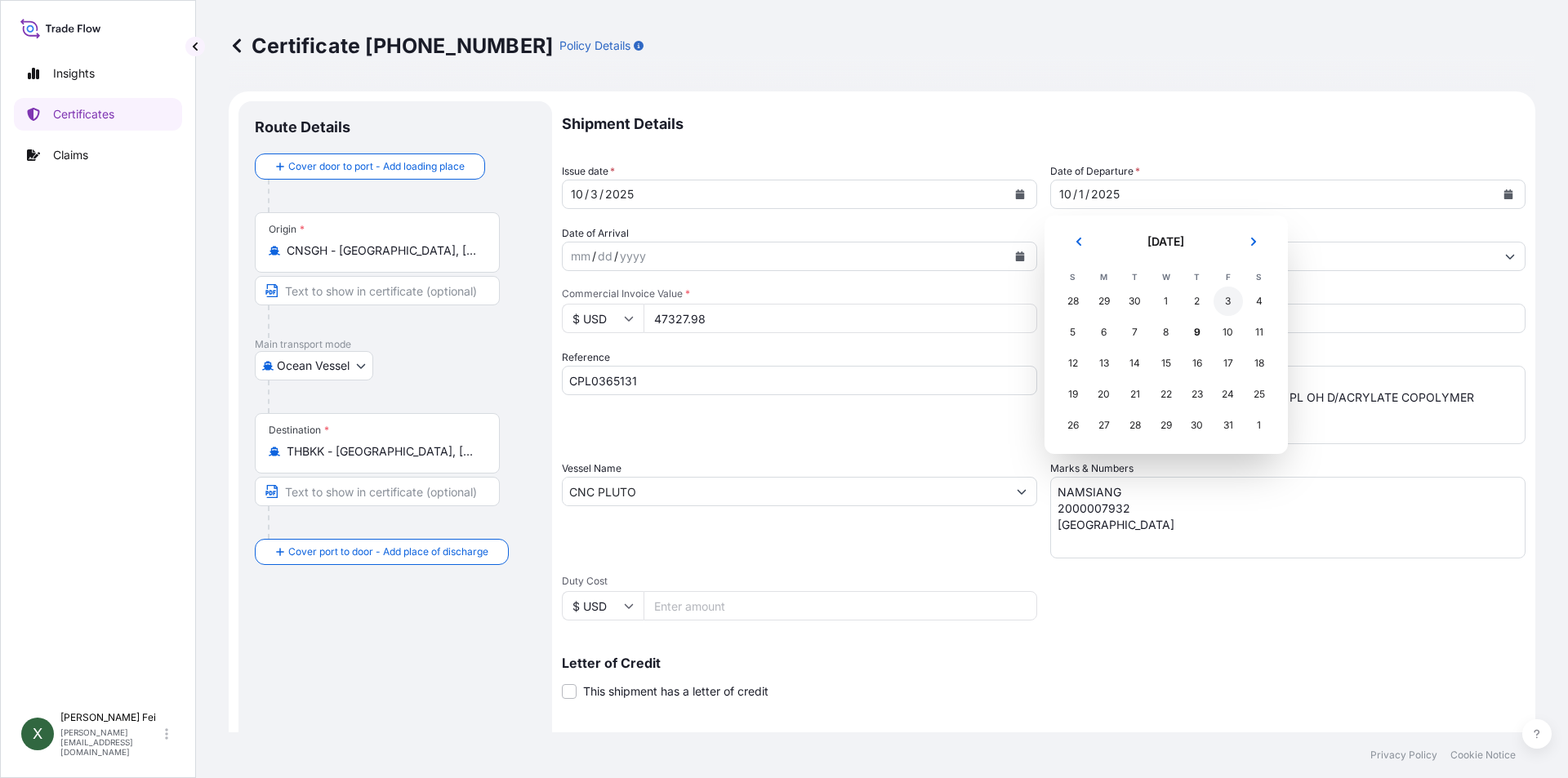
click at [1229, 302] on div "3" at bounding box center [1229, 301] width 29 height 29
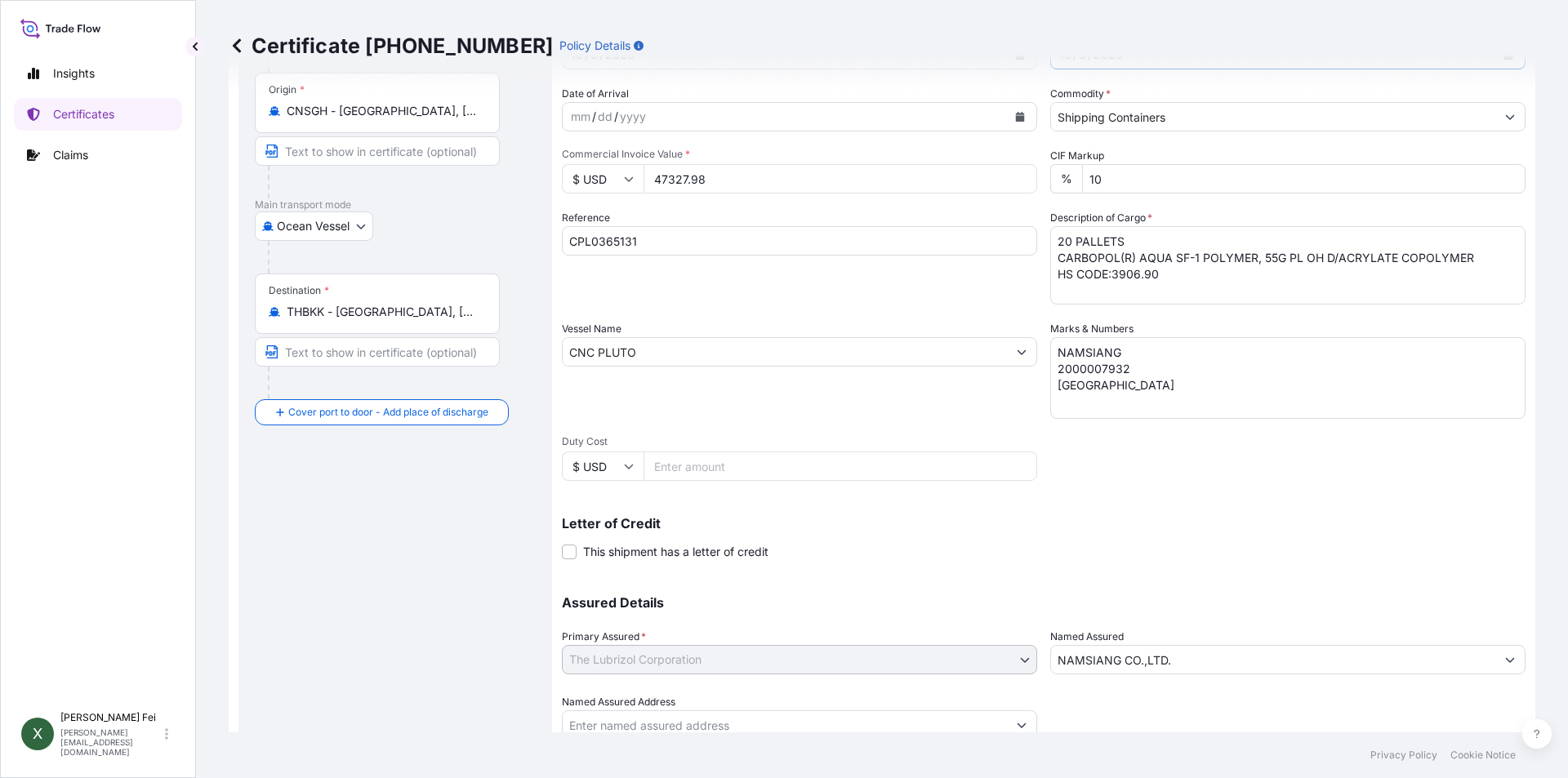
scroll to position [203, 0]
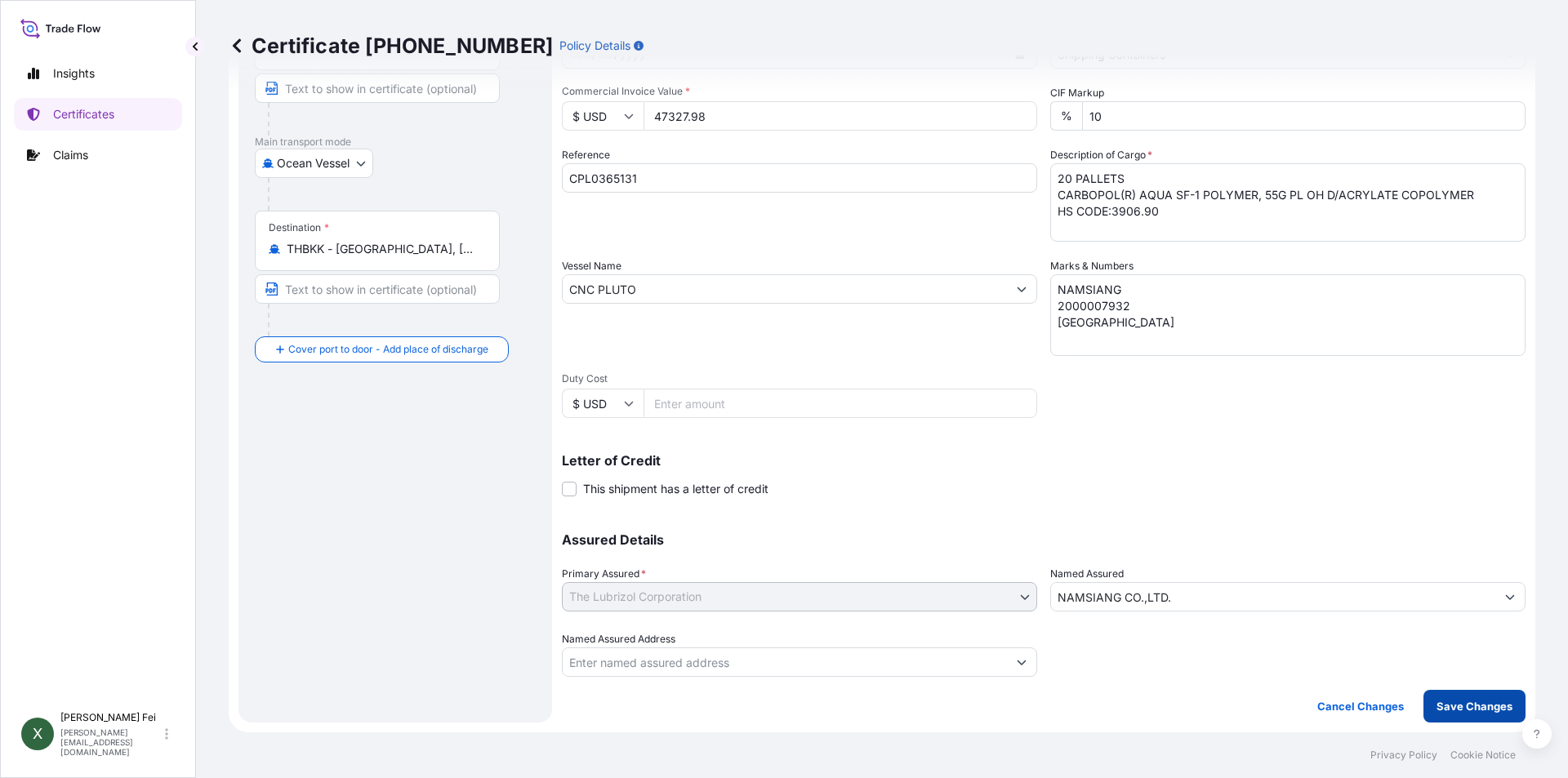
click at [1454, 715] on button "Save Changes" at bounding box center [1474, 706] width 102 height 33
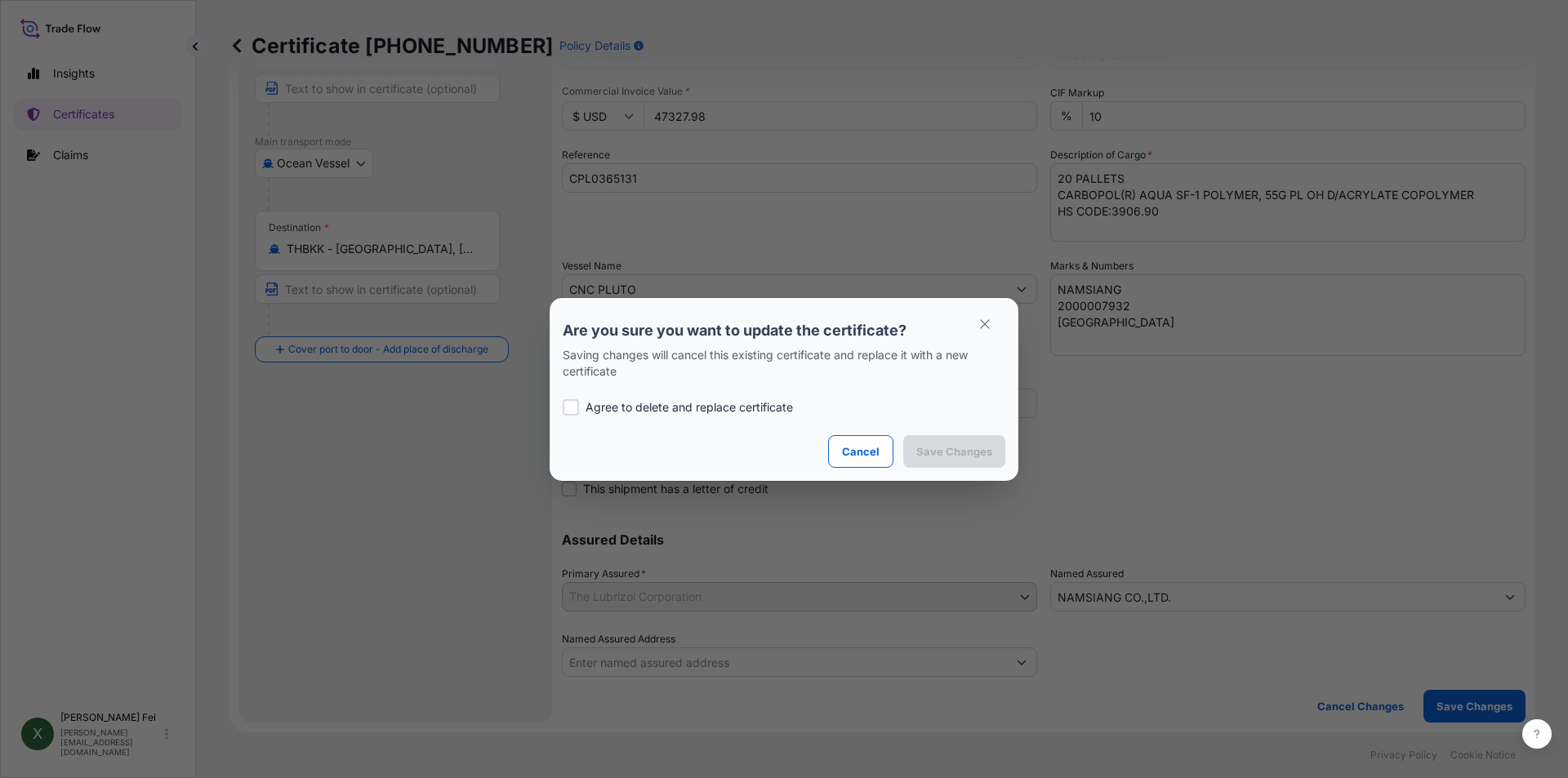
click at [596, 413] on p "Agree to delete and replace certificate" at bounding box center [689, 407] width 207 height 17
checkbox input "true"
click at [912, 449] on button "Save Changes" at bounding box center [954, 451] width 102 height 33
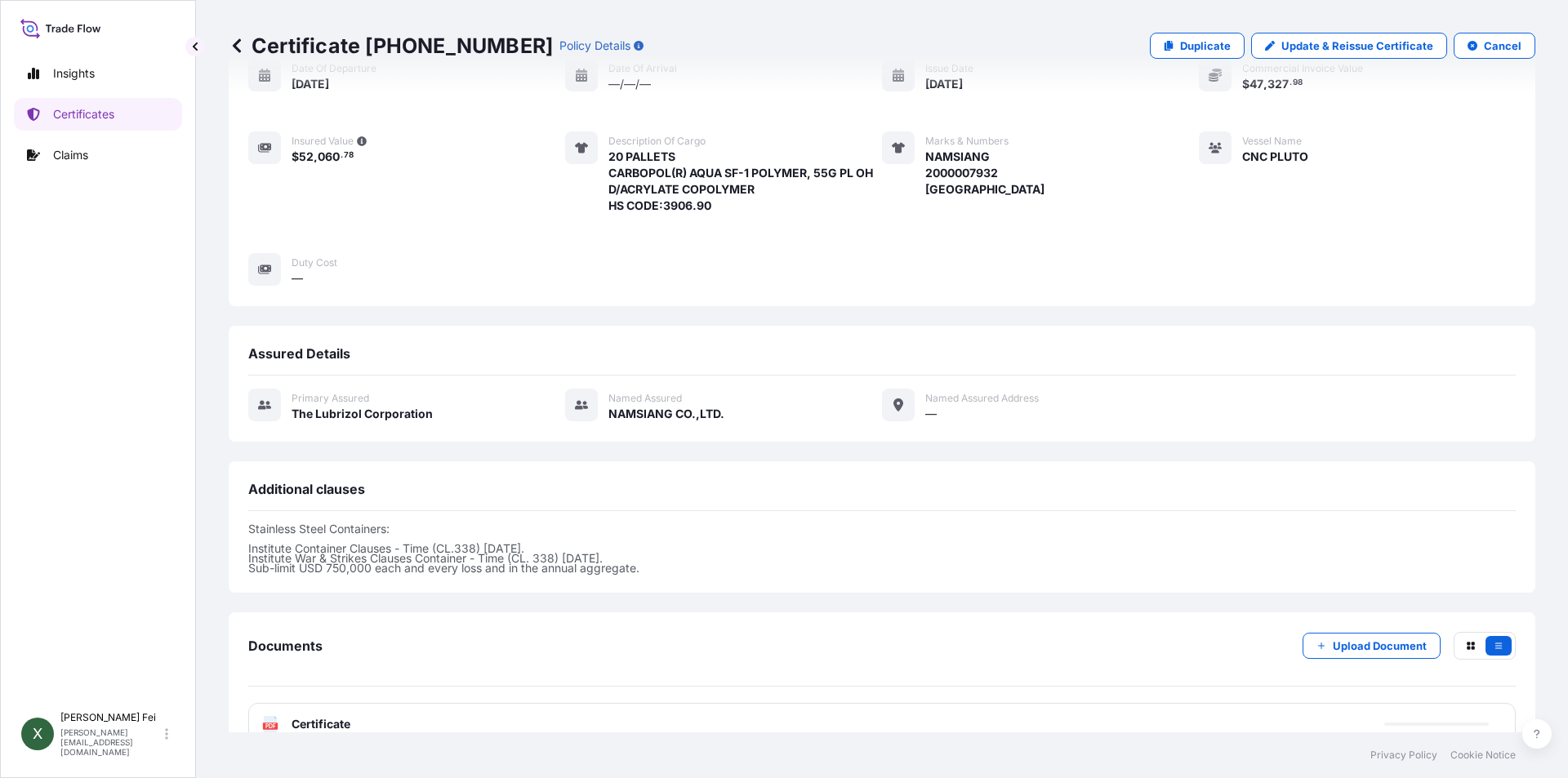
scroll to position [237, 0]
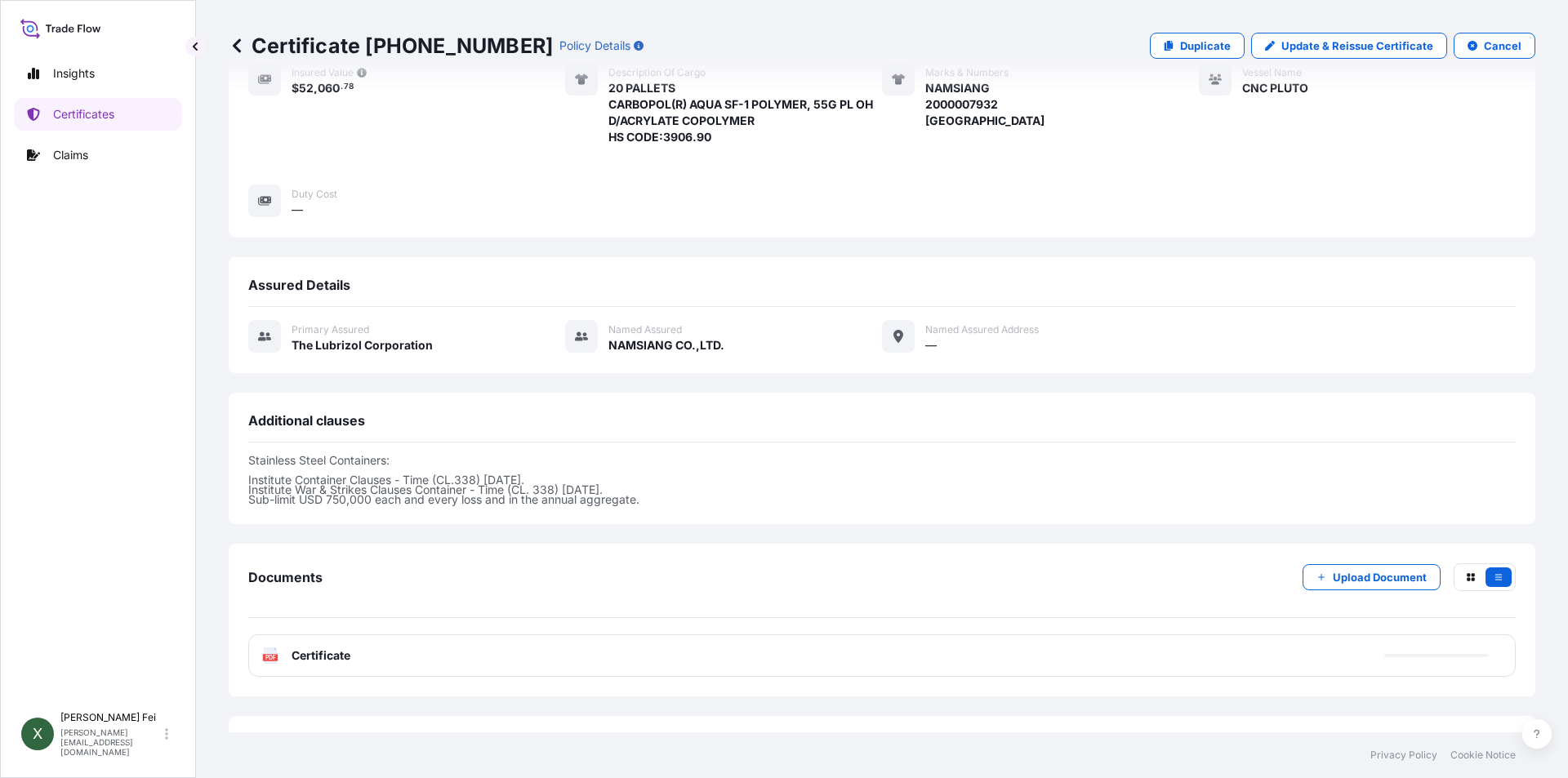
click at [566, 648] on div "PDF Certificate" at bounding box center [883, 656] width 1268 height 42
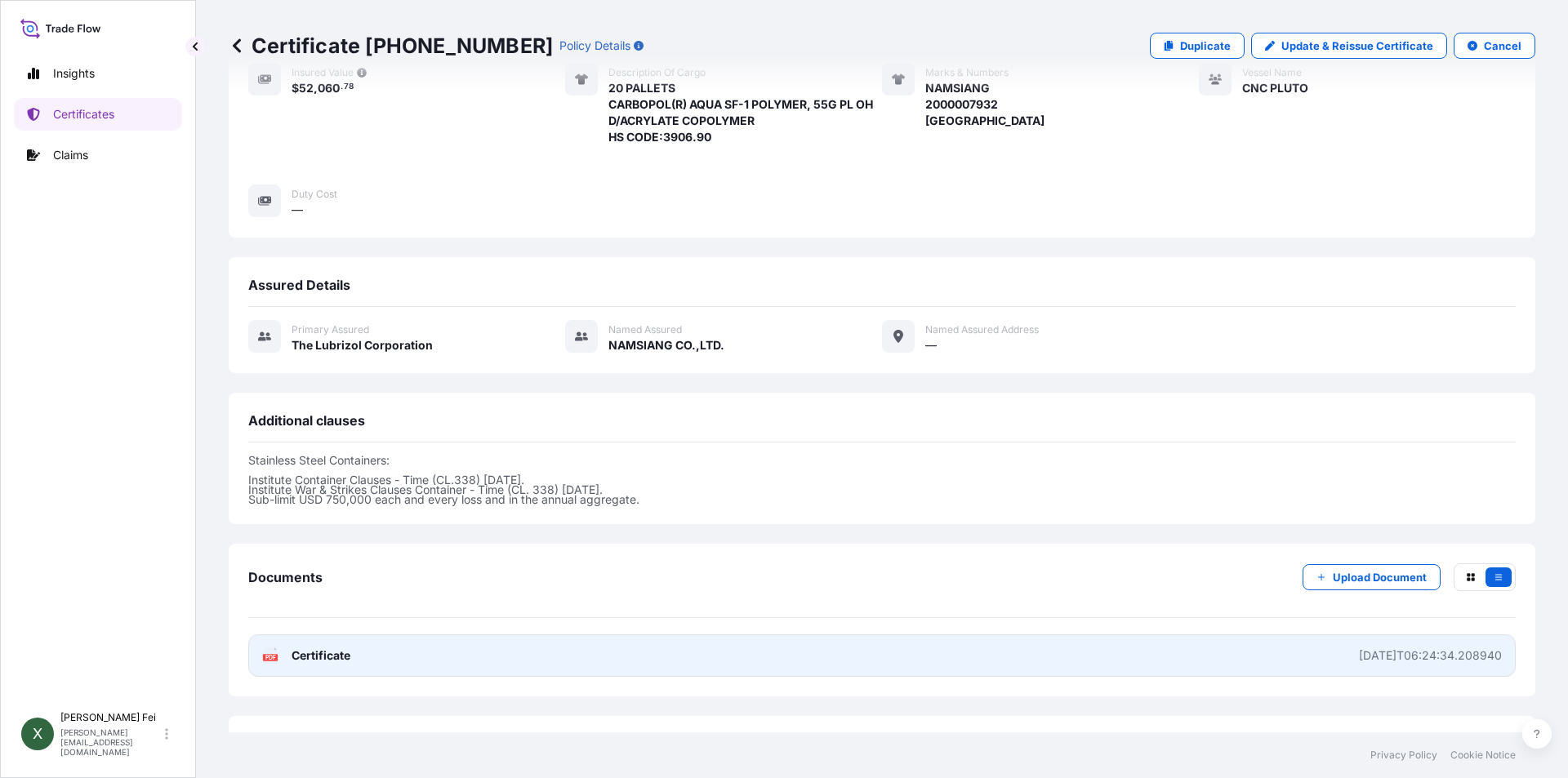
click at [516, 653] on link "PDF Certificate [DATE]T06:24:34.208940" at bounding box center [883, 656] width 1268 height 42
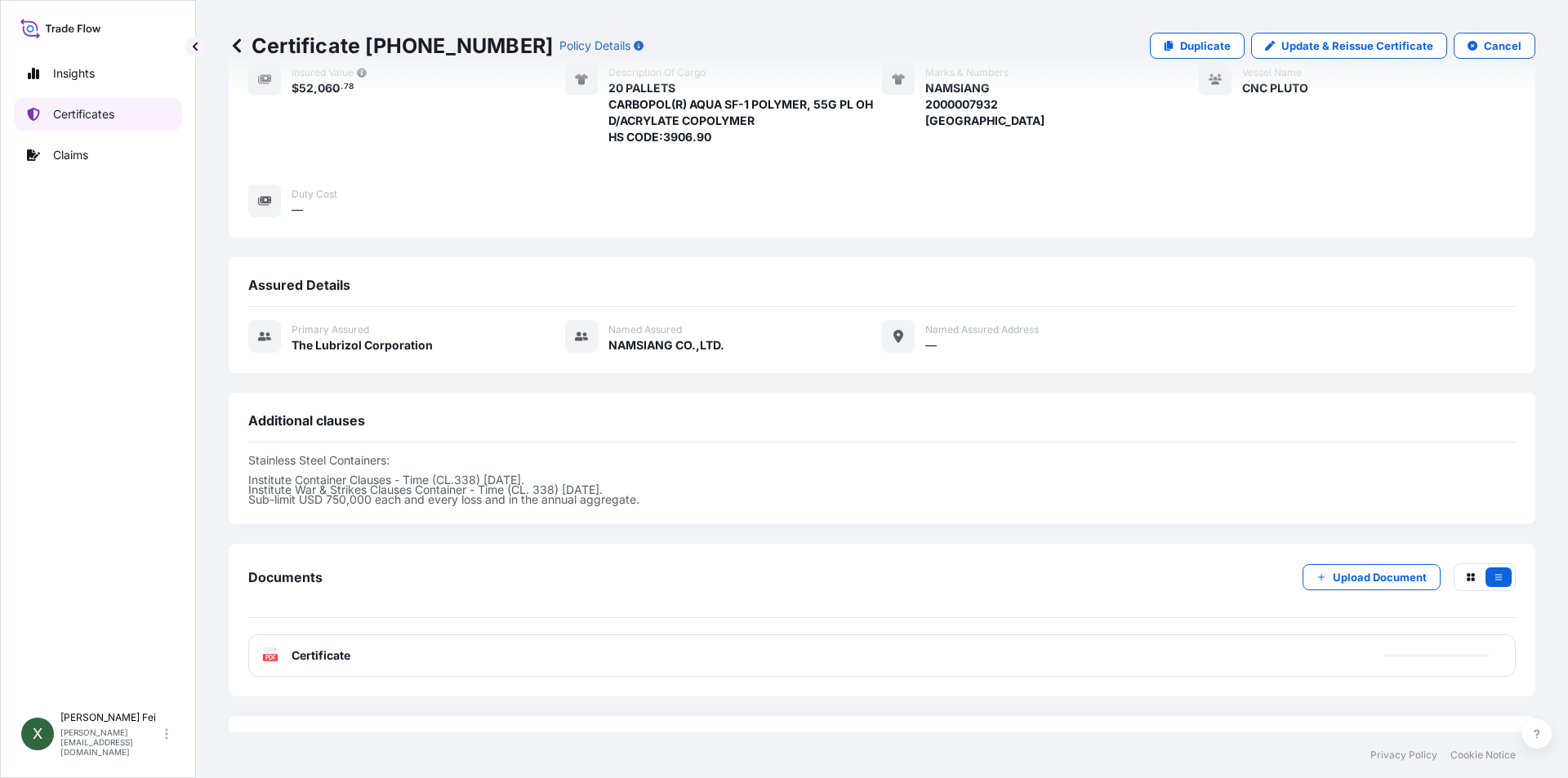
click at [81, 116] on p "Certificates" at bounding box center [83, 115] width 61 height 17
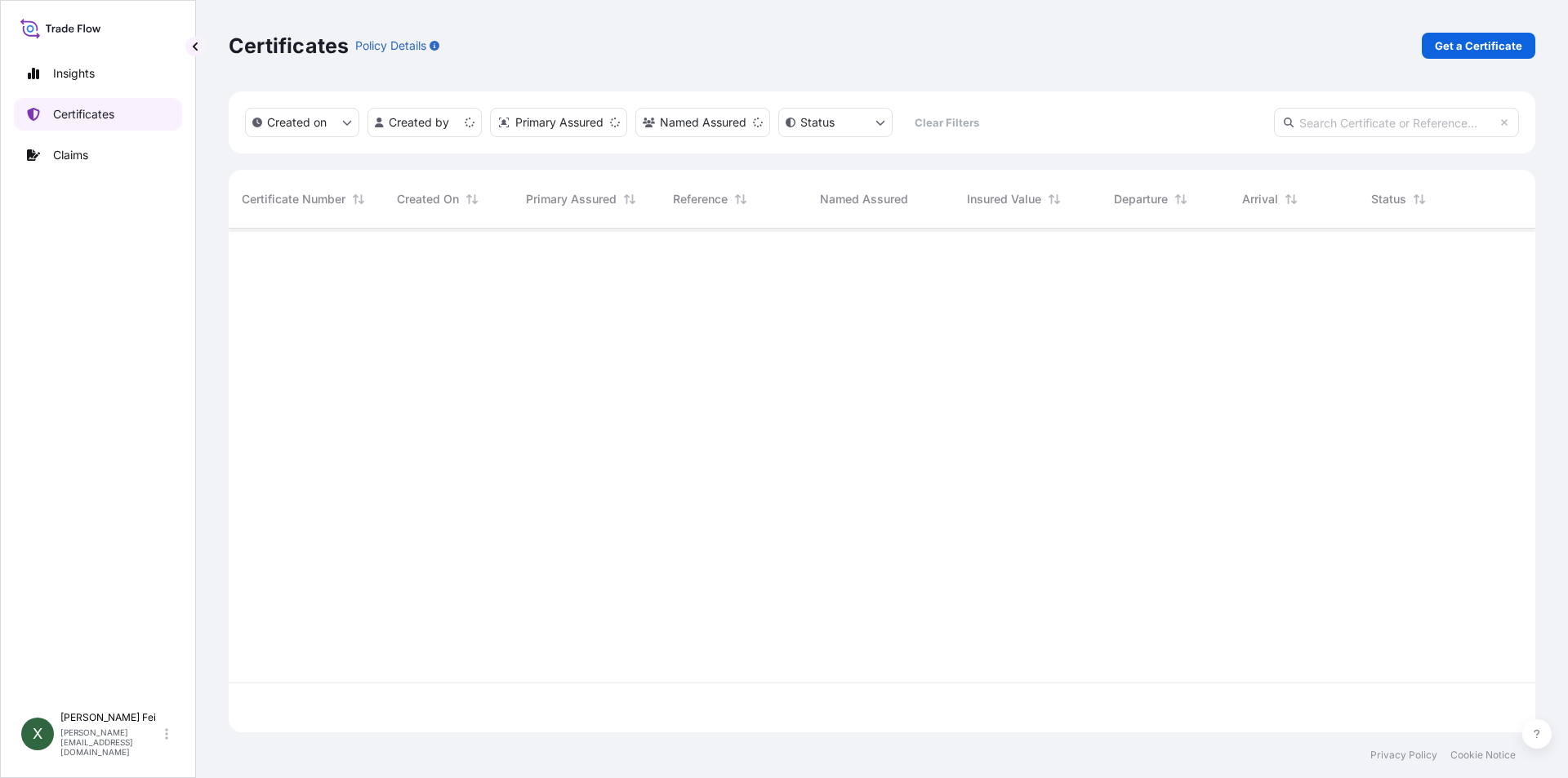
scroll to position [501, 1295]
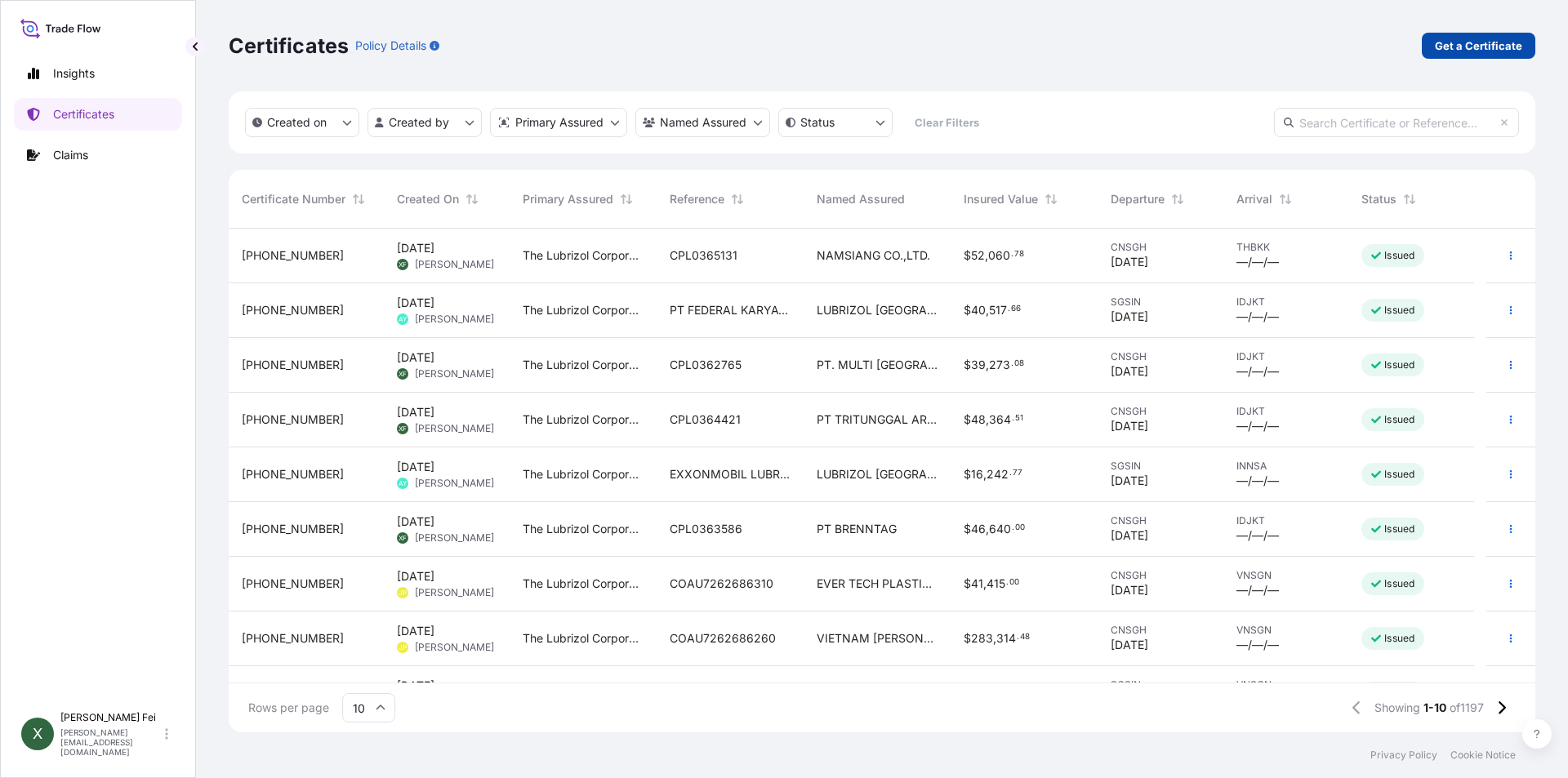
click at [1485, 43] on p "Get a Certificate" at bounding box center [1478, 46] width 87 height 17
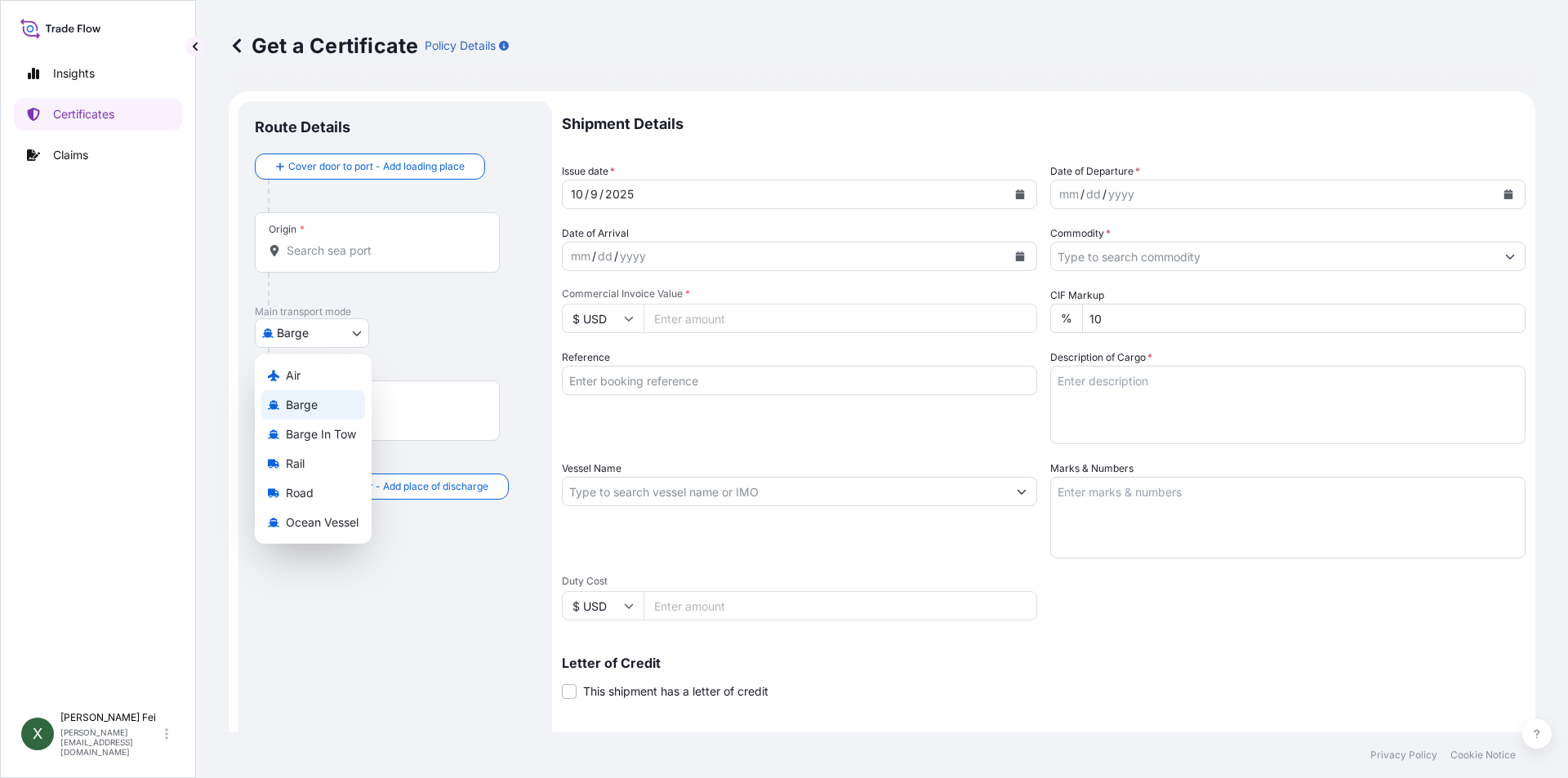
click at [292, 343] on body "Insights Certificates Claims X [PERSON_NAME] [PERSON_NAME][EMAIL_ADDRESS][DOMAI…" at bounding box center [784, 389] width 1568 height 778
click at [339, 531] on div "Ocean Vessel" at bounding box center [313, 523] width 104 height 29
select select "Ocean Vessel"
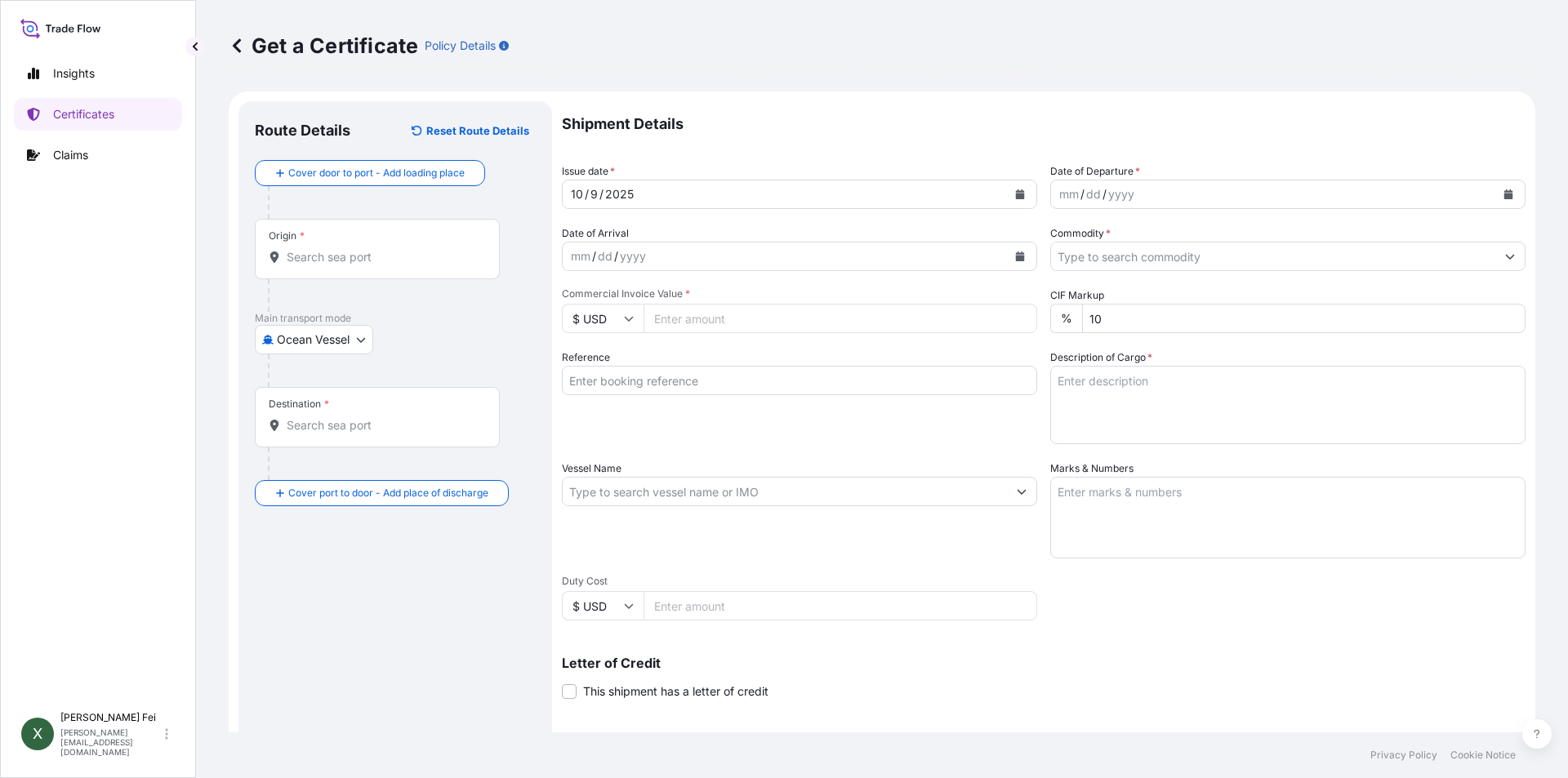
click at [368, 267] on div "Origin *" at bounding box center [377, 250] width 245 height 61
click at [368, 265] on input "Origin *" at bounding box center [383, 258] width 193 height 17
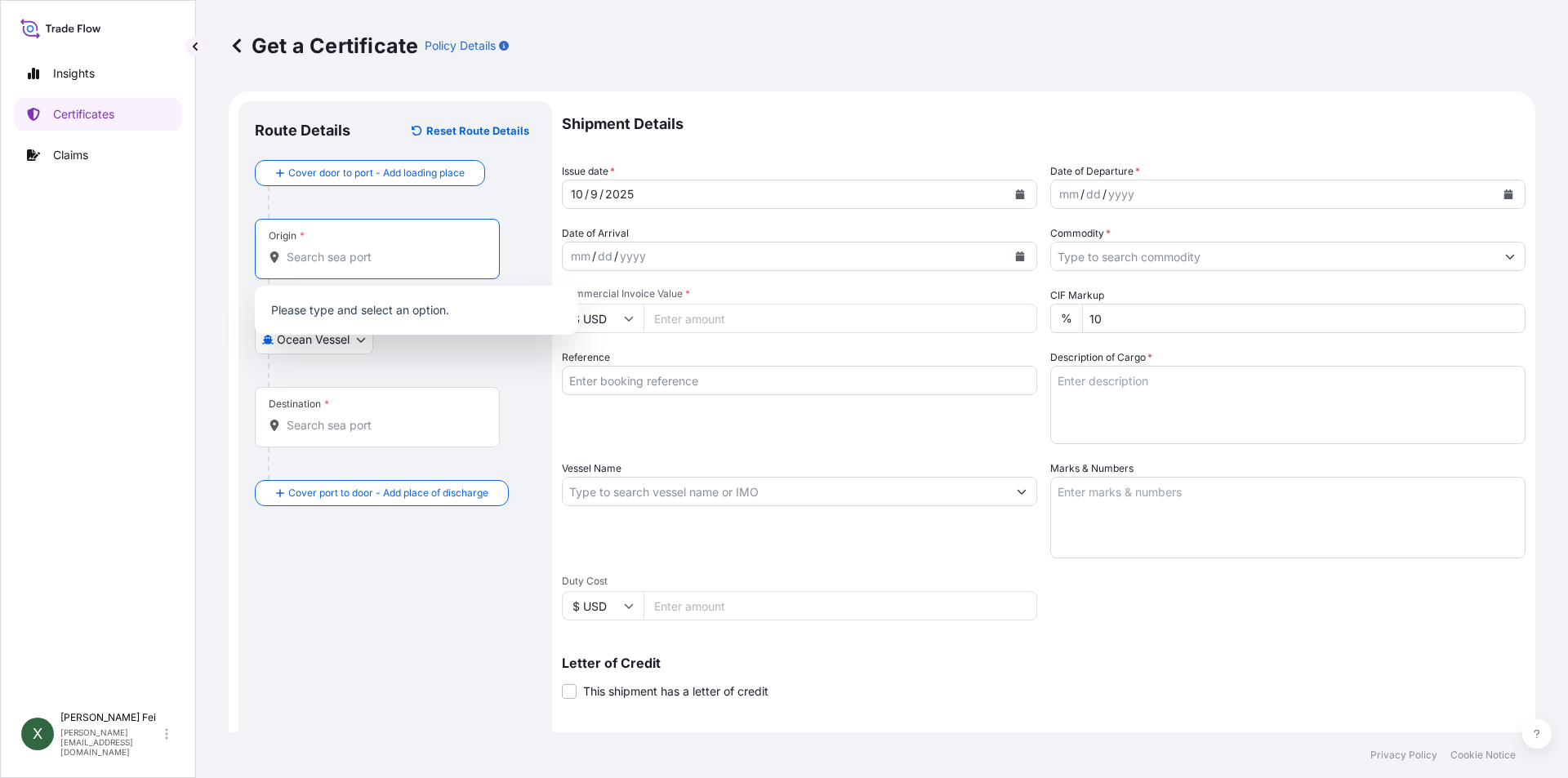
paste input "[GEOGRAPHIC_DATA]"
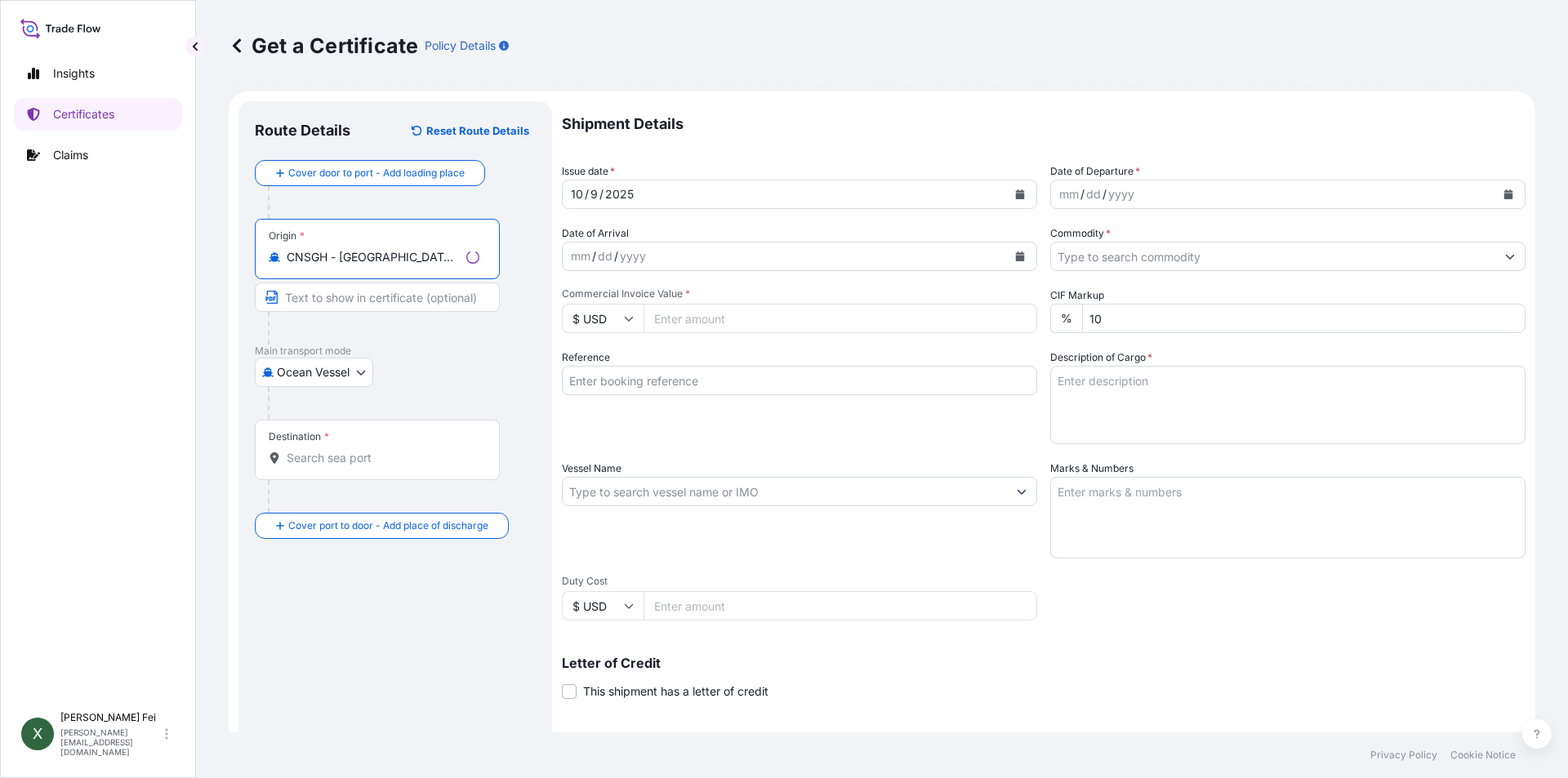
type input "CNSGH - [GEOGRAPHIC_DATA], [GEOGRAPHIC_DATA]"
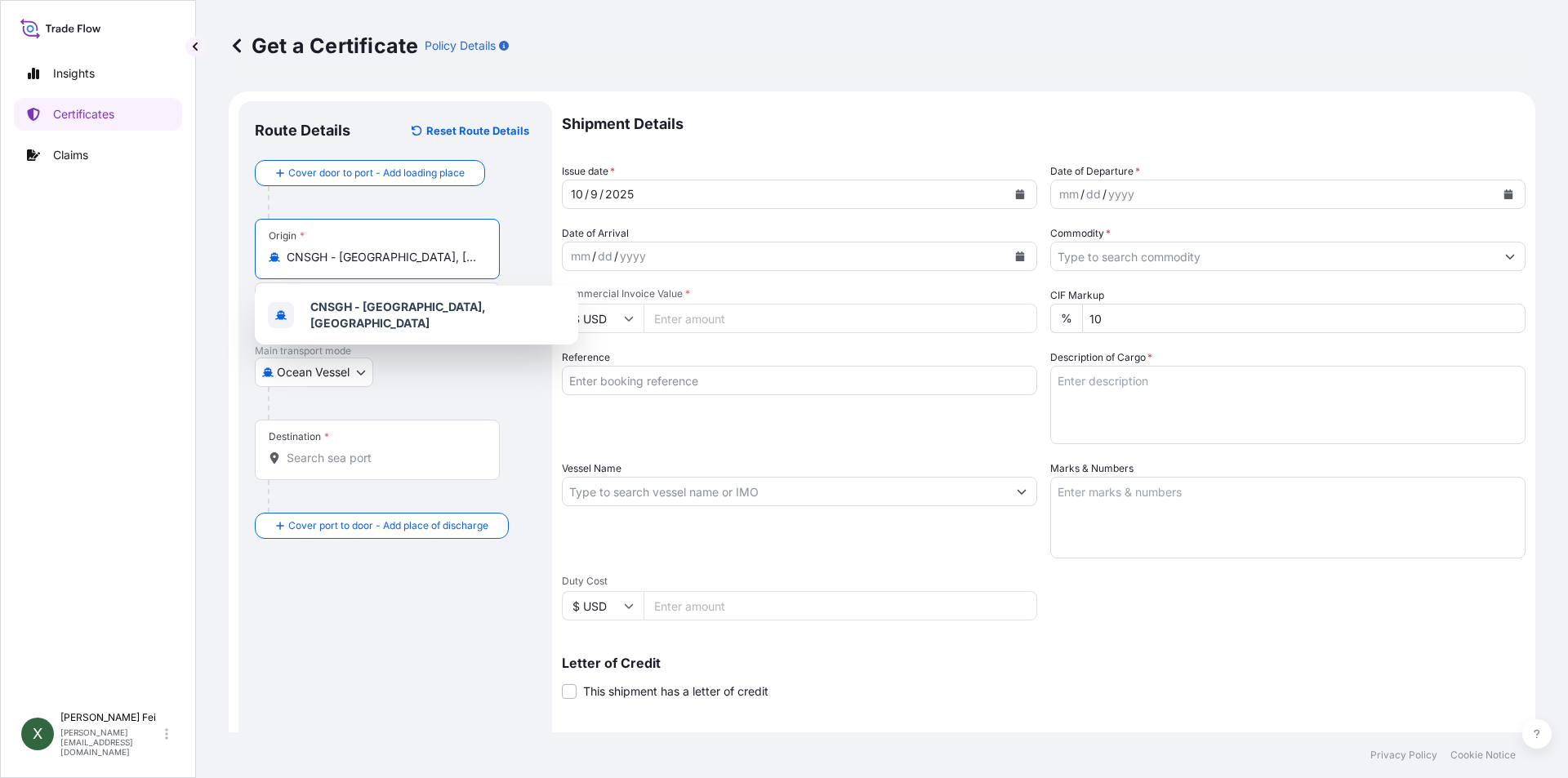
click at [361, 465] on input "Destination *" at bounding box center [383, 459] width 193 height 17
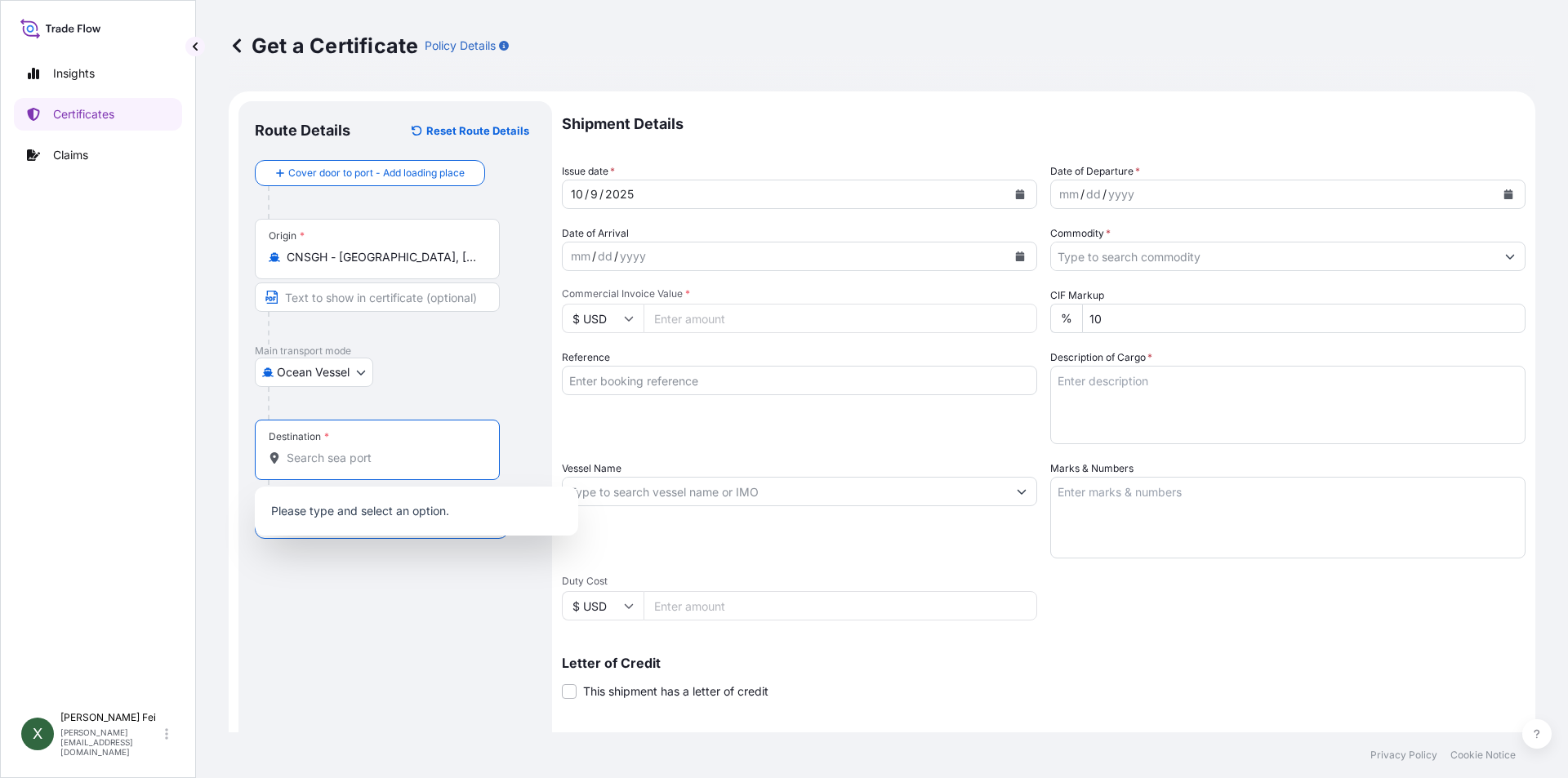
paste input "[GEOGRAPHIC_DATA]"
click at [407, 454] on input "[GEOGRAPHIC_DATA]" at bounding box center [373, 459] width 173 height 17
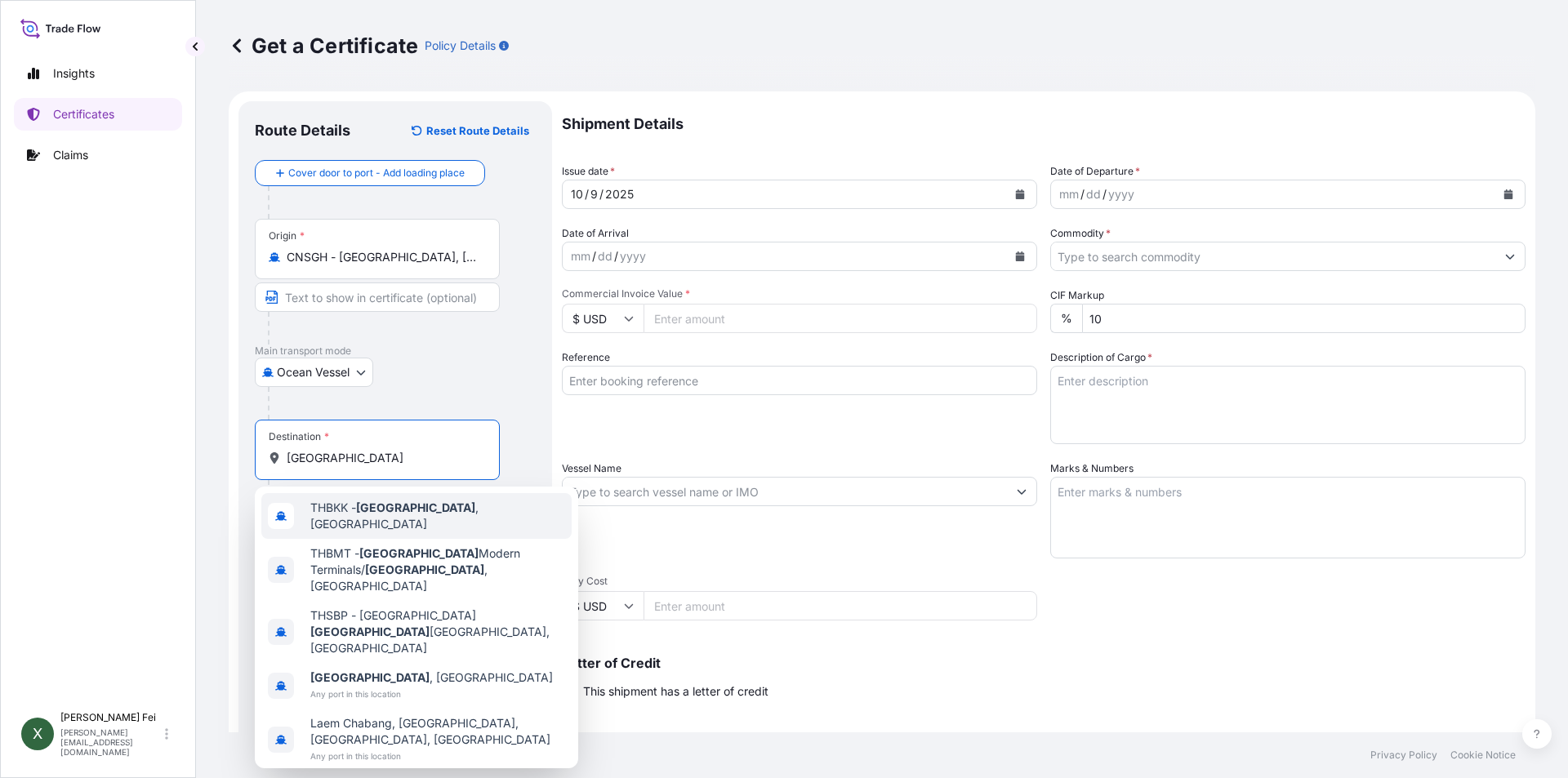
click at [418, 516] on span "THBKK - [GEOGRAPHIC_DATA] , [GEOGRAPHIC_DATA]" at bounding box center [438, 517] width 255 height 33
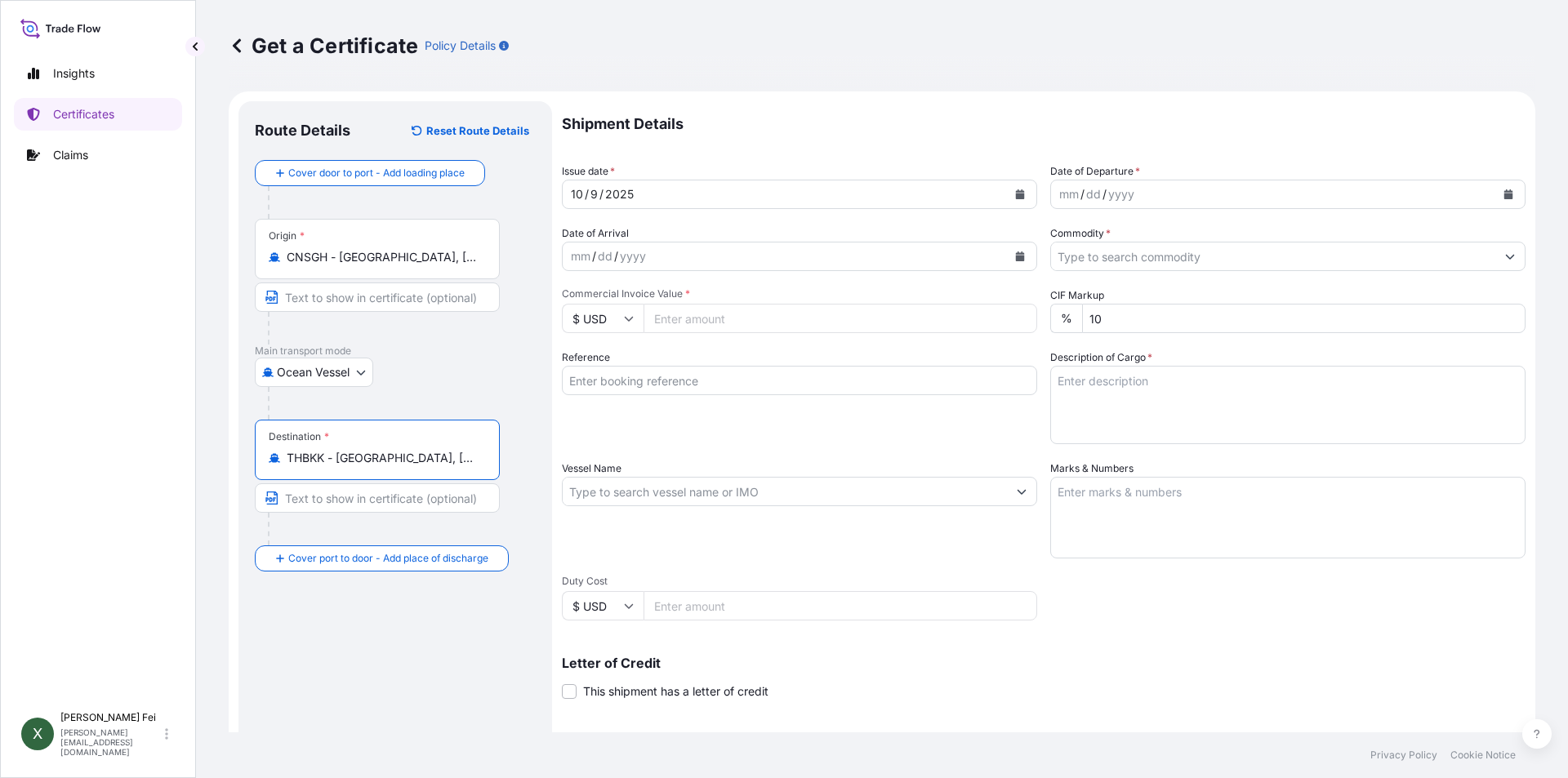
type input "THBKK - [GEOGRAPHIC_DATA], [GEOGRAPHIC_DATA]"
click at [1016, 197] on icon "Calendar" at bounding box center [1020, 194] width 9 height 10
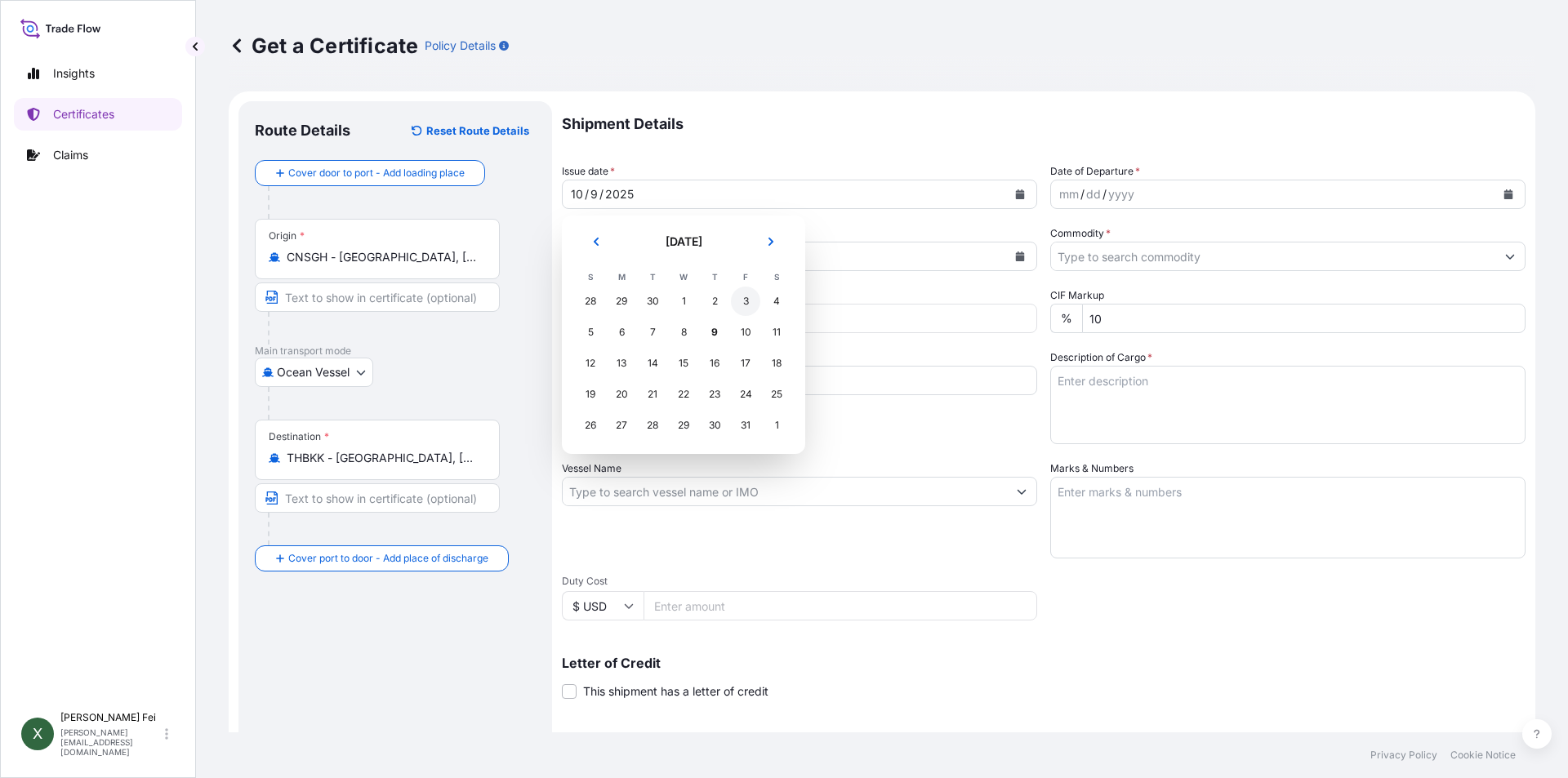
click at [741, 301] on div "3" at bounding box center [746, 301] width 29 height 29
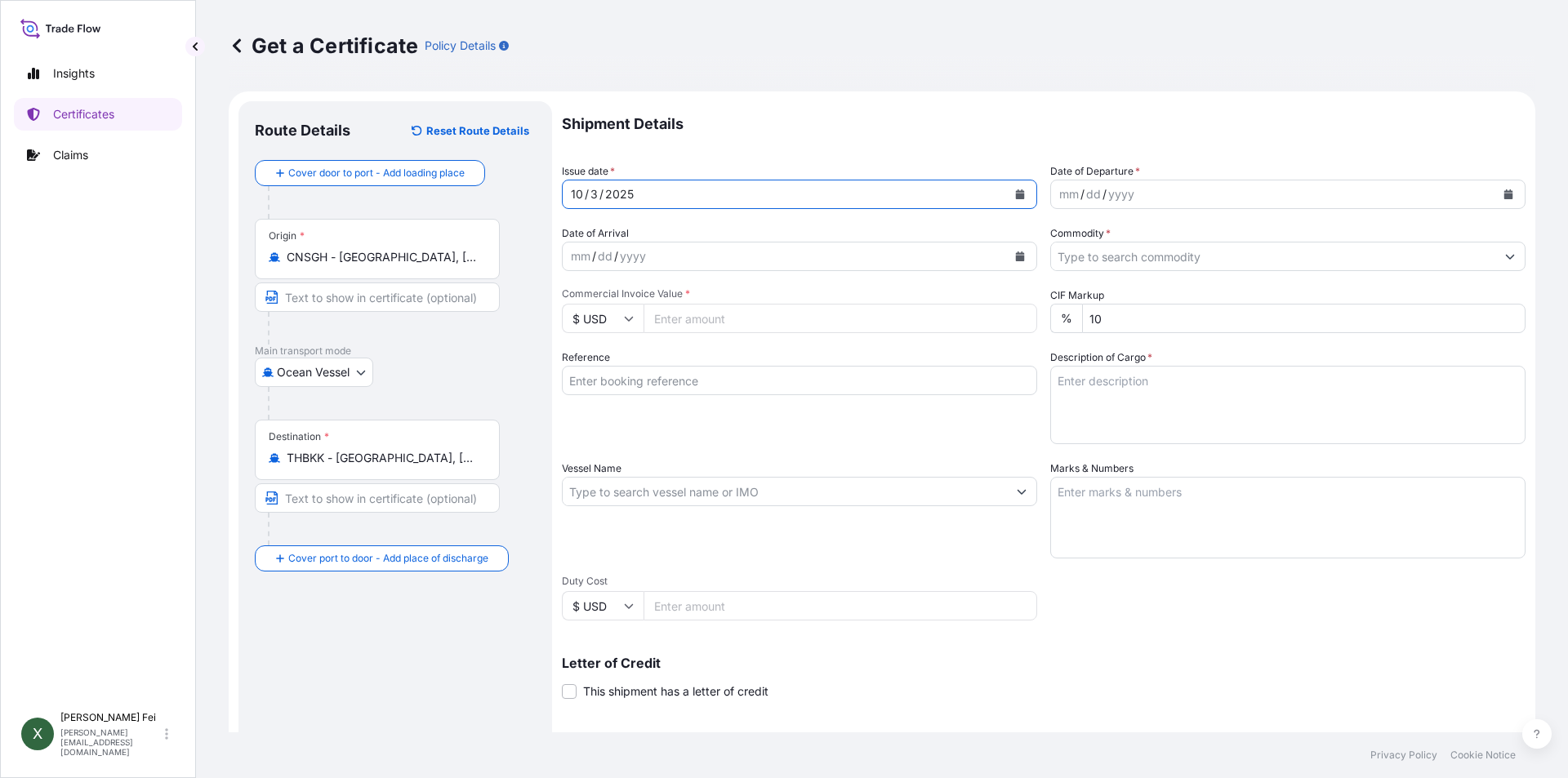
click at [1505, 184] on button "Calendar" at bounding box center [1508, 194] width 26 height 26
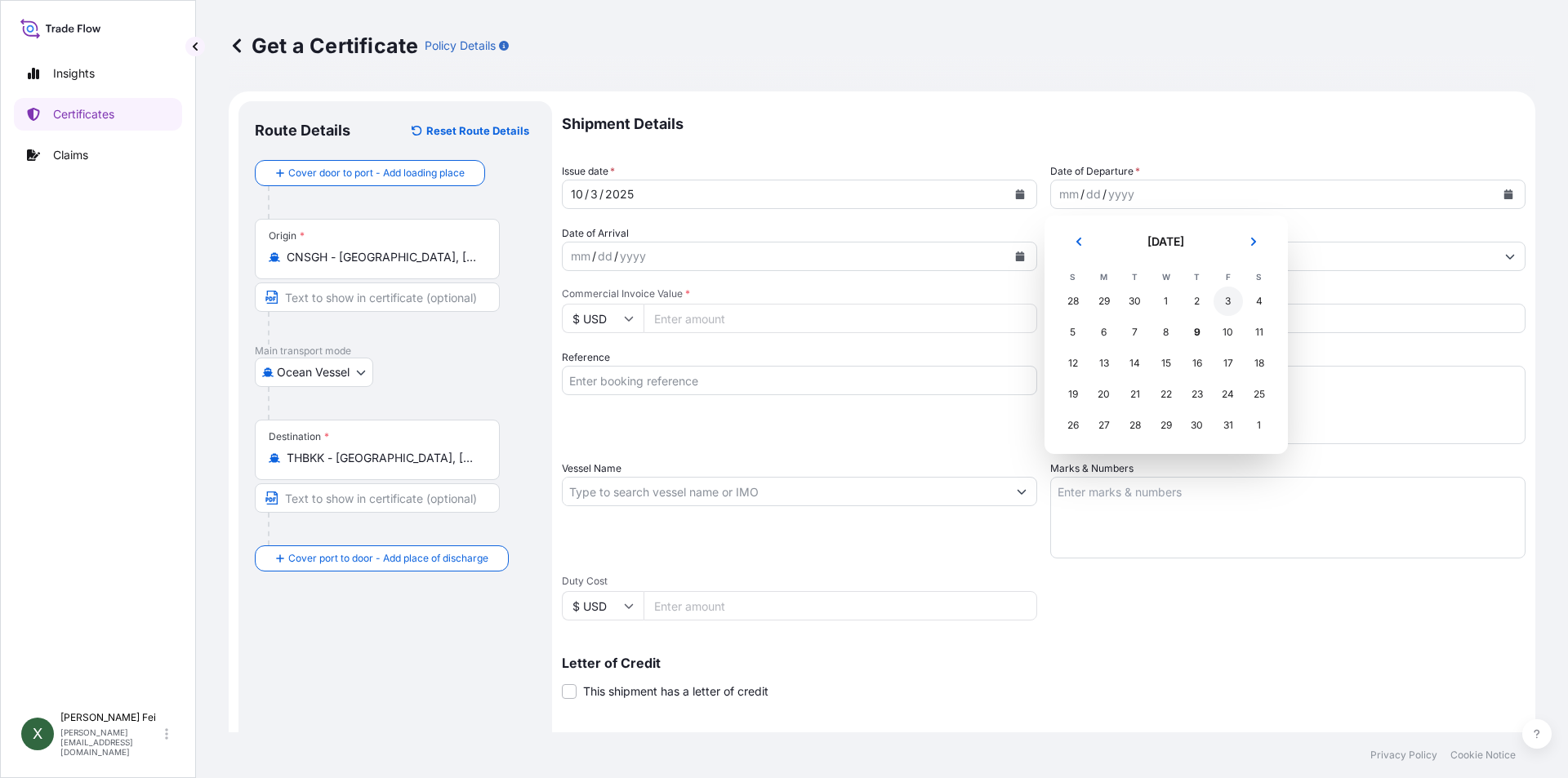
click at [1230, 303] on div "3" at bounding box center [1229, 301] width 29 height 29
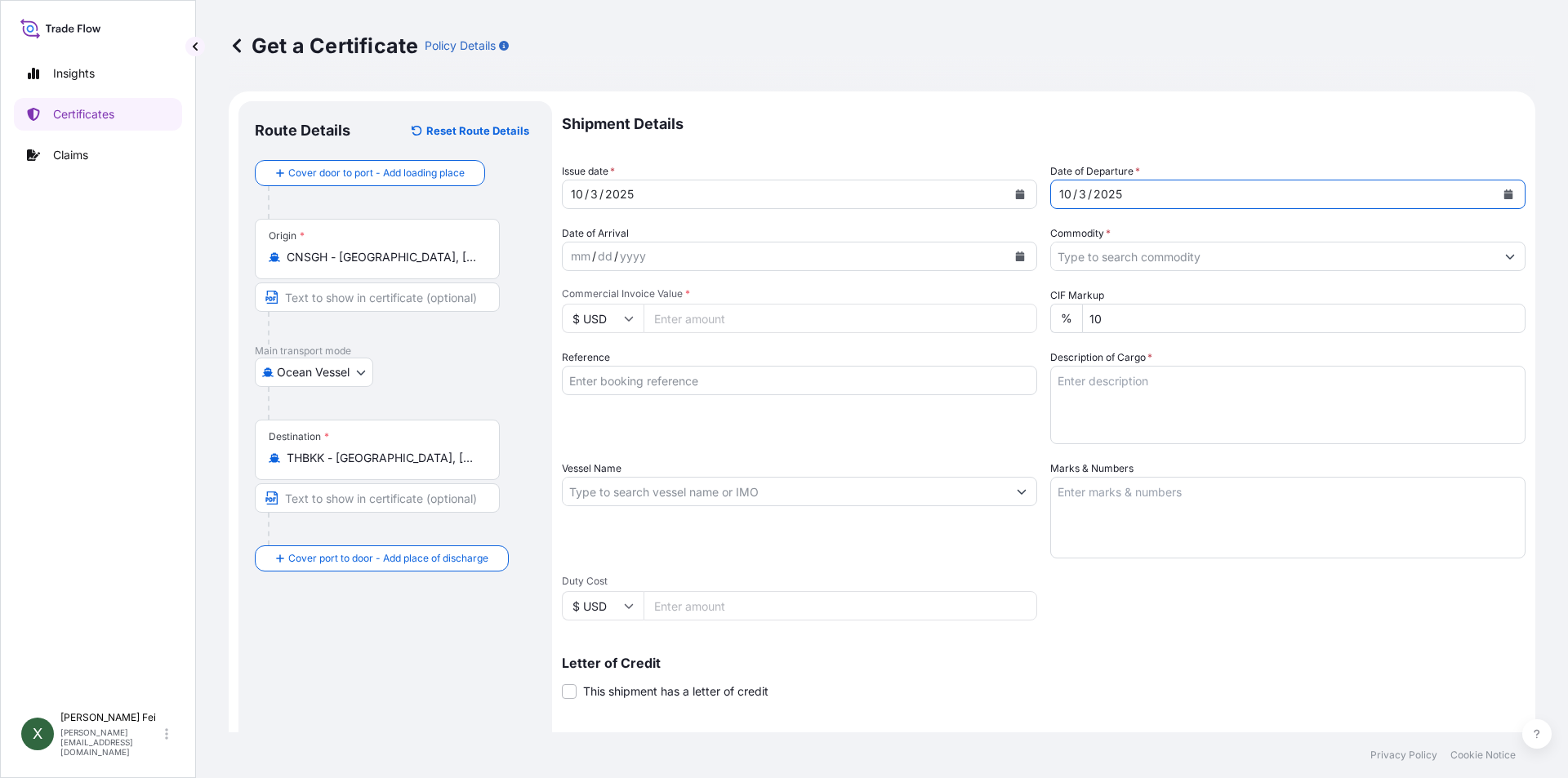
click at [1121, 270] on input "Commodity *" at bounding box center [1273, 257] width 444 height 29
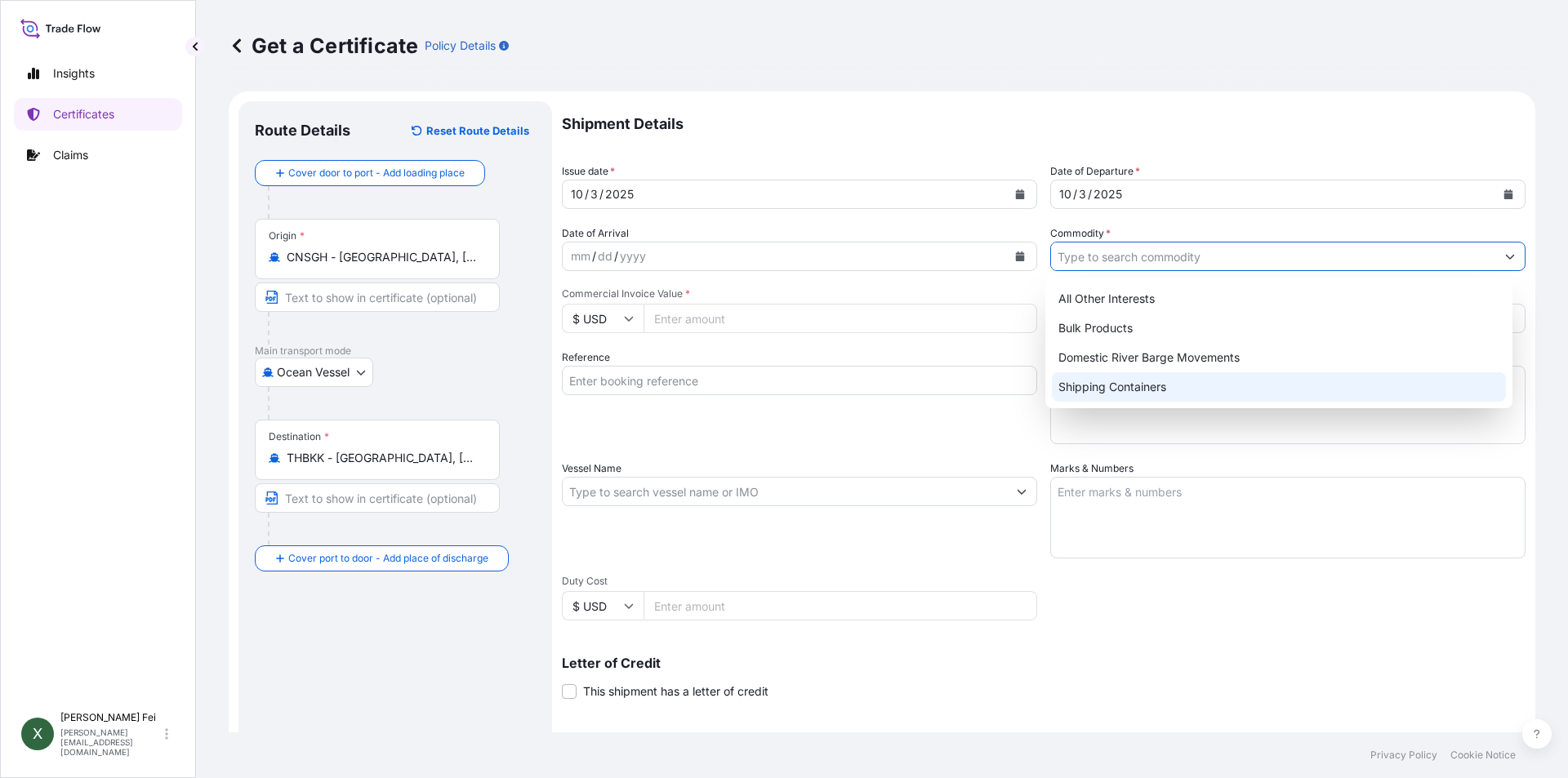
click at [1113, 391] on div "Shipping Containers" at bounding box center [1280, 387] width 455 height 29
type input "Shipping Containers"
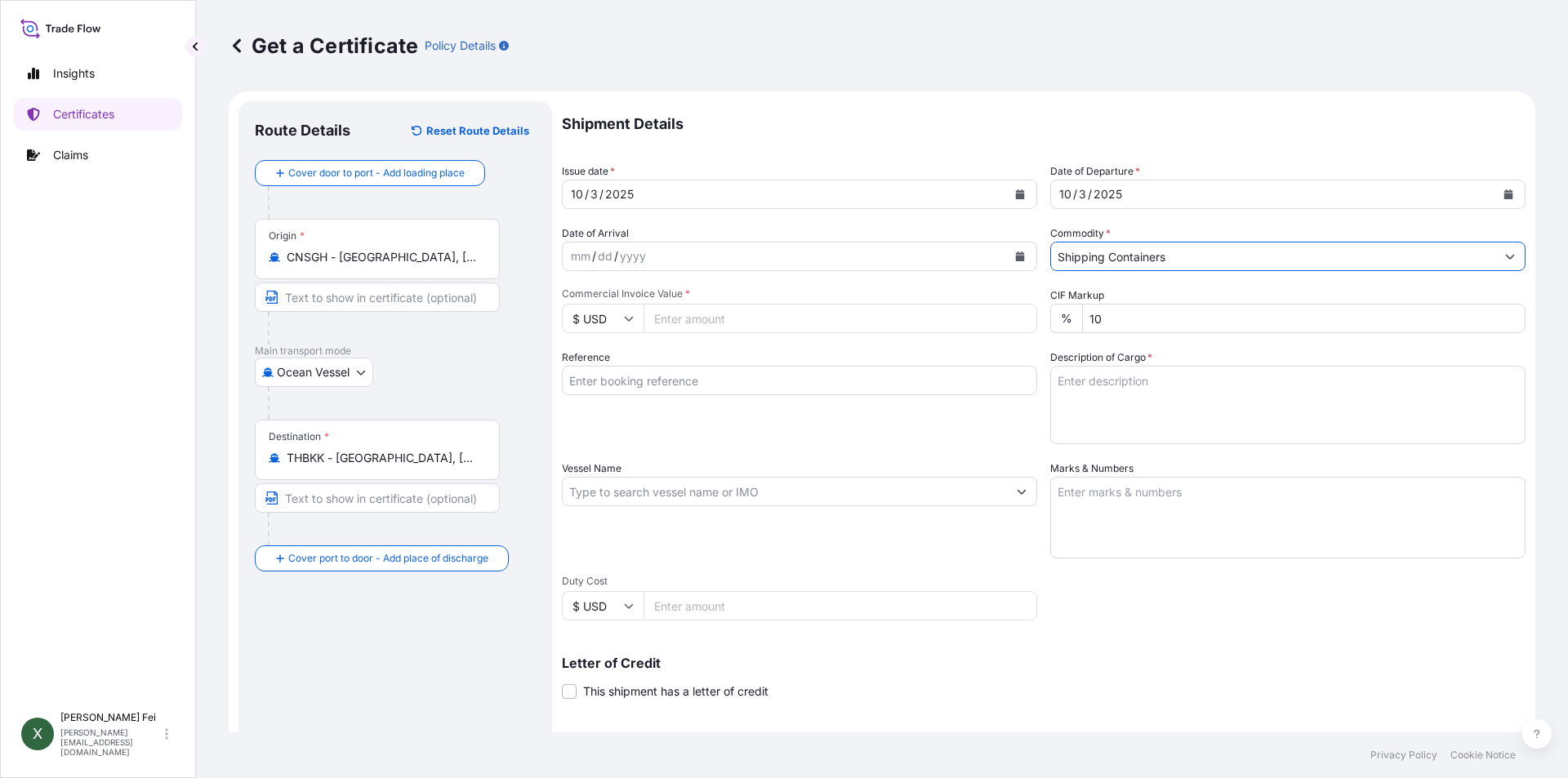
click at [725, 312] on input "Commercial Invoice Value *" at bounding box center [840, 318] width 394 height 29
type input "54000"
click at [687, 457] on div "Shipment Details Issue date * [DATE] Date of Departure * [DATE] Date of Arrival…" at bounding box center [1043, 490] width 963 height 778
click at [597, 372] on input "Reference" at bounding box center [799, 381] width 475 height 29
paste input "CPL0365252"
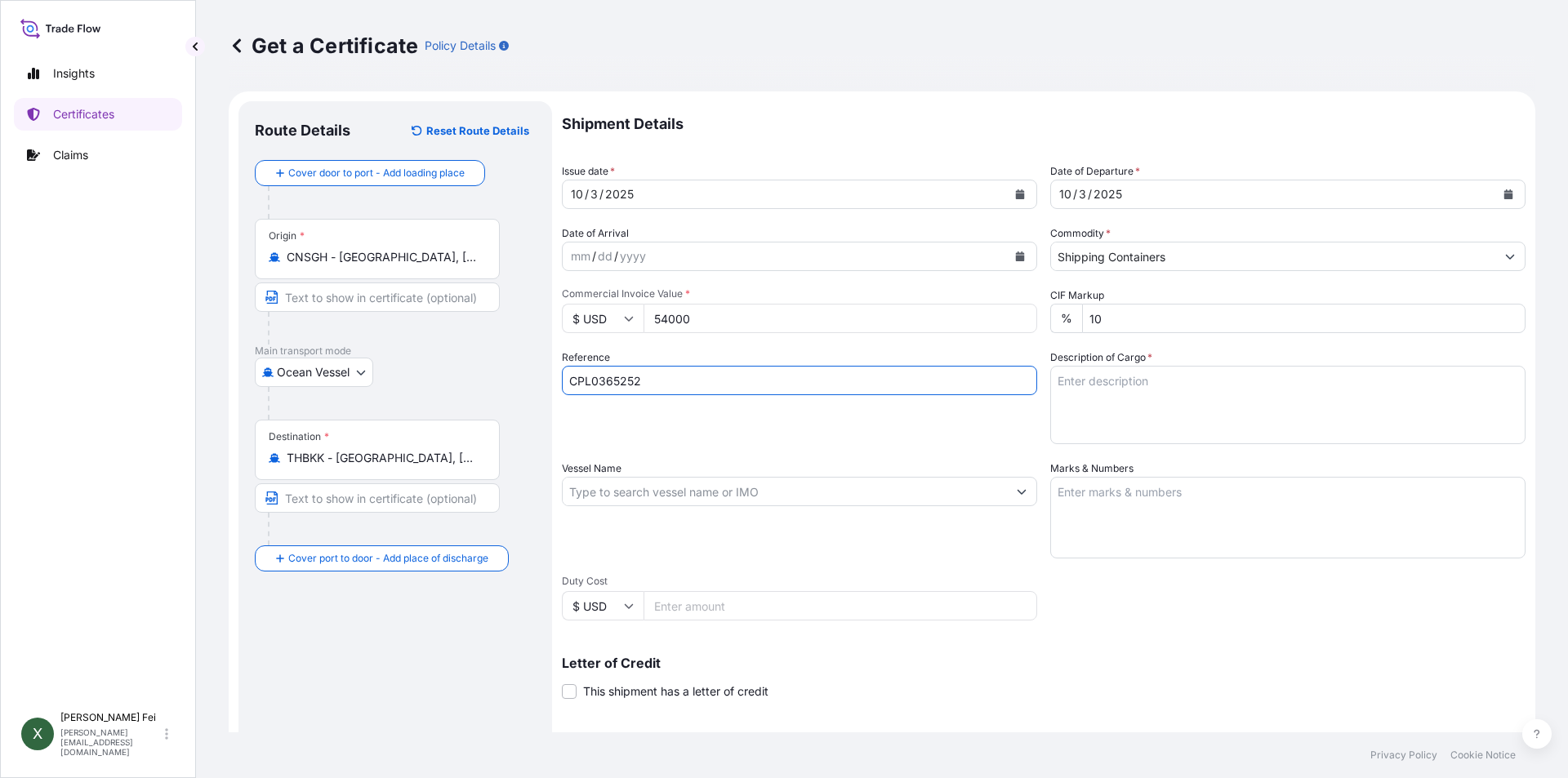
type input "CPL0365252"
click at [1095, 399] on textarea "Description of Cargo *" at bounding box center [1288, 405] width 475 height 78
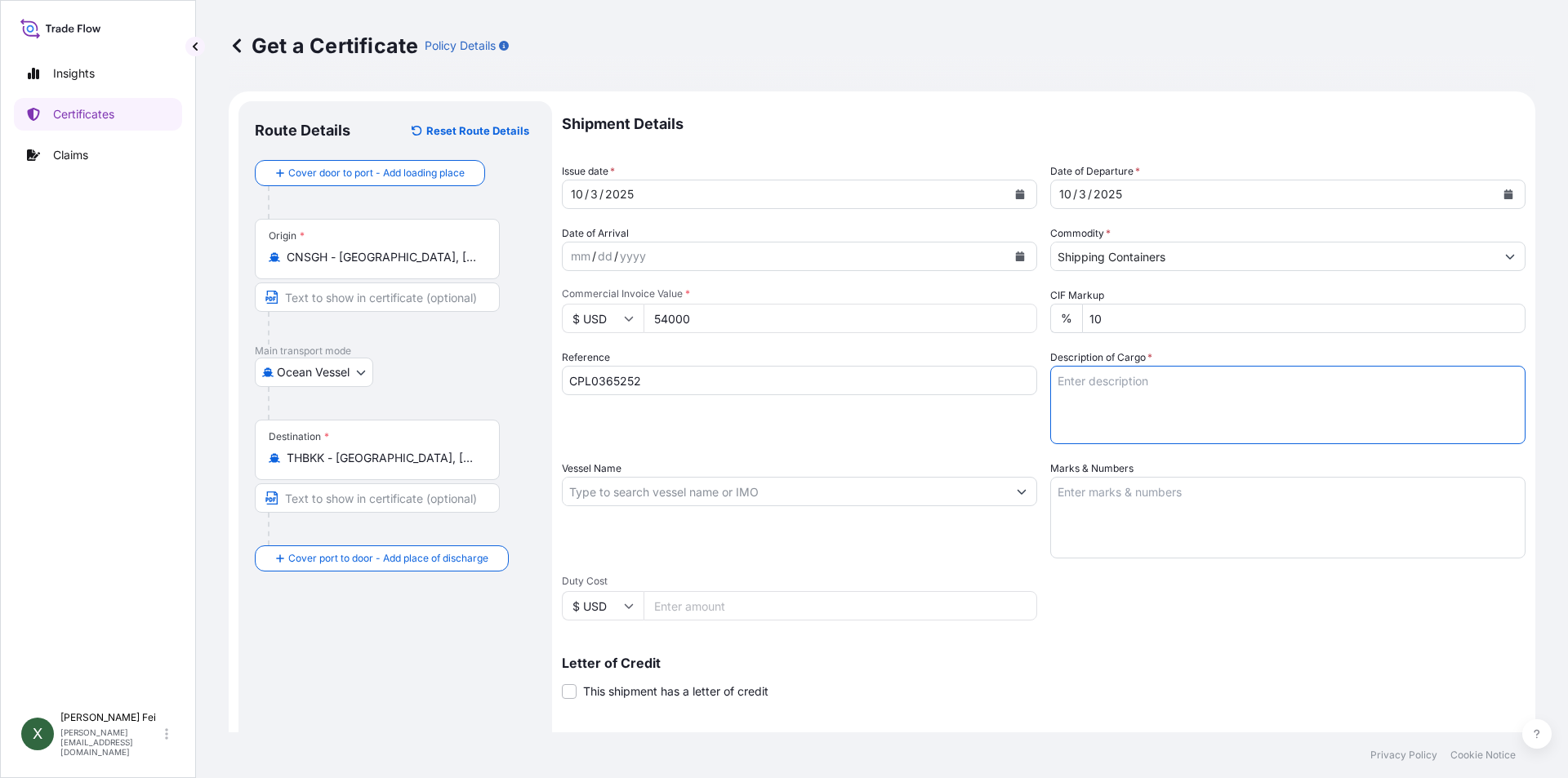
paste textarea "20 PALLETS"
paste textarea "SOLPLUS(TM) DP310,"
paste textarea "4G FIBREBOARD BOX"
click at [1331, 406] on textarea "20 PALLETS SOLPLUS(TM) DP310, 4G FIBREBOARD BOX" at bounding box center [1288, 405] width 475 height 78
paste textarea "HS CODE:3404.90"
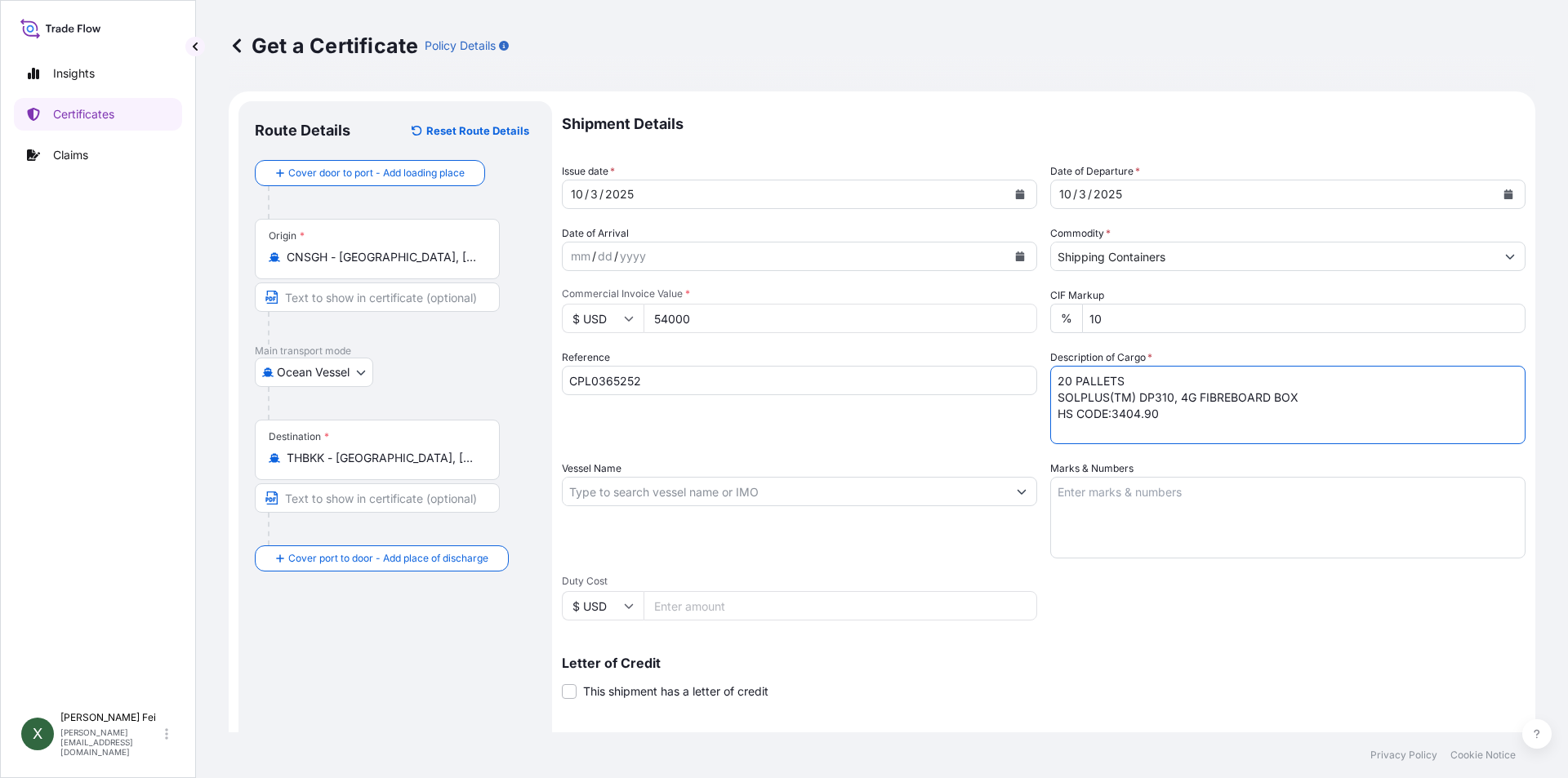
type textarea "20 PALLETS SOLPLUS(TM) DP310, 4G FIBREBOARD BOX HS CODE:3404.90"
click at [674, 495] on input "Vessel Name" at bounding box center [784, 492] width 444 height 29
paste input "CNC PLUTO"
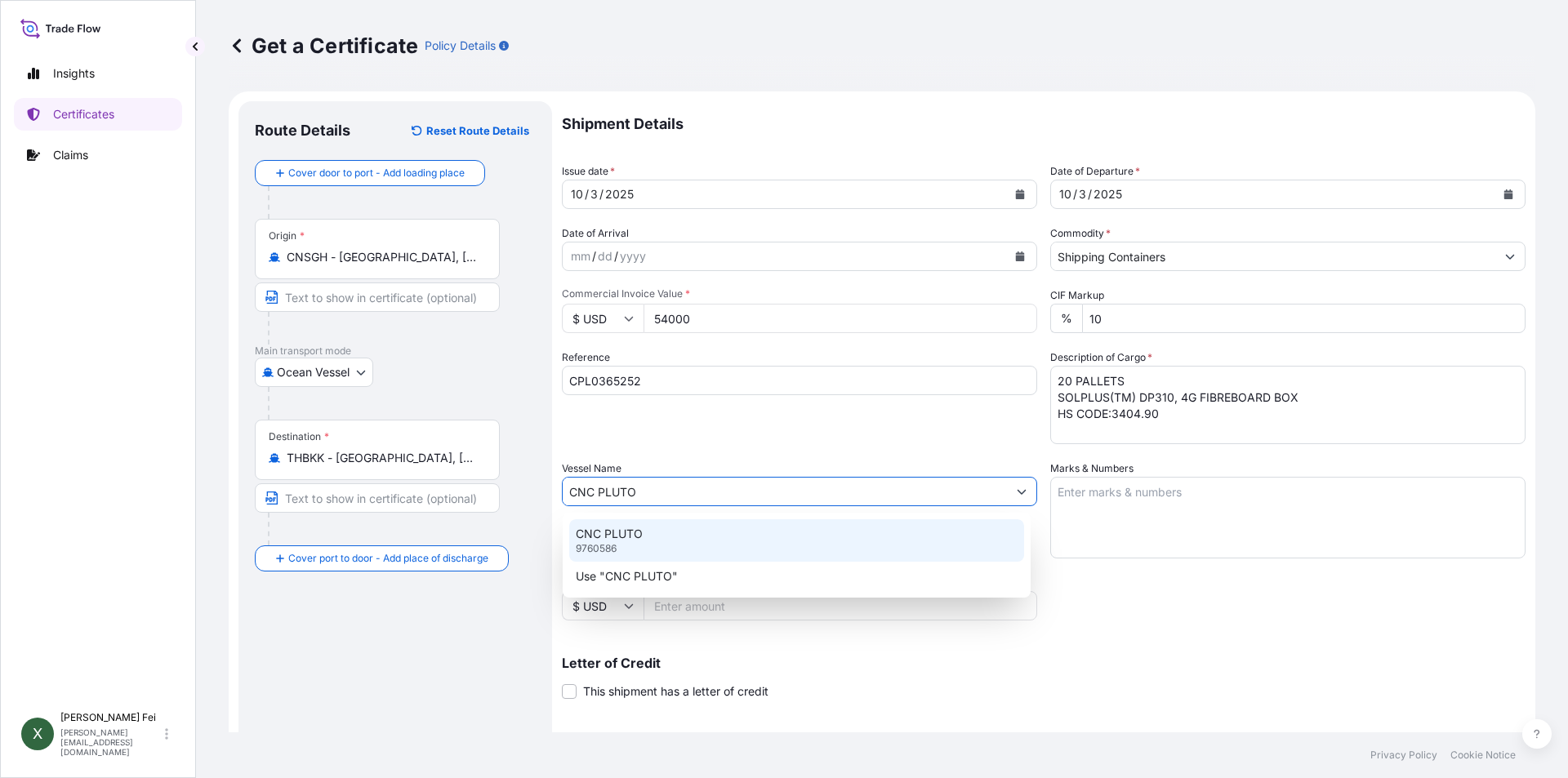
click at [666, 528] on div "CNC PLUTO 9760586" at bounding box center [796, 540] width 455 height 42
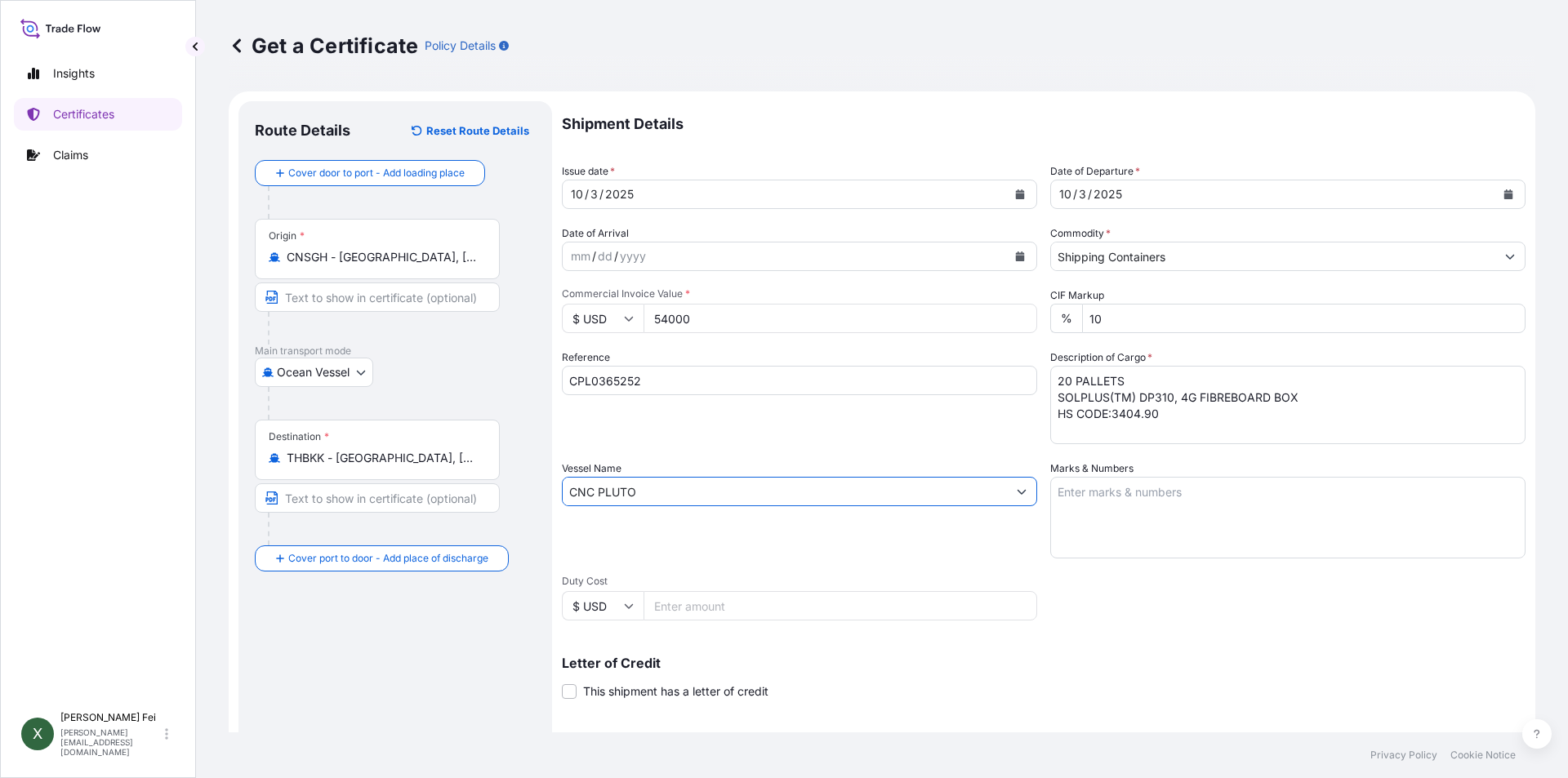
type input "CNC PLUTO"
click at [1169, 495] on textarea "Marks & Numbers" at bounding box center [1288, 517] width 475 height 82
paste textarea "PO NO. 250953"
paste textarea "OPT"
paste textarea "[GEOGRAPHIC_DATA]"
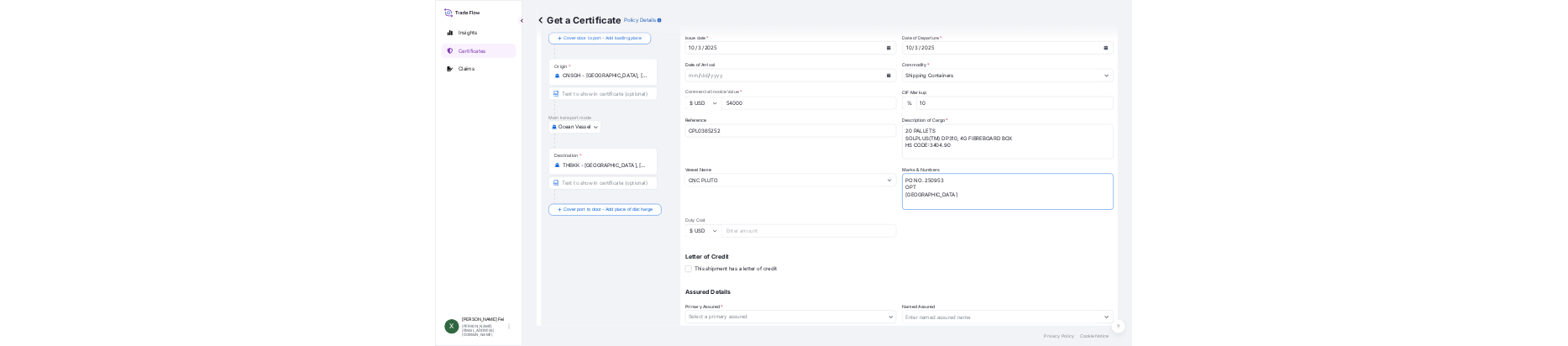
scroll to position [134, 0]
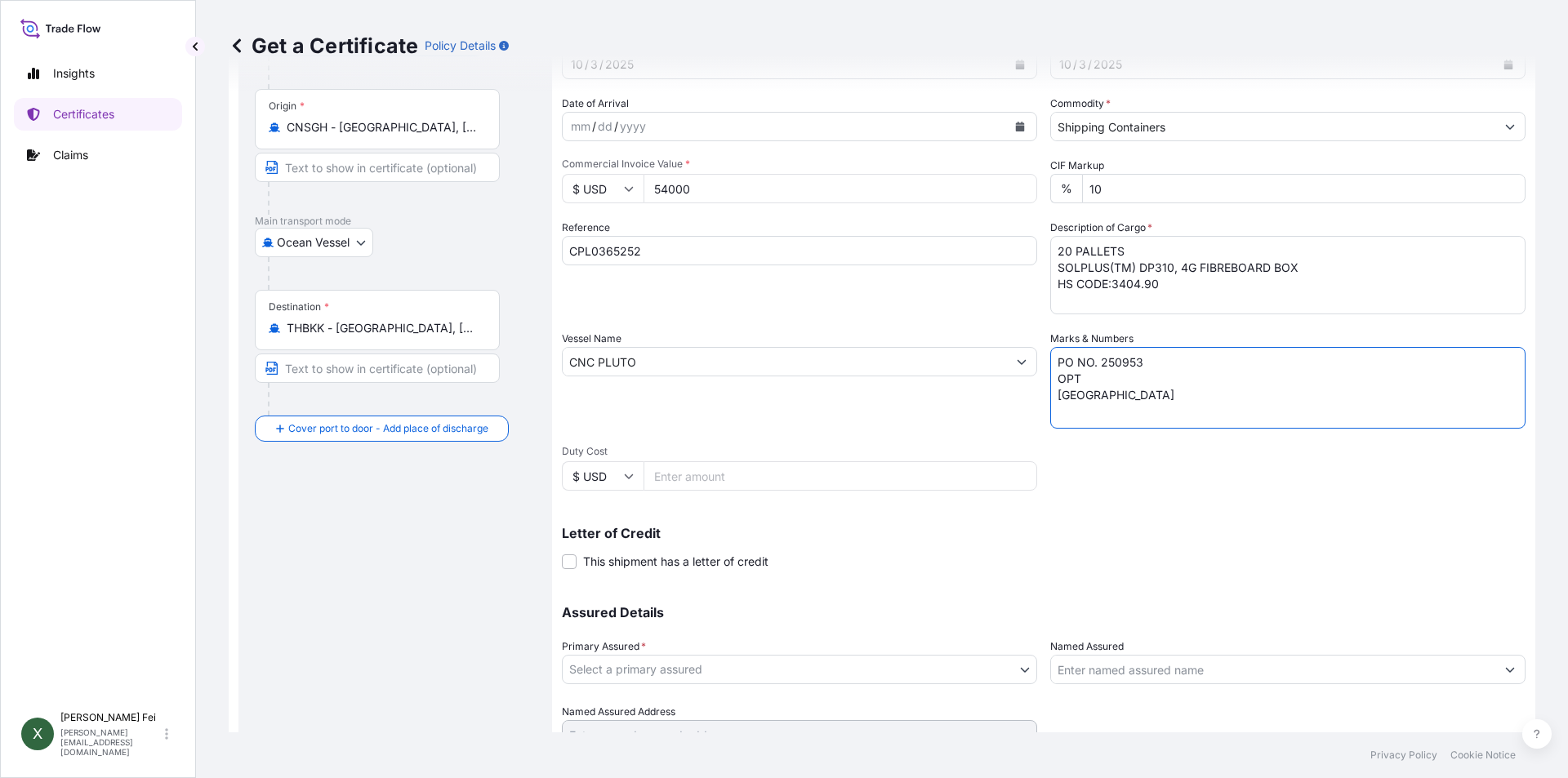
type textarea "PO NO. 250953 OPT [GEOGRAPHIC_DATA]"
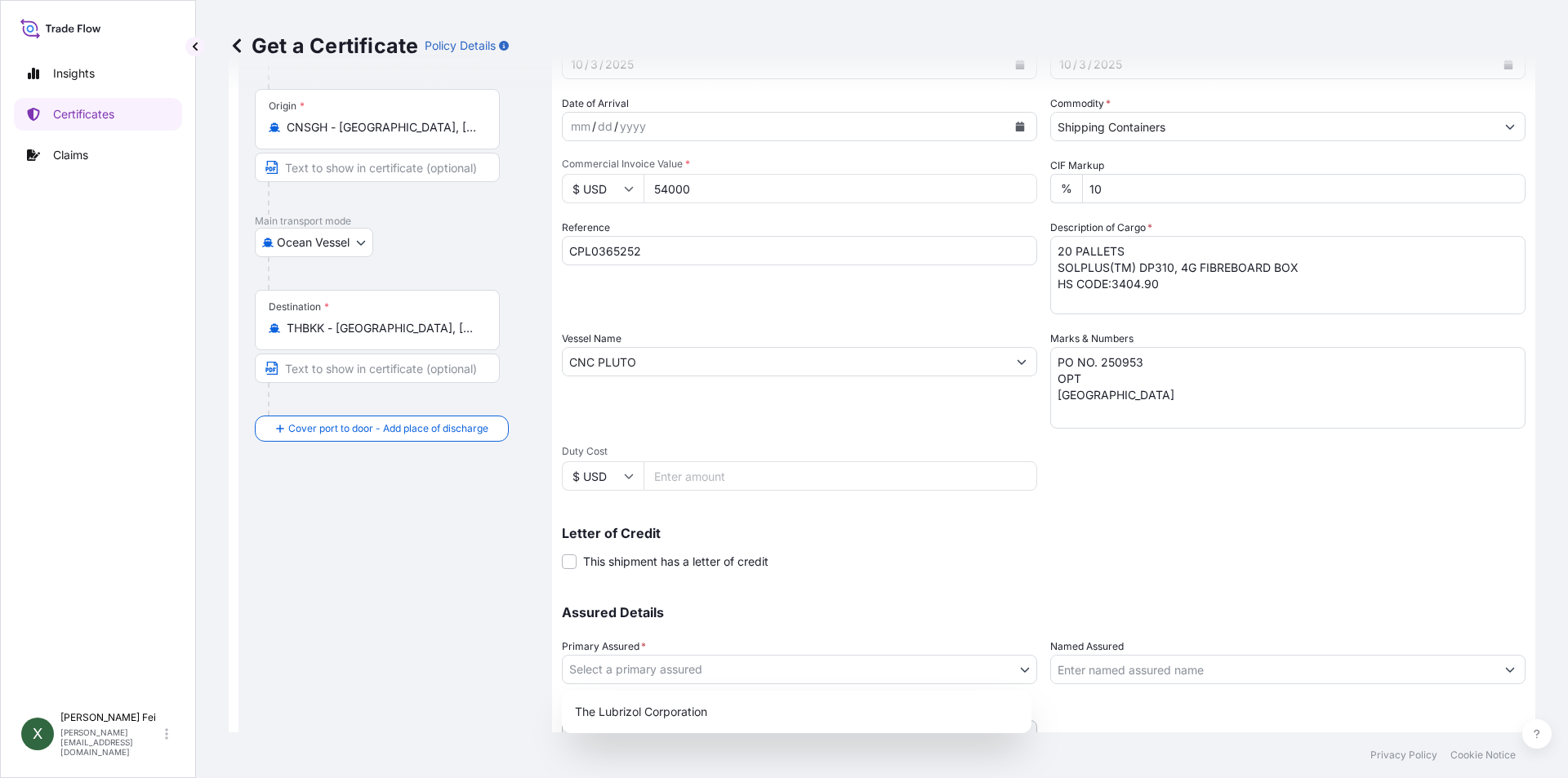
click at [758, 664] on body "Insights Certificates Claims X [PERSON_NAME] [PERSON_NAME][EMAIL_ADDRESS][DOMAI…" at bounding box center [784, 389] width 1568 height 778
click at [691, 713] on div "The Lubrizol Corporation" at bounding box center [797, 712] width 457 height 29
select select "31566"
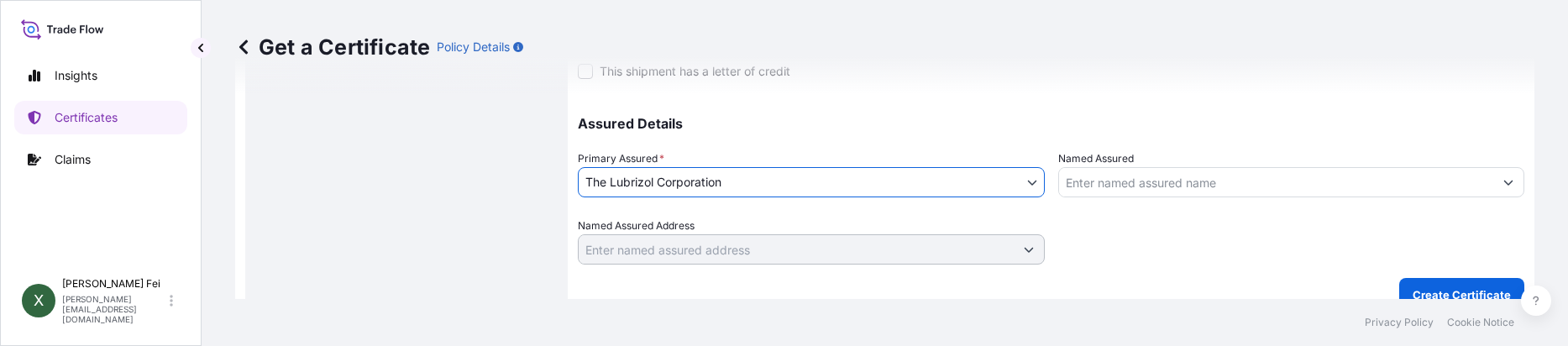
scroll to position [662, 0]
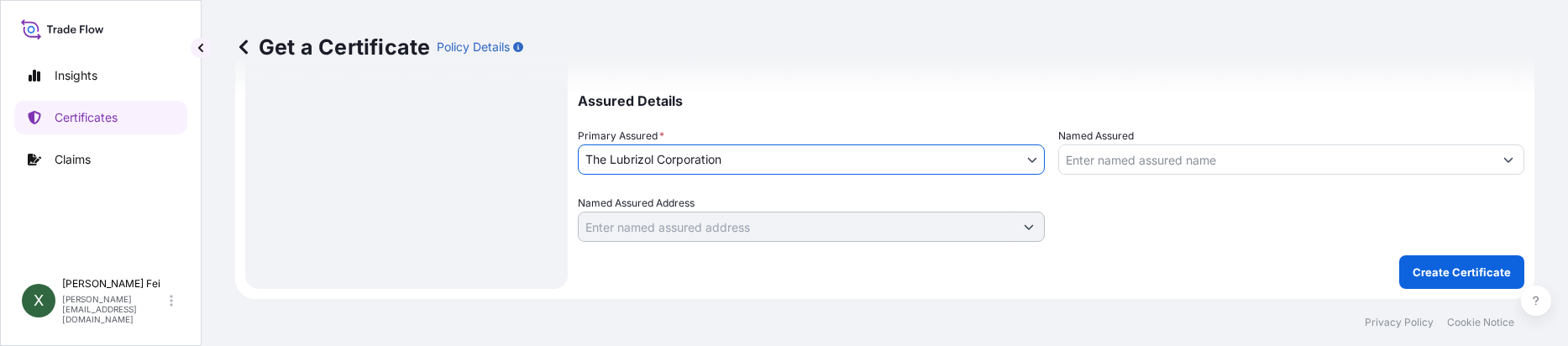
click at [1127, 158] on input "Named Assured" at bounding box center [1276, 159] width 435 height 30
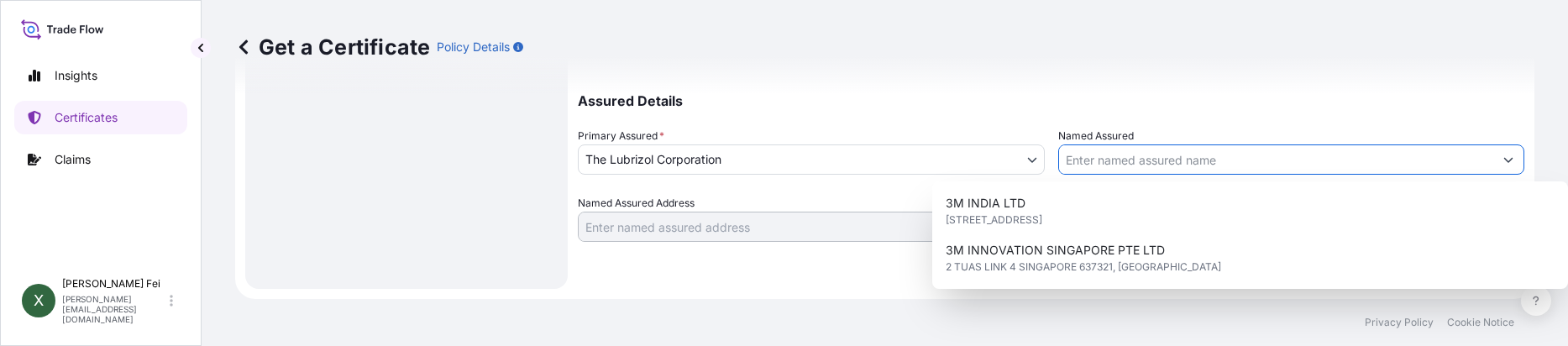
paste input "OPTIMAL TECH CO., LTD. (HEAD"
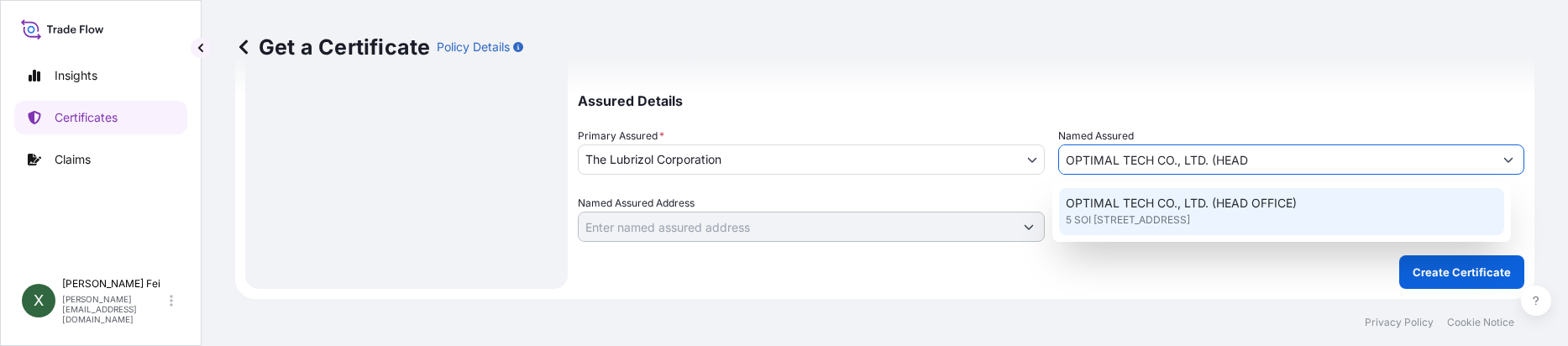
click at [1190, 224] on span "5 SOI [STREET_ADDRESS]" at bounding box center [1128, 220] width 125 height 17
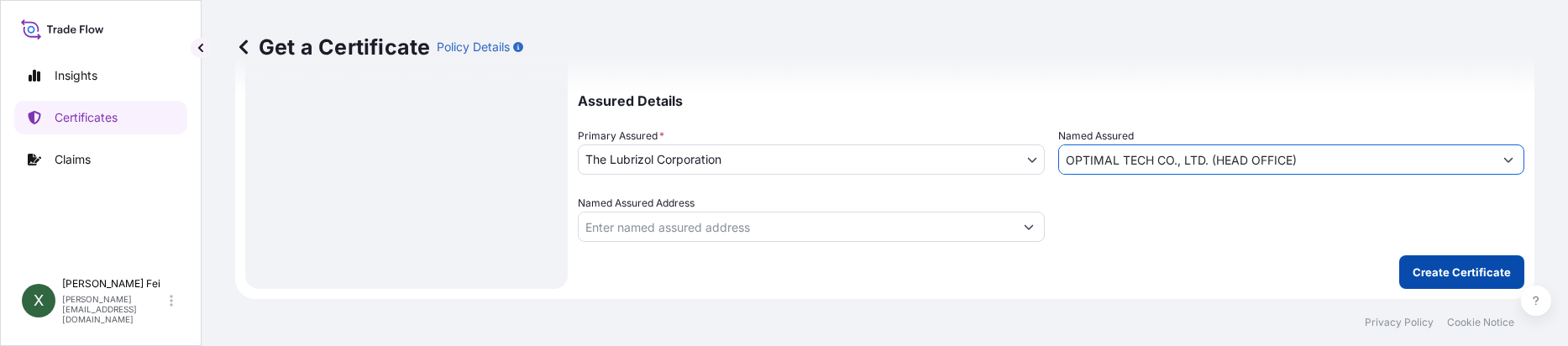
type input "OPTIMAL TECH CO., LTD. (HEAD OFFICE)"
click at [1463, 280] on button "Create Certificate" at bounding box center [1461, 272] width 125 height 34
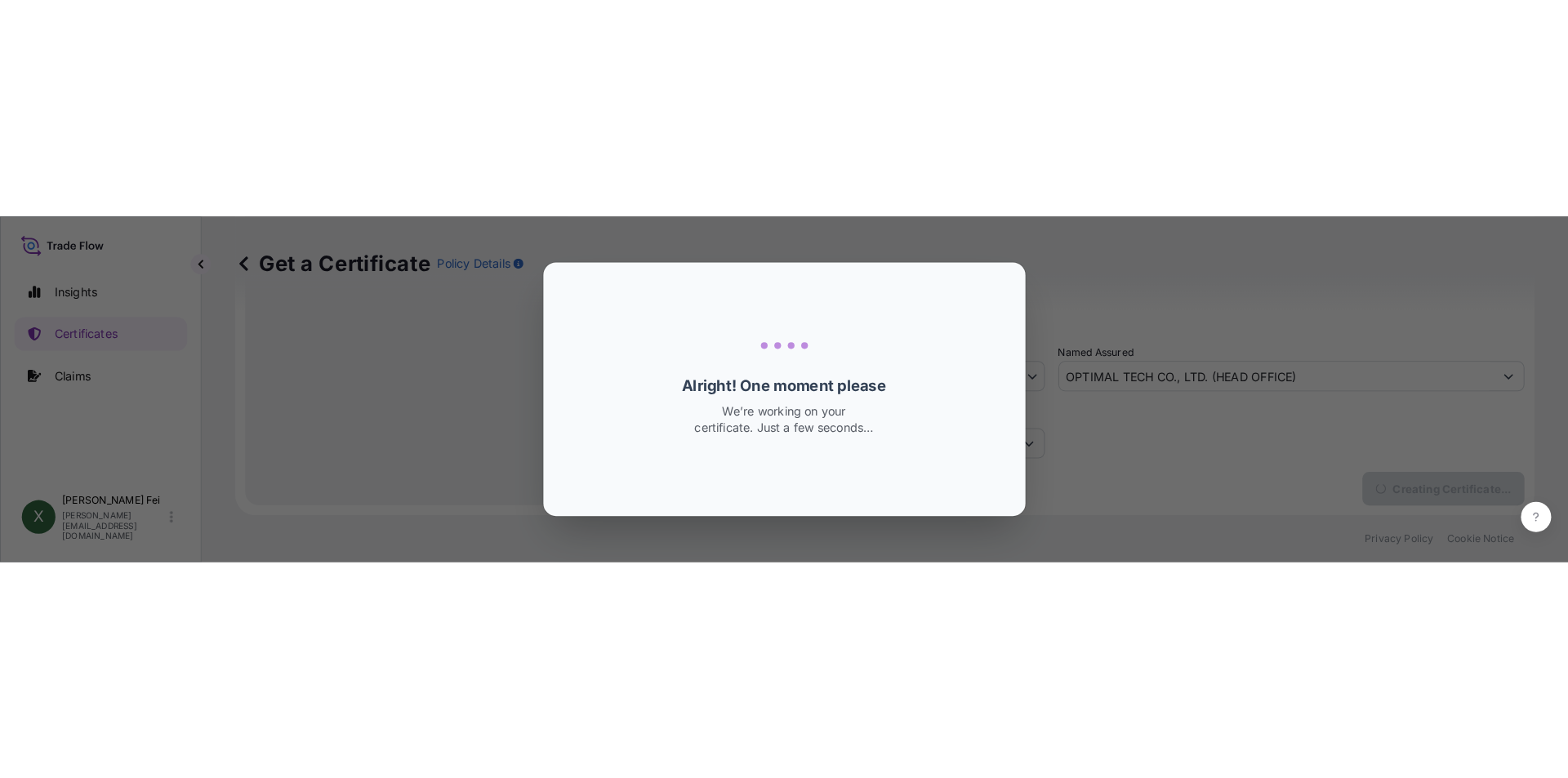
scroll to position [203, 0]
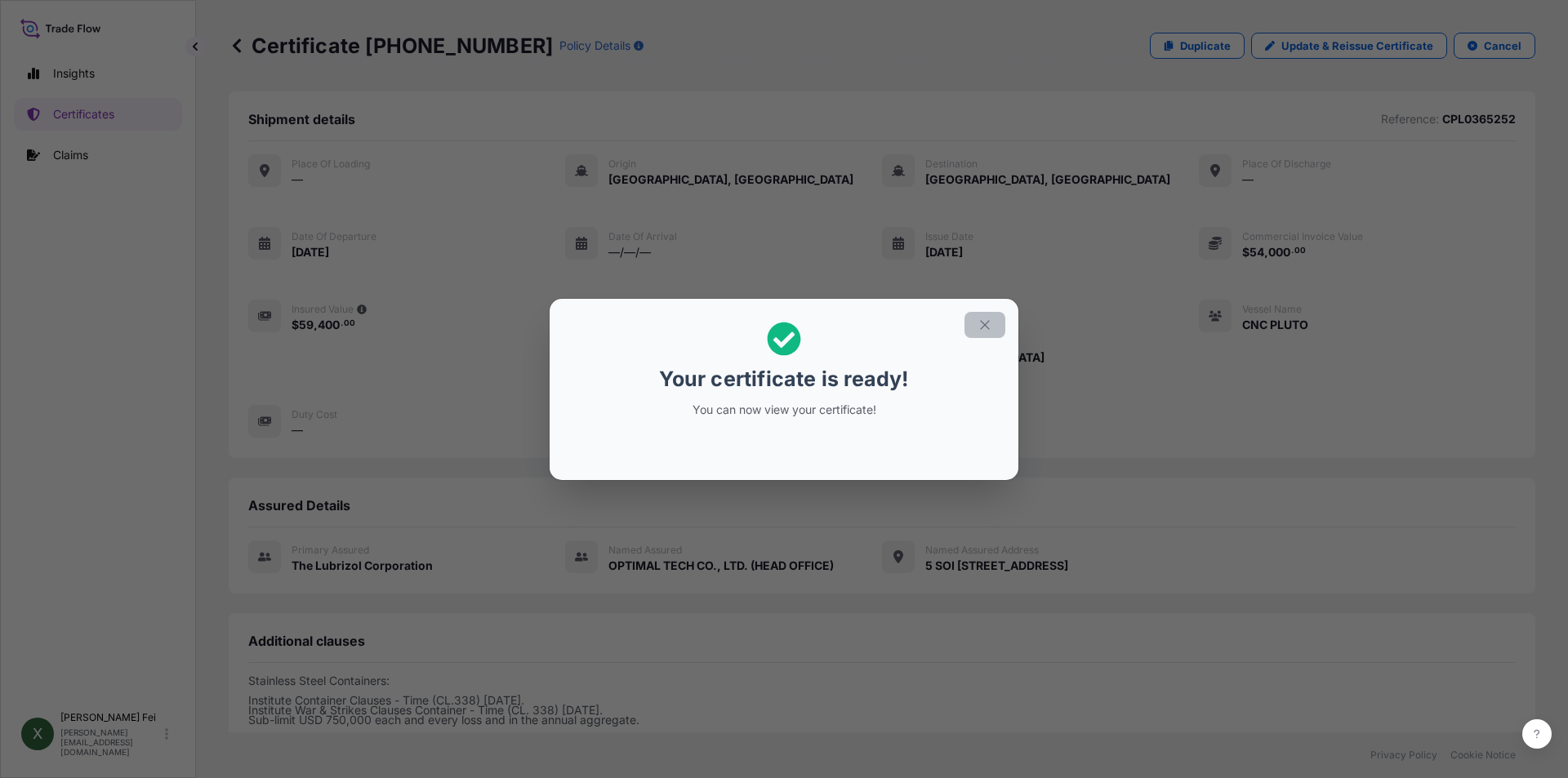
click at [982, 324] on icon "button" at bounding box center [985, 325] width 15 height 15
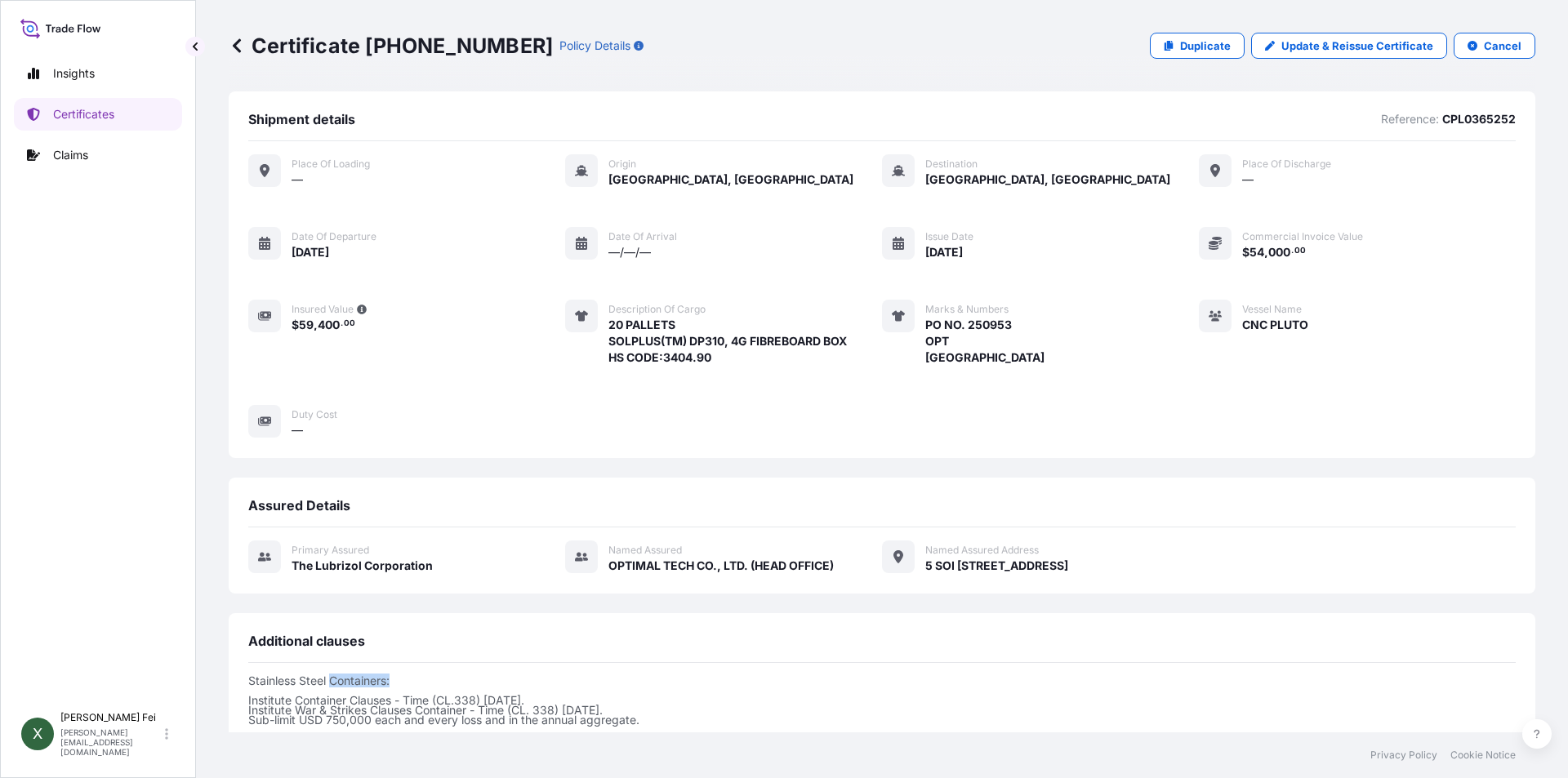
drag, startPoint x: 330, startPoint y: 679, endPoint x: 393, endPoint y: 684, distance: 63.2
click at [393, 684] on p "Stainless Steel Containers: Institute Container Clauses - Time (CL.338) [DATE].…" at bounding box center [883, 700] width 1268 height 49
drag, startPoint x: 250, startPoint y: 695, endPoint x: 534, endPoint y: 695, distance: 284.0
click at [534, 695] on p "Stainless Steel Containers: Institute Container Clauses - Time (CL.338) [DATE].…" at bounding box center [883, 700] width 1268 height 49
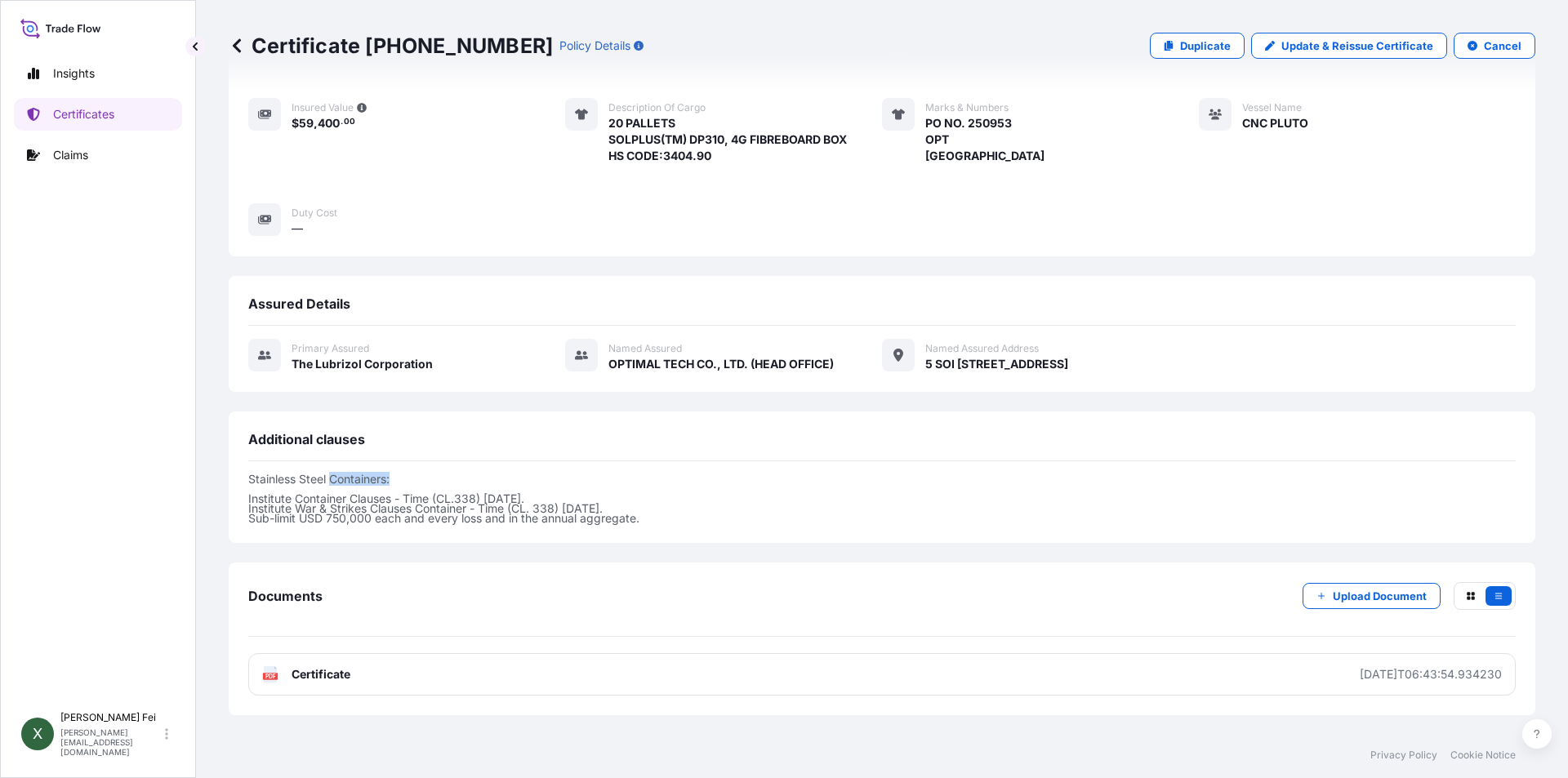
scroll to position [286, 0]
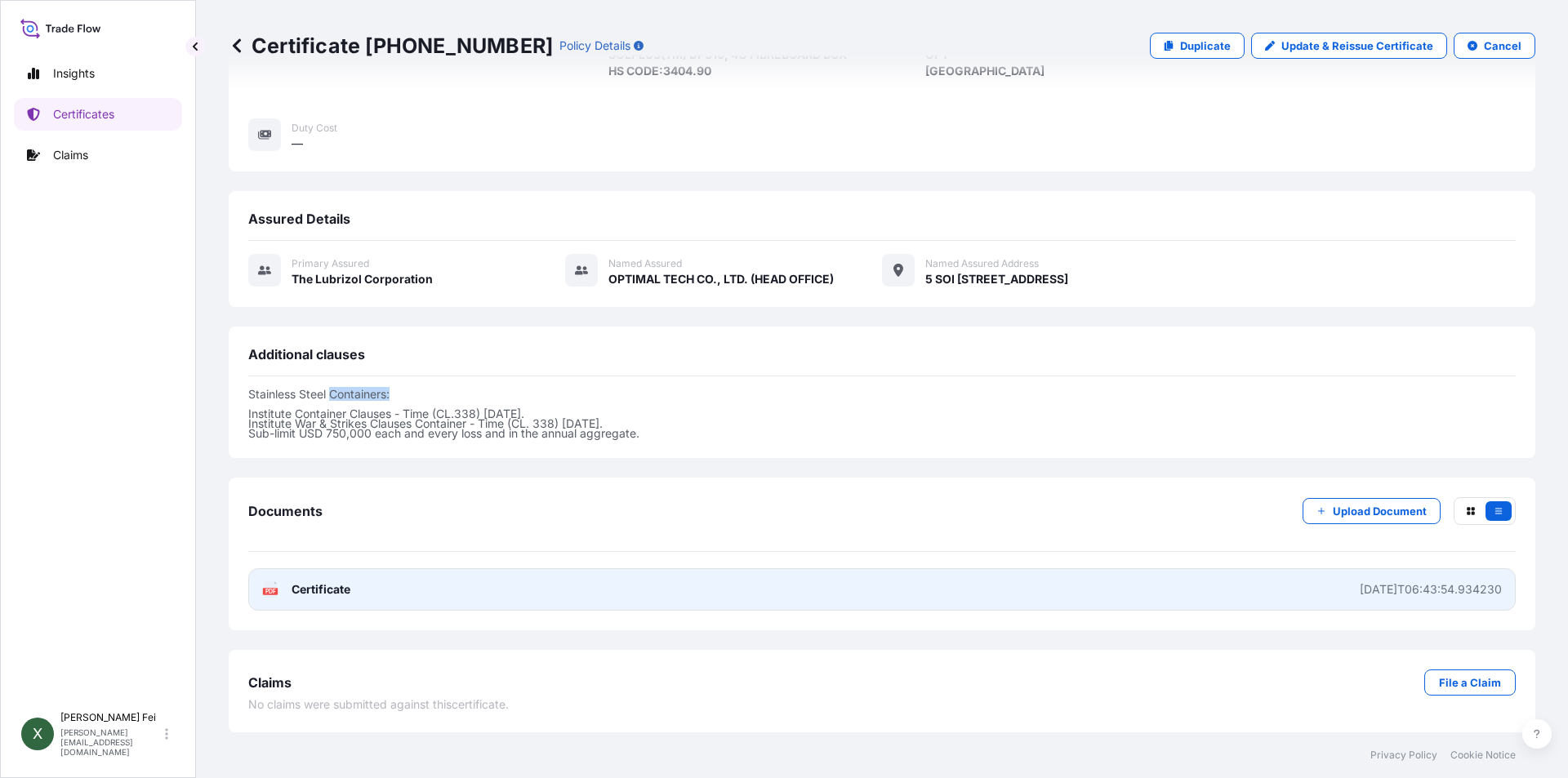
click at [463, 591] on link "PDF Certificate [DATE]T06:43:54.934230" at bounding box center [883, 590] width 1268 height 42
